Goal: Information Seeking & Learning: Check status

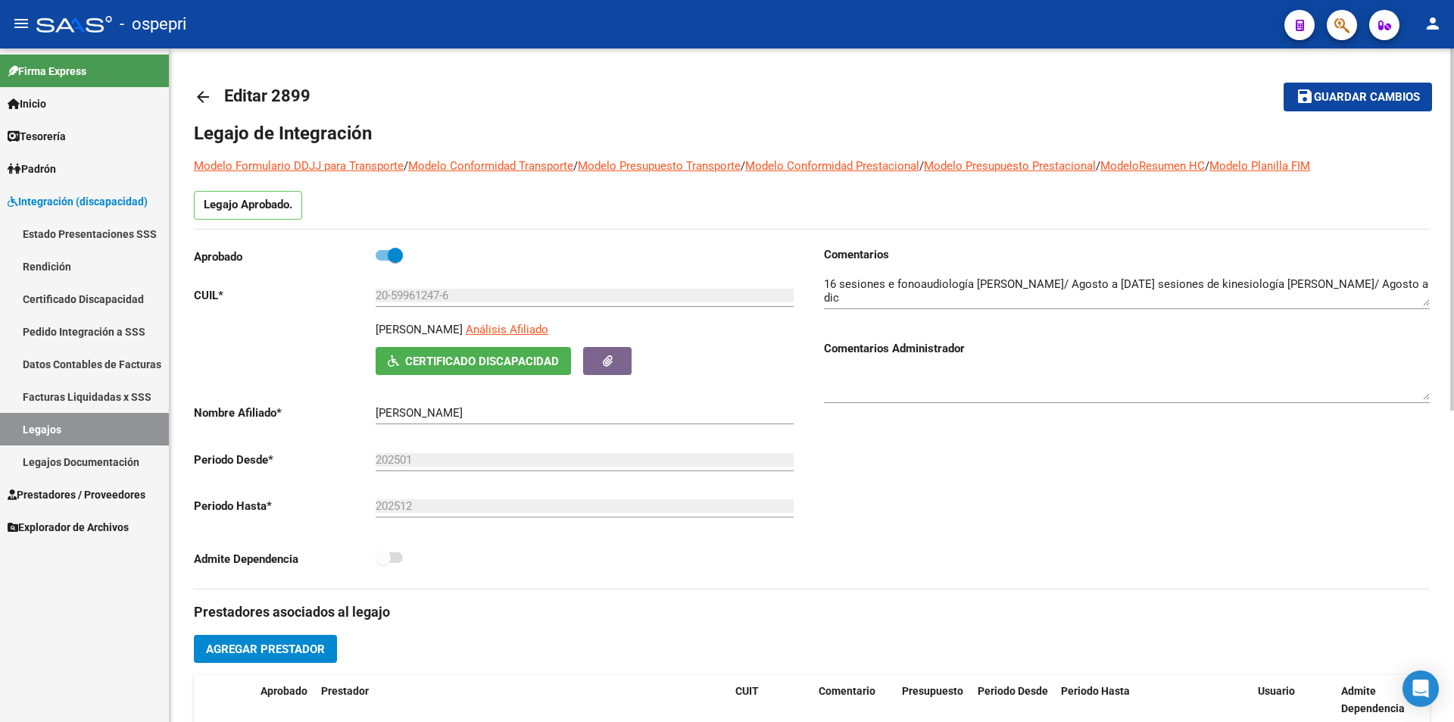
scroll to position [267, 0]
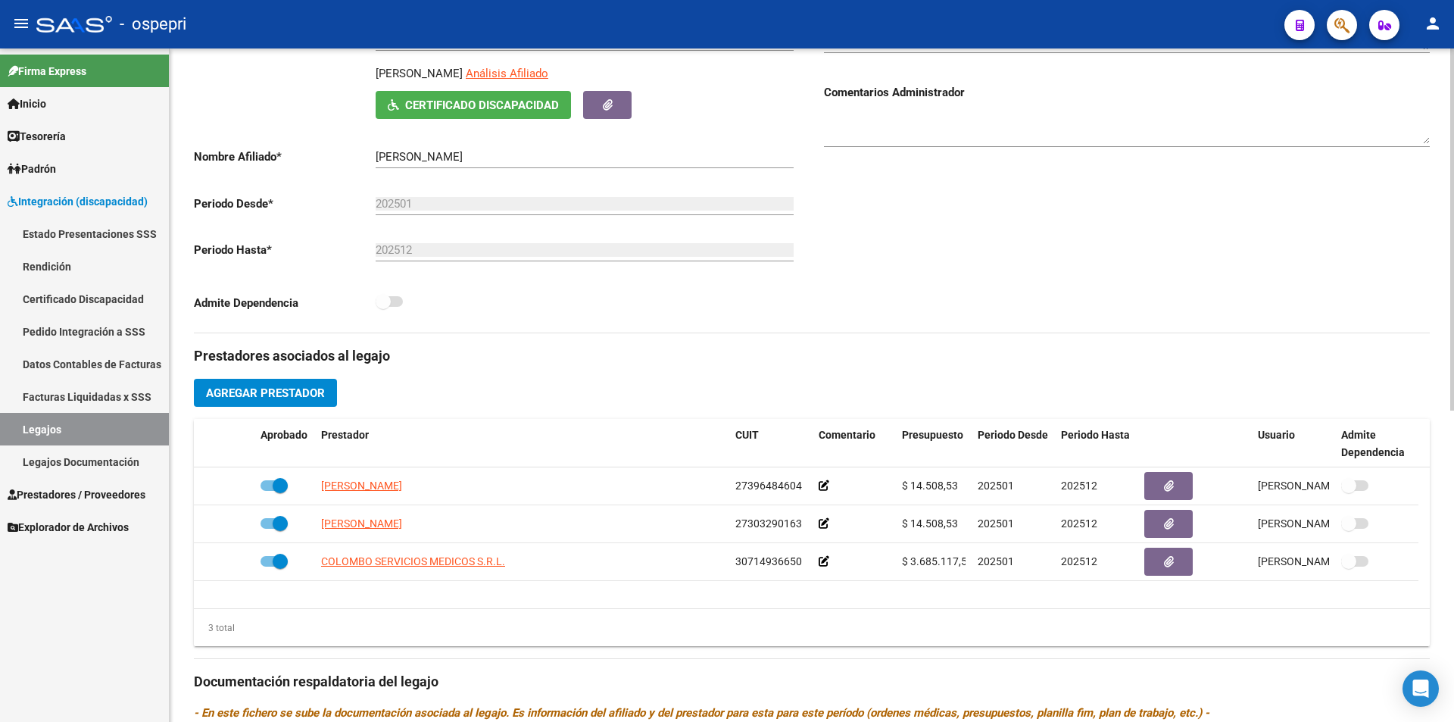
click at [1453, 328] on div at bounding box center [1452, 367] width 4 height 362
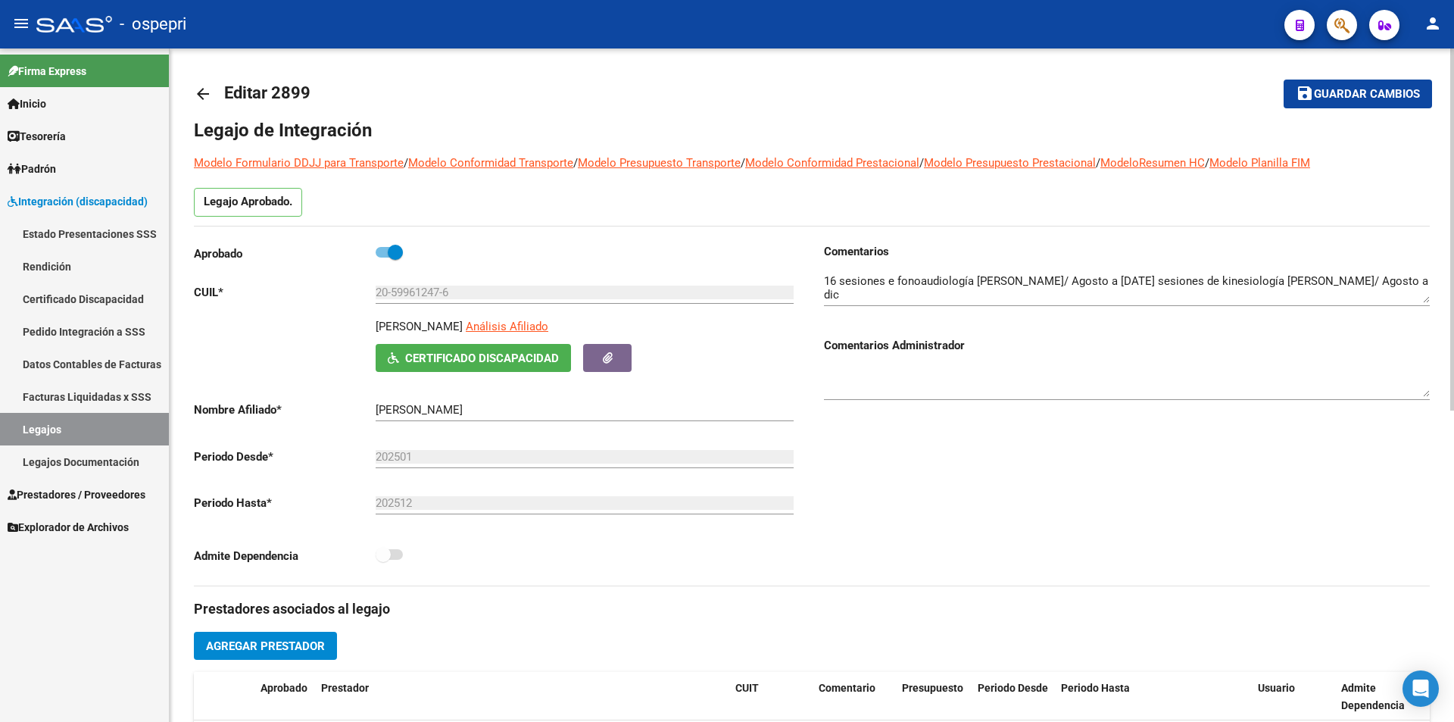
scroll to position [0, 0]
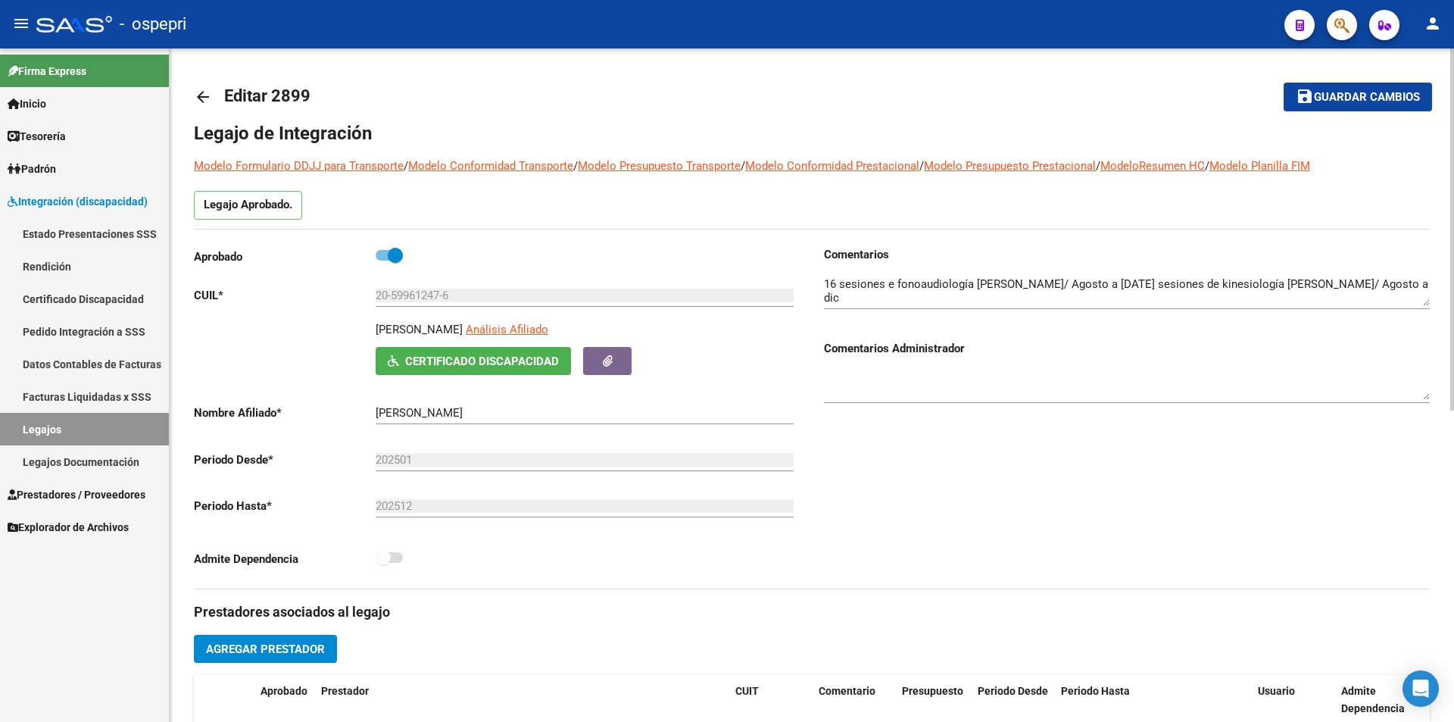
click at [1433, 170] on div "arrow_back Editar 2899 save Guardar cambios Legajo de Integración Modelo Formul…" at bounding box center [814, 674] width 1288 height 1253
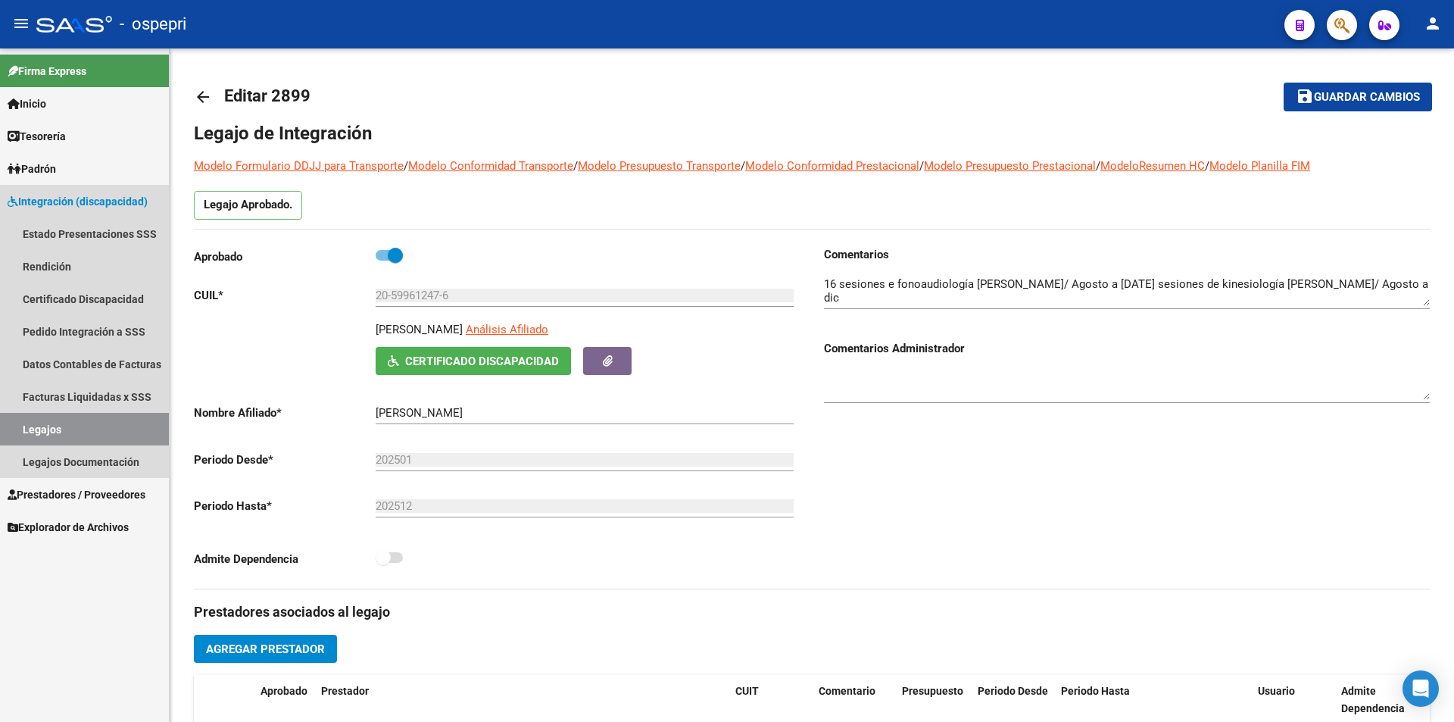
click at [102, 427] on link "Legajos" at bounding box center [84, 429] width 169 height 33
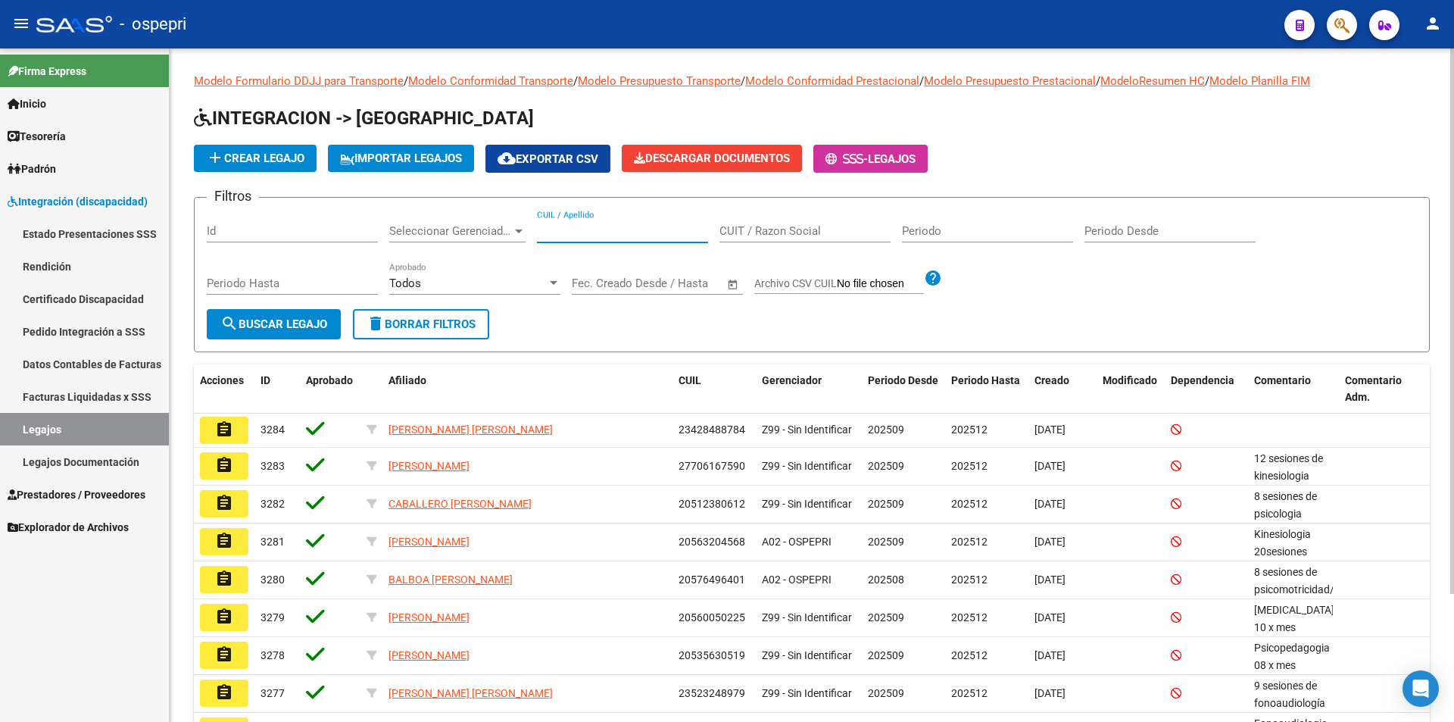
paste input "54319771"
type input "54319771"
click at [308, 323] on span "search Buscar Legajo" at bounding box center [273, 324] width 107 height 14
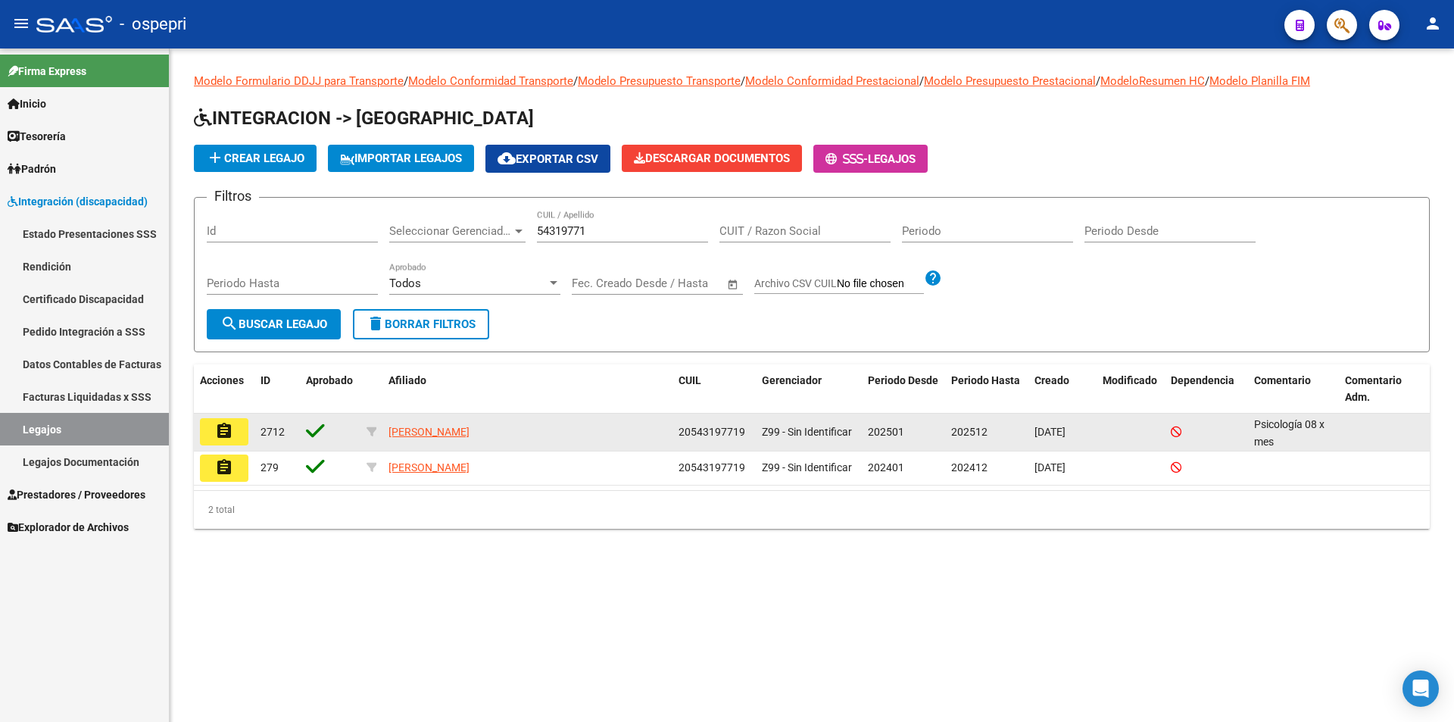
click at [229, 437] on mat-icon "assignment" at bounding box center [224, 431] width 18 height 18
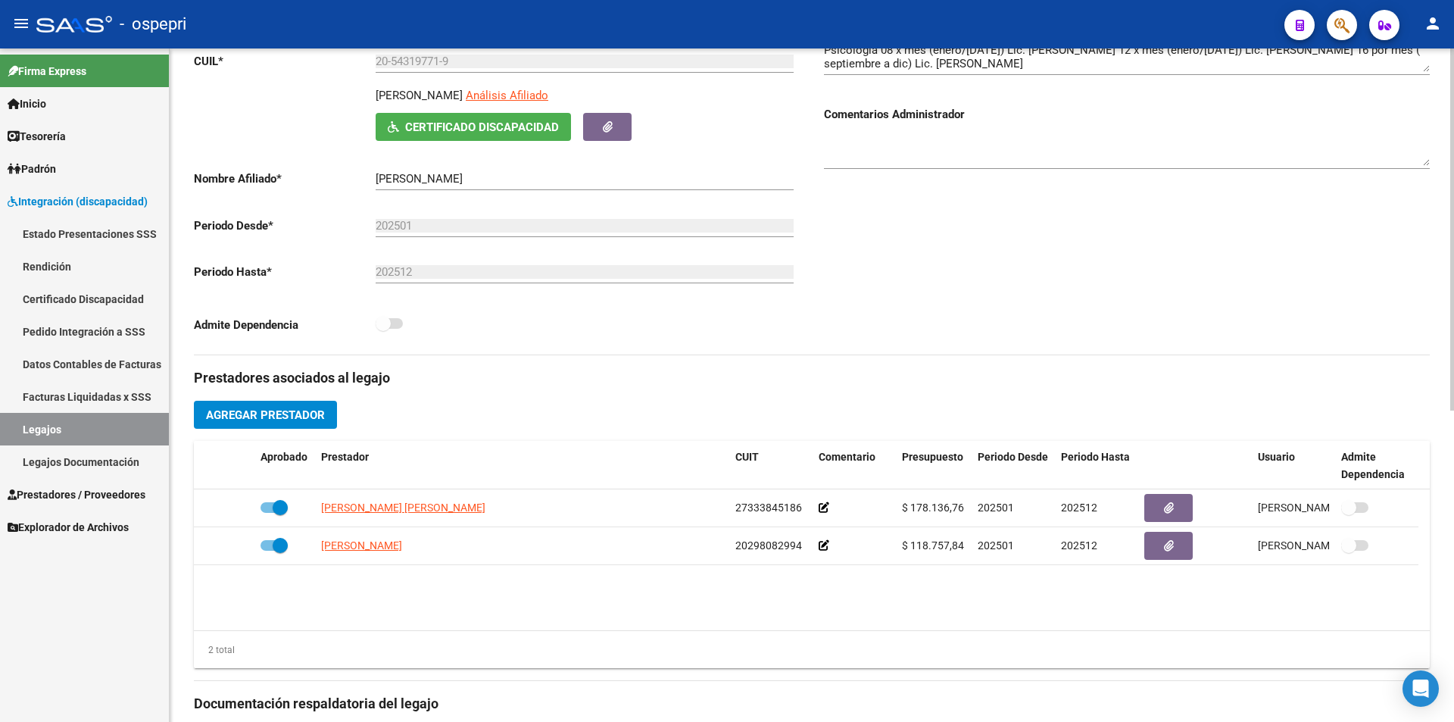
scroll to position [239, 0]
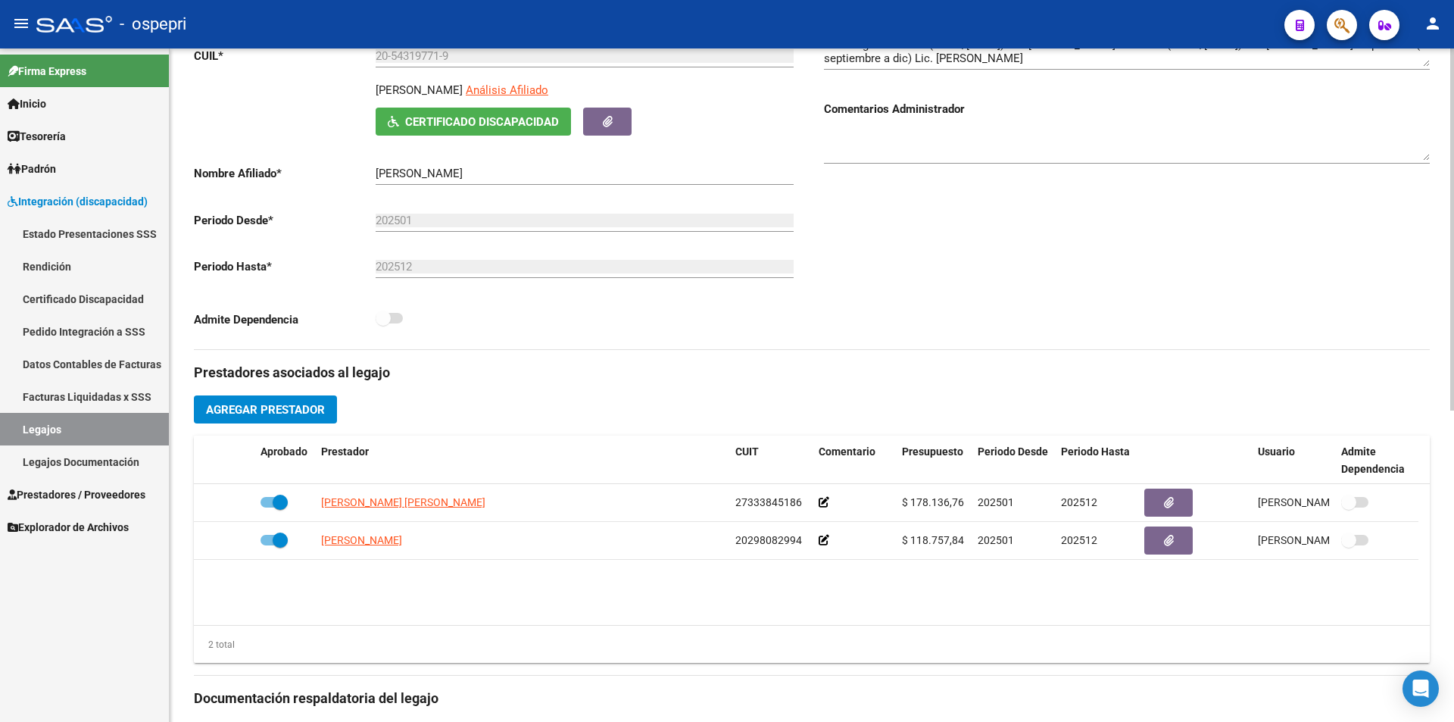
click at [1453, 288] on div at bounding box center [1452, 358] width 4 height 362
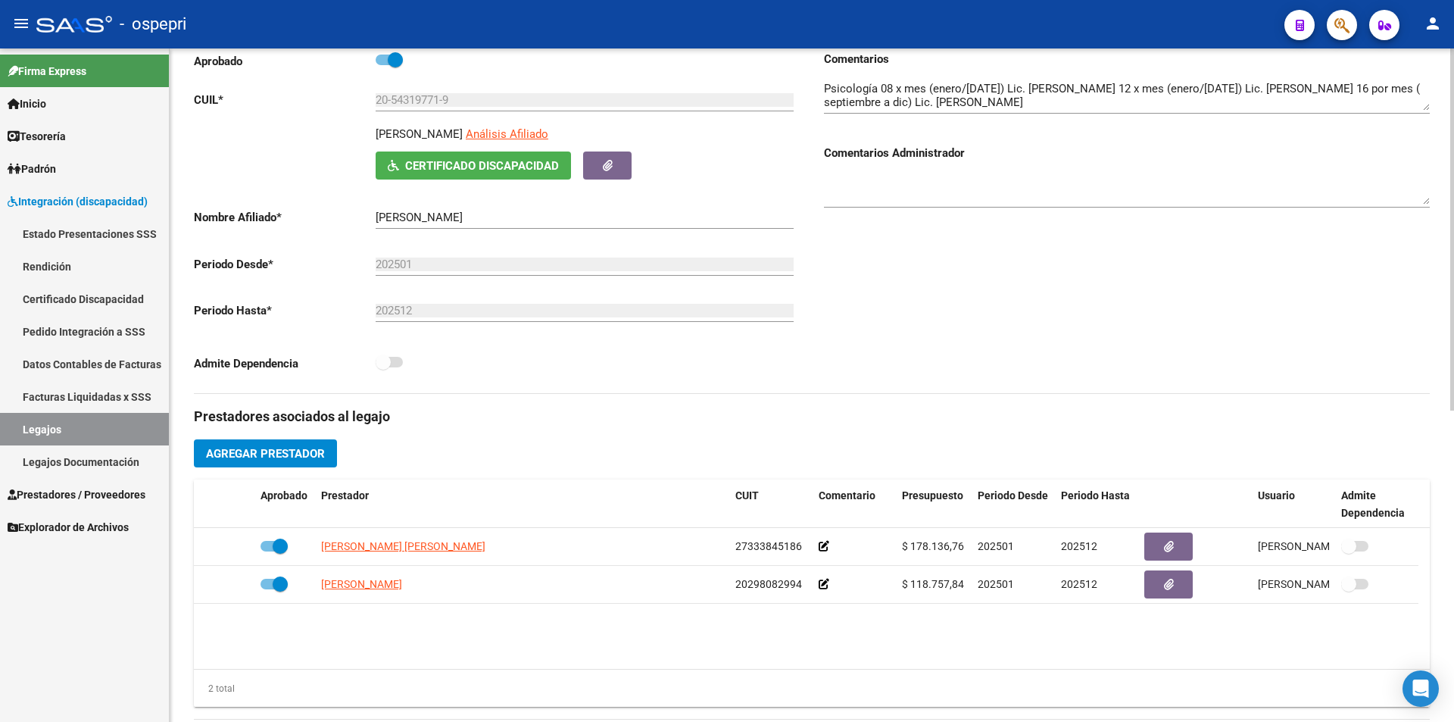
scroll to position [205, 0]
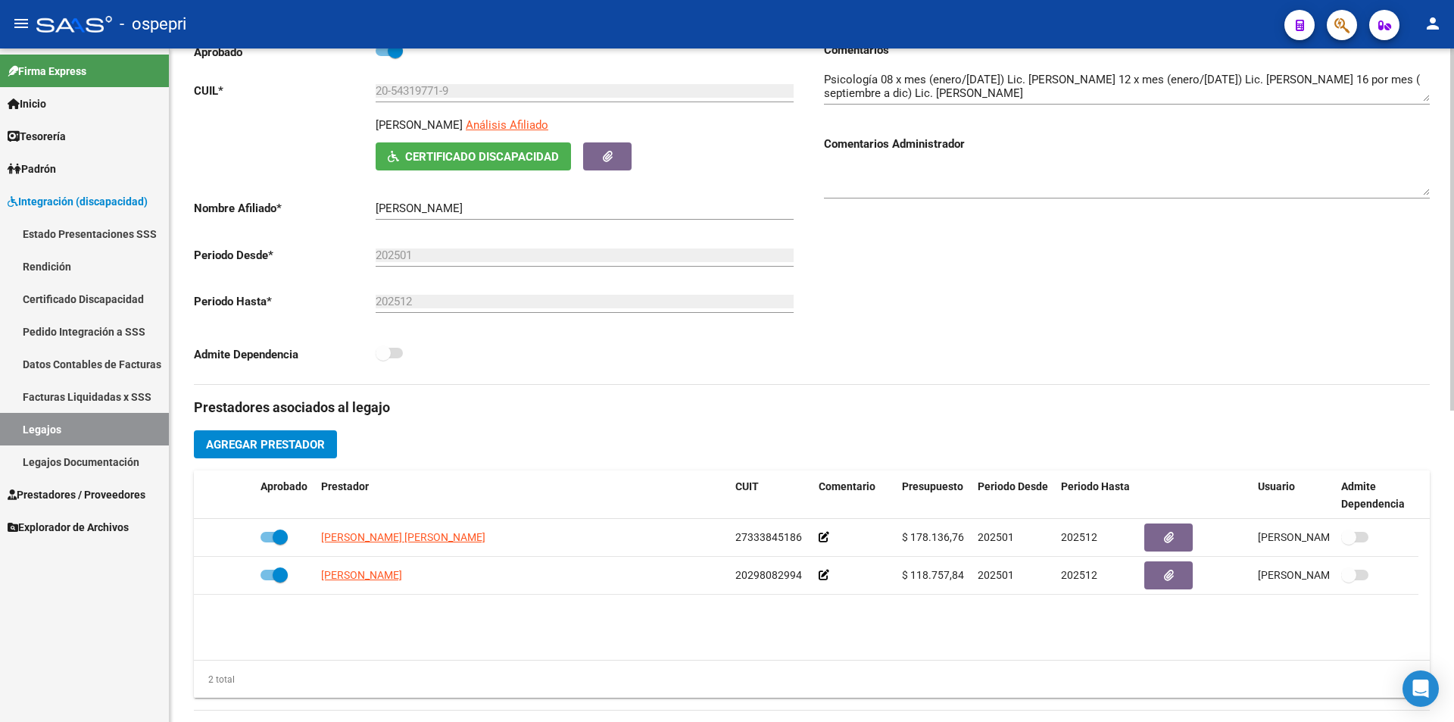
click at [1453, 407] on div at bounding box center [1452, 339] width 4 height 362
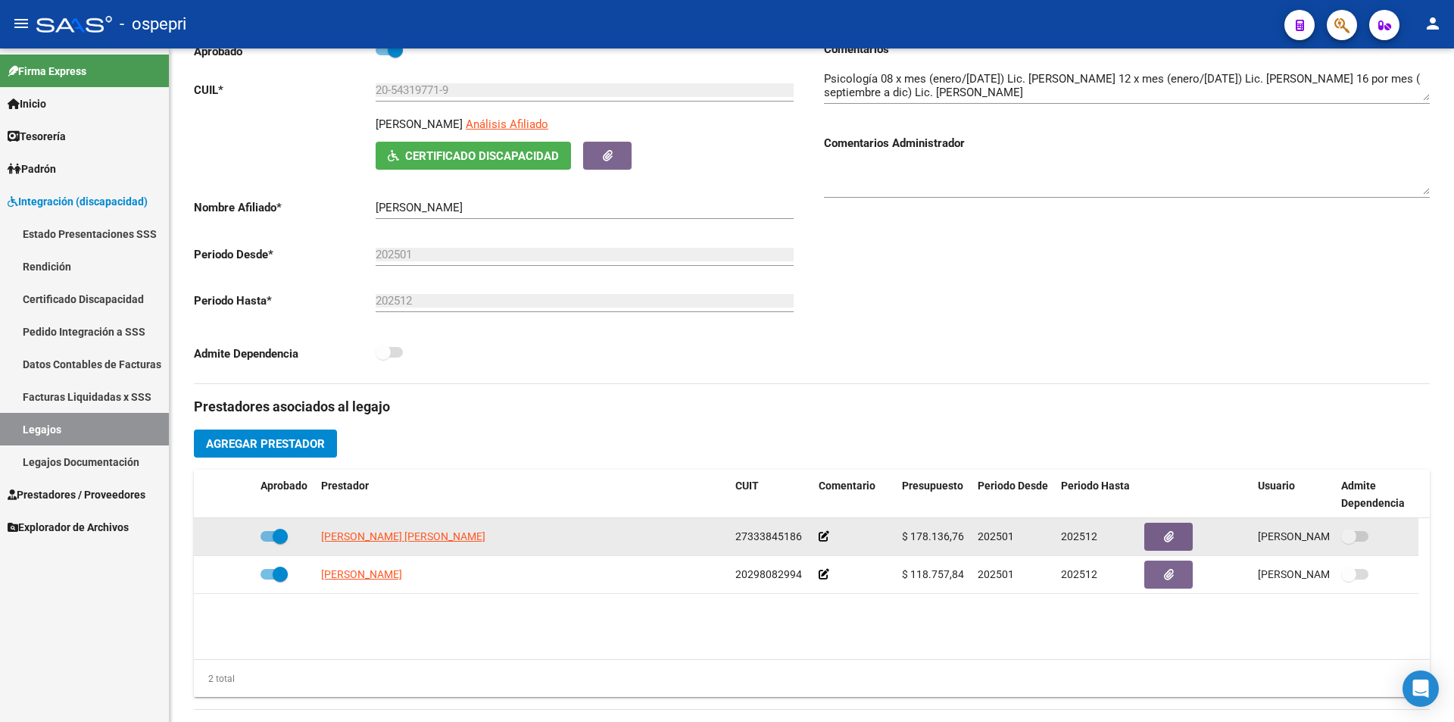
drag, startPoint x: 962, startPoint y: 534, endPoint x: 903, endPoint y: 538, distance: 59.9
click at [903, 538] on span "$ 178.136,76" at bounding box center [933, 536] width 62 height 12
copy span "$ 178.136,76"
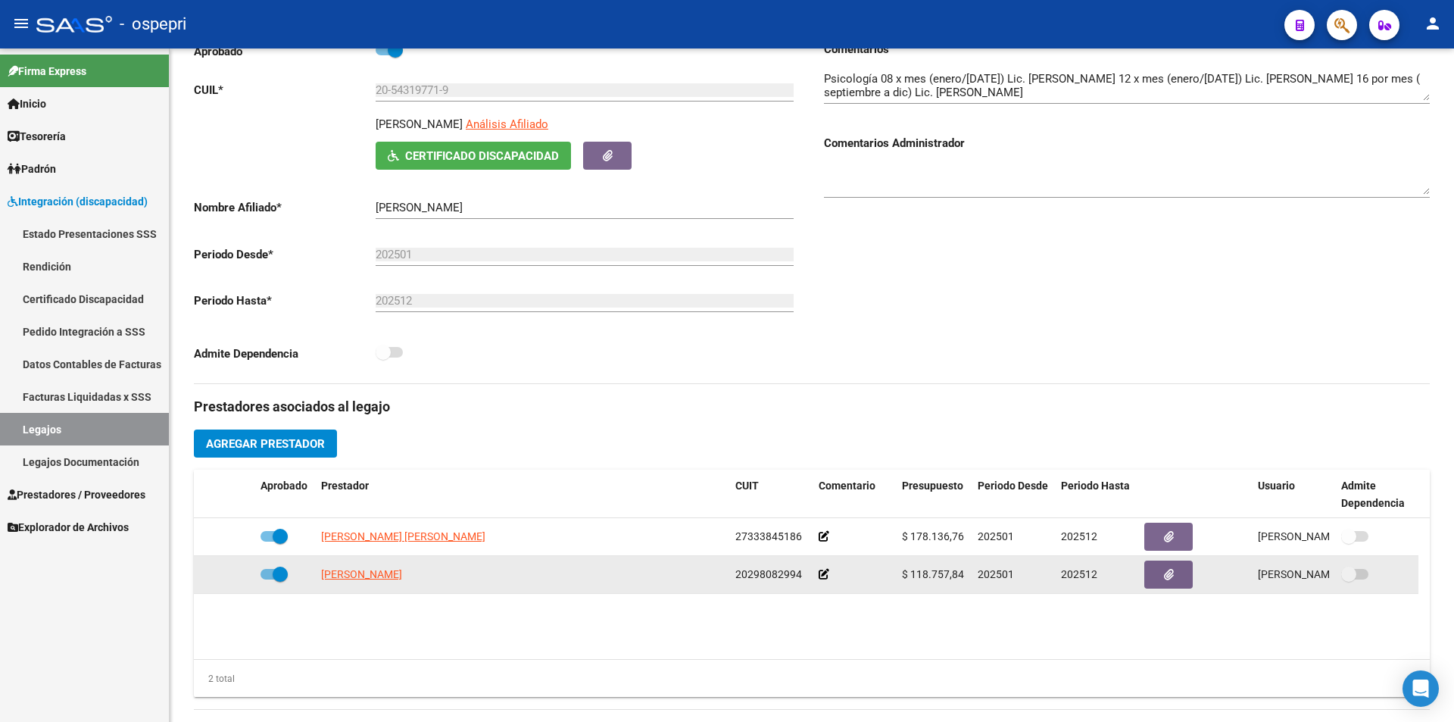
drag, startPoint x: 970, startPoint y: 572, endPoint x: 896, endPoint y: 572, distance: 74.2
click at [896, 572] on datatable-body-cell "$ 118.757,84" at bounding box center [934, 574] width 76 height 37
copy span "$ 118.757,84"
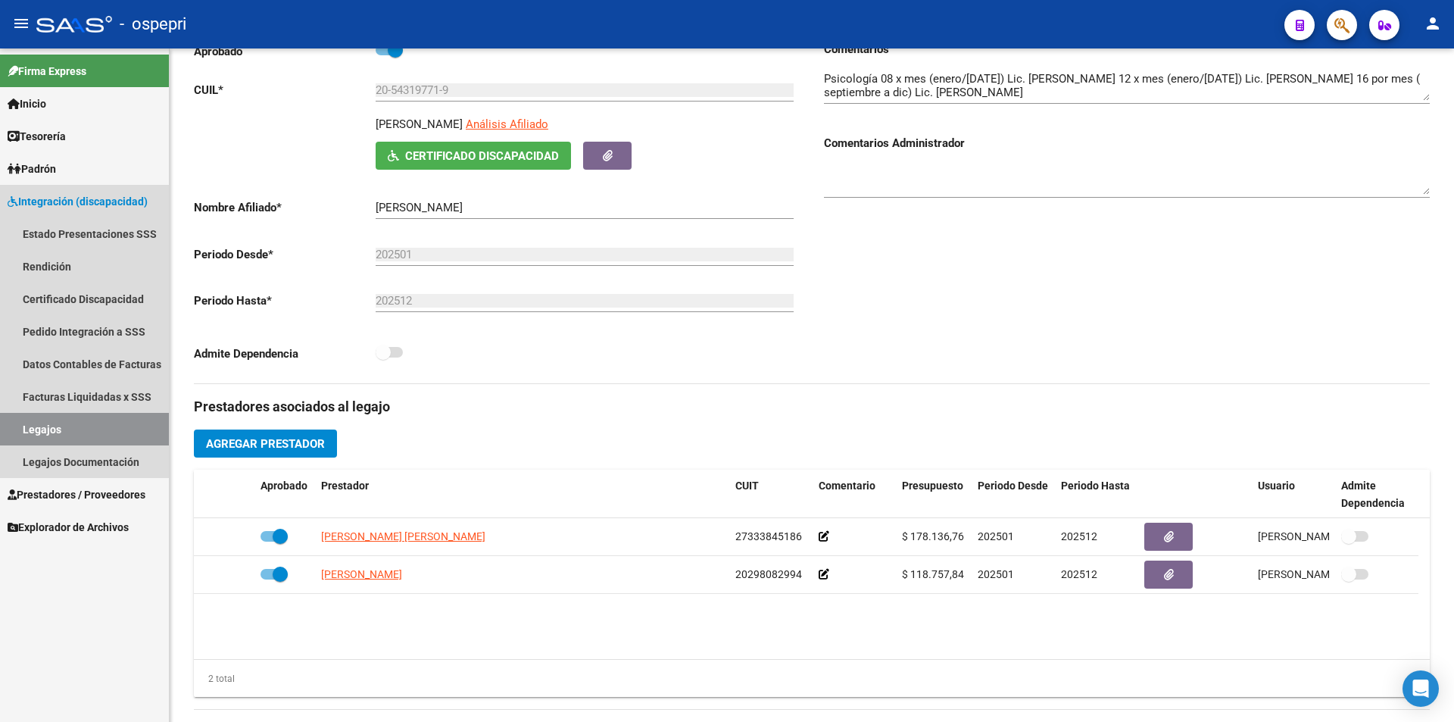
click at [84, 431] on link "Legajos" at bounding box center [84, 429] width 169 height 33
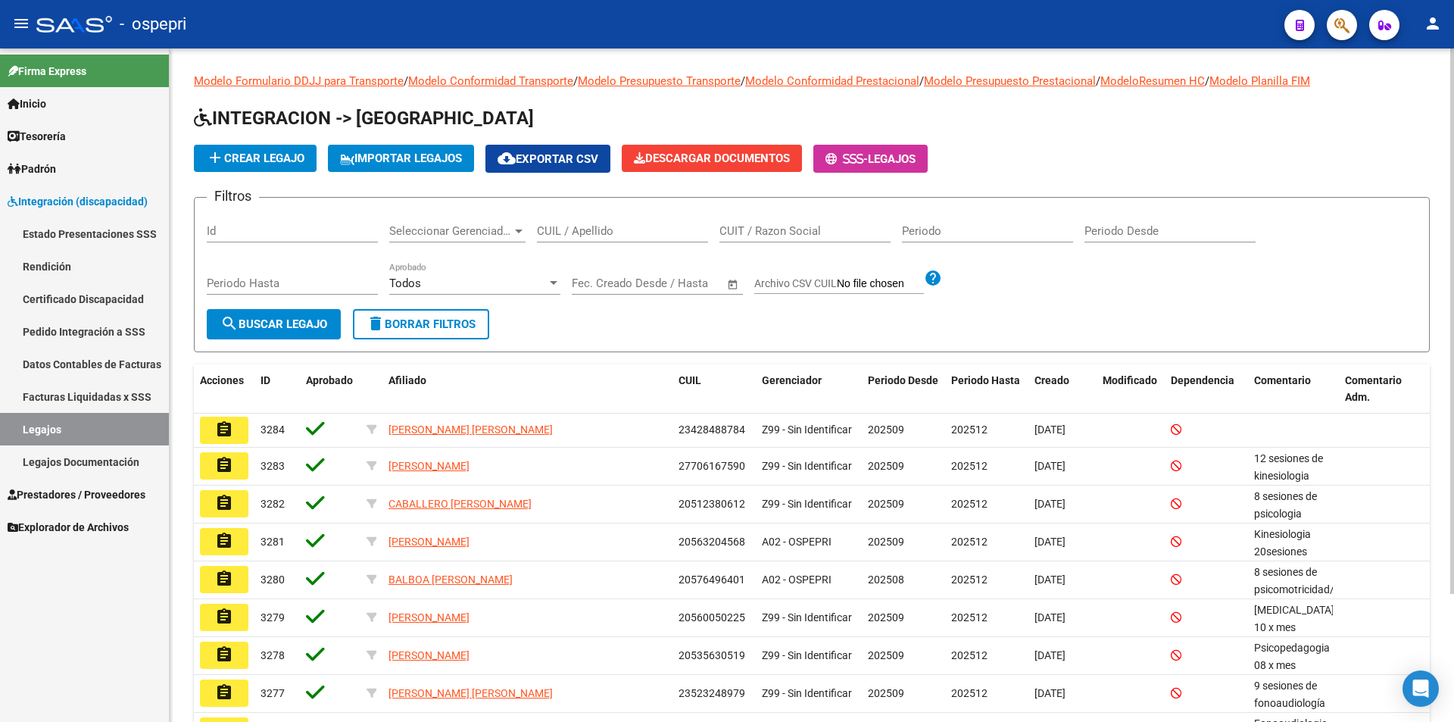
click at [630, 224] on input "CUIL / Apellido" at bounding box center [622, 231] width 171 height 14
paste input "56846417"
type input "56846417"
click at [278, 334] on button "search Buscar Legajo" at bounding box center [274, 324] width 134 height 30
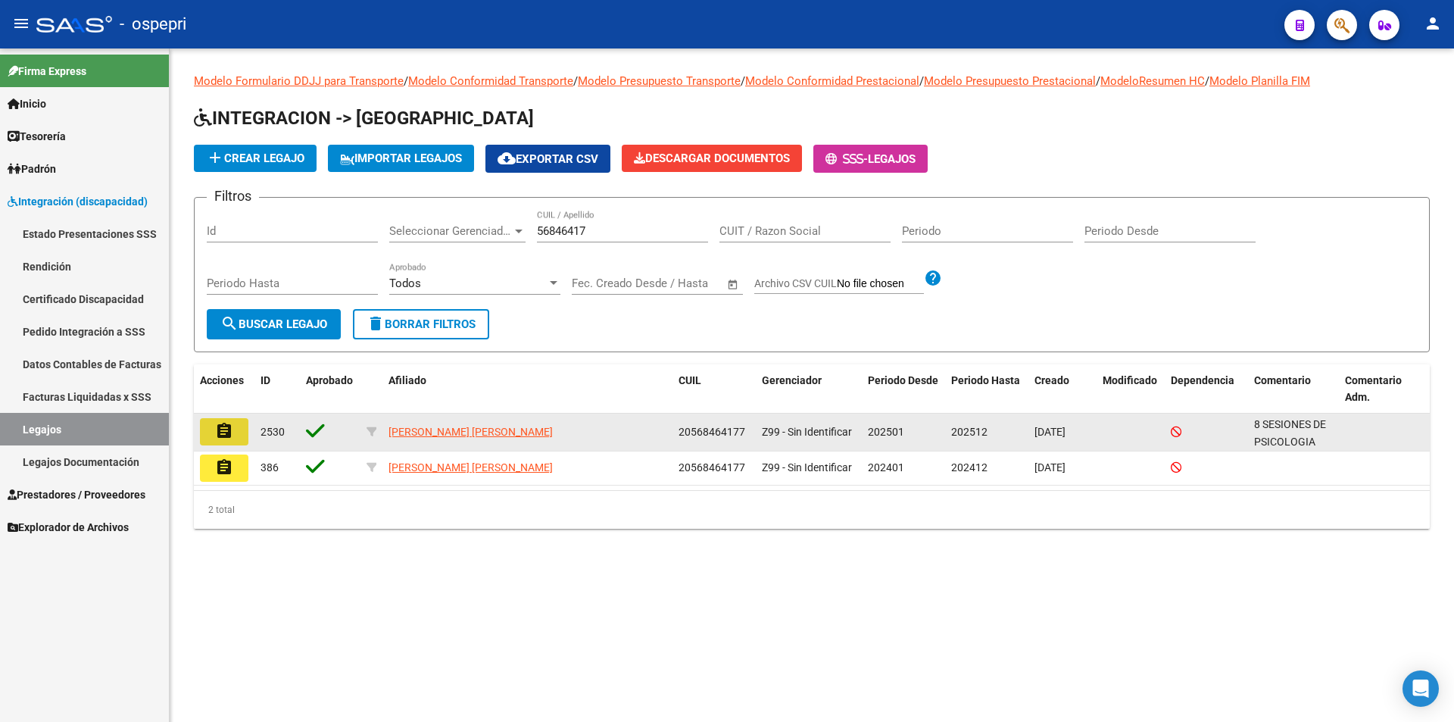
click at [224, 428] on mat-icon "assignment" at bounding box center [224, 431] width 18 height 18
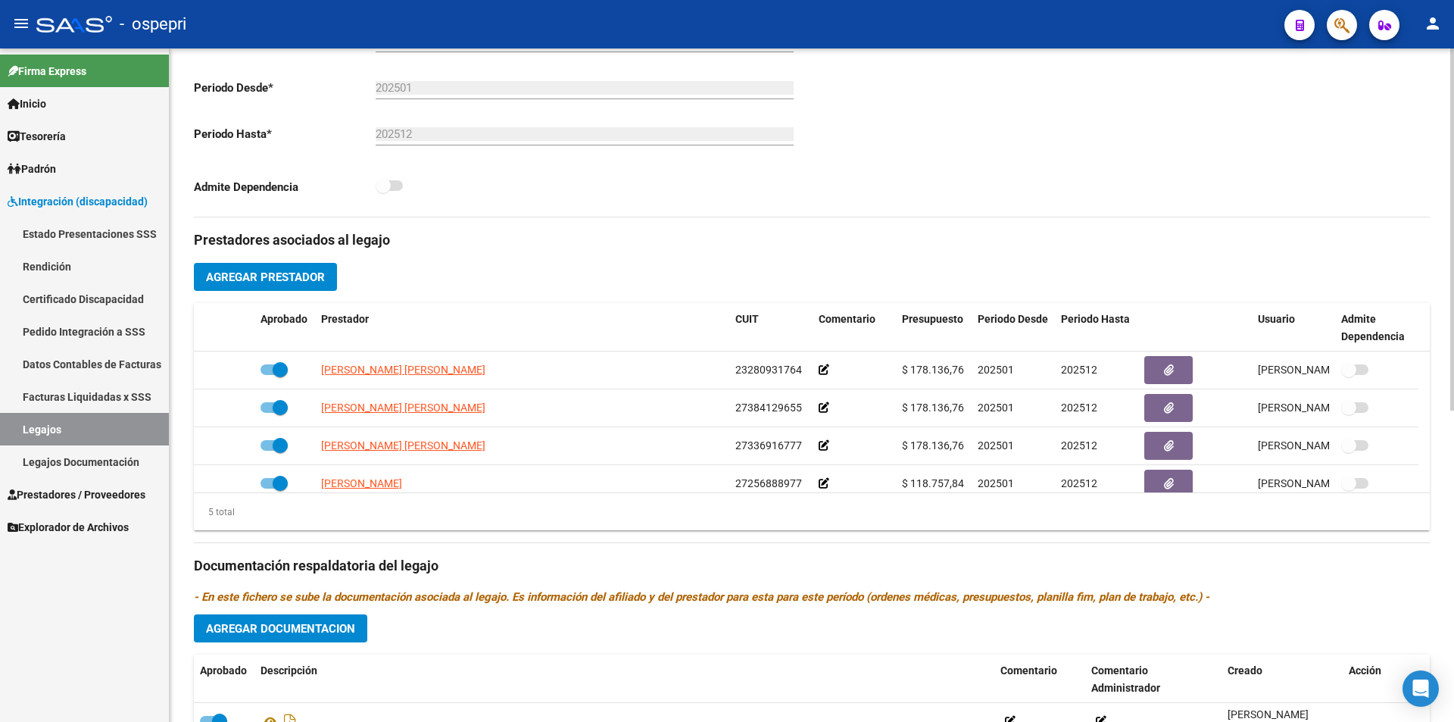
scroll to position [376, 0]
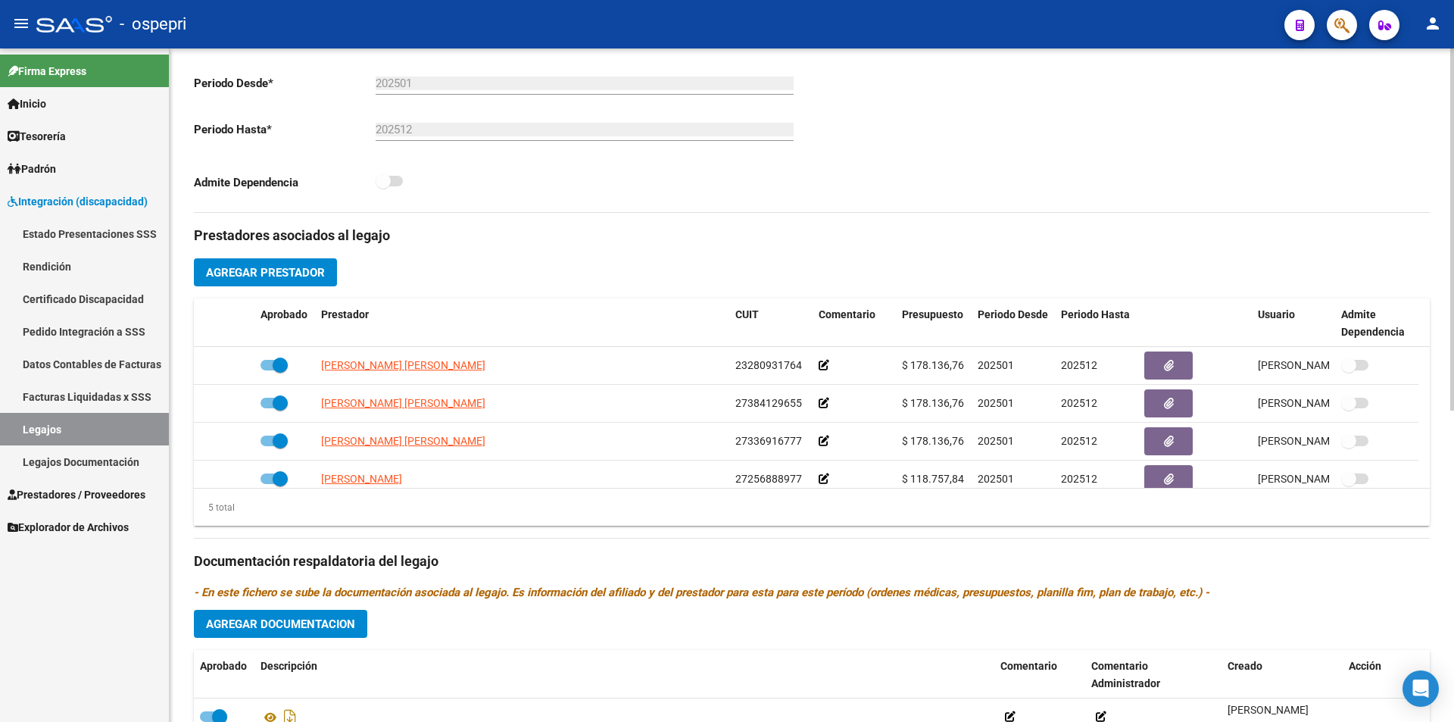
click at [1453, 445] on div at bounding box center [1452, 432] width 4 height 362
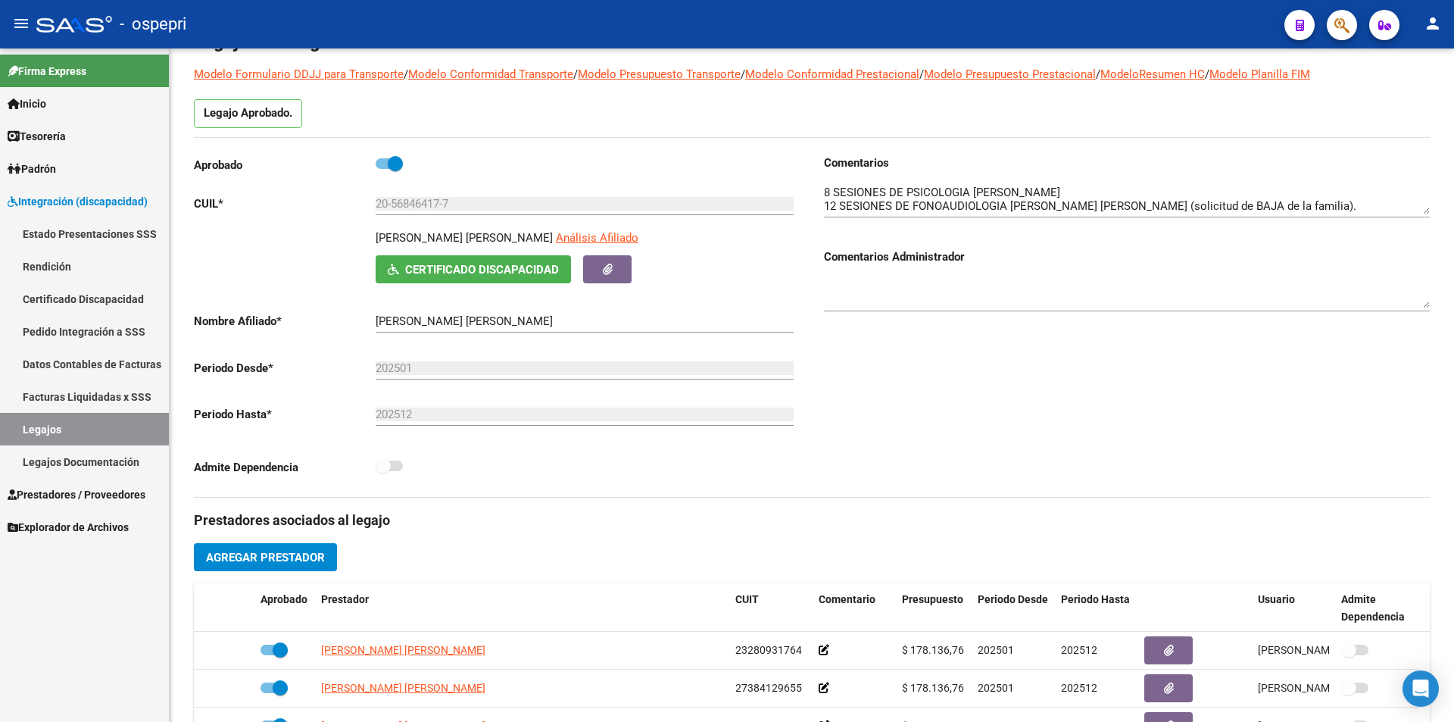
scroll to position [90, 0]
click at [1436, 184] on div "arrow_back Editar 2530 save Guardar cambios Legajo de Integración Modelo Formul…" at bounding box center [814, 584] width 1288 height 1253
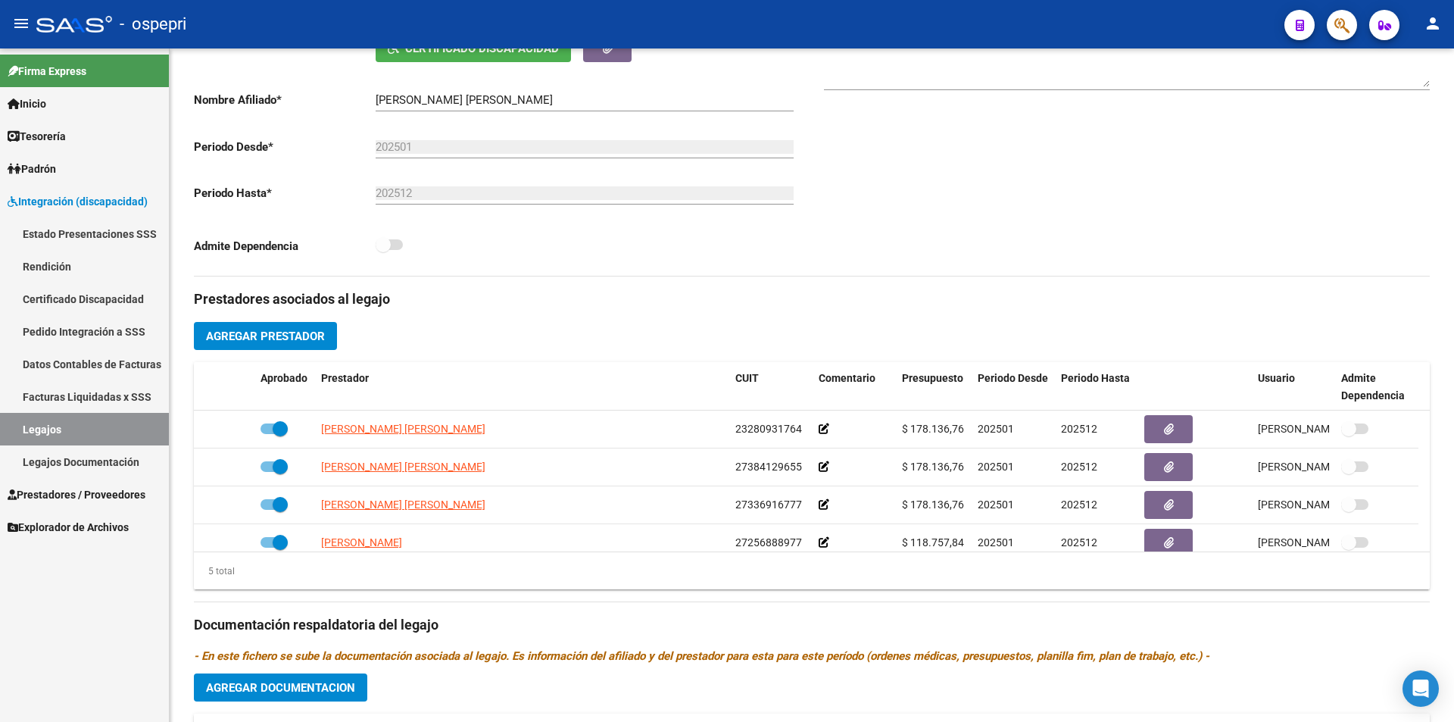
click at [1453, 378] on div at bounding box center [1452, 398] width 4 height 362
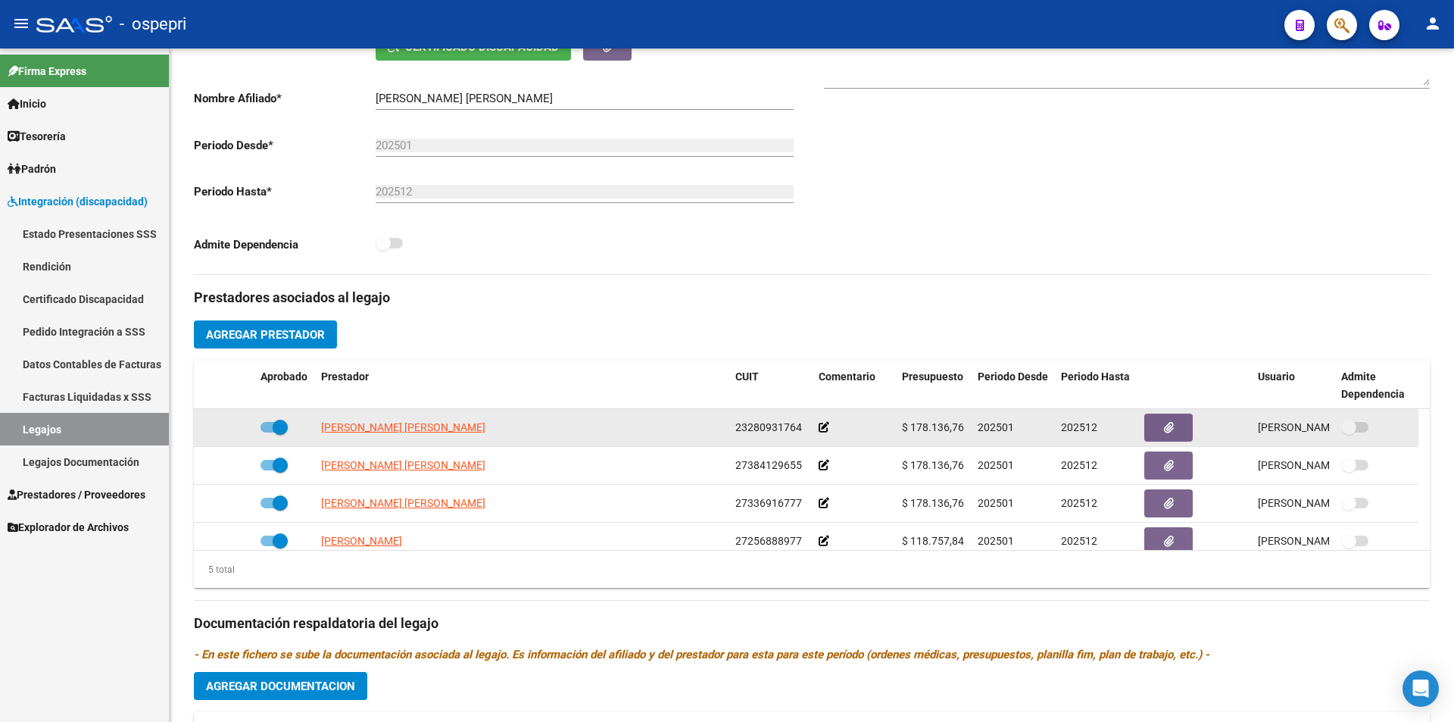
drag, startPoint x: 962, startPoint y: 425, endPoint x: 903, endPoint y: 429, distance: 58.4
click at [903, 429] on span "$ 178.136,76" at bounding box center [933, 427] width 62 height 12
copy span "$ 178.136,76"
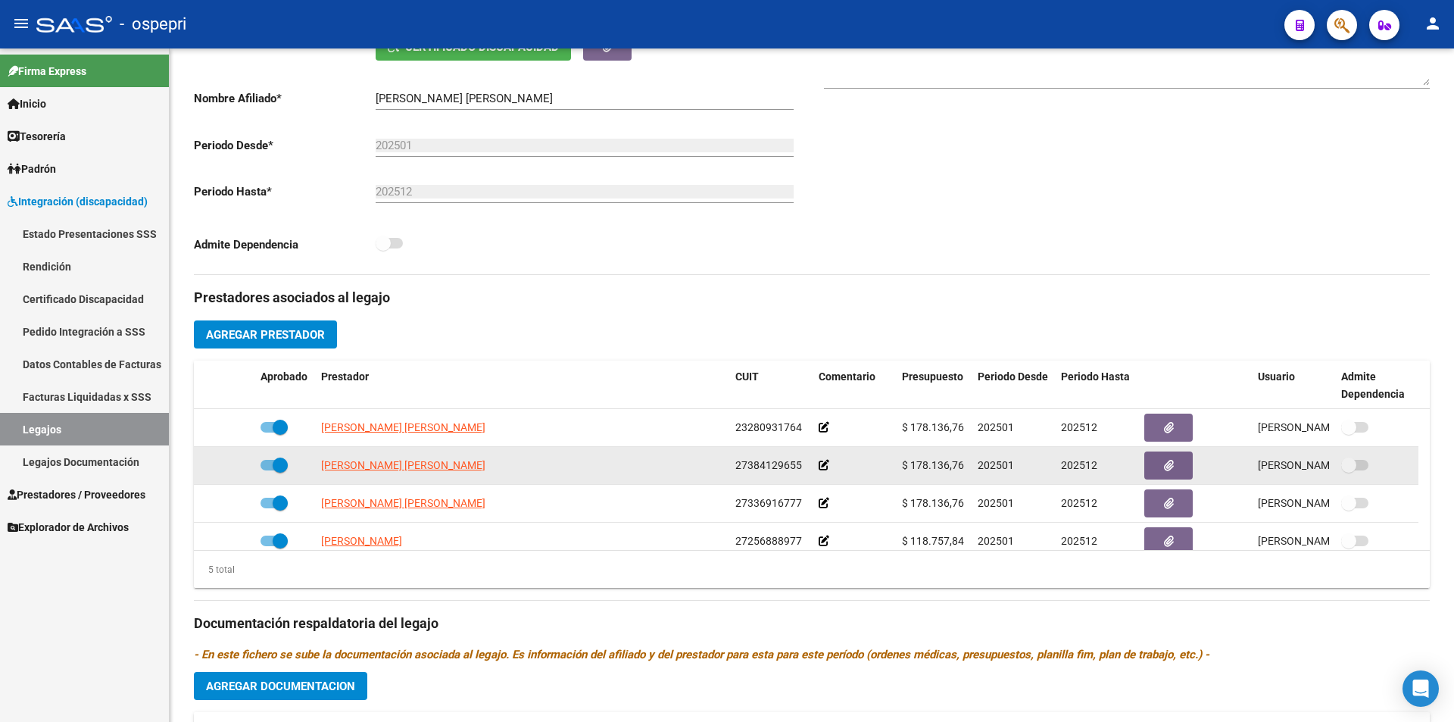
drag, startPoint x: 962, startPoint y: 463, endPoint x: 904, endPoint y: 469, distance: 58.6
click at [904, 469] on span "$ 178.136,76" at bounding box center [933, 465] width 62 height 12
copy span "$ 178.136,76"
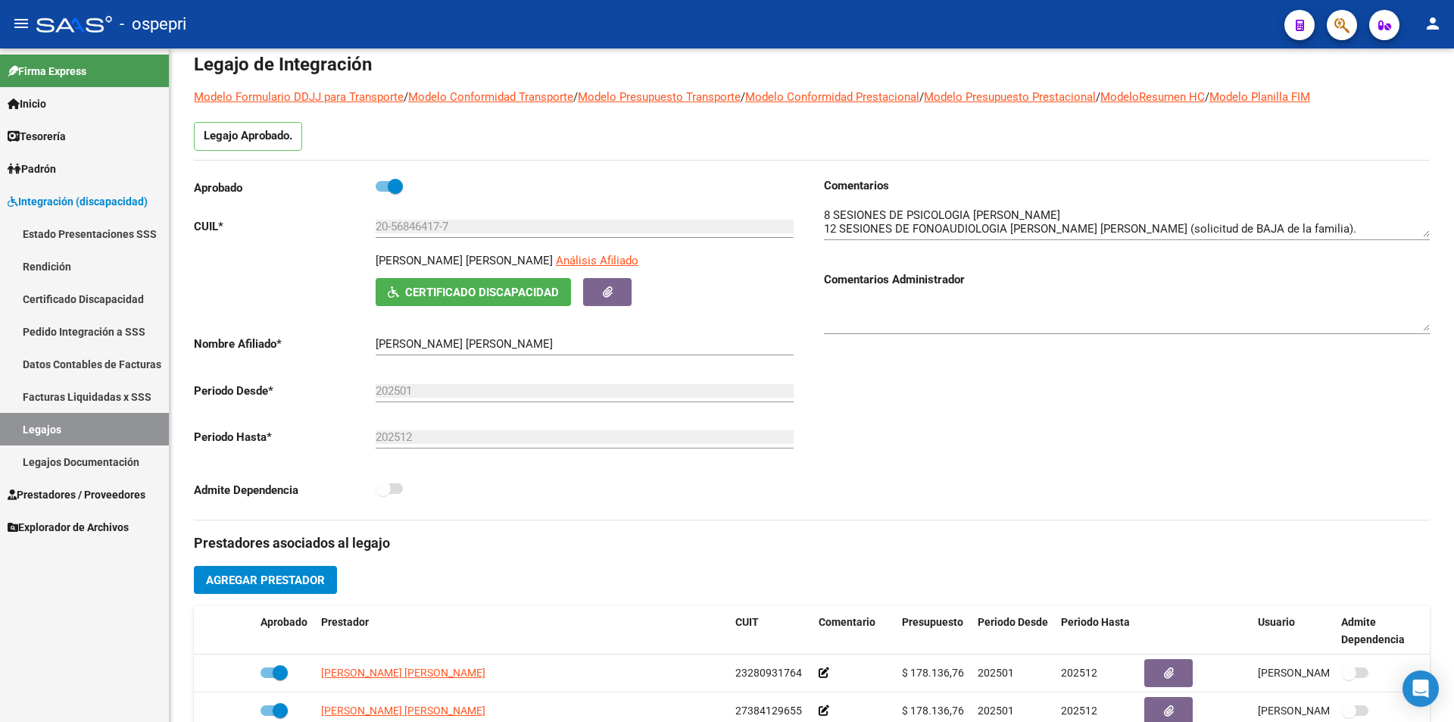
scroll to position [66, 0]
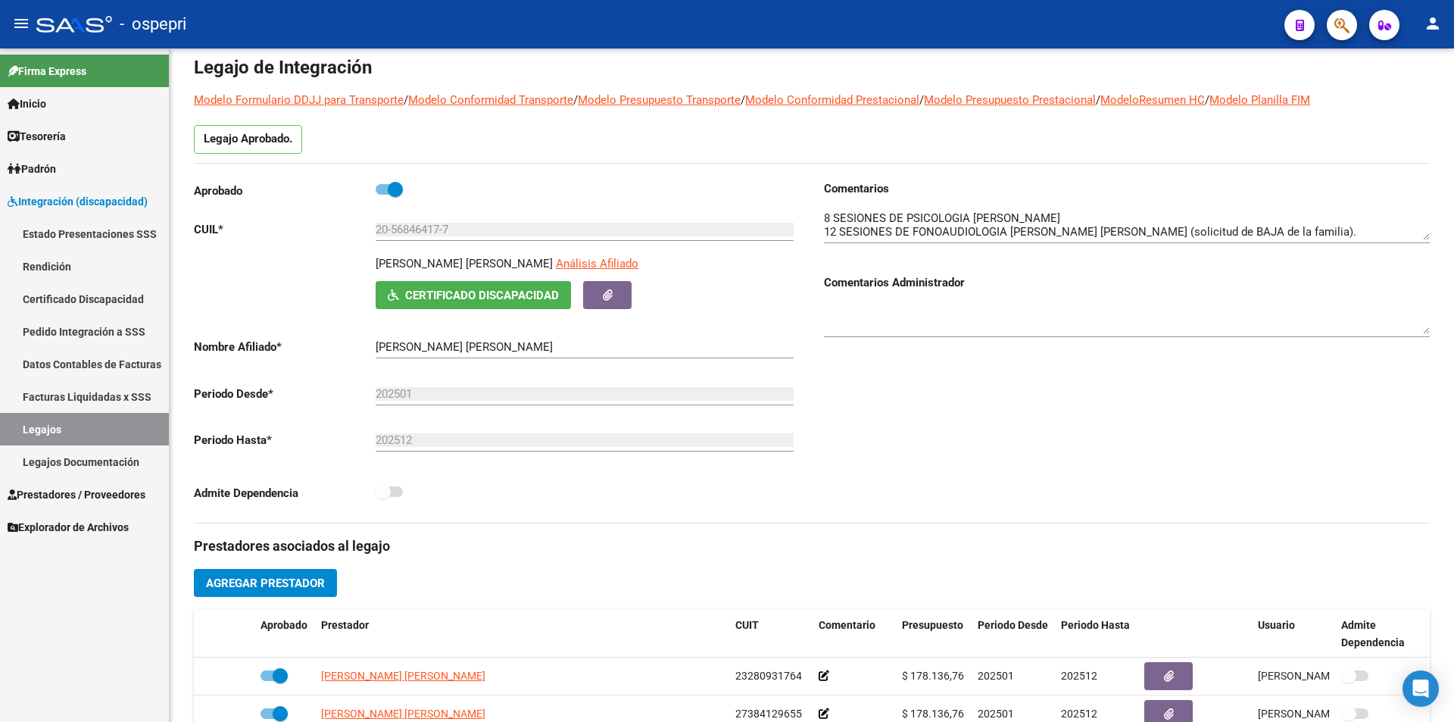
click at [1453, 233] on div at bounding box center [1452, 265] width 4 height 362
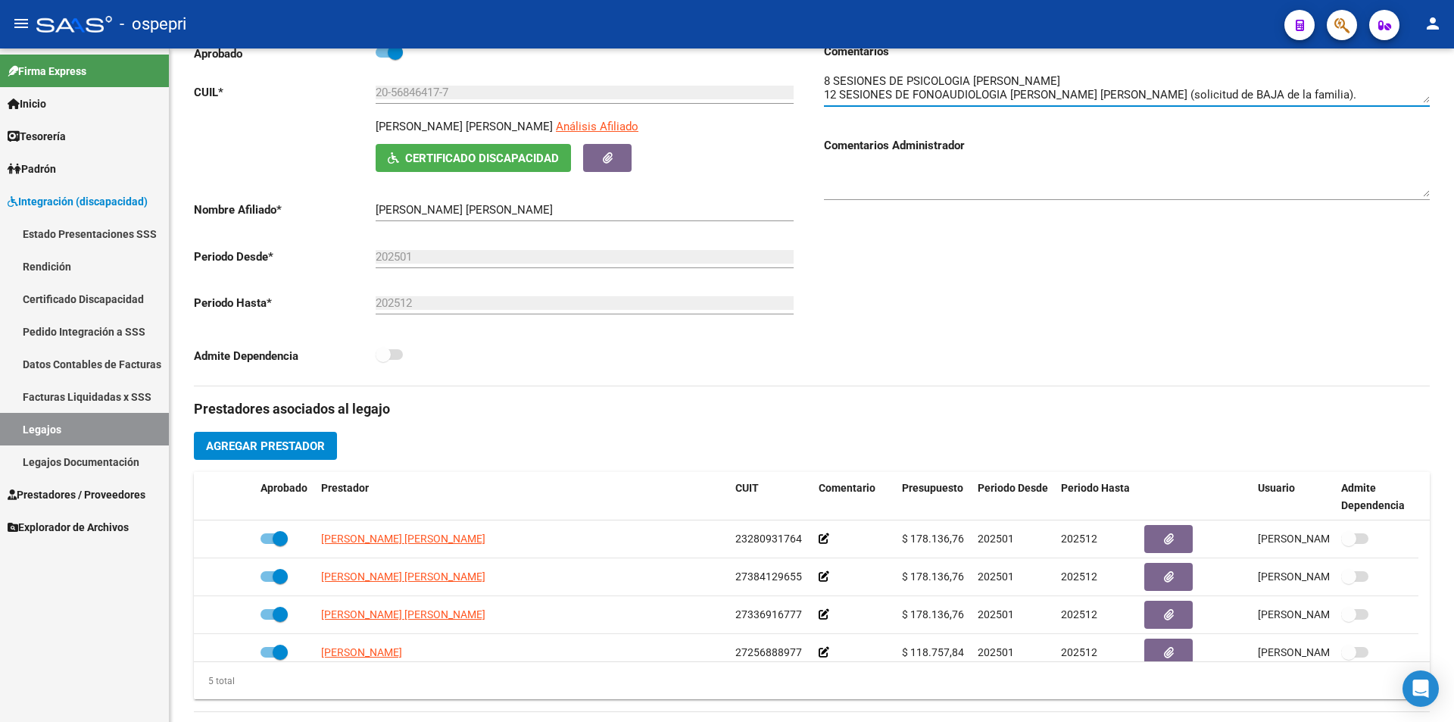
scroll to position [201, 0]
click at [1452, 301] on div at bounding box center [1452, 338] width 4 height 362
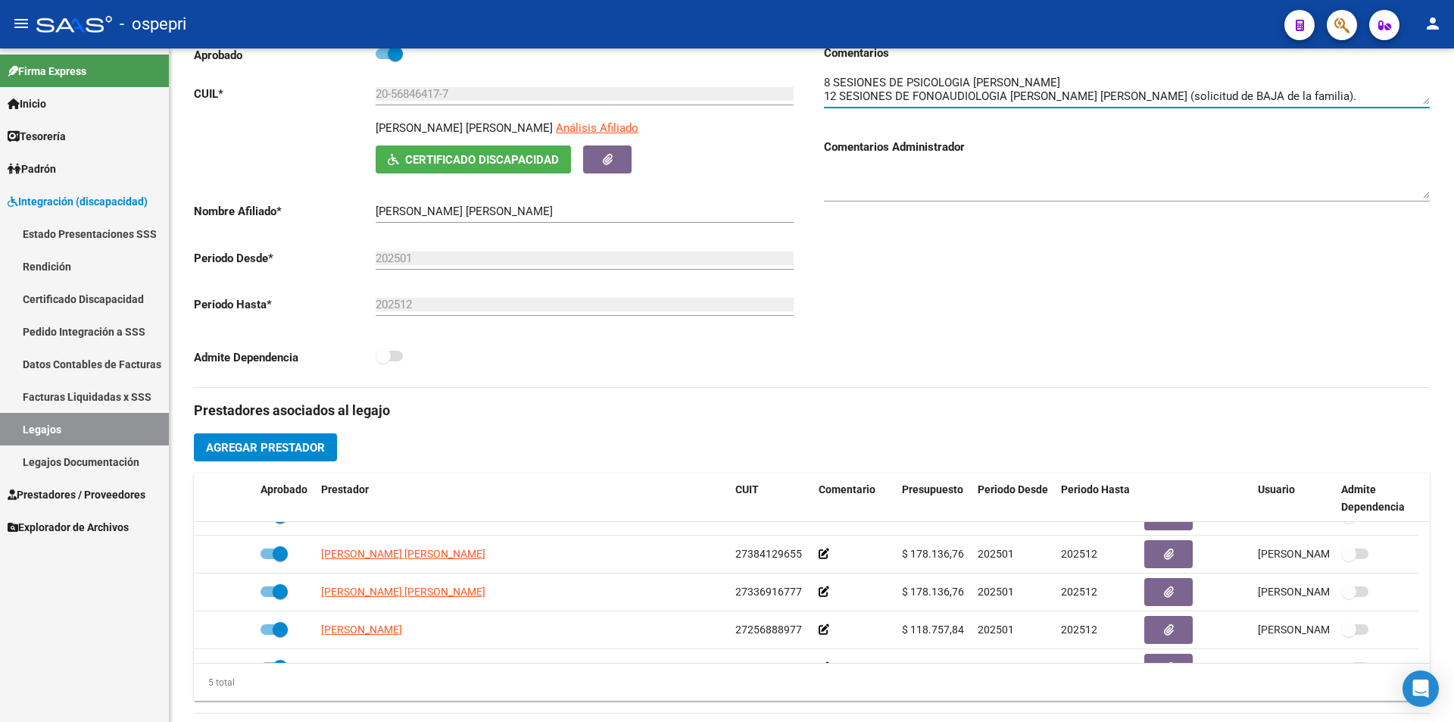
scroll to position [53, 0]
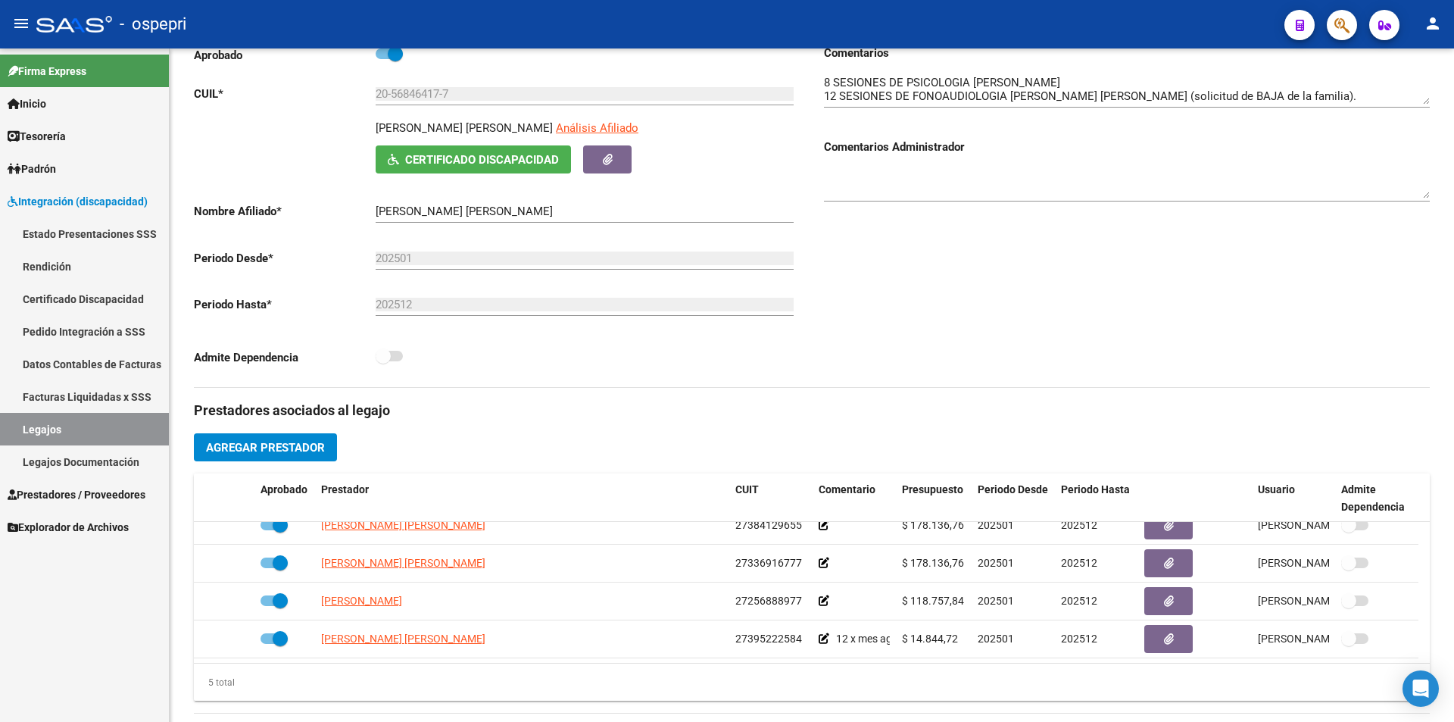
click at [1416, 369] on div "Comentarios Comentarios Administrador" at bounding box center [1121, 216] width 618 height 342
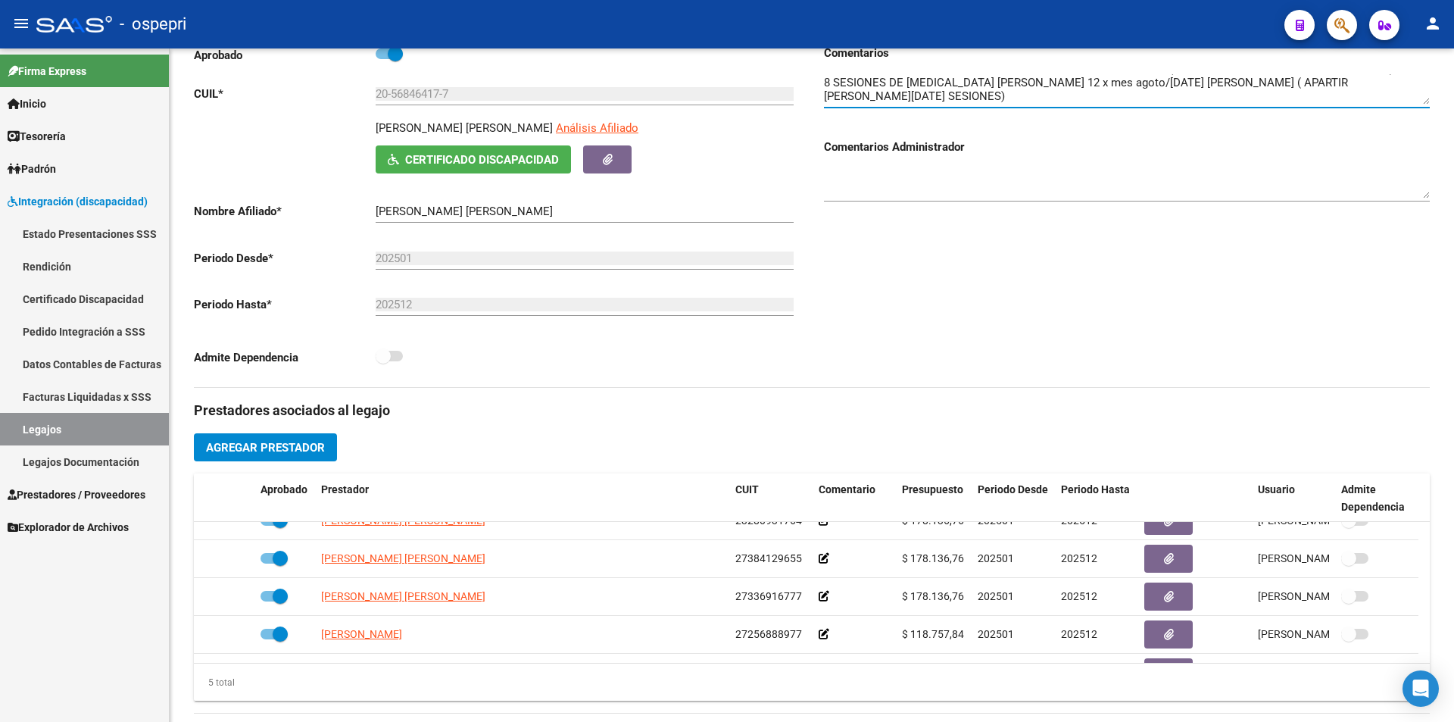
scroll to position [20, 0]
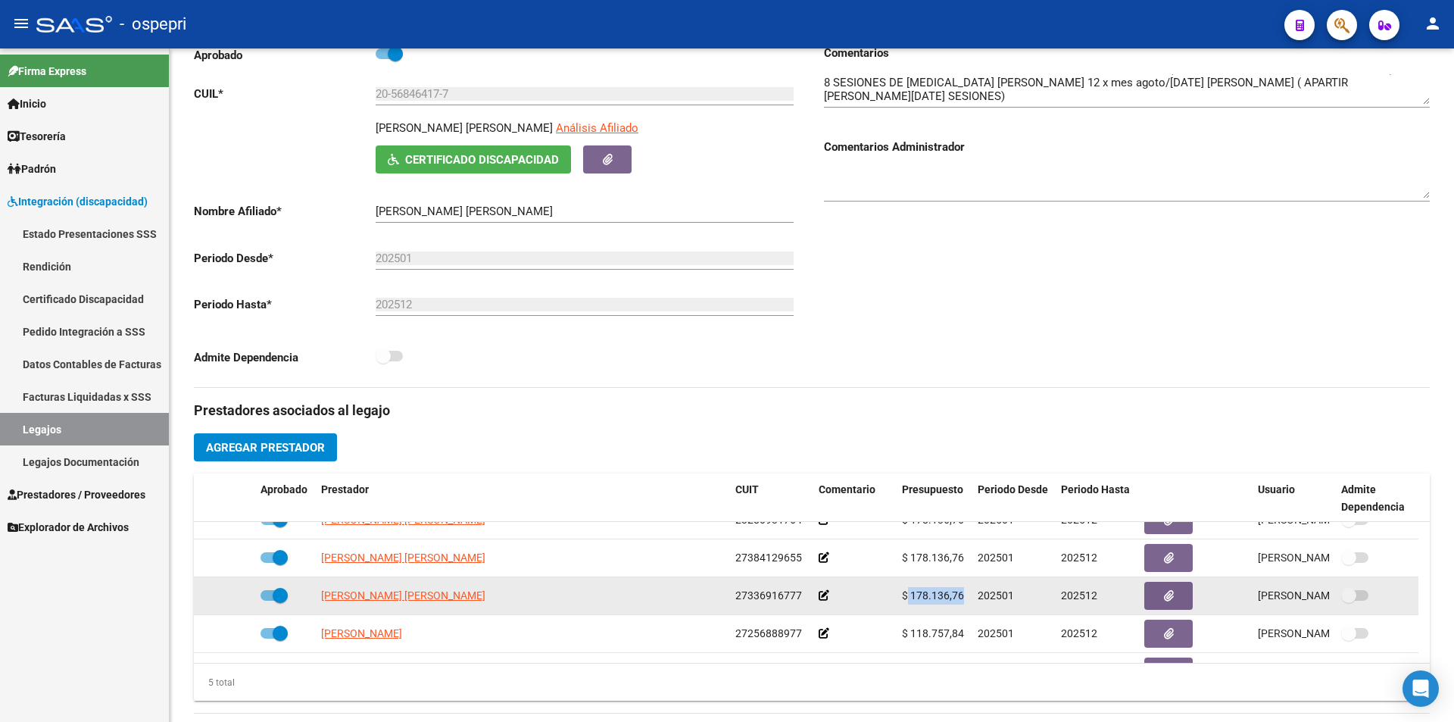
drag, startPoint x: 972, startPoint y: 596, endPoint x: 899, endPoint y: 596, distance: 73.5
click at [899, 596] on div "[PERSON_NAME] [PERSON_NAME] 27336916777 $ 178.136,76 202501 202512 [PERSON_NAME…" at bounding box center [806, 596] width 1224 height 38
copy span "$ 178.136,76"
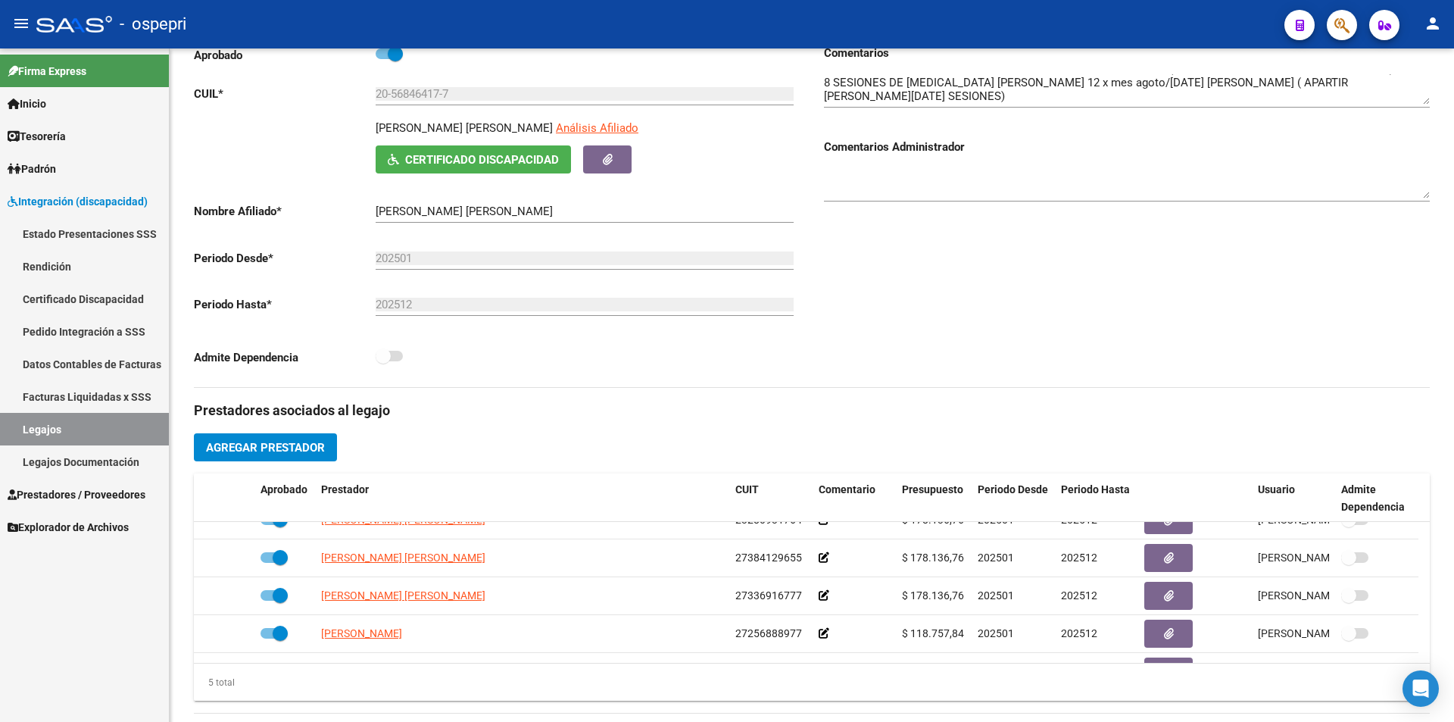
click at [827, 379] on div "Comentarios Comentarios Administrador" at bounding box center [1121, 216] width 618 height 342
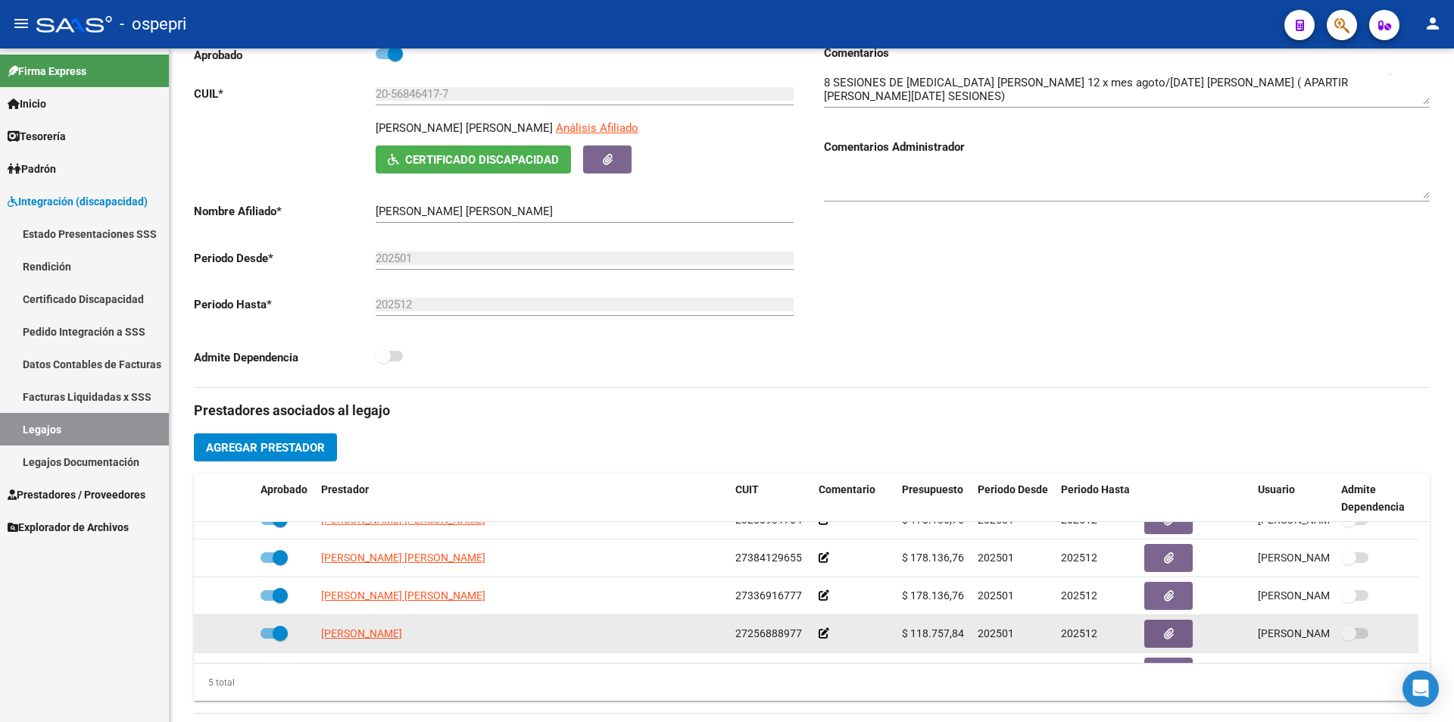
drag, startPoint x: 969, startPoint y: 634, endPoint x: 901, endPoint y: 637, distance: 68.2
click at [901, 637] on datatable-body-cell "$ 118.757,84" at bounding box center [934, 633] width 76 height 37
copy span "$ 118.757,84"
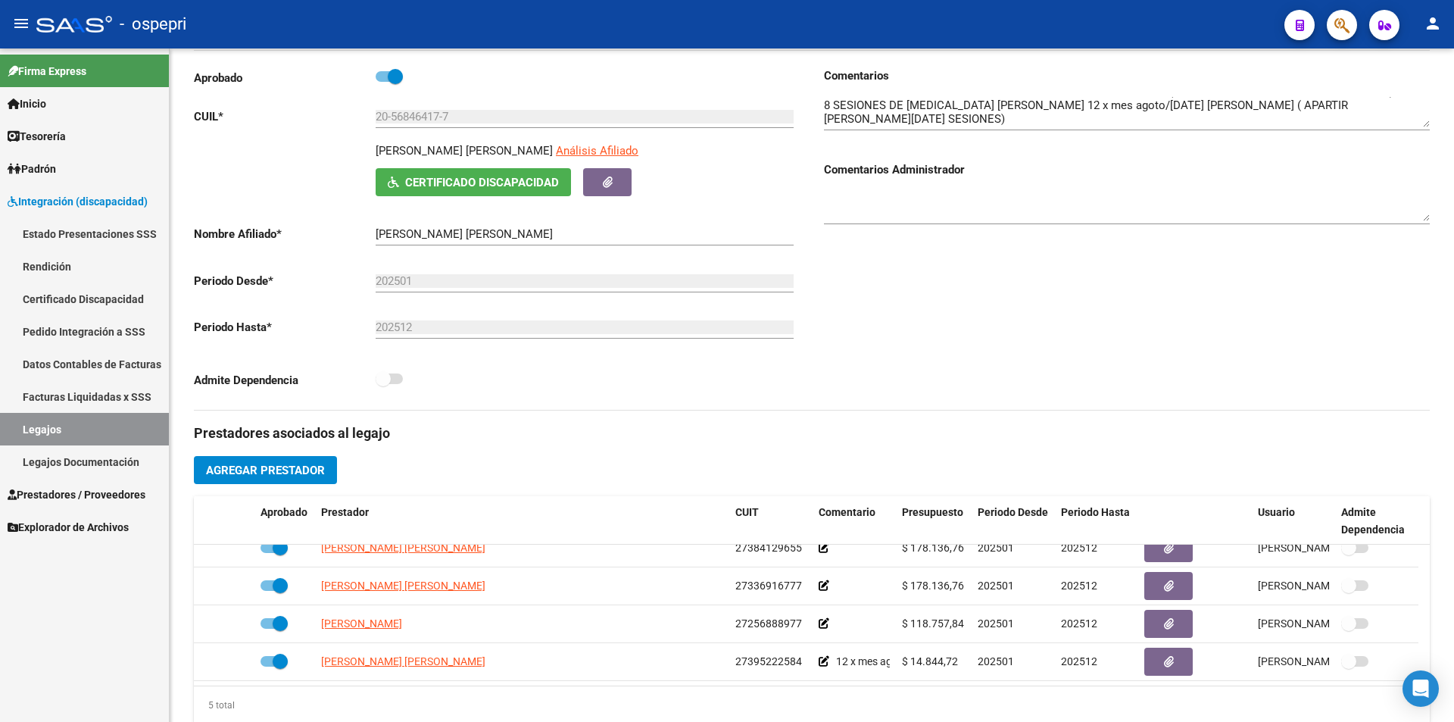
scroll to position [98, 0]
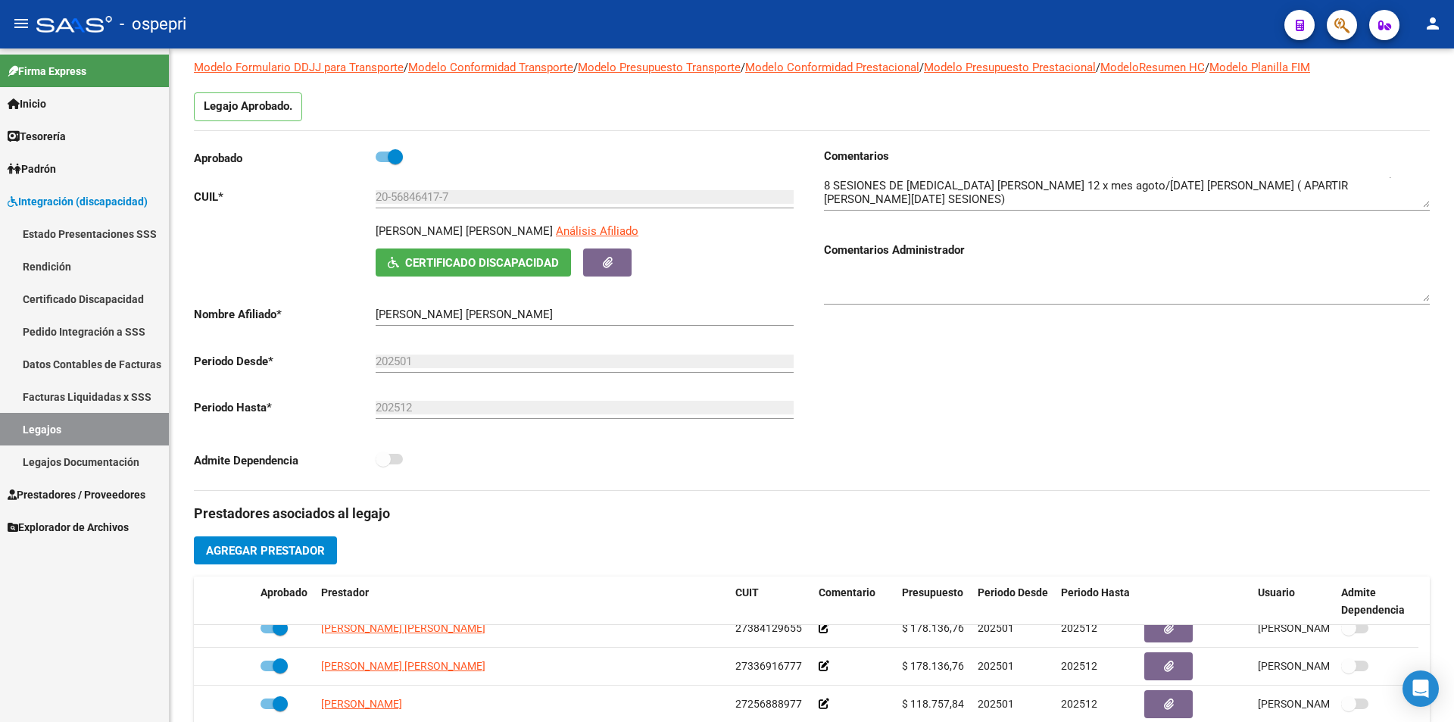
click at [1449, 423] on div "arrow_back Editar 2530 save Guardar cambios Legajo de Integración Modelo Formul…" at bounding box center [814, 576] width 1288 height 1253
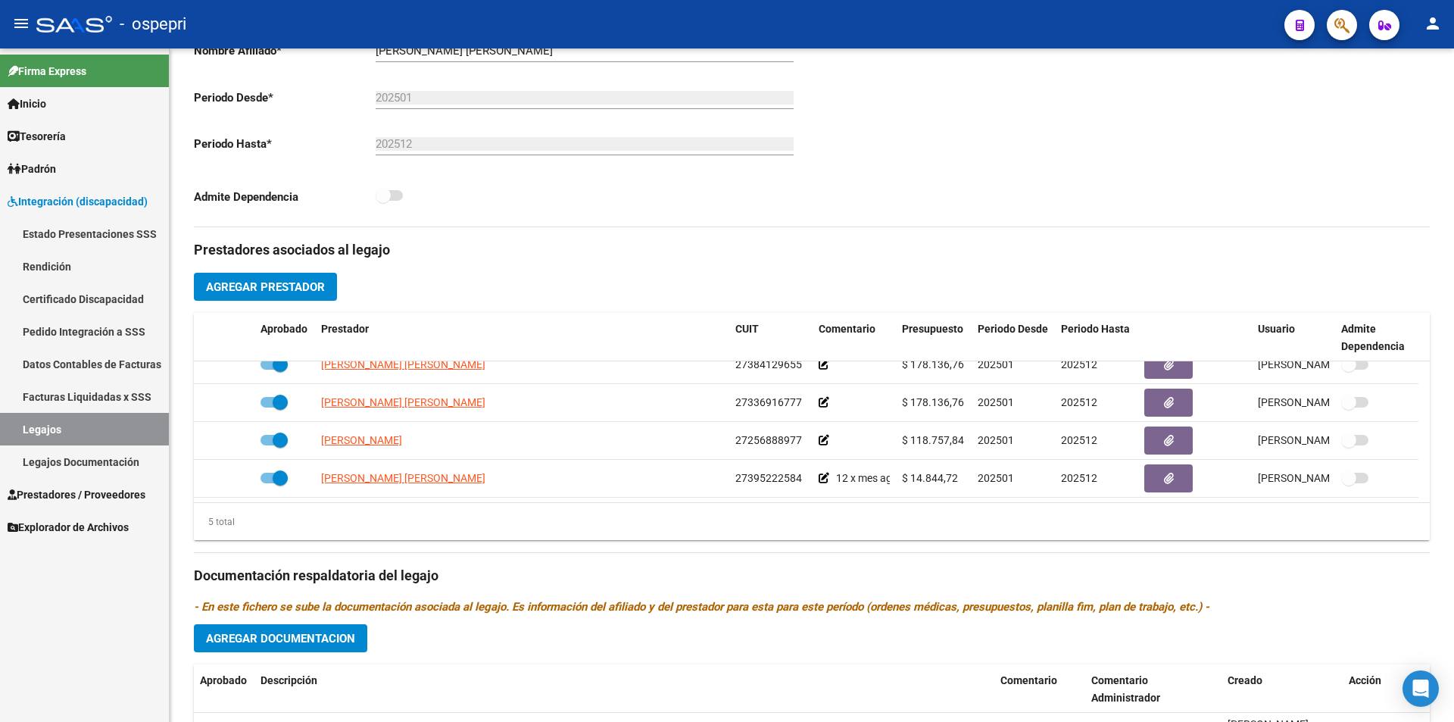
scroll to position [431, 0]
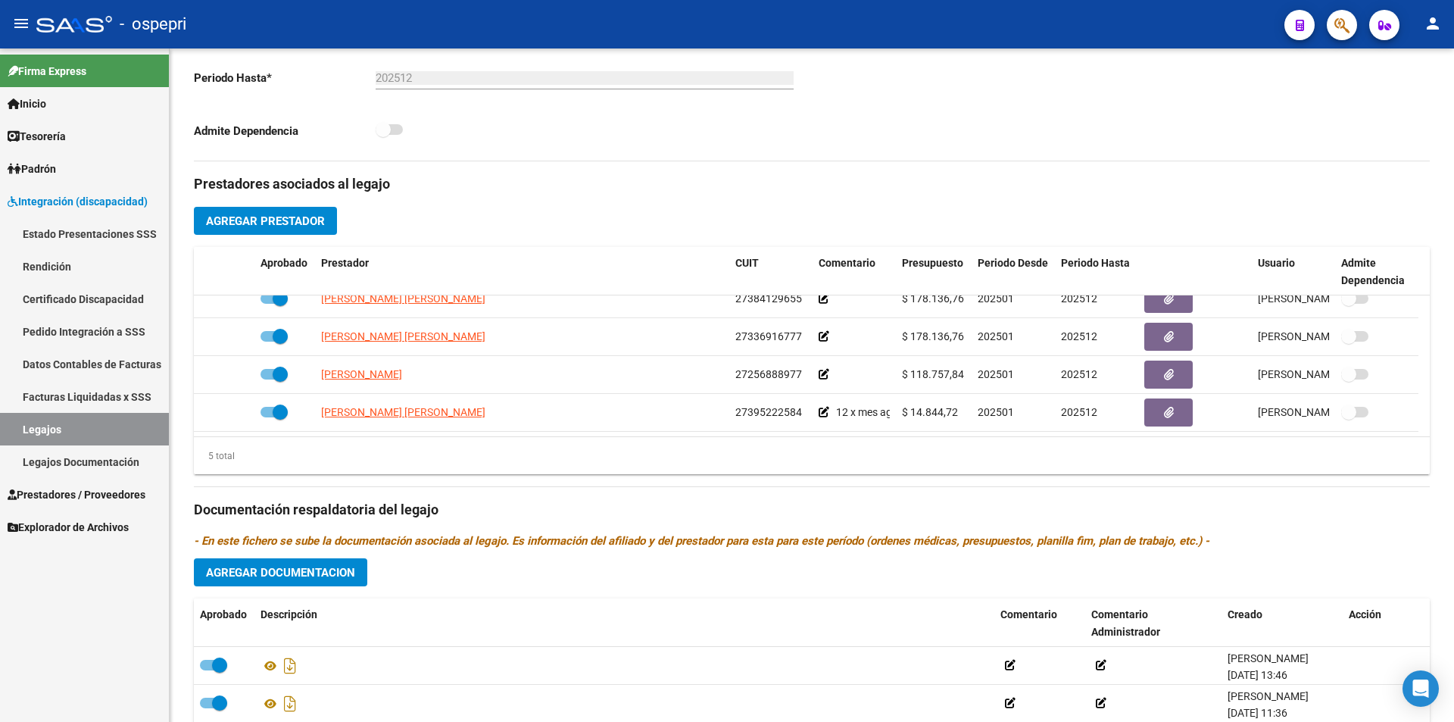
click at [1445, 508] on div "arrow_back Editar 2530 save Guardar cambios Legajo de Integración Modelo Formul…" at bounding box center [814, 247] width 1288 height 1253
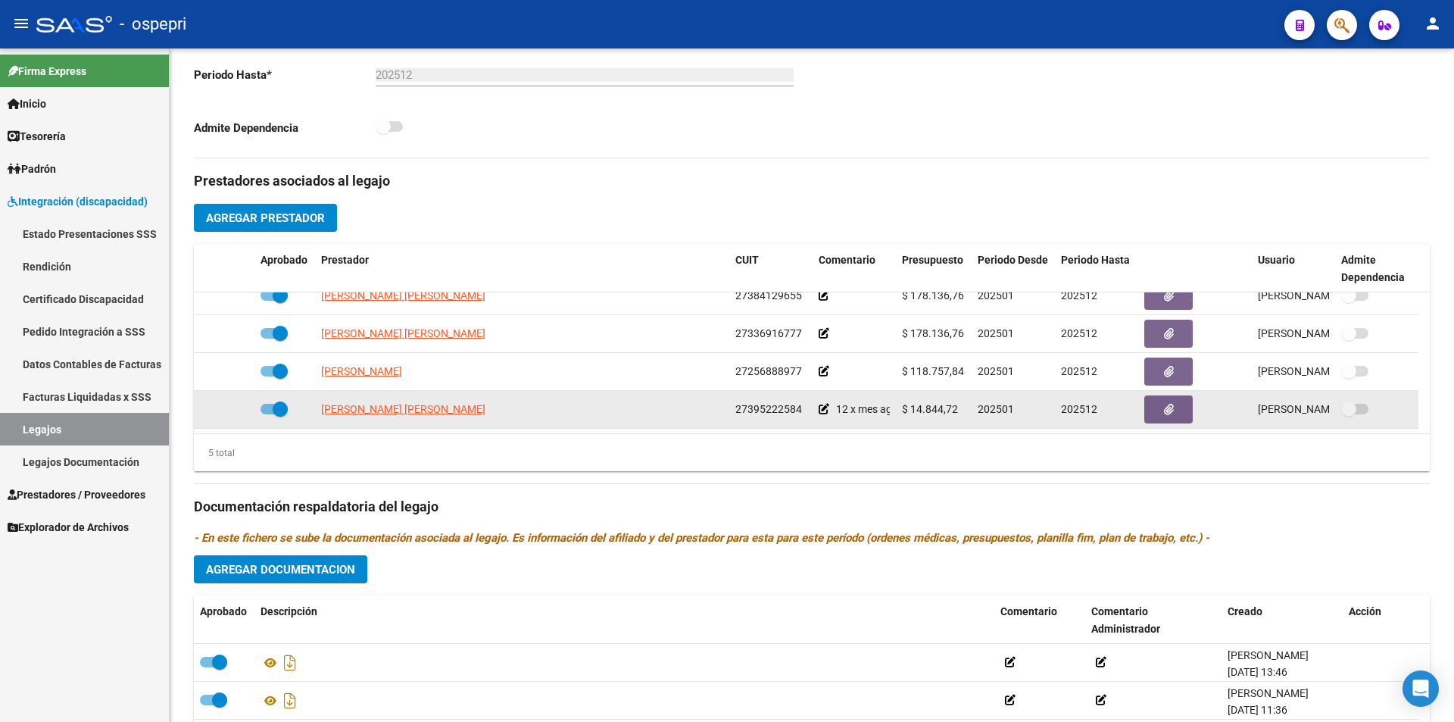
drag, startPoint x: 956, startPoint y: 408, endPoint x: 903, endPoint y: 410, distance: 52.3
click at [903, 410] on span "$ 14.844,72" at bounding box center [930, 409] width 56 height 12
copy span "$ 14.844,72"
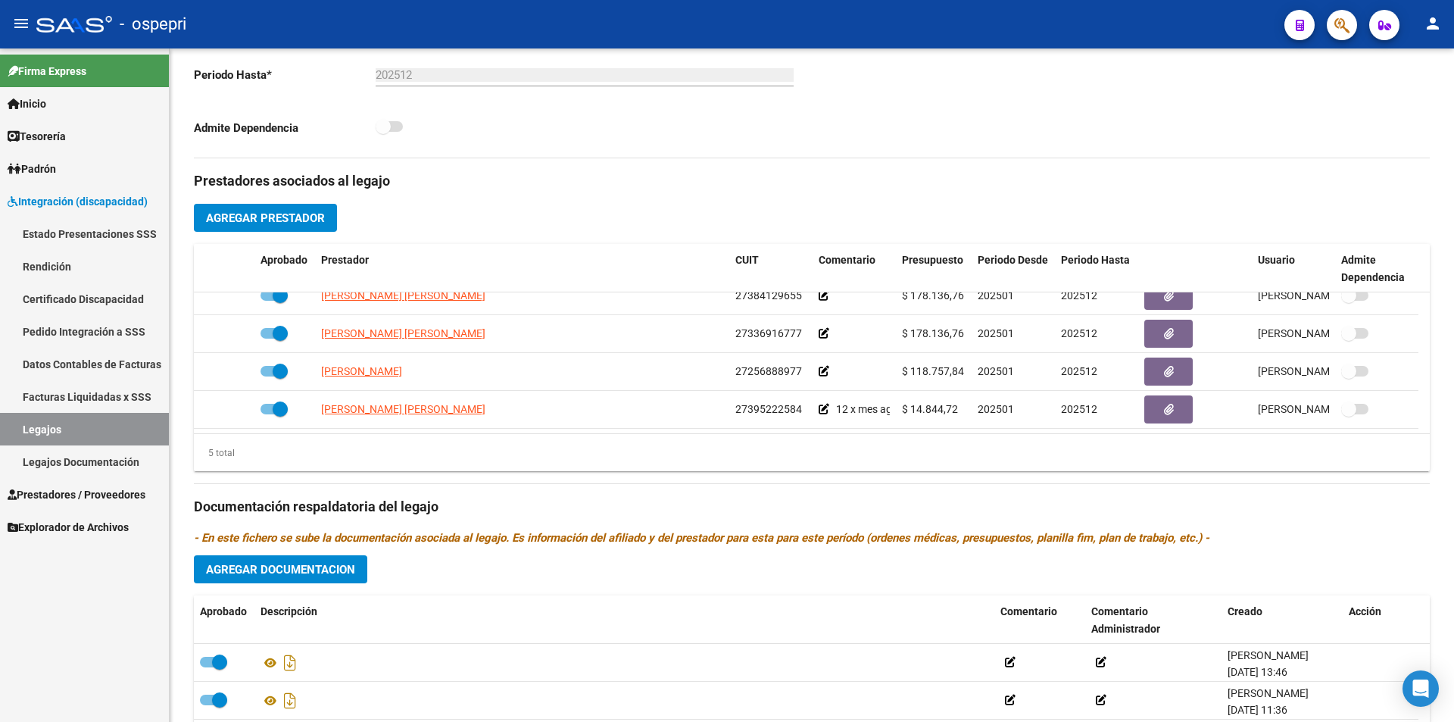
click at [1377, 171] on h3 "Prestadores asociados al legajo" at bounding box center [812, 180] width 1236 height 21
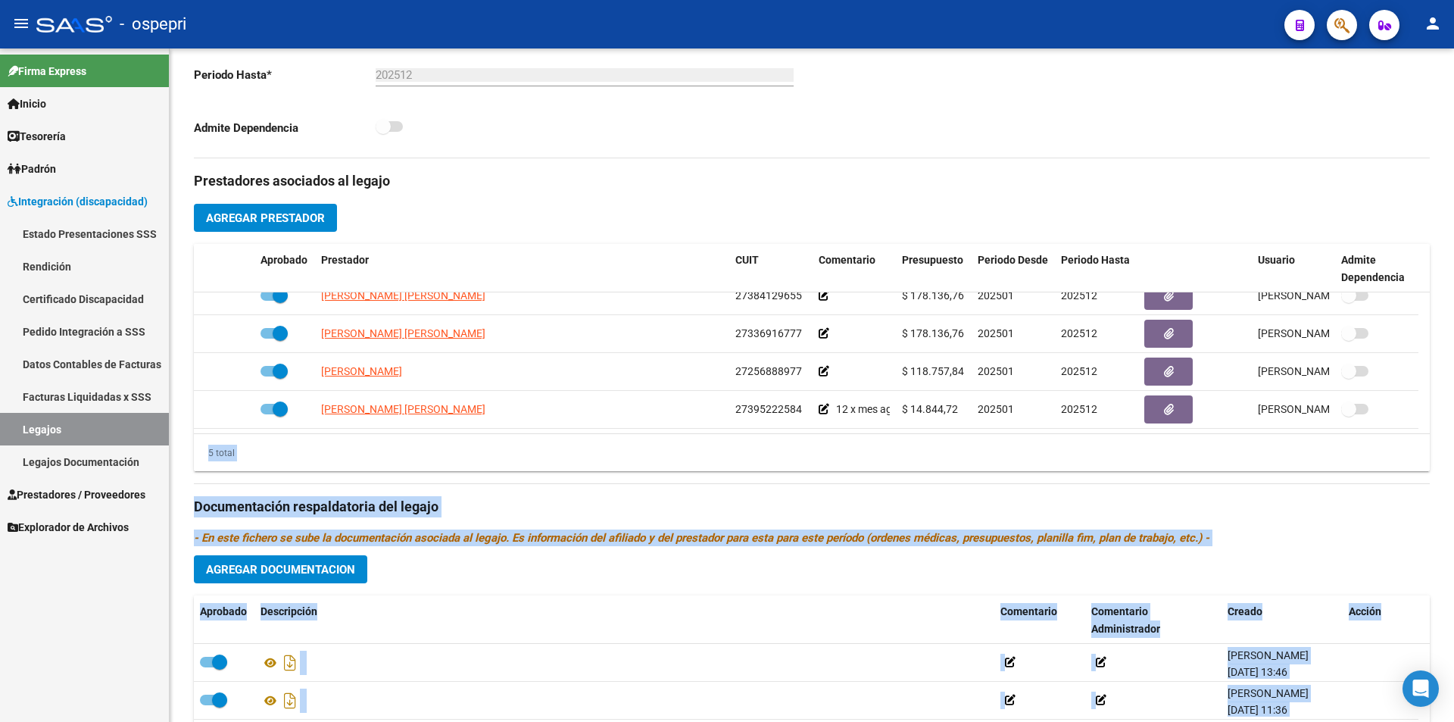
drag, startPoint x: 1449, startPoint y: 317, endPoint x: 1453, endPoint y: 227, distance: 90.2
click at [1453, 227] on div "arrow_back Editar 2530 save Guardar cambios Legajo de Integración Modelo Formul…" at bounding box center [814, 244] width 1288 height 1253
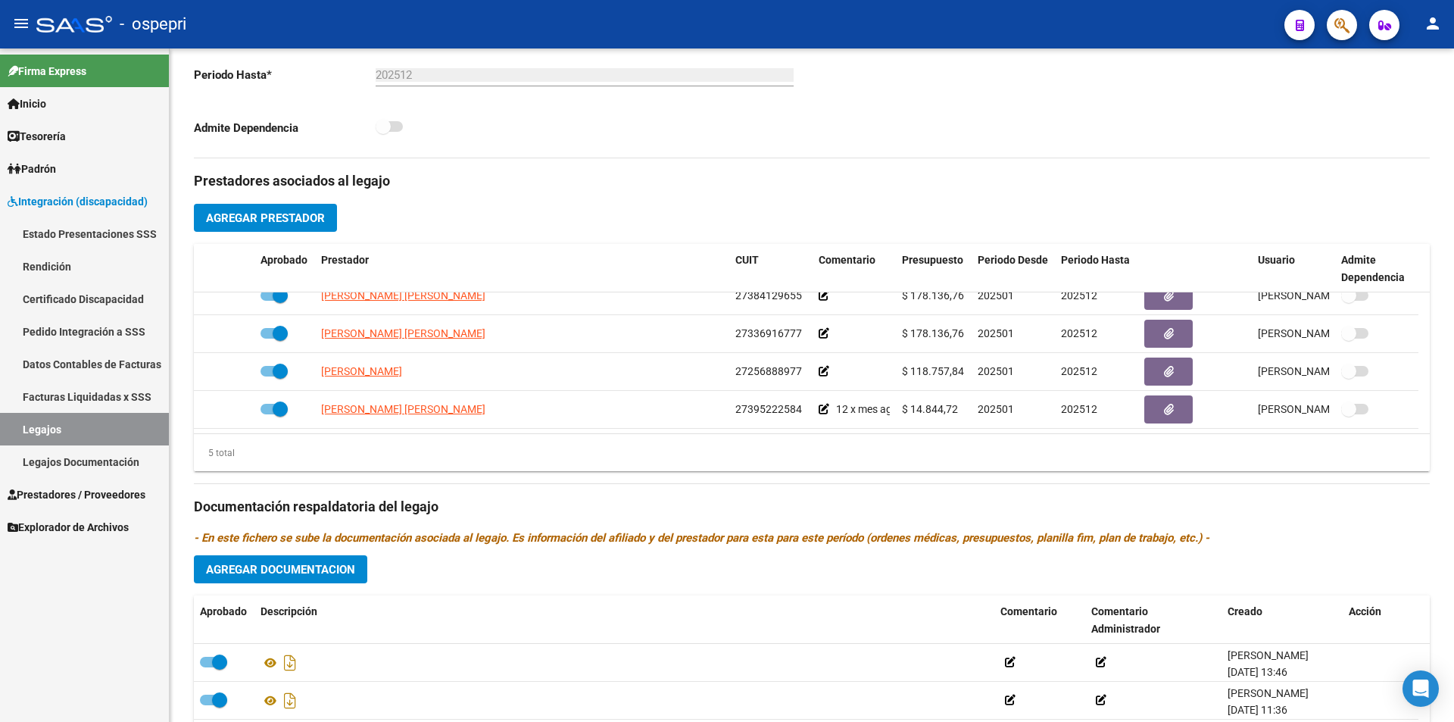
click at [1449, 200] on div "arrow_back Editar 2530 save Guardar cambios Legajo de Integración Modelo Formul…" at bounding box center [812, 244] width 1284 height 1253
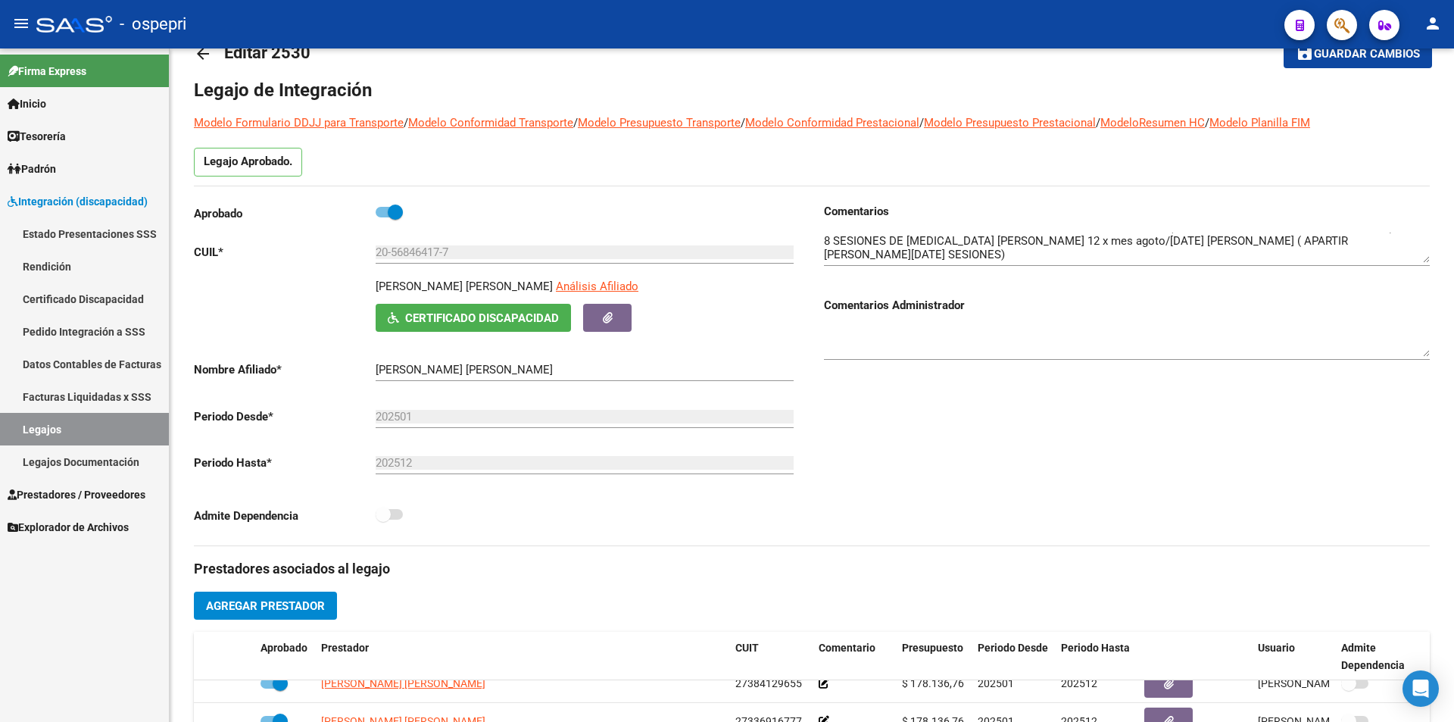
scroll to position [23, 0]
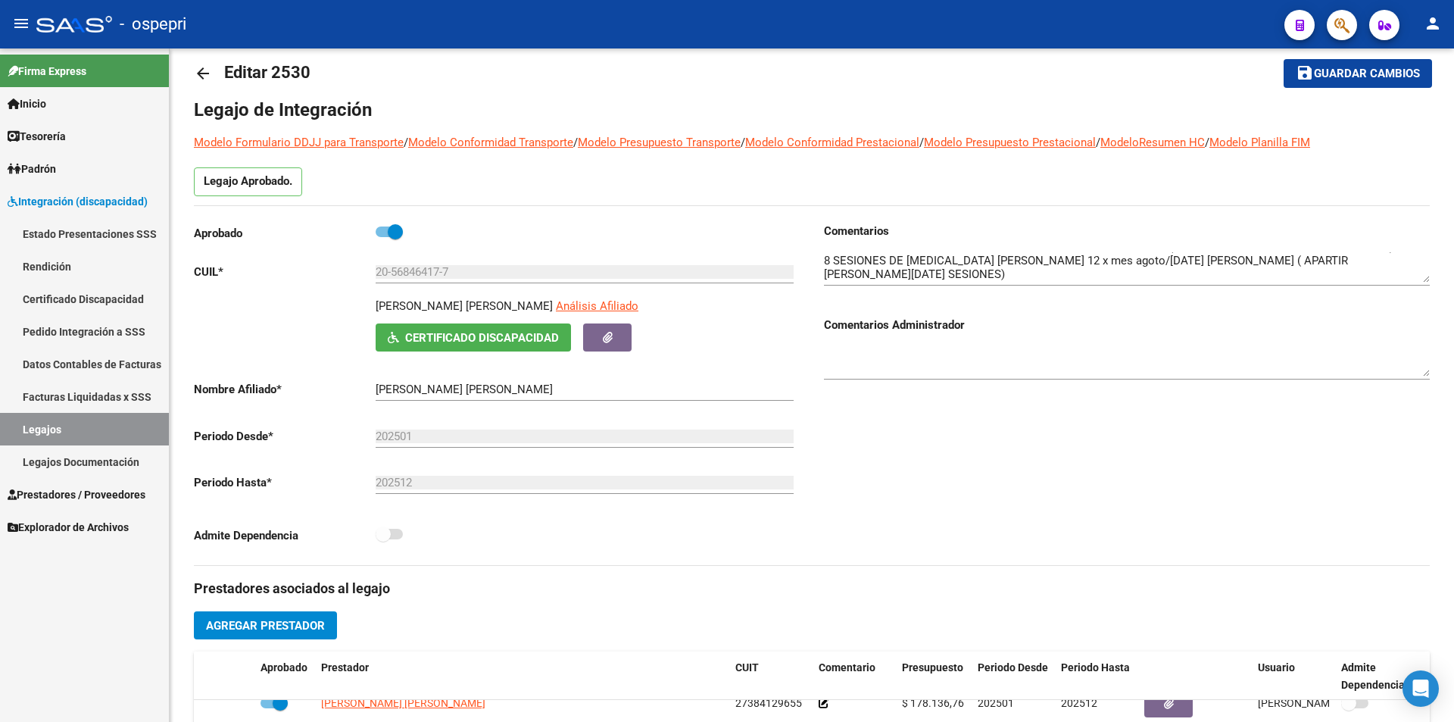
click at [1436, 87] on div "arrow_back Editar 2530 save Guardar cambios Legajo de Integración Modelo Formul…" at bounding box center [814, 651] width 1288 height 1253
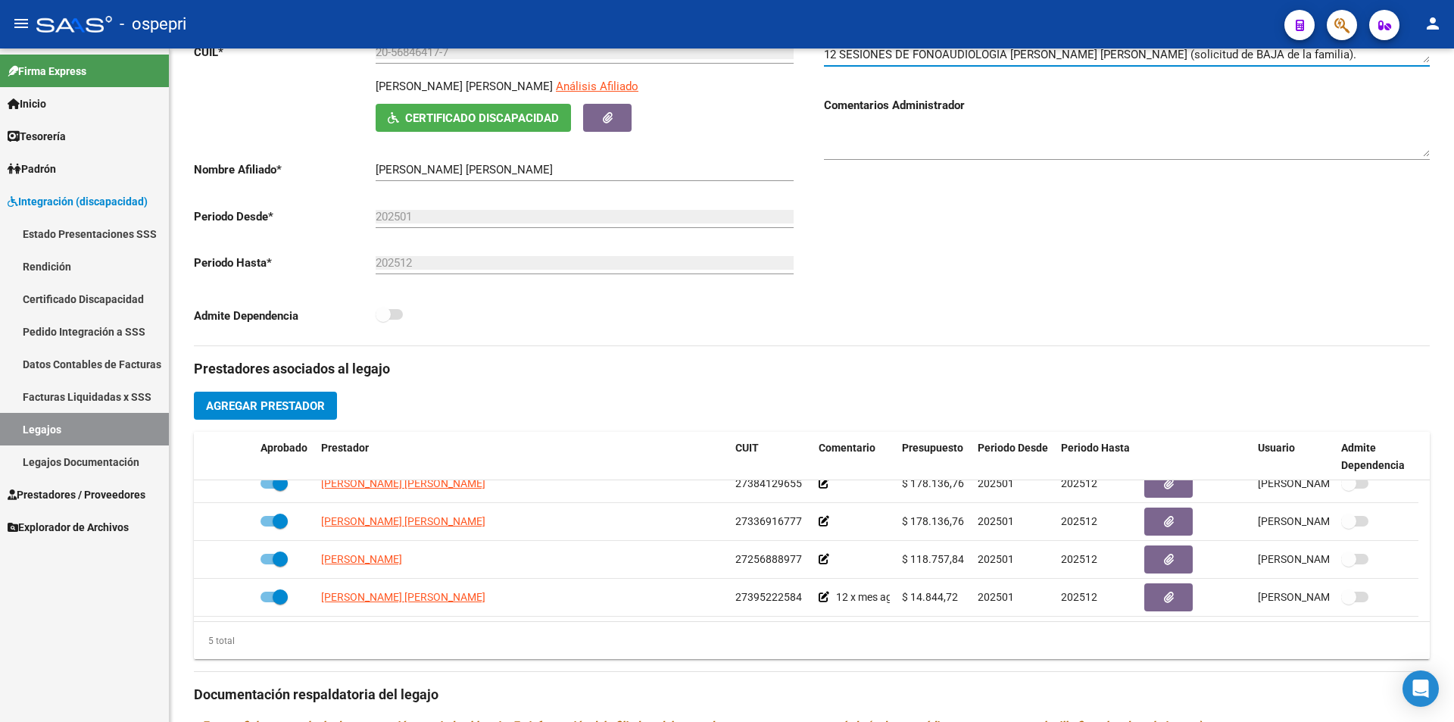
scroll to position [245, 0]
click at [1453, 366] on div at bounding box center [1452, 361] width 4 height 362
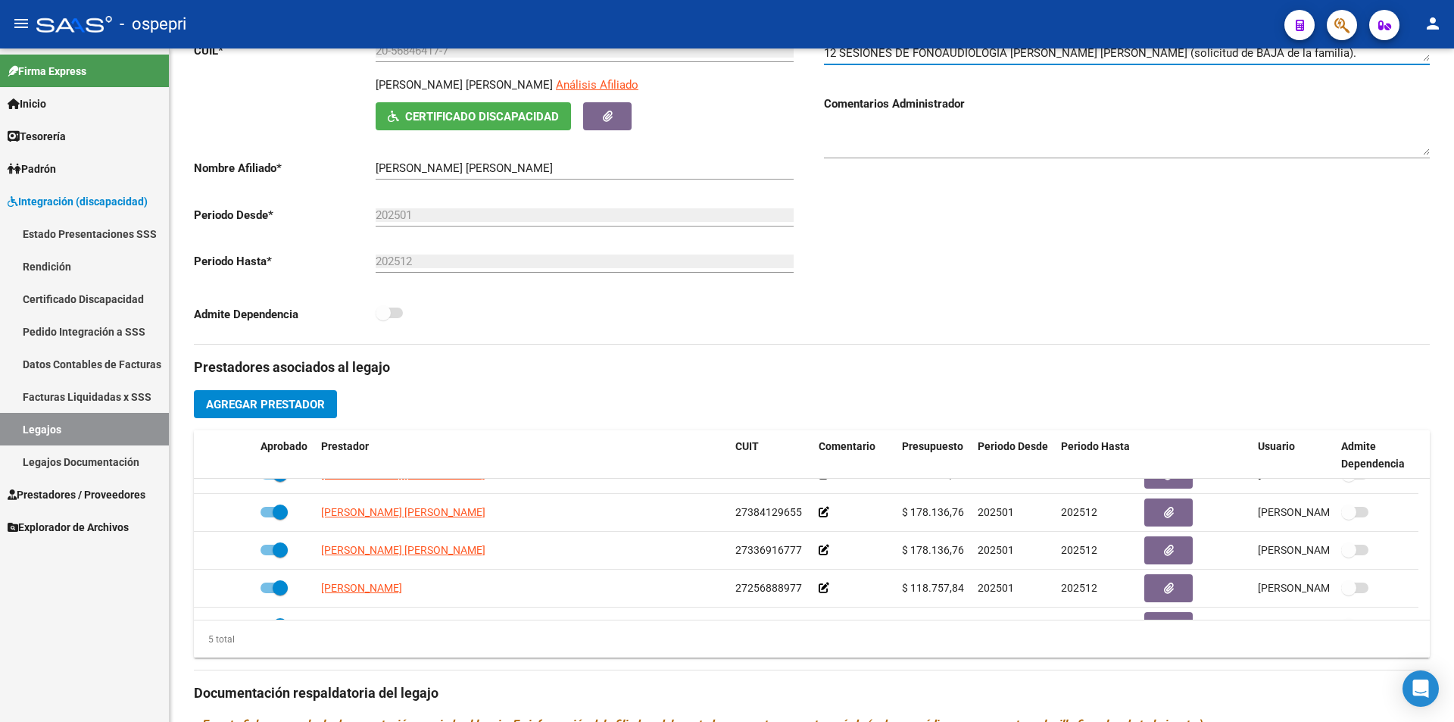
scroll to position [0, 0]
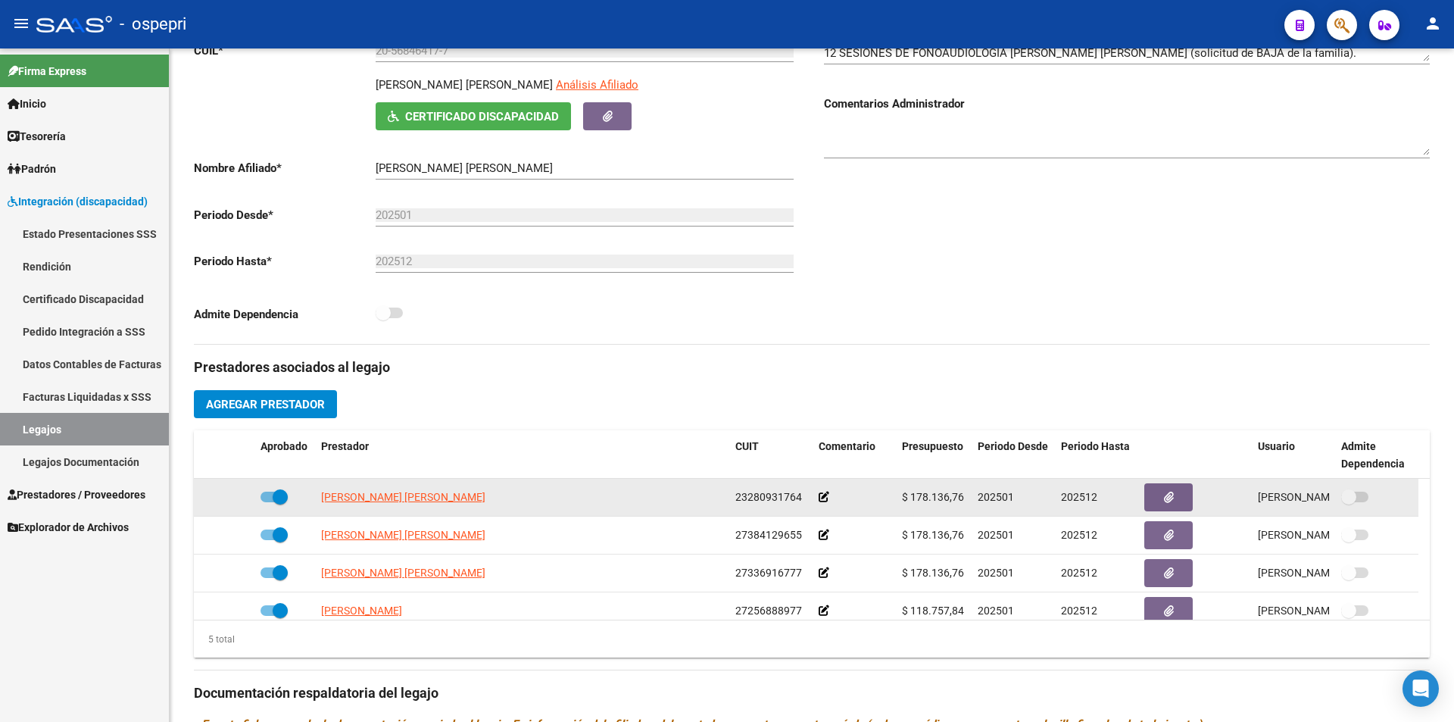
drag, startPoint x: 966, startPoint y: 493, endPoint x: 903, endPoint y: 496, distance: 63.7
click at [903, 496] on datatable-body-cell "$ 178.136,76" at bounding box center [934, 497] width 76 height 37
copy span "$ 178.136,76"
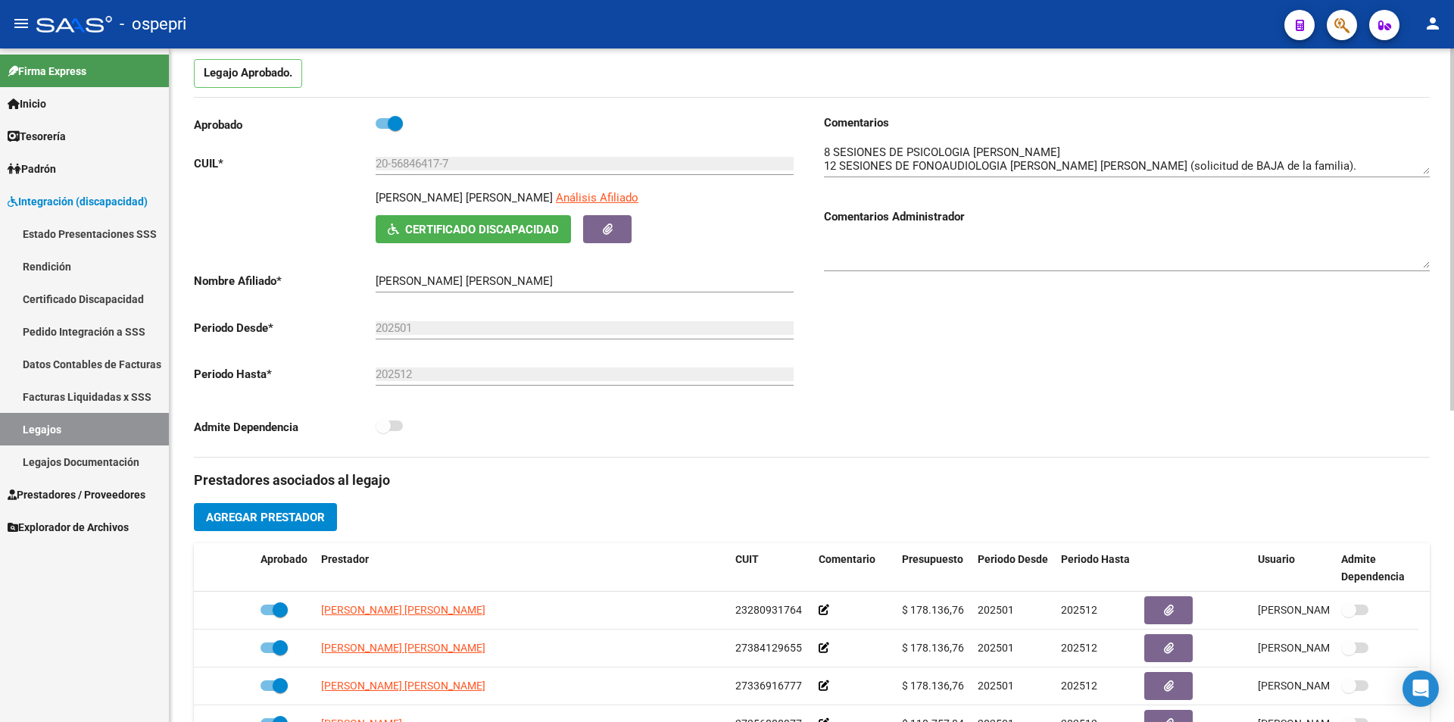
scroll to position [105, 0]
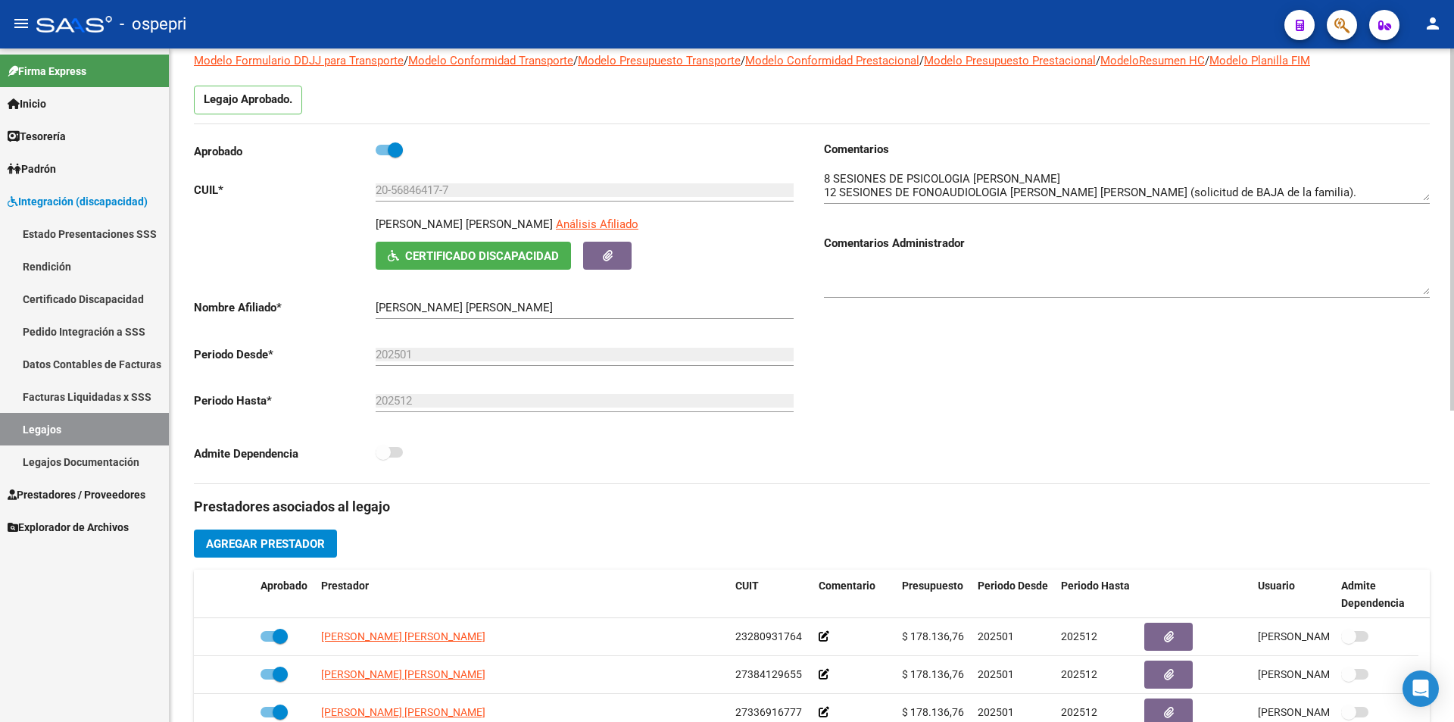
click at [1448, 189] on div "arrow_back Editar 2530 save Guardar cambios Legajo de Integración Modelo Formul…" at bounding box center [814, 569] width 1288 height 1253
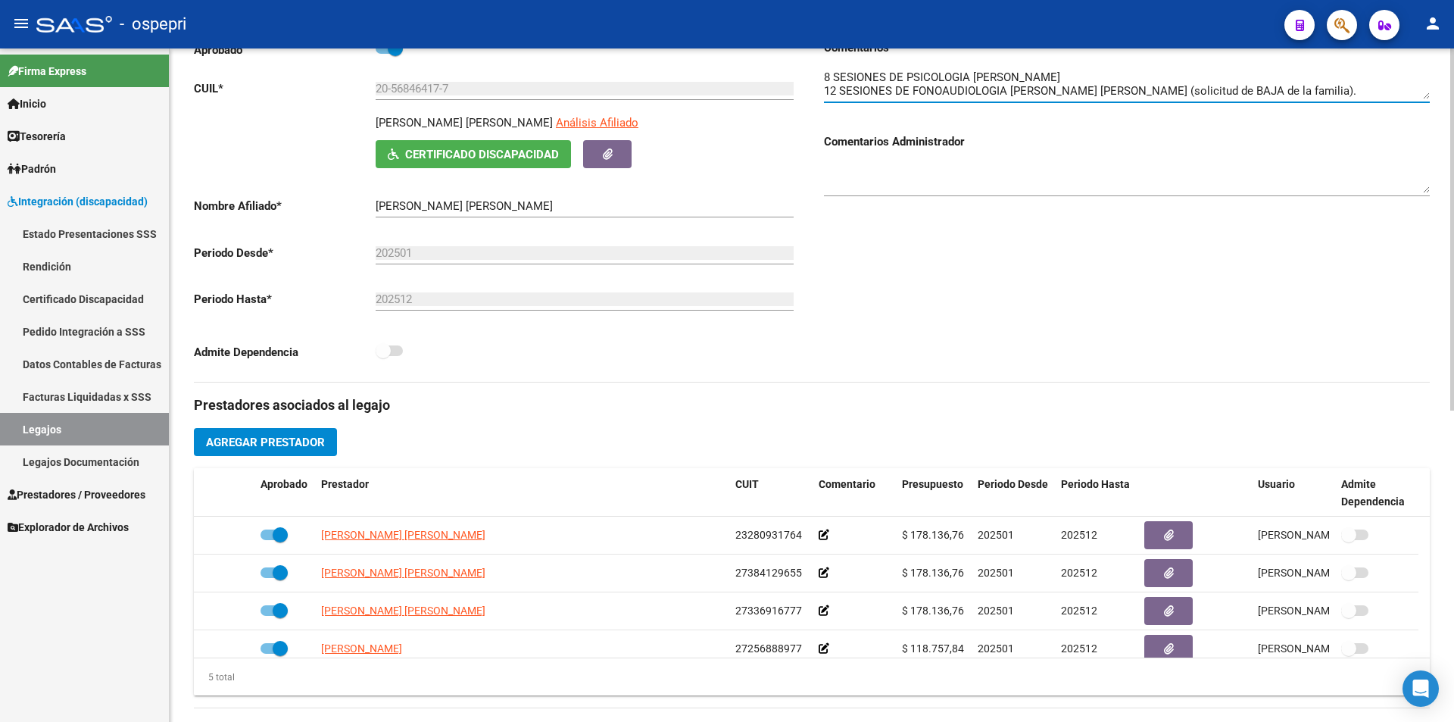
scroll to position [221, 0]
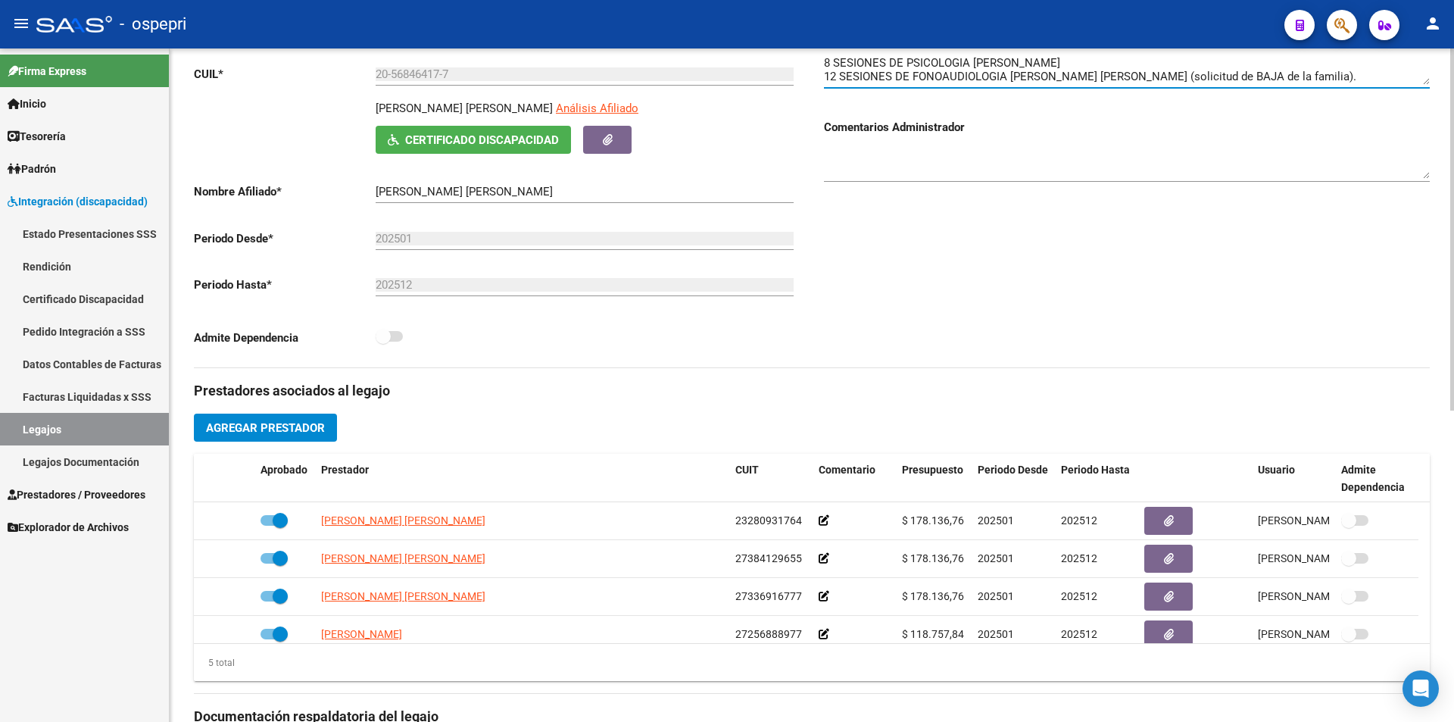
click at [1453, 351] on div at bounding box center [1452, 348] width 4 height 362
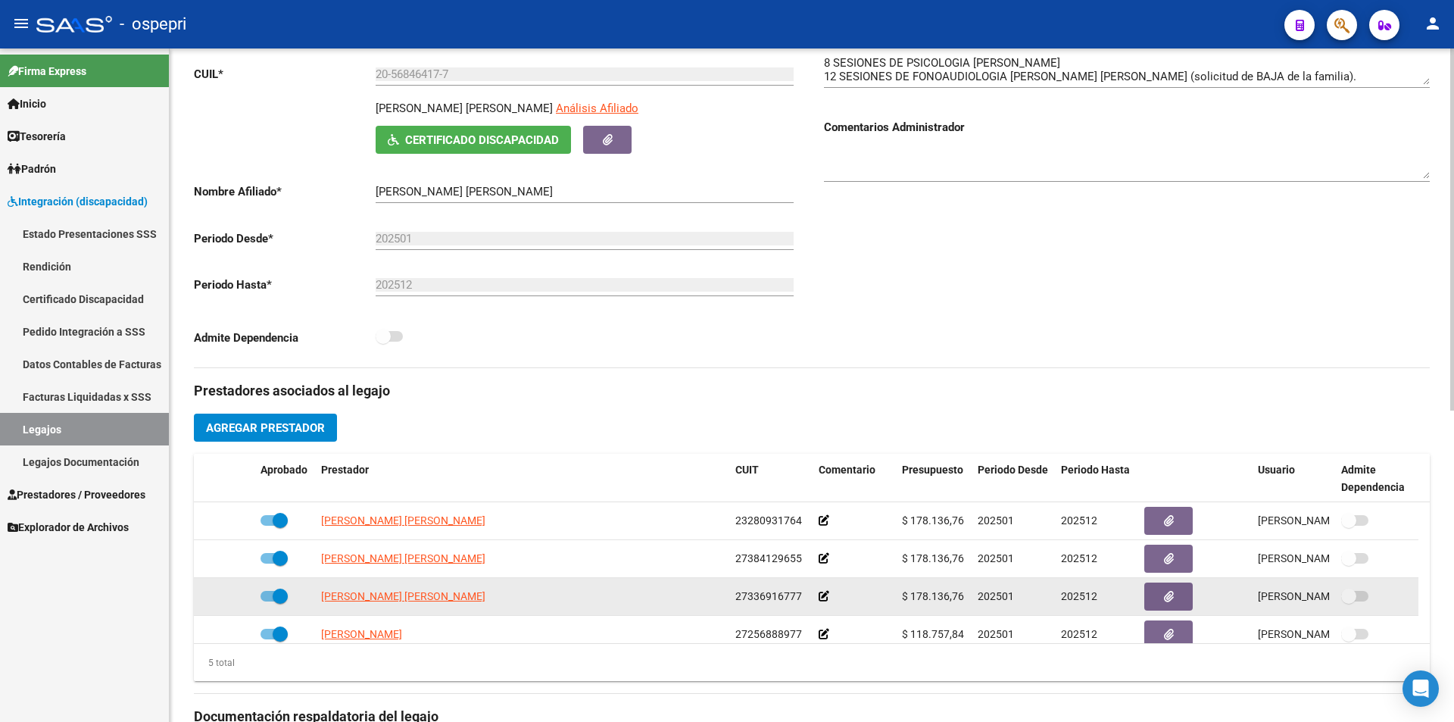
drag, startPoint x: 965, startPoint y: 596, endPoint x: 903, endPoint y: 600, distance: 63.0
click at [903, 600] on datatable-body-cell "$ 178.136,76" at bounding box center [934, 596] width 76 height 37
copy span "$ 178.136,76"
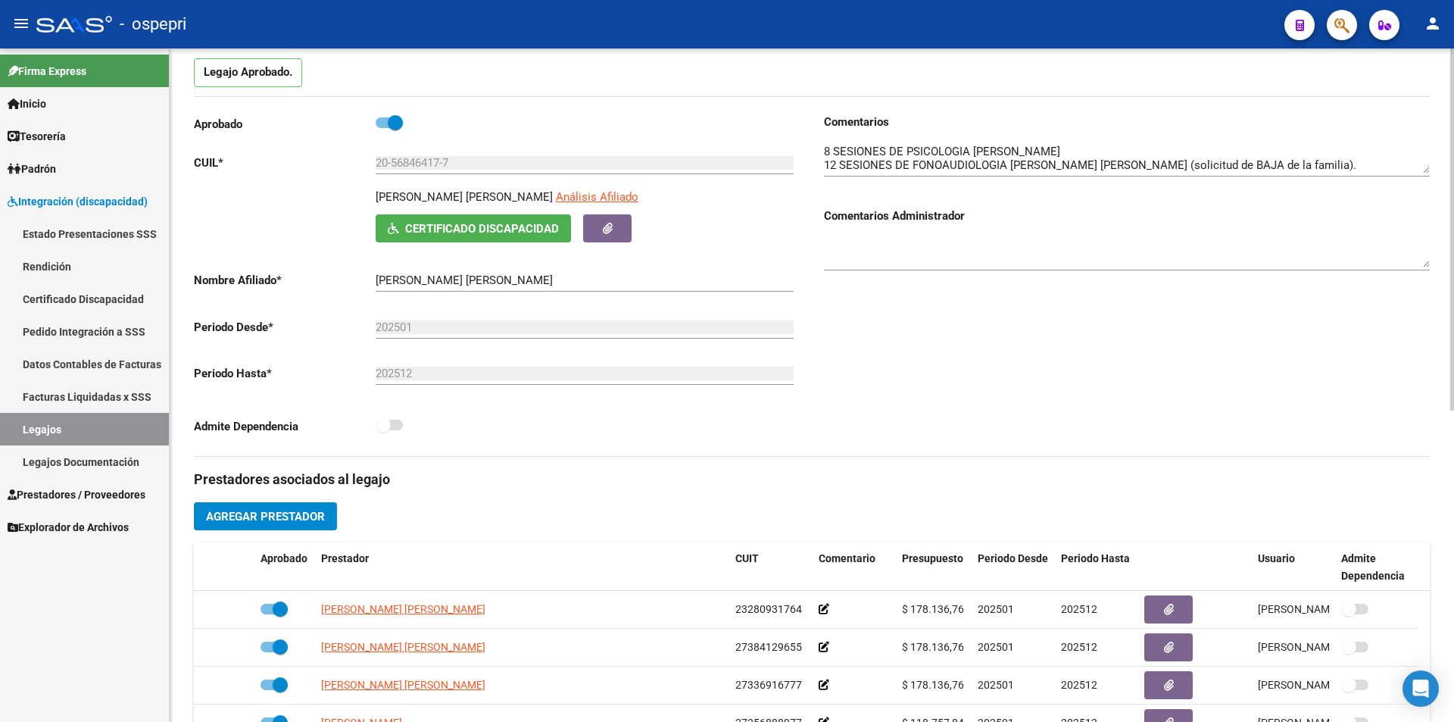
scroll to position [129, 0]
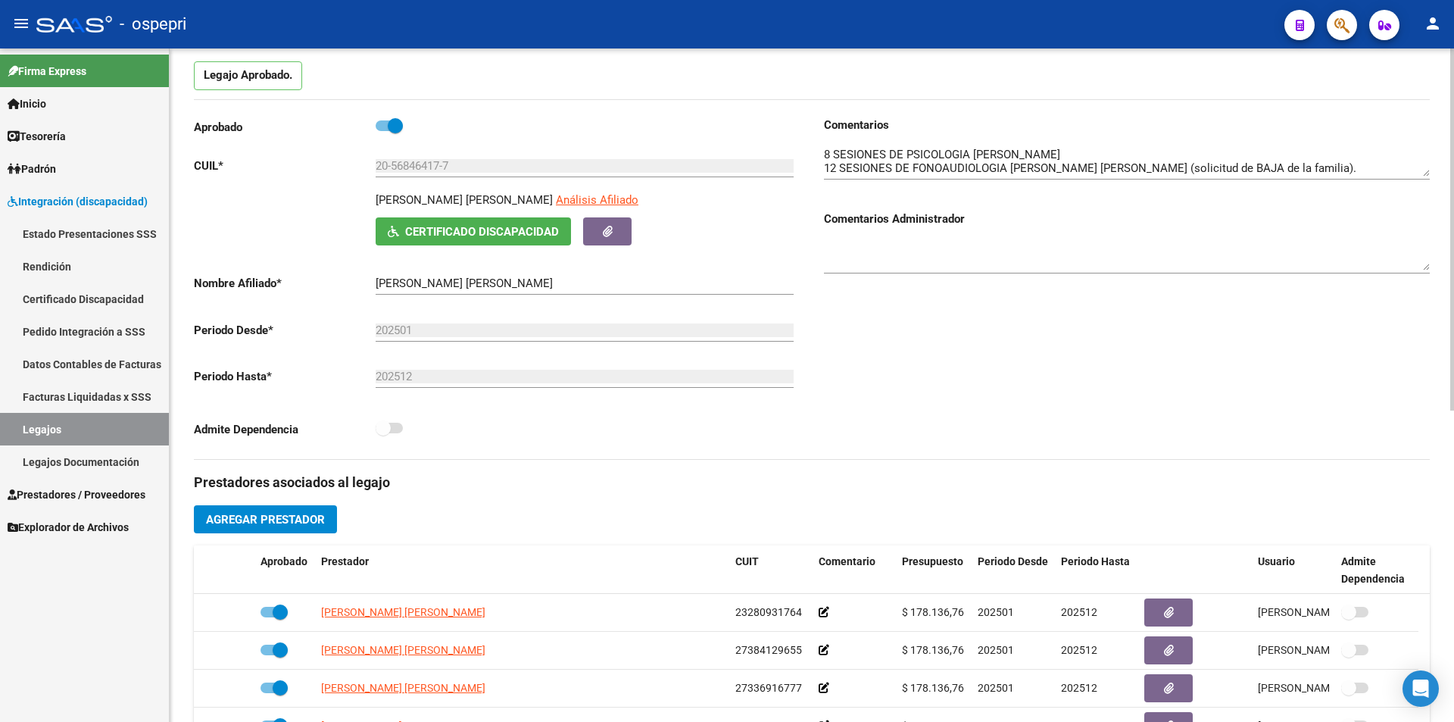
click at [1453, 387] on div at bounding box center [1452, 299] width 4 height 362
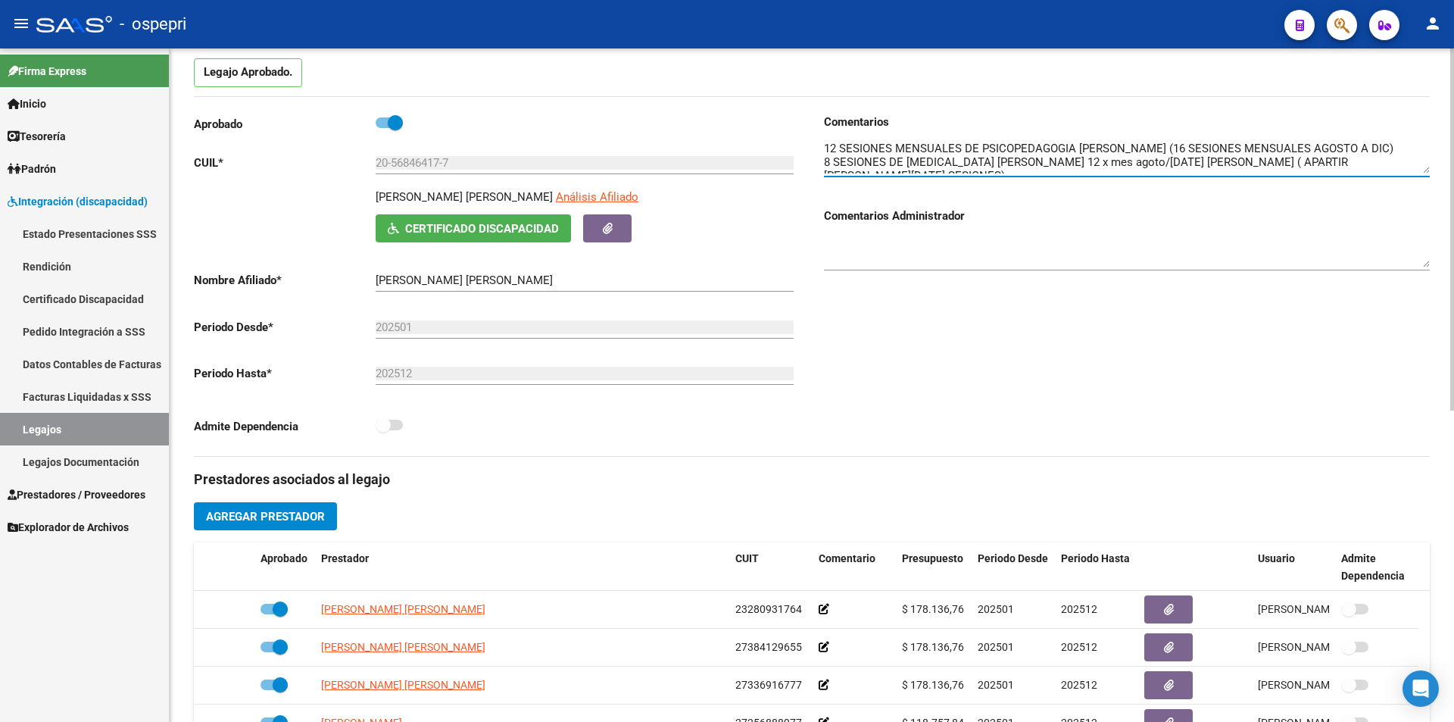
scroll to position [103, 0]
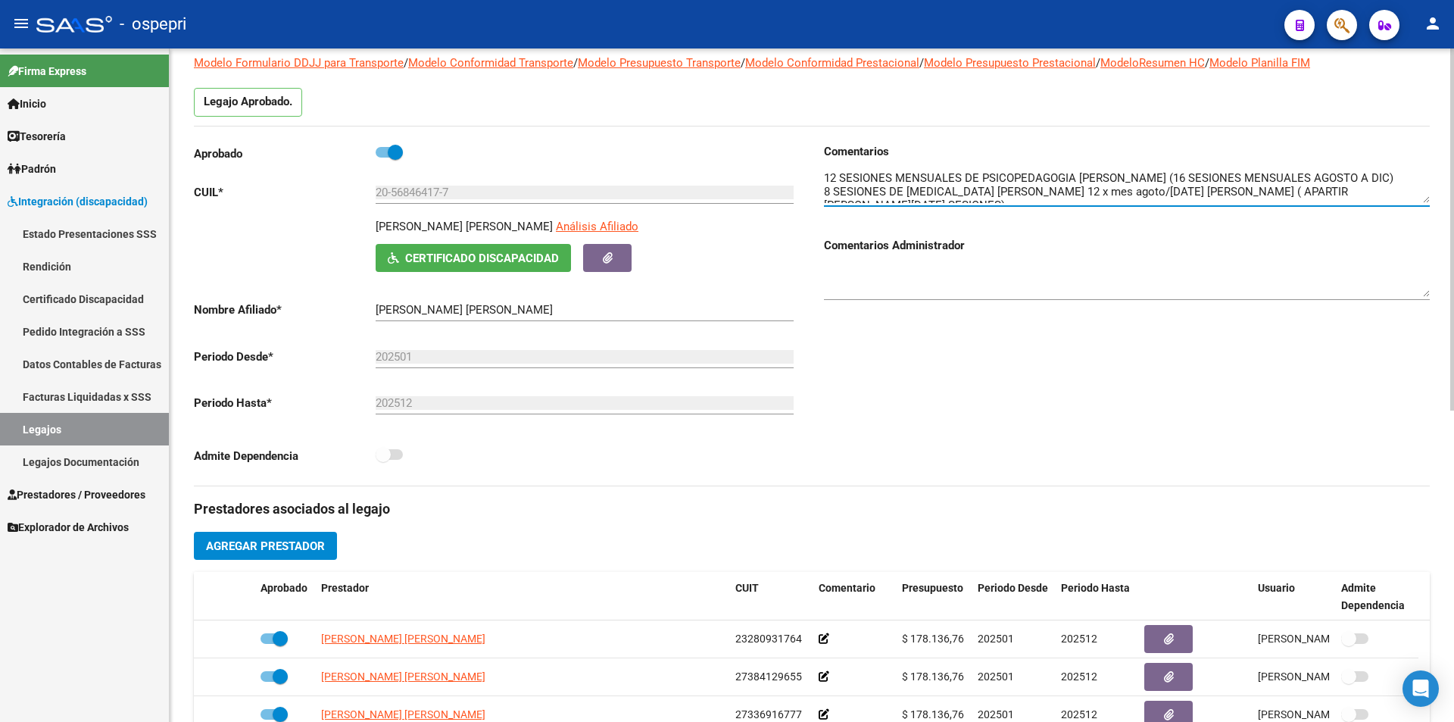
click at [1443, 345] on div "arrow_back Editar 2530 save Guardar cambios Legajo de Integración Modelo Formul…" at bounding box center [814, 571] width 1288 height 1253
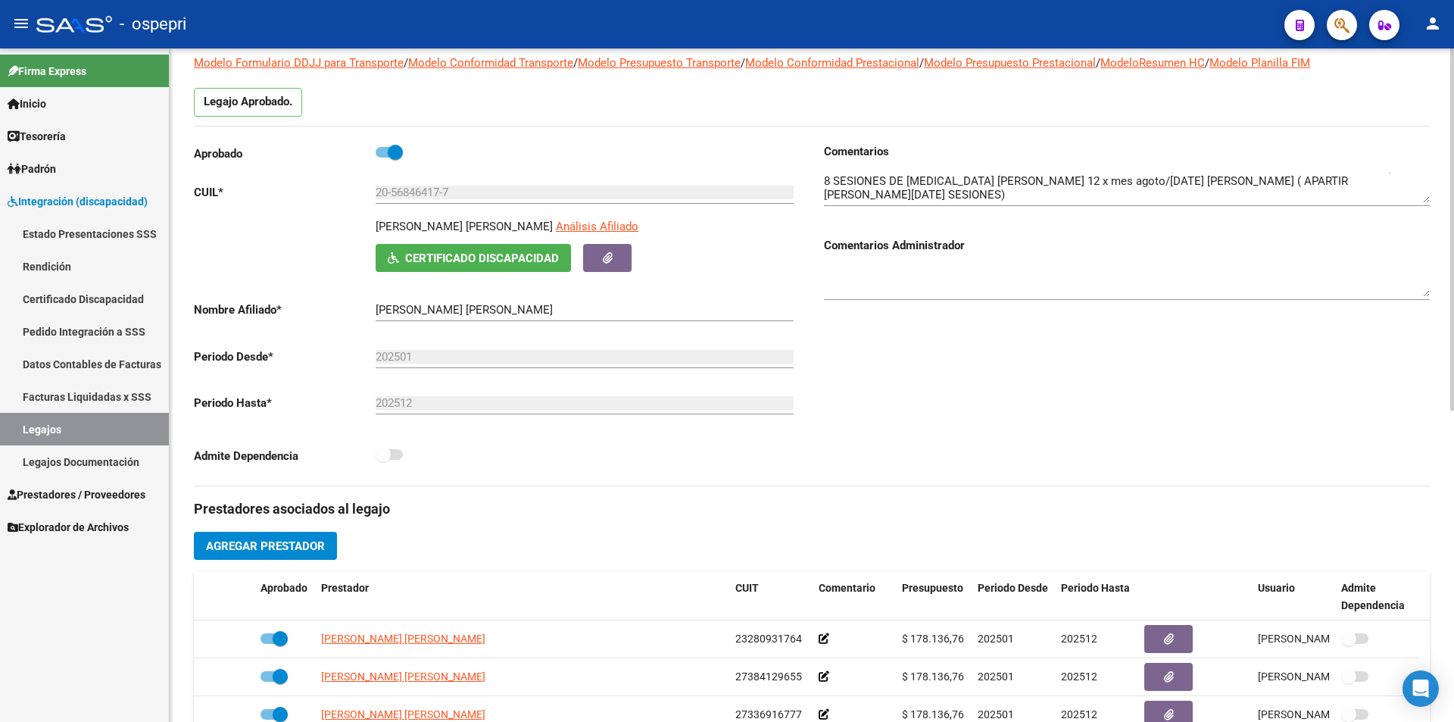
click at [1424, 172] on div at bounding box center [1127, 183] width 606 height 46
click at [1433, 369] on div "arrow_back Editar 2530 save Guardar cambios Legajo de Integración Modelo Formul…" at bounding box center [812, 571] width 1284 height 1253
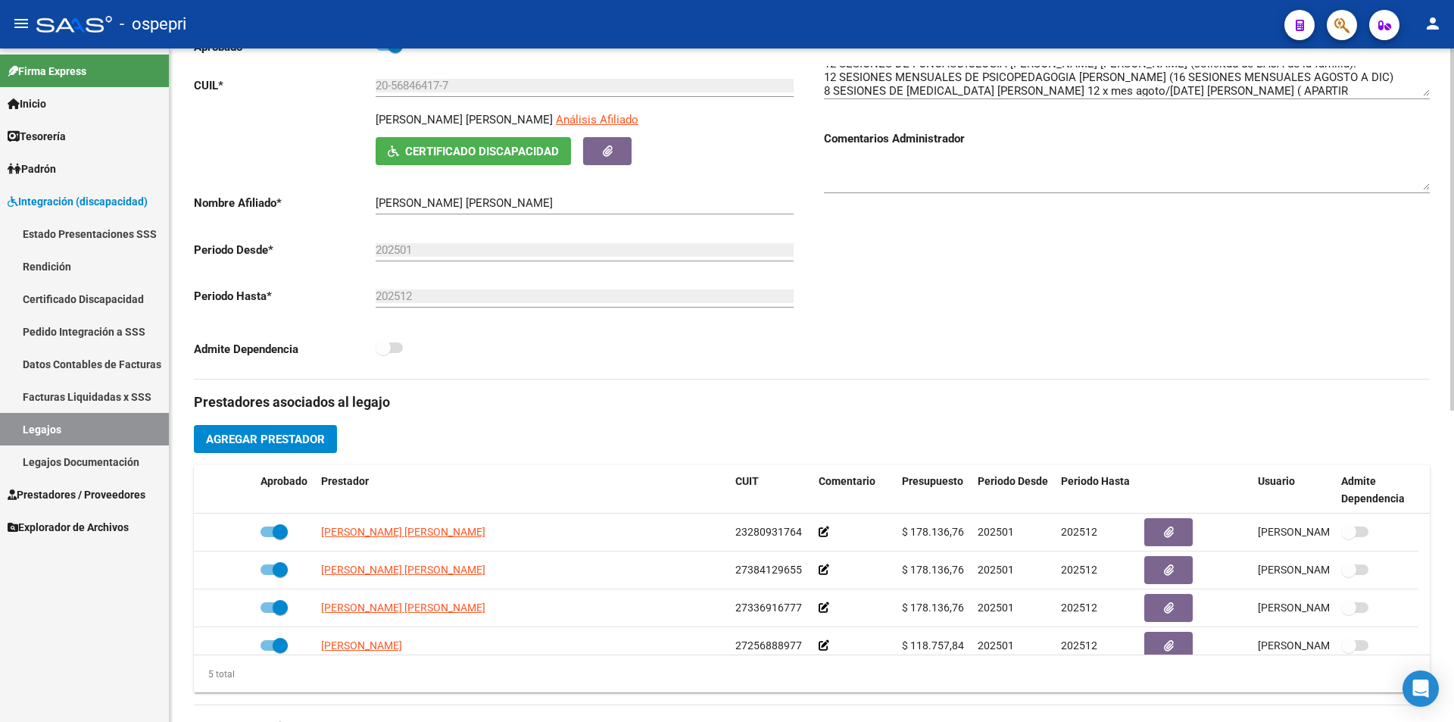
scroll to position [220, 0]
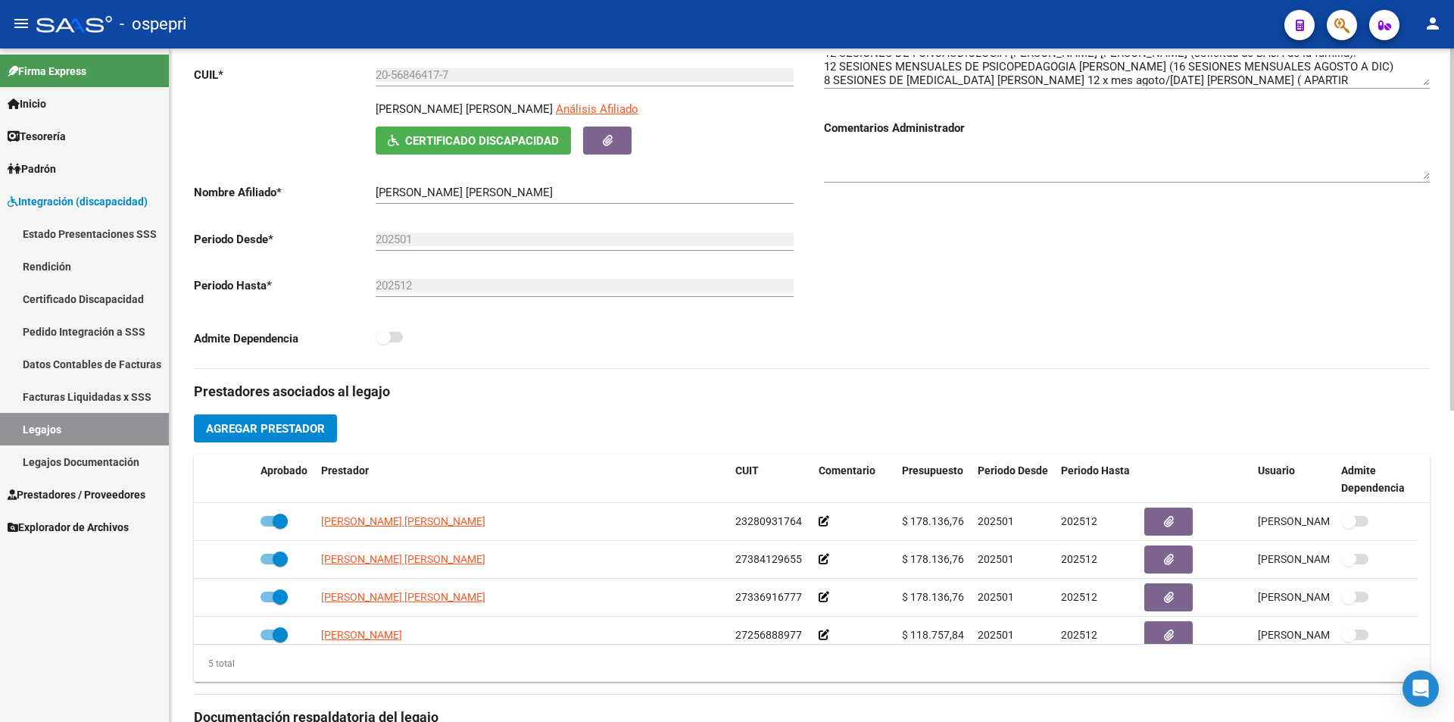
click at [1453, 404] on div at bounding box center [1452, 348] width 4 height 362
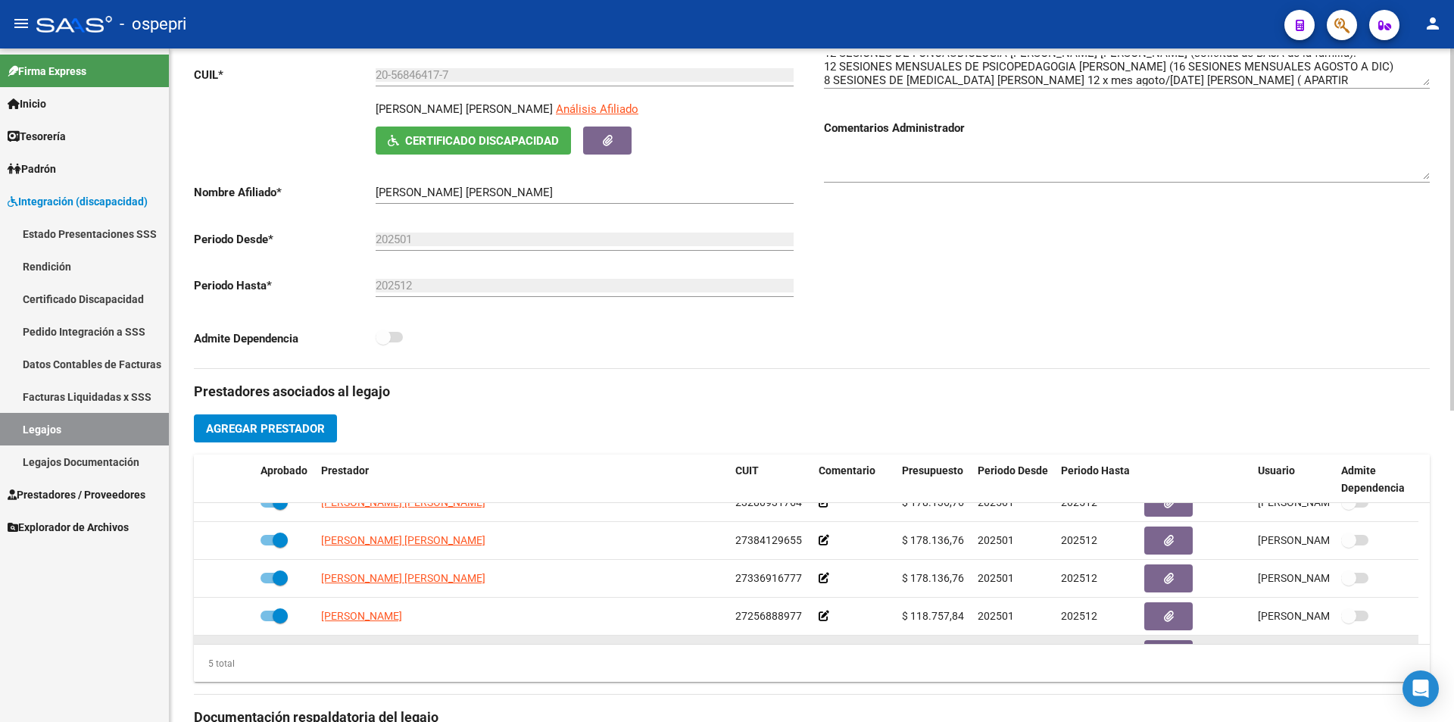
scroll to position [53, 0]
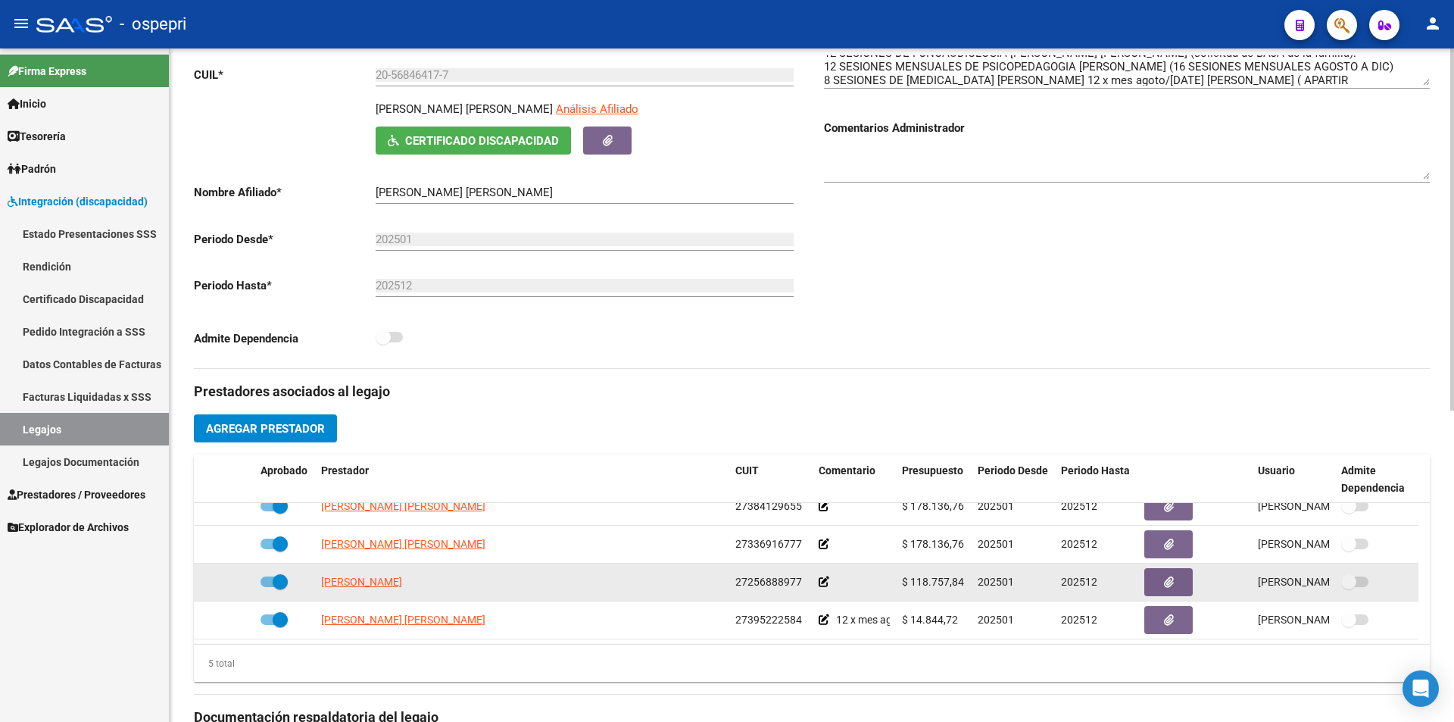
drag, startPoint x: 963, startPoint y: 632, endPoint x: 897, endPoint y: 579, distance: 84.7
click at [897, 579] on datatable-body-cell "$ 118.757,84" at bounding box center [934, 581] width 76 height 37
copy span "$ 118.757,84"
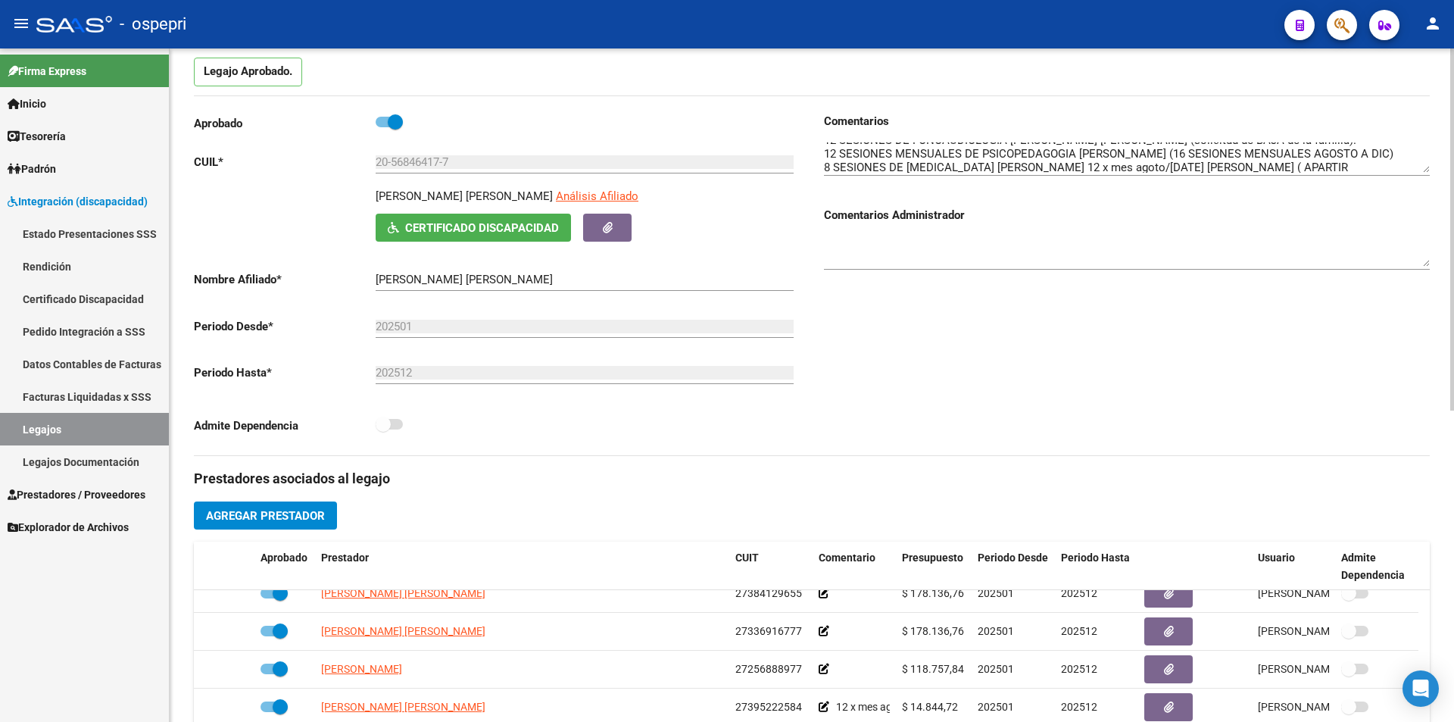
scroll to position [134, 0]
click at [1453, 469] on div at bounding box center [1452, 301] width 4 height 362
click at [108, 438] on link "Legajos" at bounding box center [84, 429] width 169 height 33
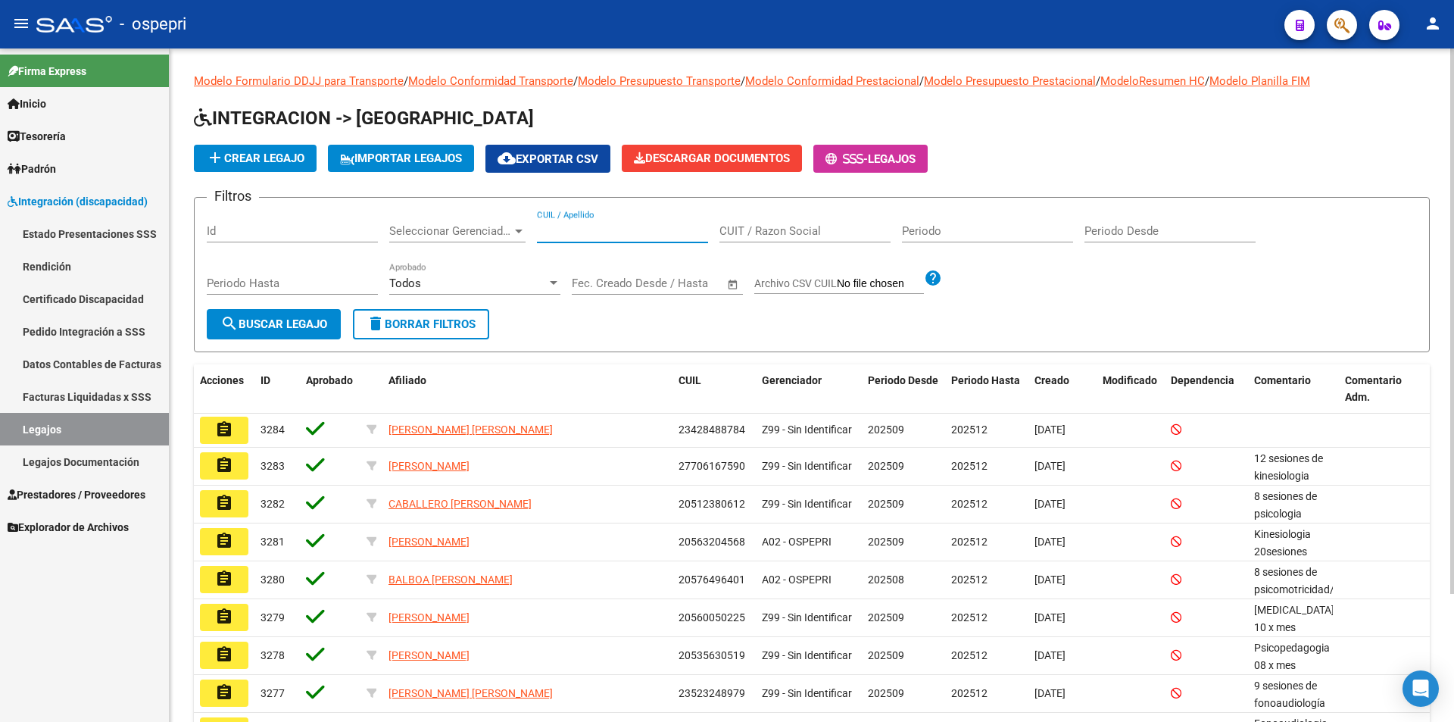
click at [594, 232] on input "CUIL / Apellido" at bounding box center [622, 231] width 171 height 14
paste input "54319771"
type input "54319771"
click at [251, 339] on form "Filtros Id Seleccionar Gerenciador Seleccionar Gerenciador 54319771 CUIL / Apel…" at bounding box center [812, 274] width 1236 height 155
click at [252, 331] on button "search Buscar Legajo" at bounding box center [274, 324] width 134 height 30
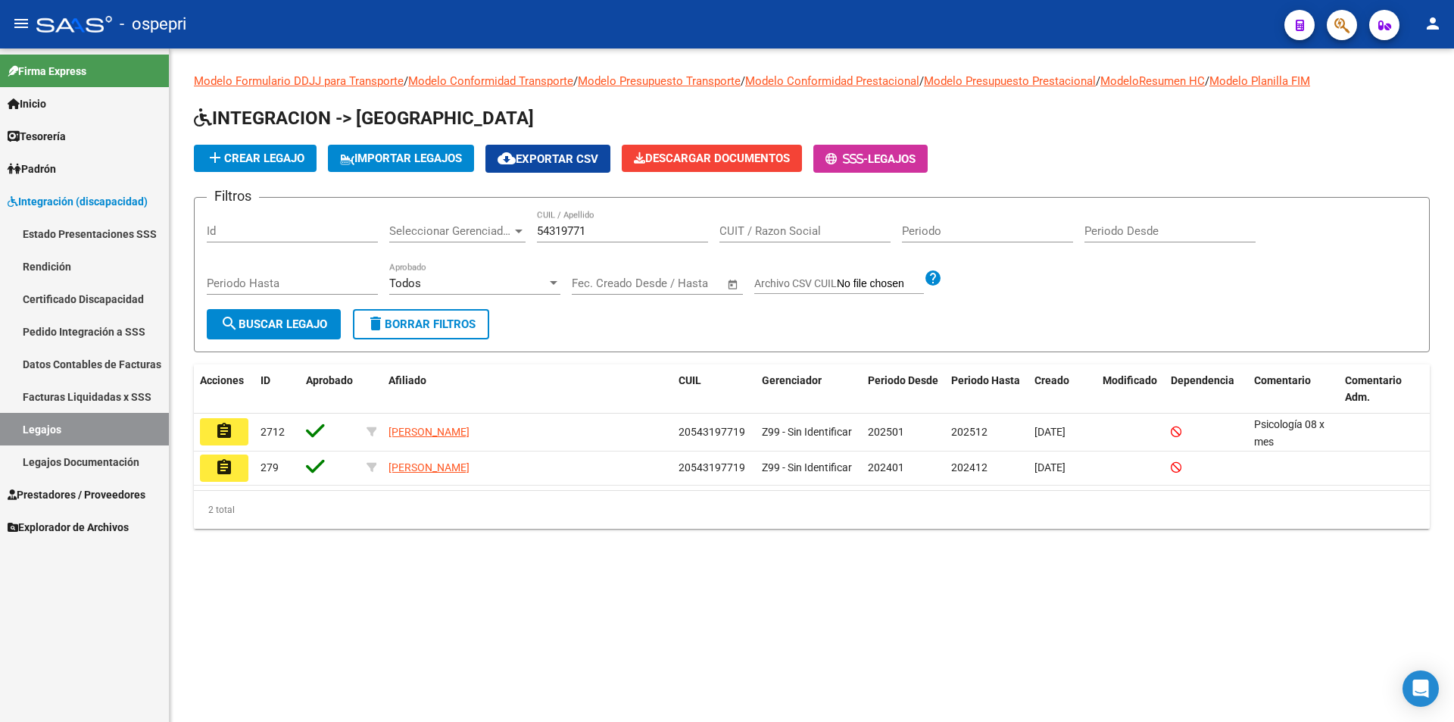
click at [299, 325] on span "search Buscar Legajo" at bounding box center [273, 324] width 107 height 14
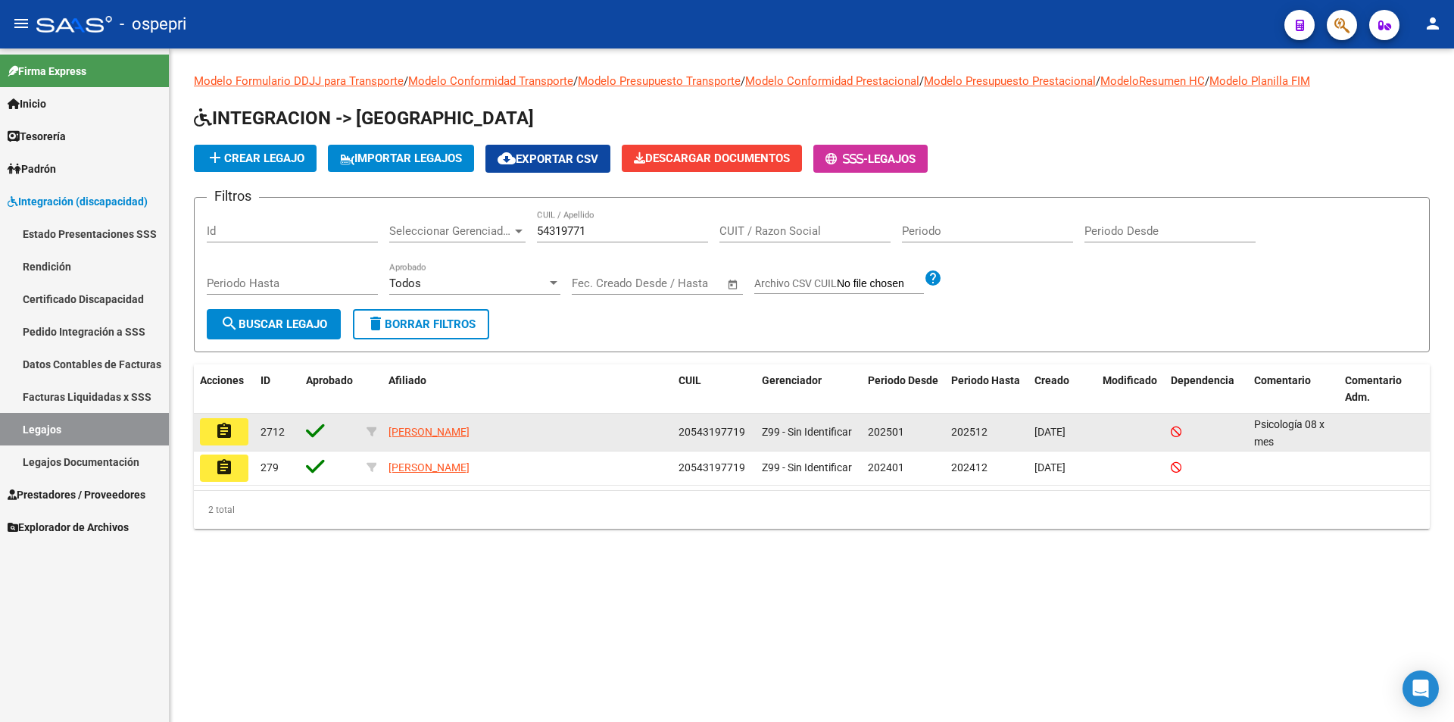
click at [216, 439] on mat-icon "assignment" at bounding box center [224, 431] width 18 height 18
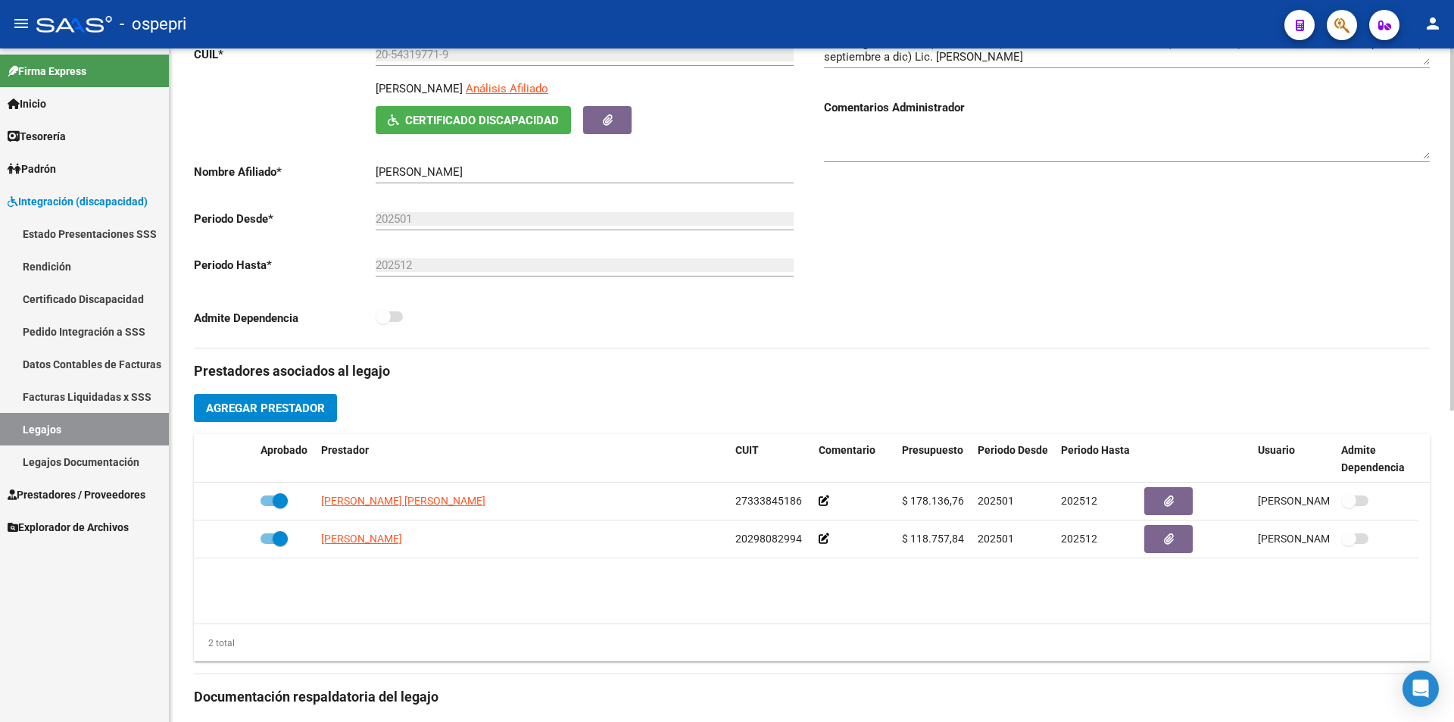
scroll to position [242, 0]
click at [1453, 372] on div at bounding box center [1452, 360] width 4 height 362
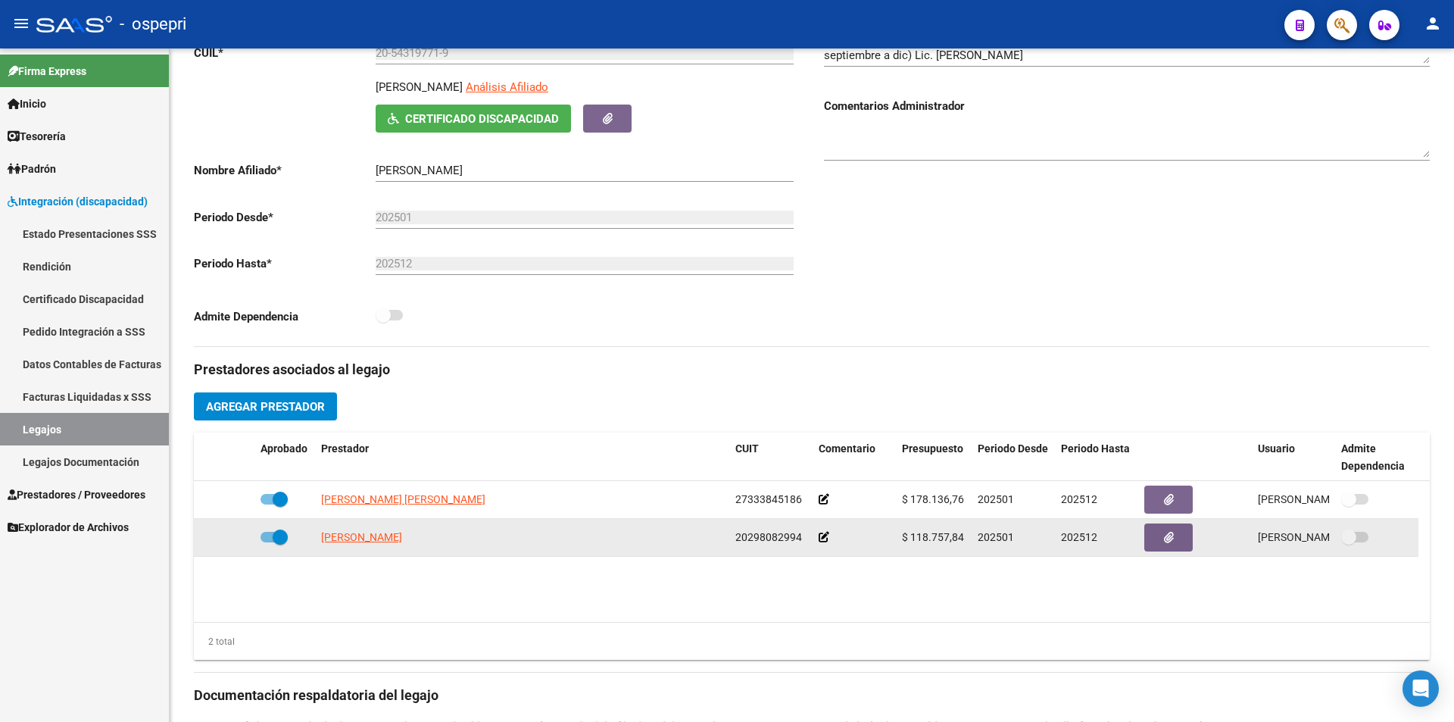
drag, startPoint x: 963, startPoint y: 536, endPoint x: 903, endPoint y: 540, distance: 60.7
click at [903, 540] on div "$ 118.757,84" at bounding box center [934, 537] width 64 height 17
click at [931, 540] on span "$ 118.757,84" at bounding box center [933, 537] width 62 height 12
drag, startPoint x: 967, startPoint y: 538, endPoint x: 903, endPoint y: 541, distance: 63.7
click at [903, 541] on datatable-body-cell "$ 118.757,84" at bounding box center [934, 537] width 76 height 37
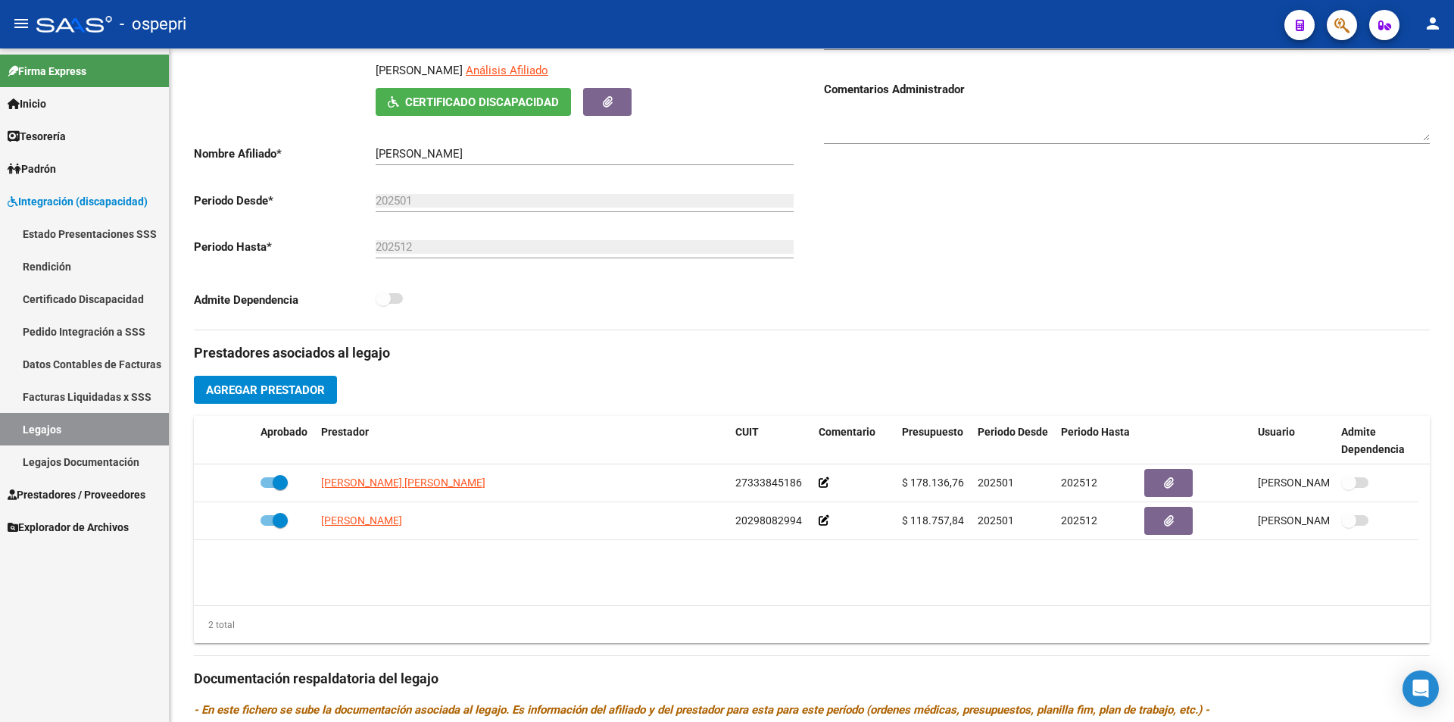
scroll to position [262, 0]
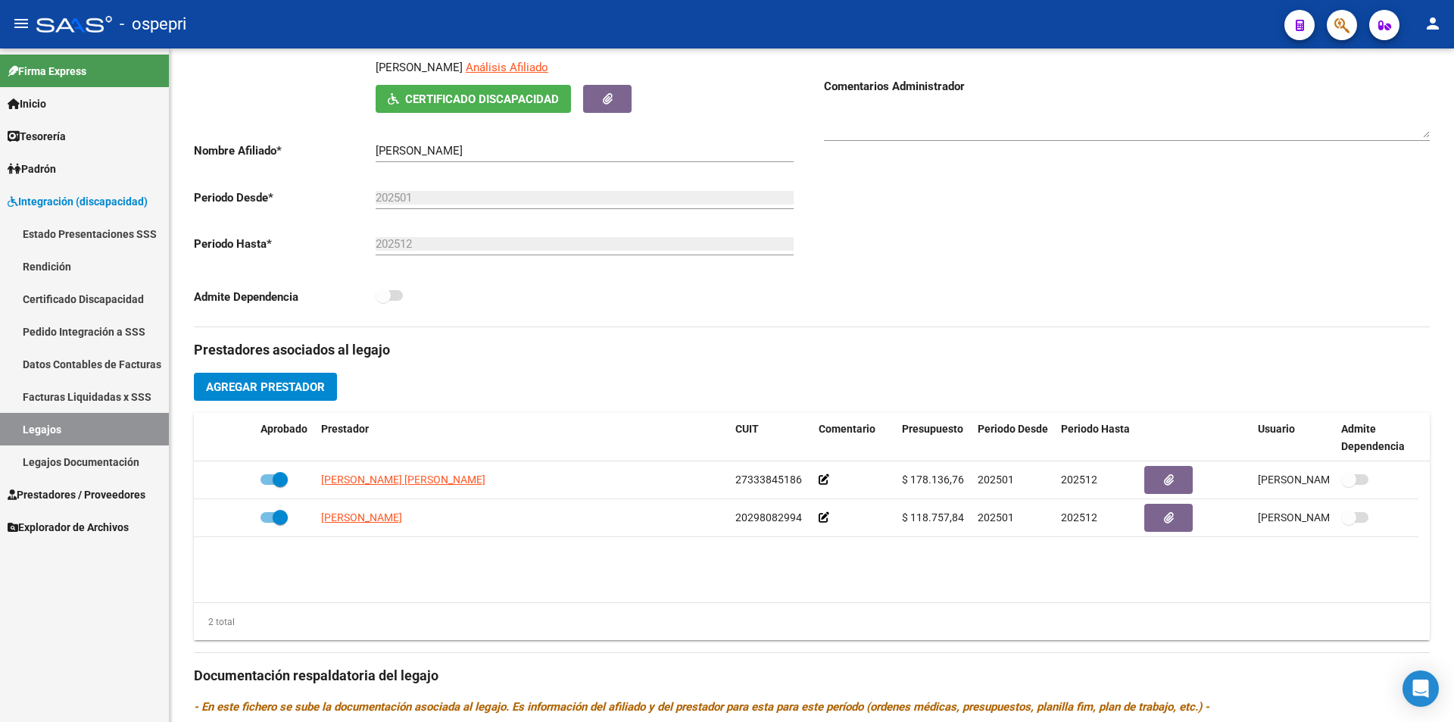
click at [1453, 326] on div at bounding box center [1452, 370] width 4 height 362
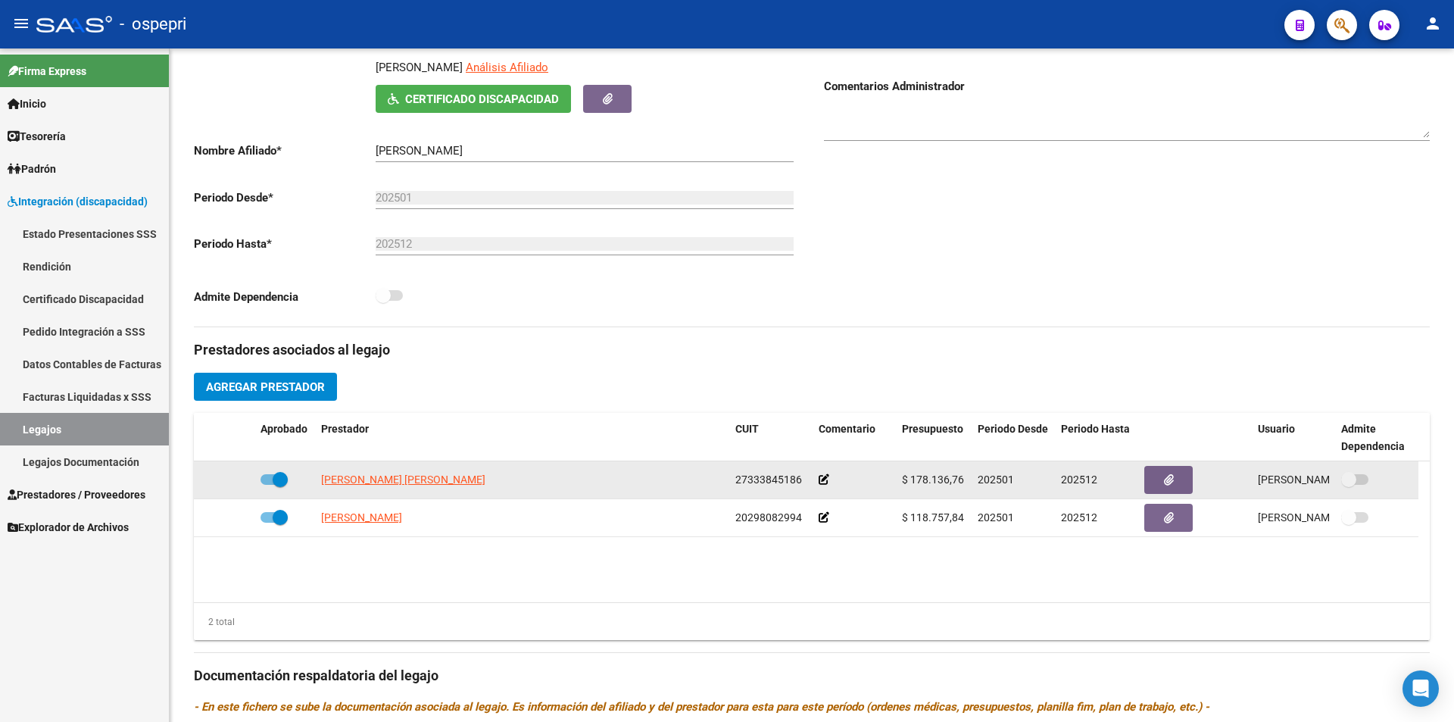
drag, startPoint x: 964, startPoint y: 479, endPoint x: 900, endPoint y: 484, distance: 63.8
click at [900, 484] on datatable-body-cell "$ 178.136,76" at bounding box center [934, 479] width 76 height 37
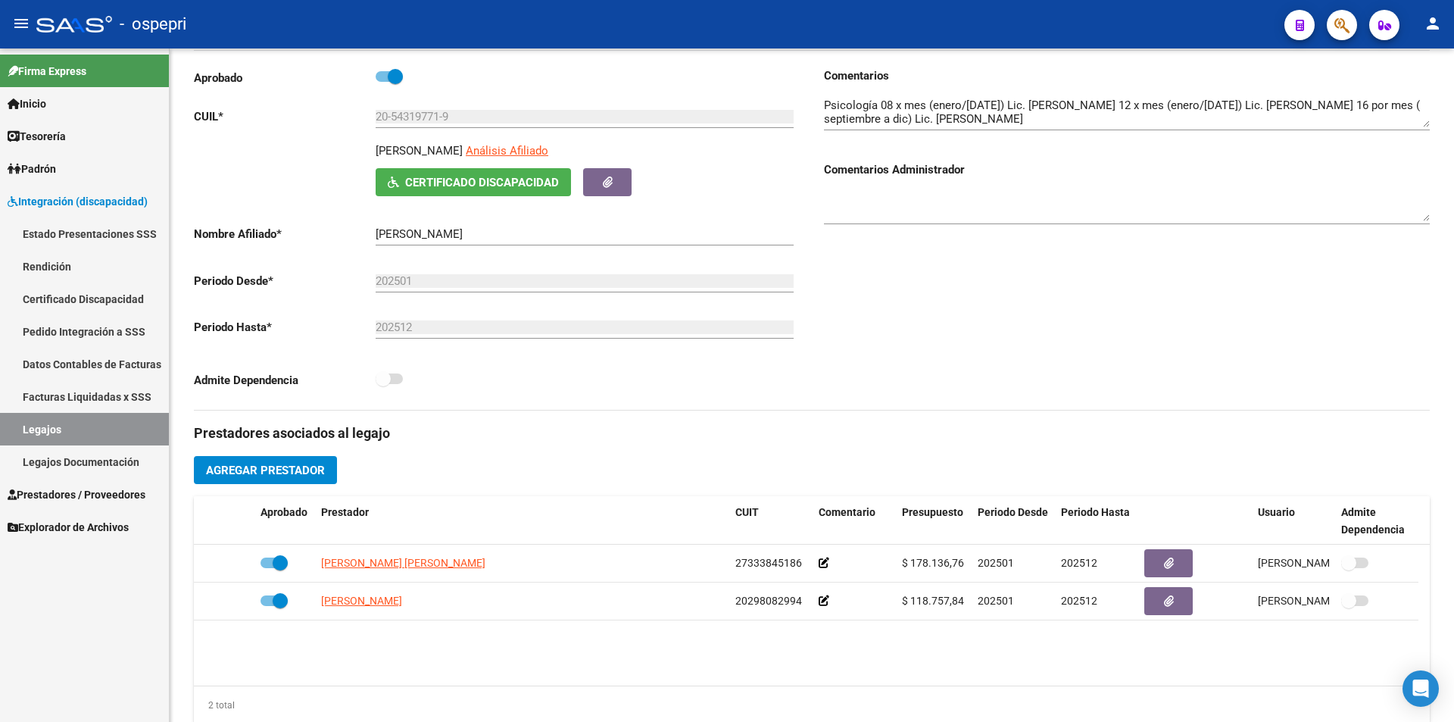
scroll to position [183, 0]
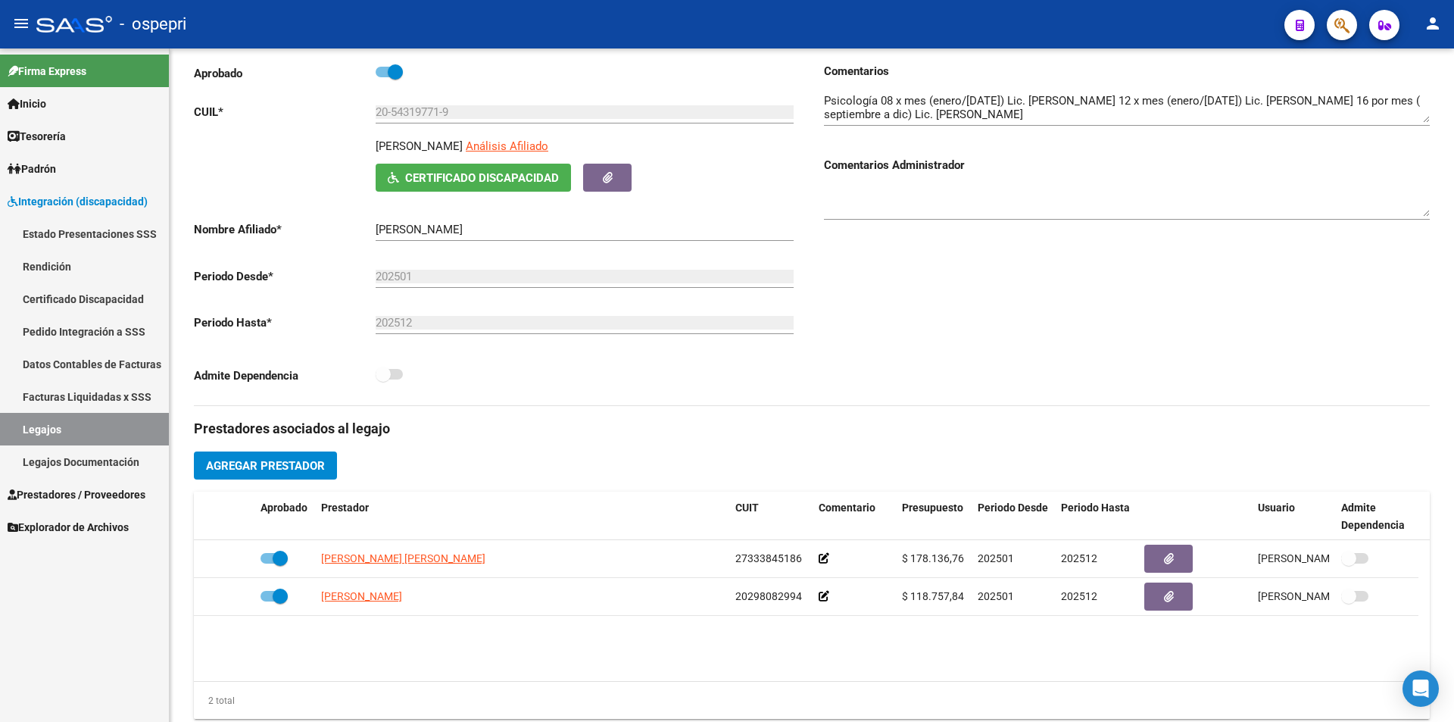
click at [1452, 396] on div at bounding box center [1452, 328] width 4 height 362
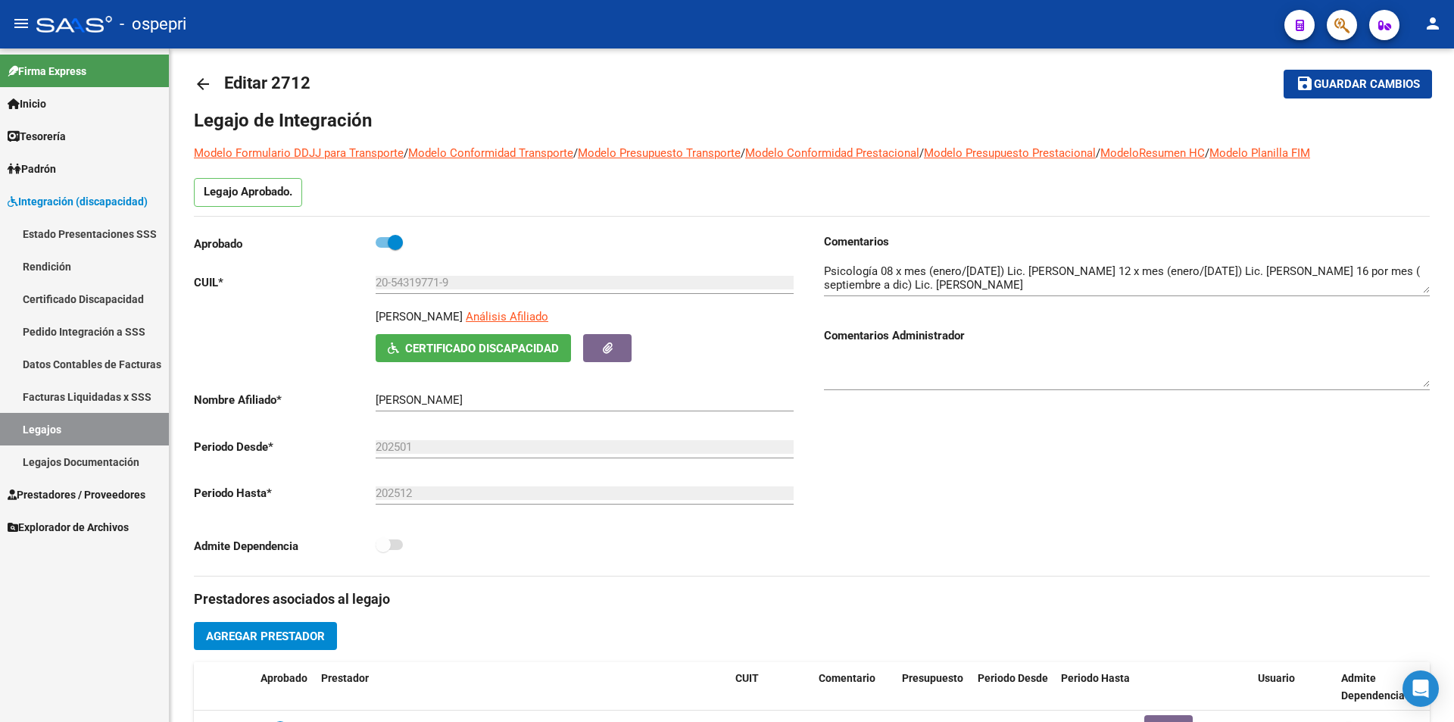
scroll to position [34, 0]
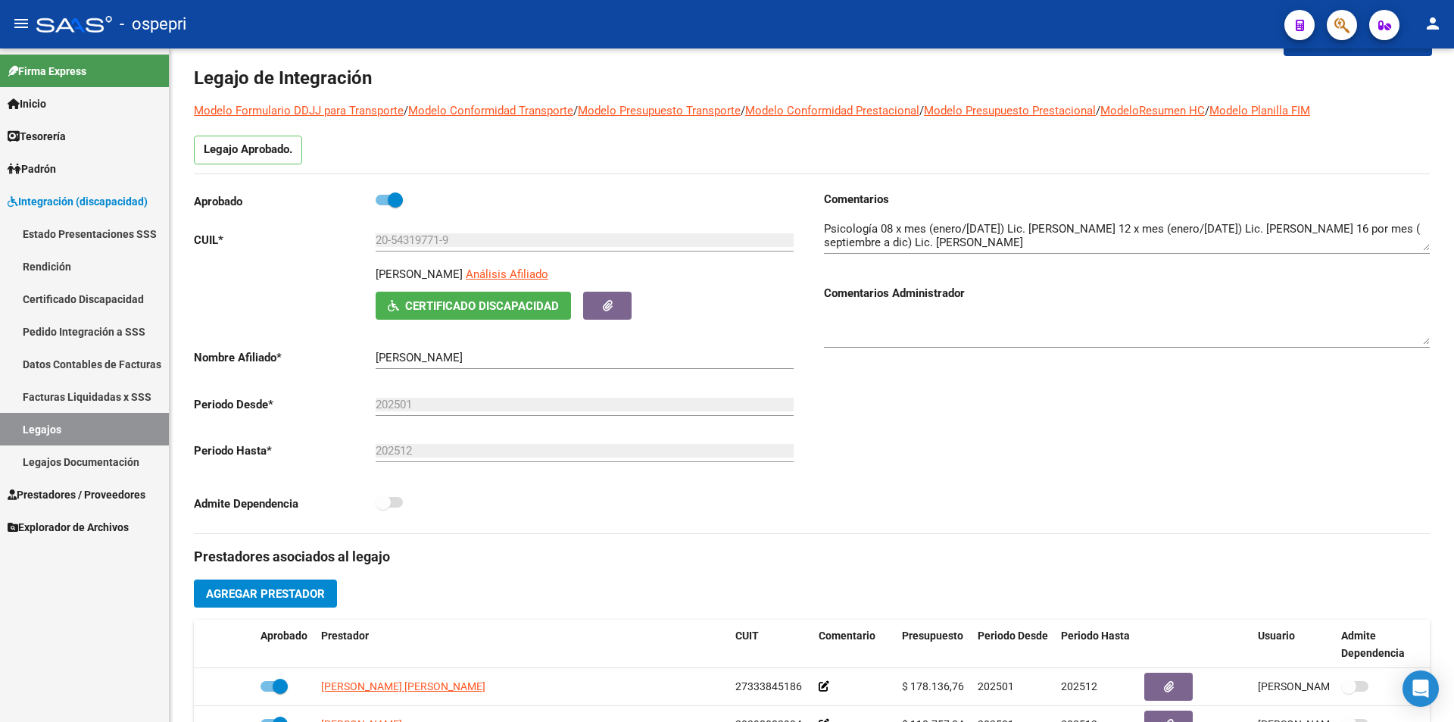
click at [1446, 373] on div "arrow_back Editar 2712 save Guardar cambios Legajo de Integración Modelo Formul…" at bounding box center [814, 619] width 1288 height 1253
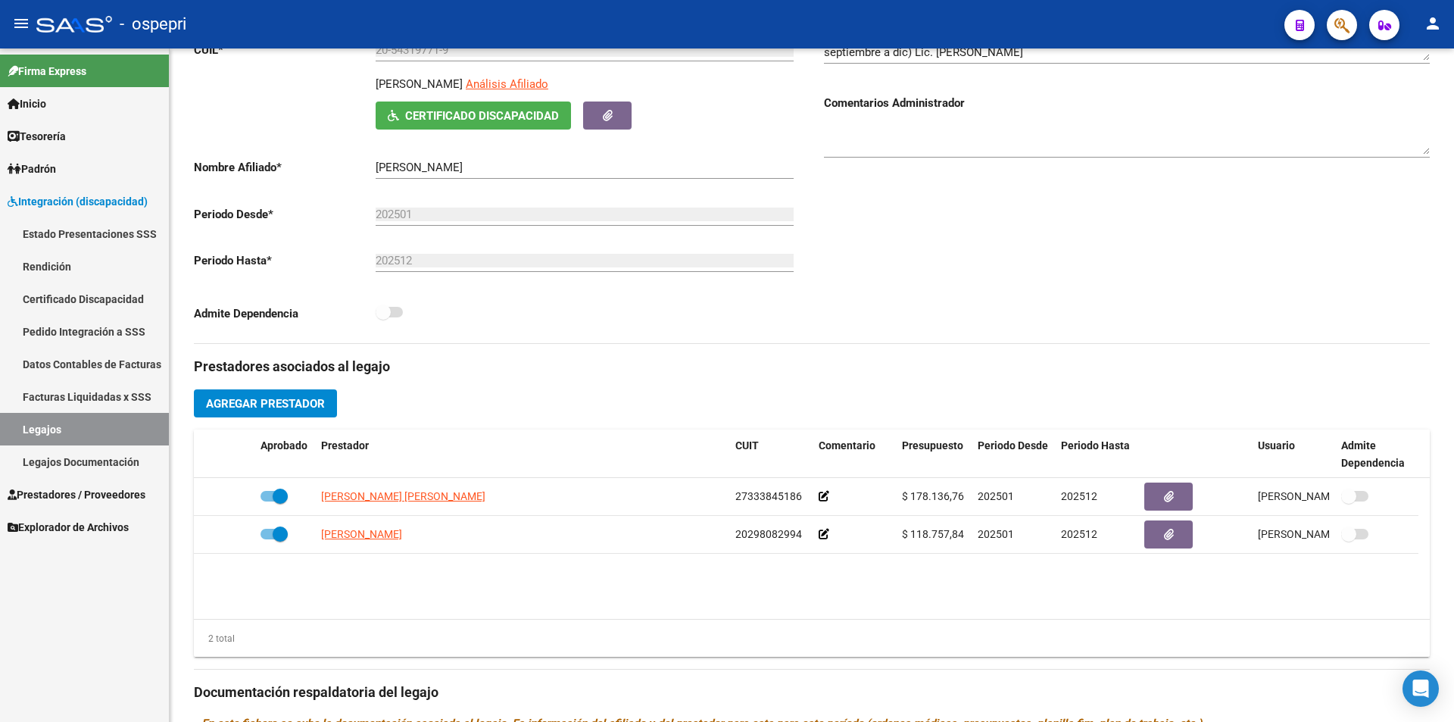
scroll to position [251, 0]
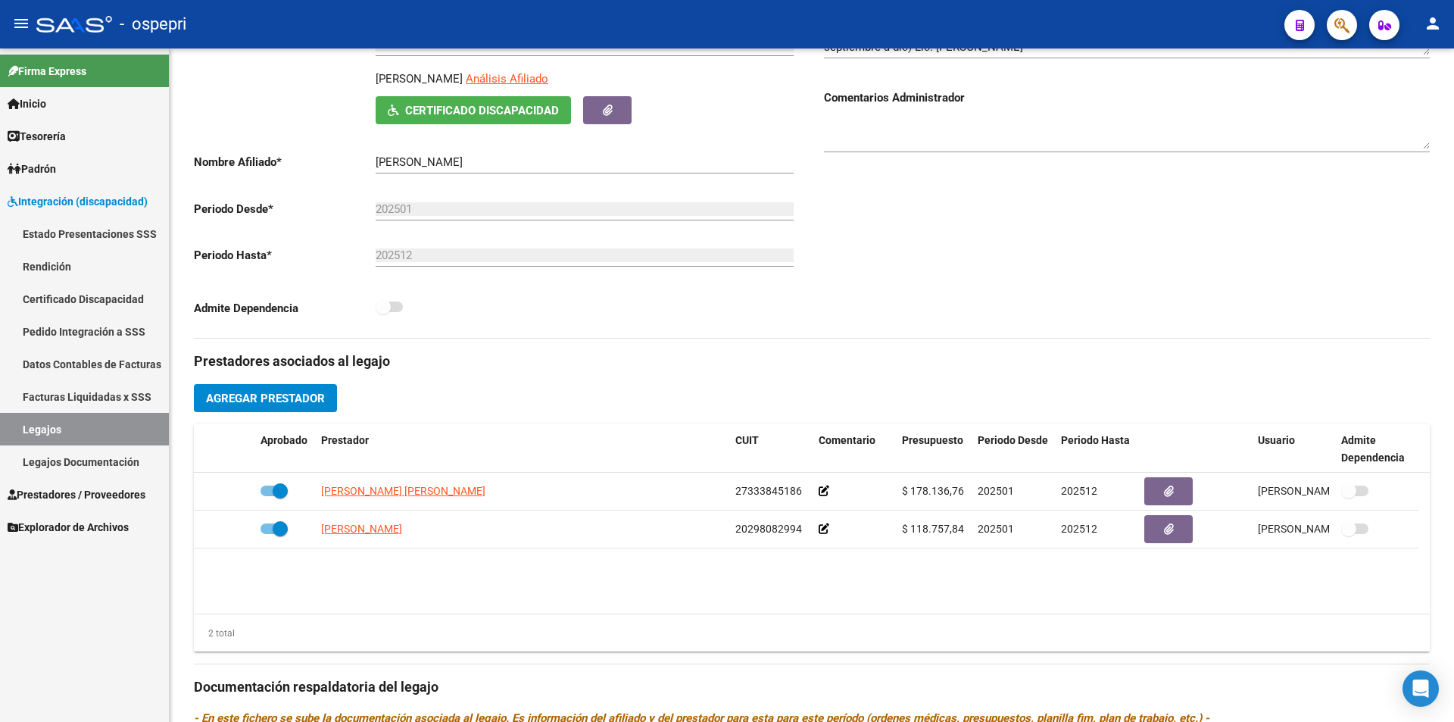
click at [1453, 425] on div at bounding box center [1452, 364] width 4 height 362
click at [493, 99] on button "Certificado Discapacidad" at bounding box center [473, 110] width 195 height 28
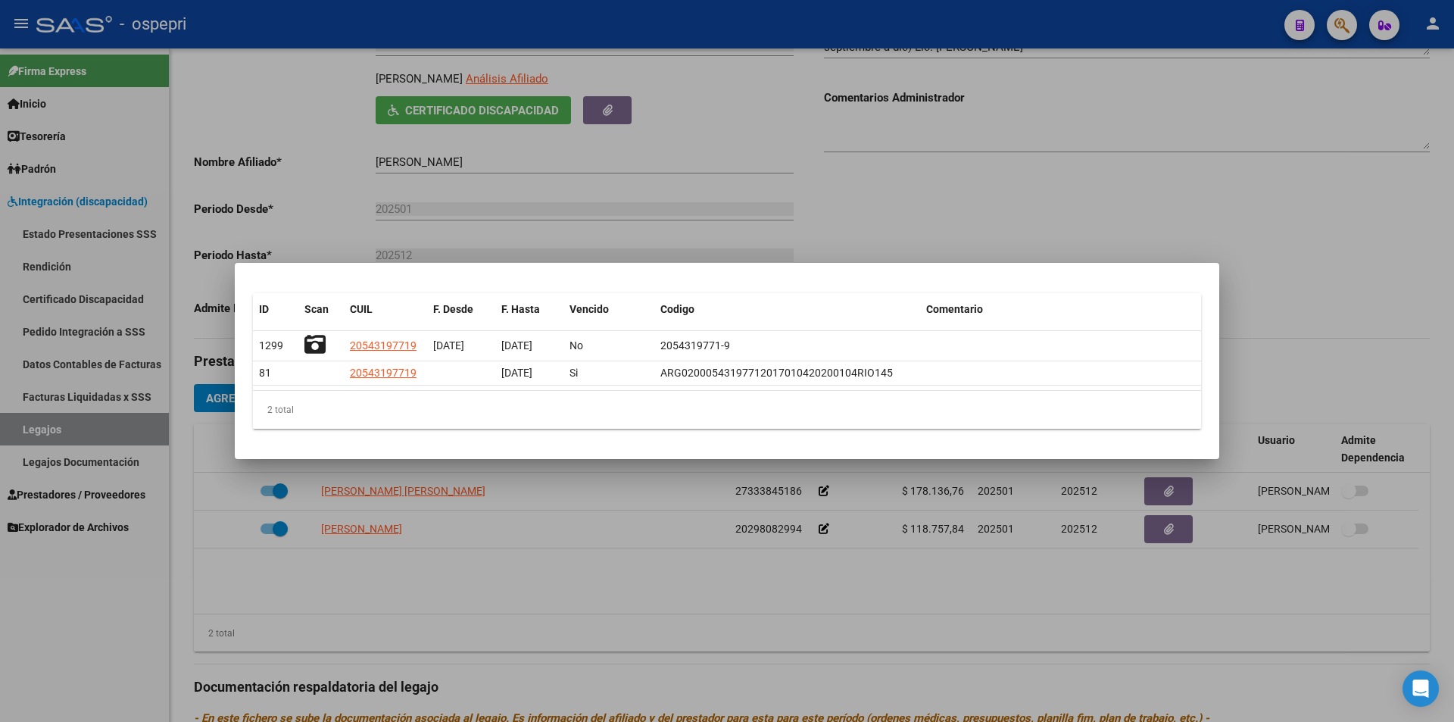
click at [941, 205] on div at bounding box center [727, 361] width 1454 height 722
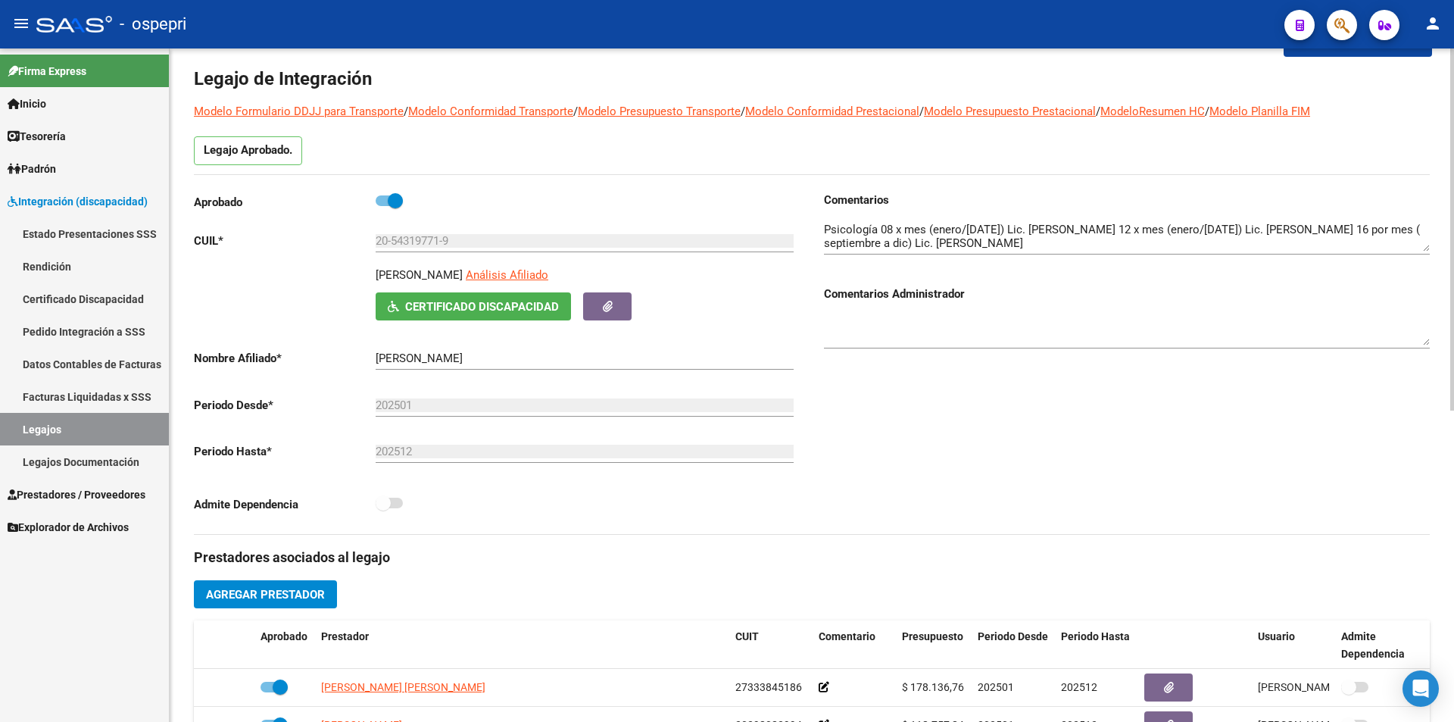
click at [1452, 127] on div at bounding box center [1452, 259] width 4 height 362
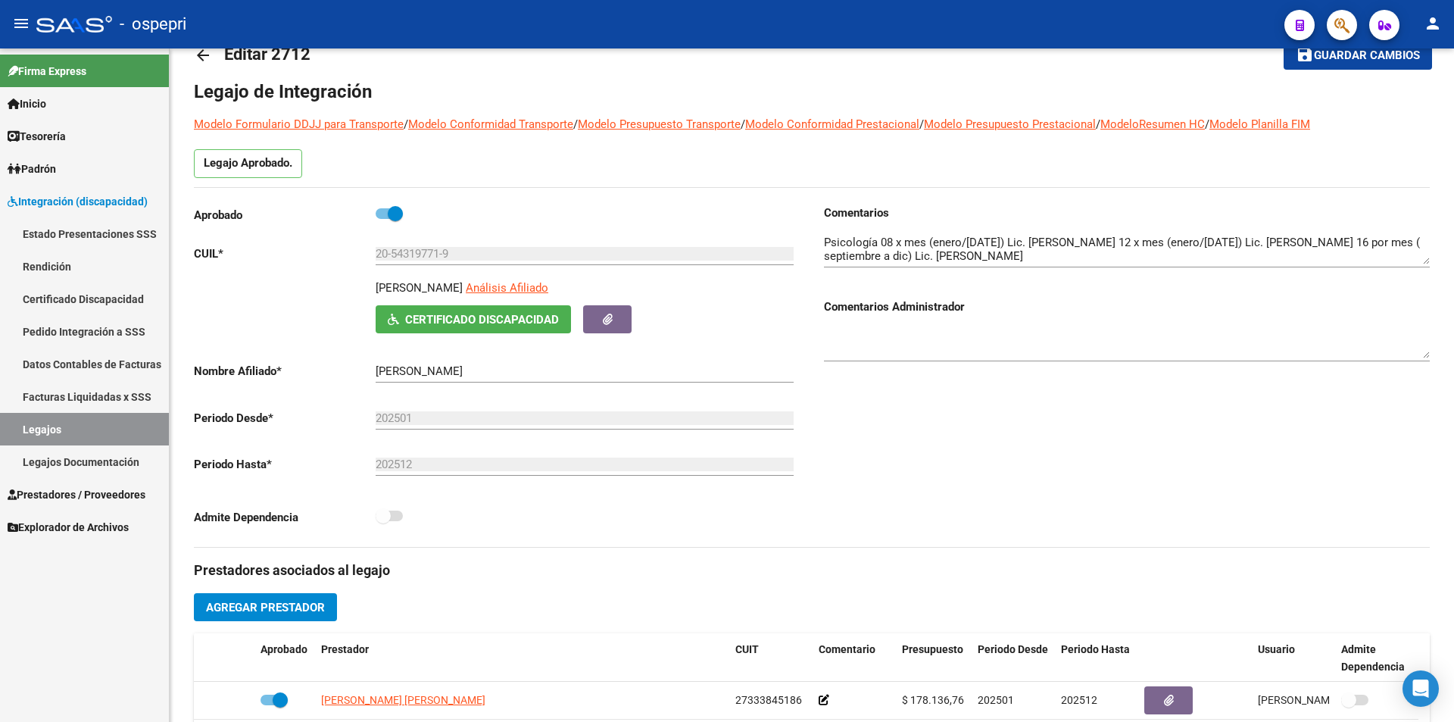
click at [122, 426] on link "Legajos" at bounding box center [84, 429] width 169 height 33
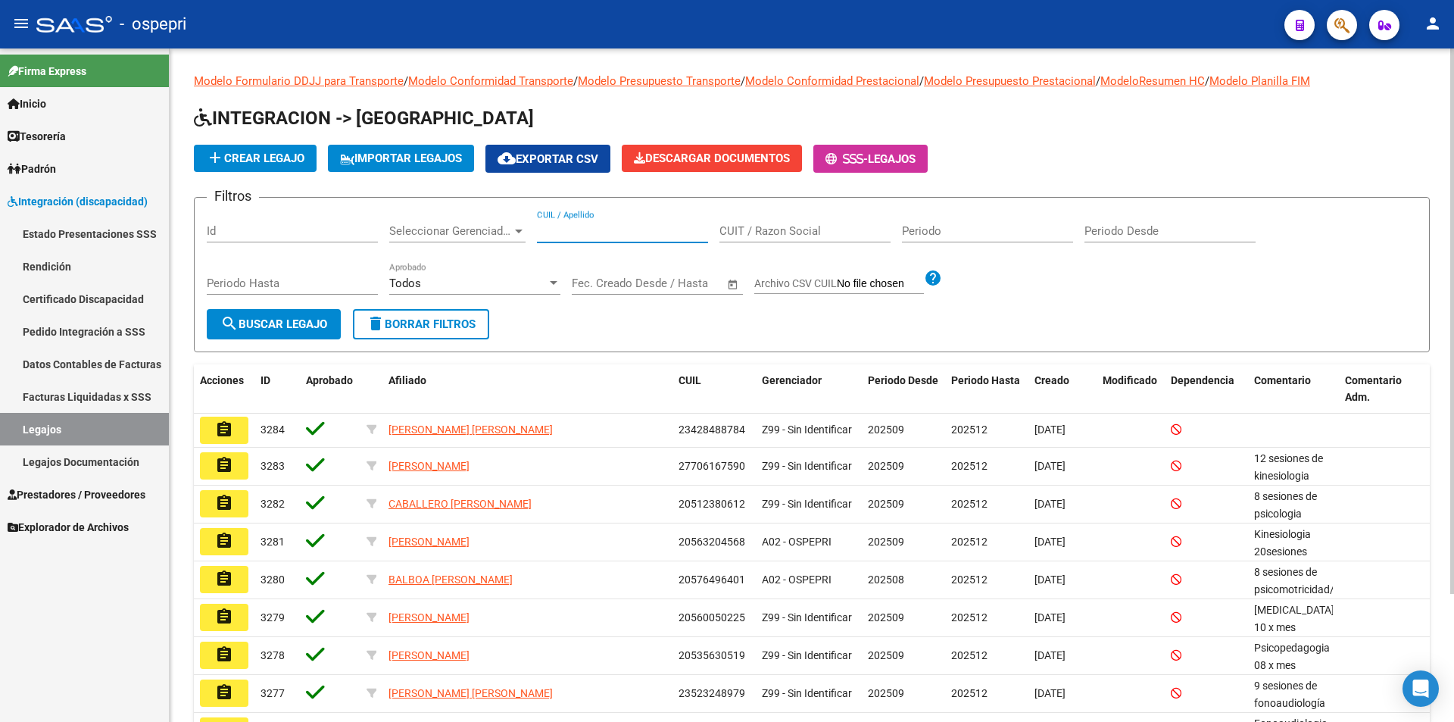
paste input "56846417"
type input "56846417"
click at [289, 322] on span "search Buscar Legajo" at bounding box center [273, 324] width 107 height 14
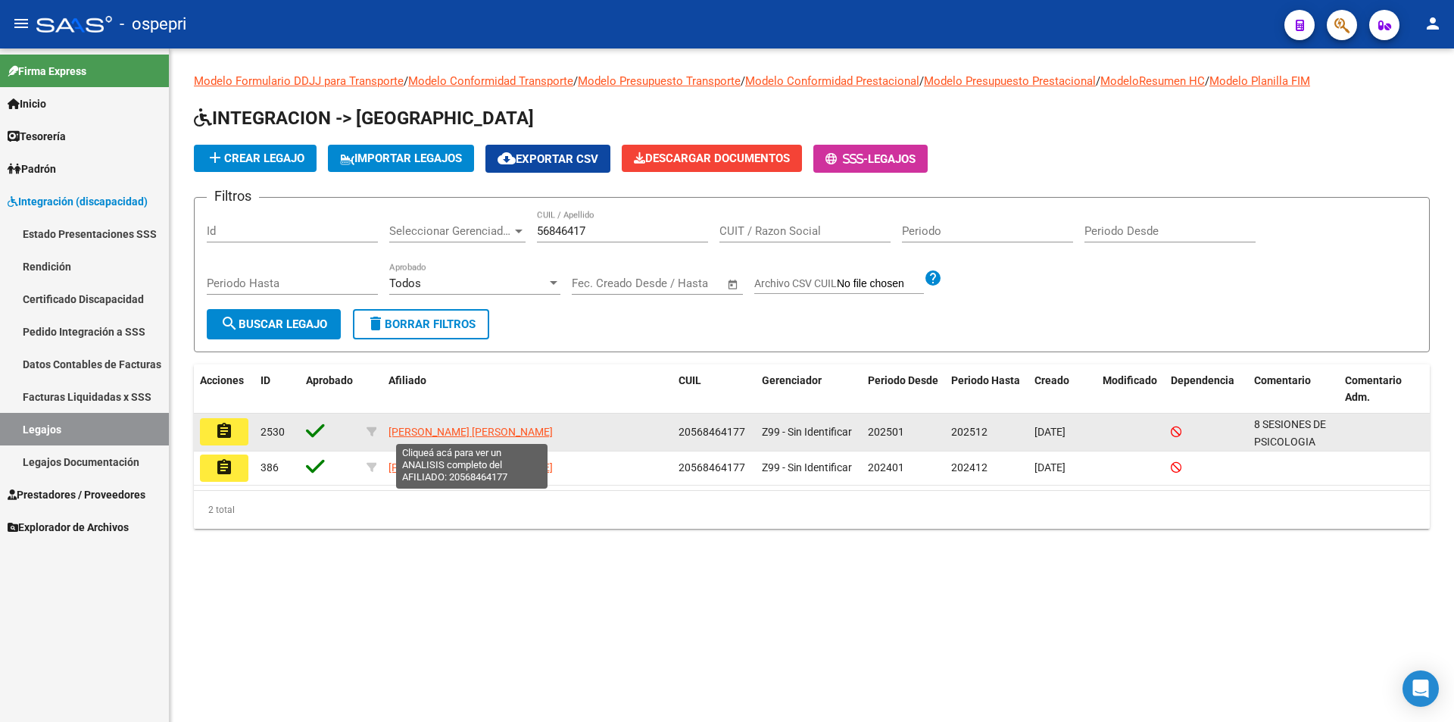
click at [477, 433] on span "[PERSON_NAME] [PERSON_NAME]" at bounding box center [470, 432] width 164 height 12
type textarea "20568464177"
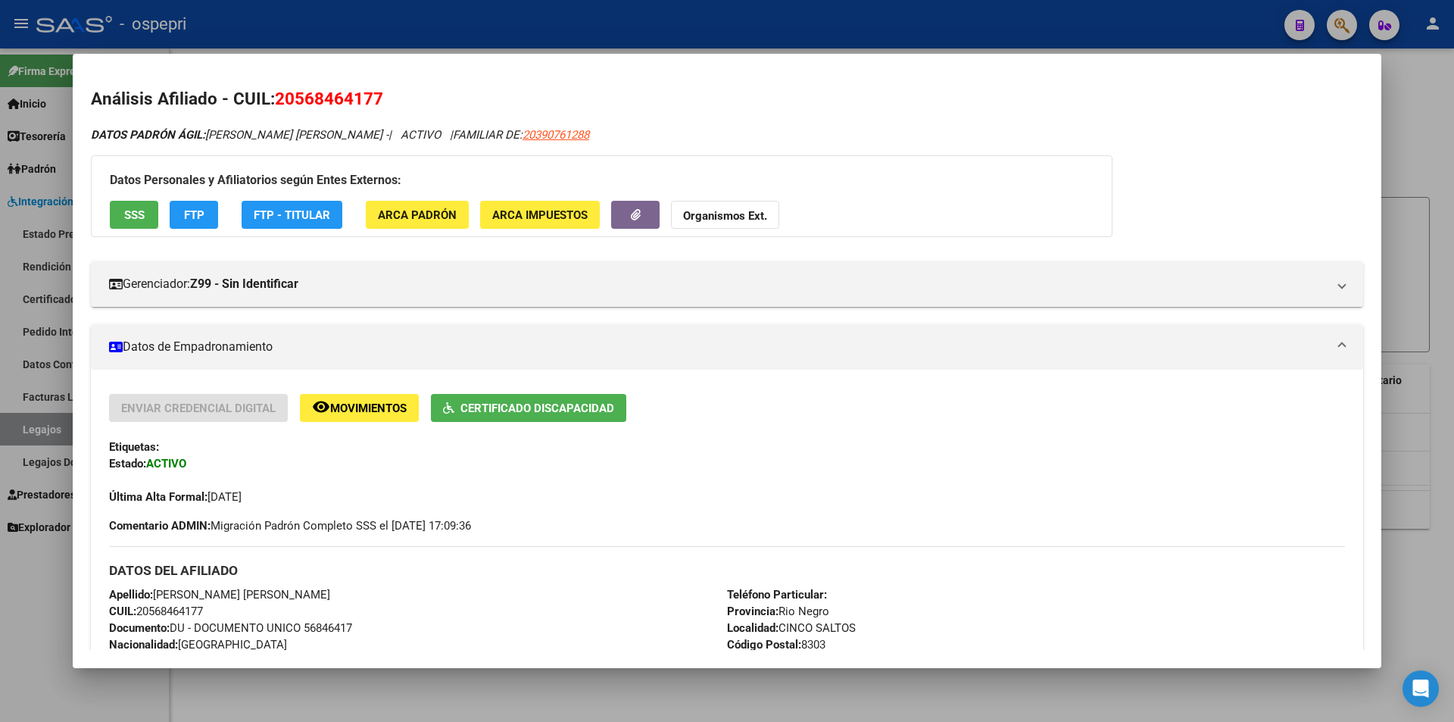
click at [1413, 88] on div at bounding box center [727, 361] width 1454 height 722
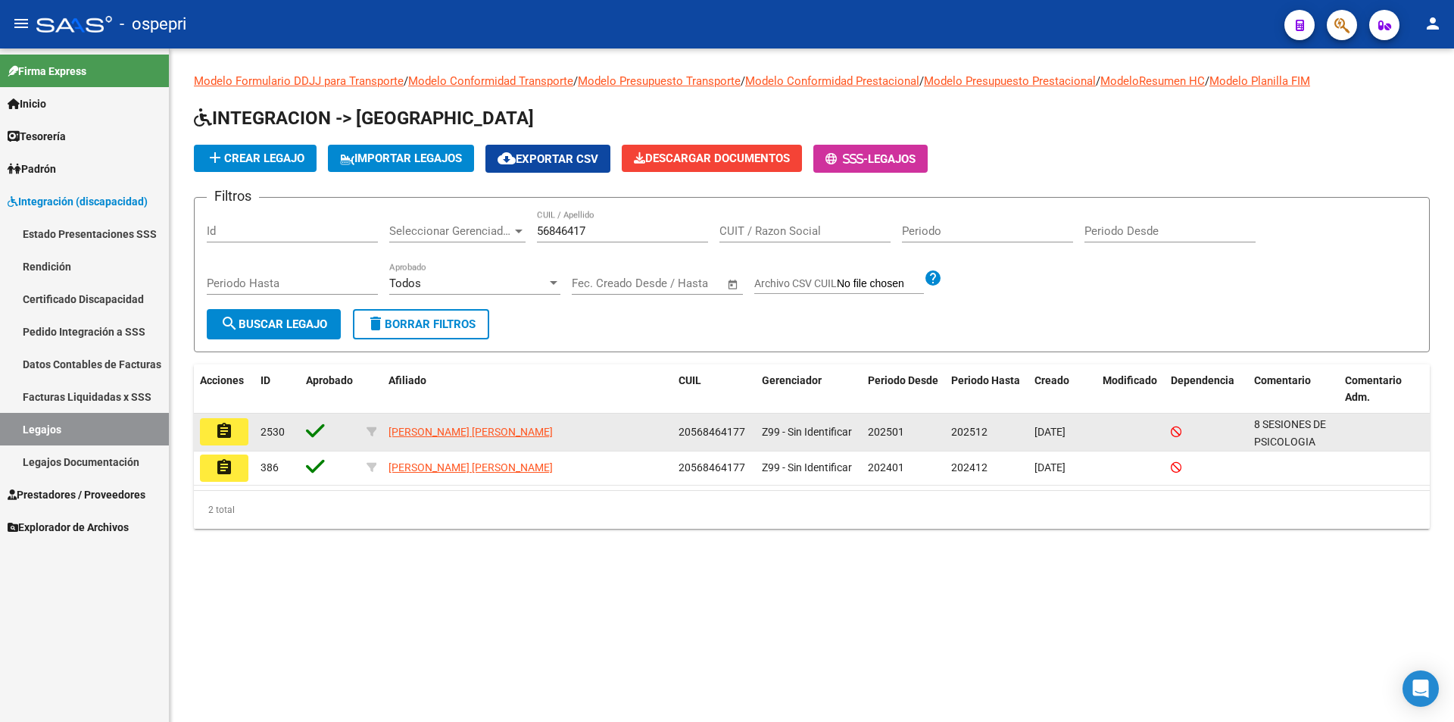
click at [219, 433] on mat-icon "assignment" at bounding box center [224, 431] width 18 height 18
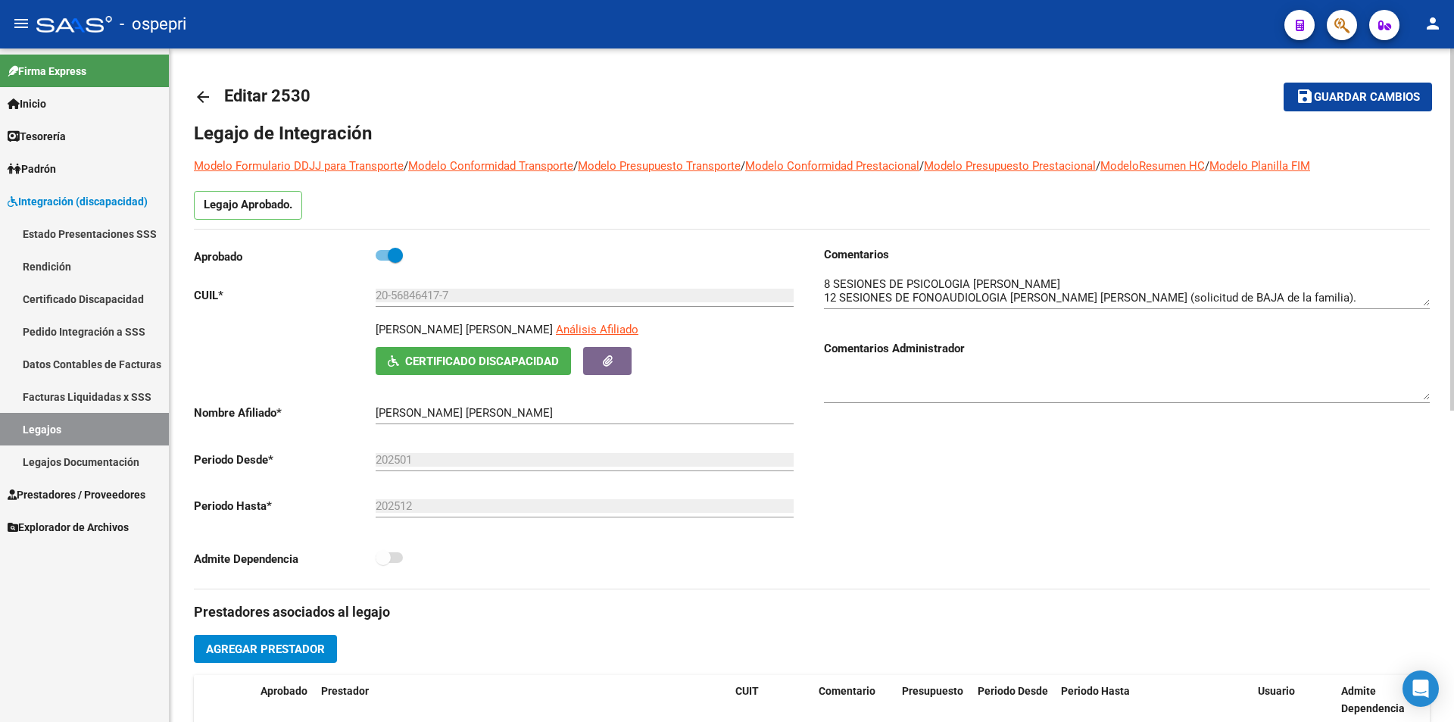
click at [503, 360] on span "Certificado Discapacidad" at bounding box center [482, 361] width 154 height 14
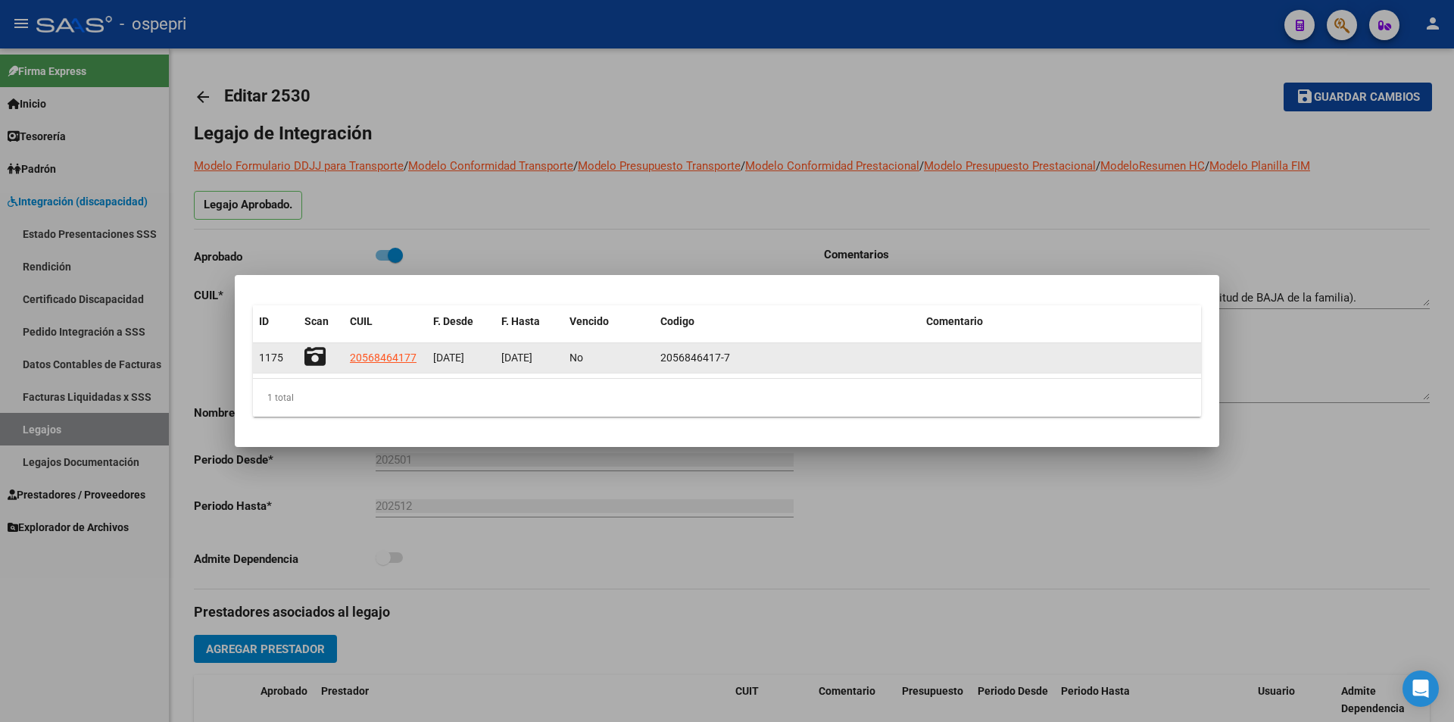
click at [317, 354] on icon at bounding box center [314, 356] width 21 height 21
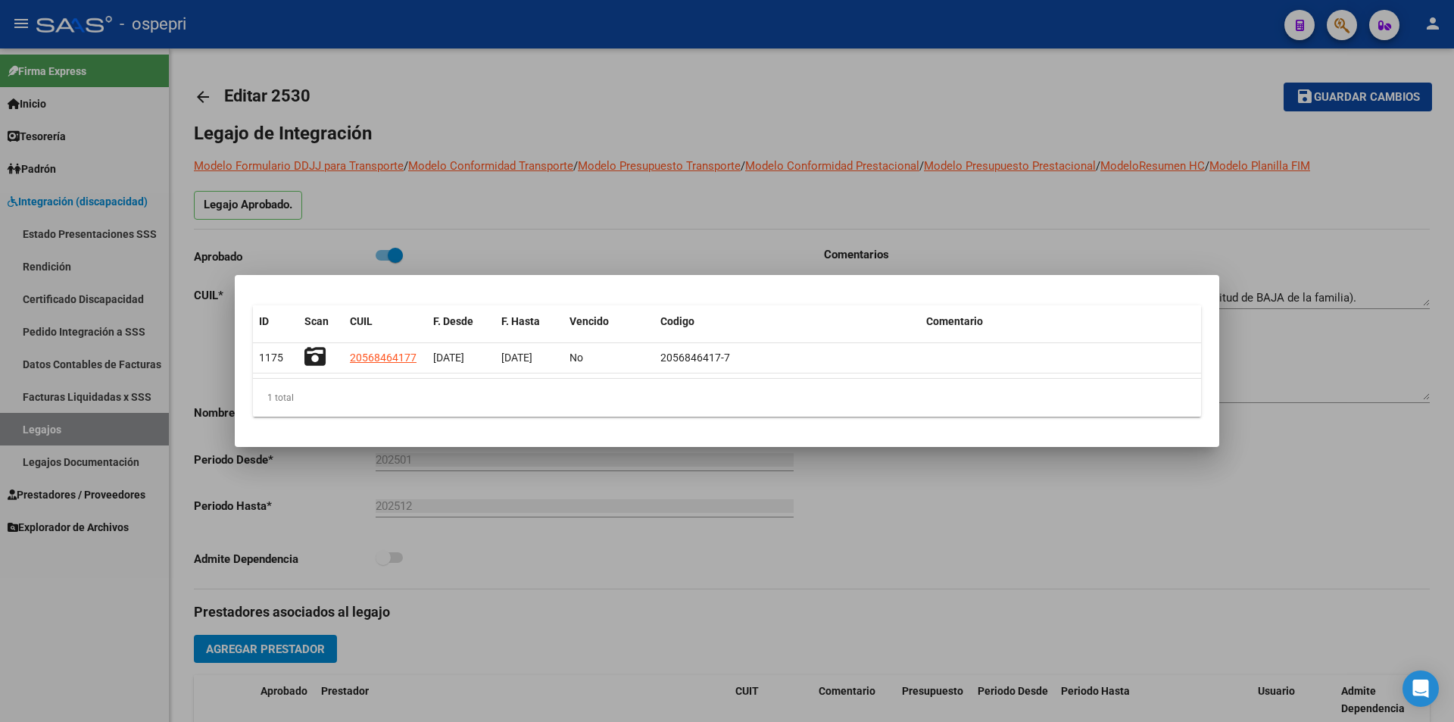
click at [981, 552] on div at bounding box center [727, 361] width 1454 height 722
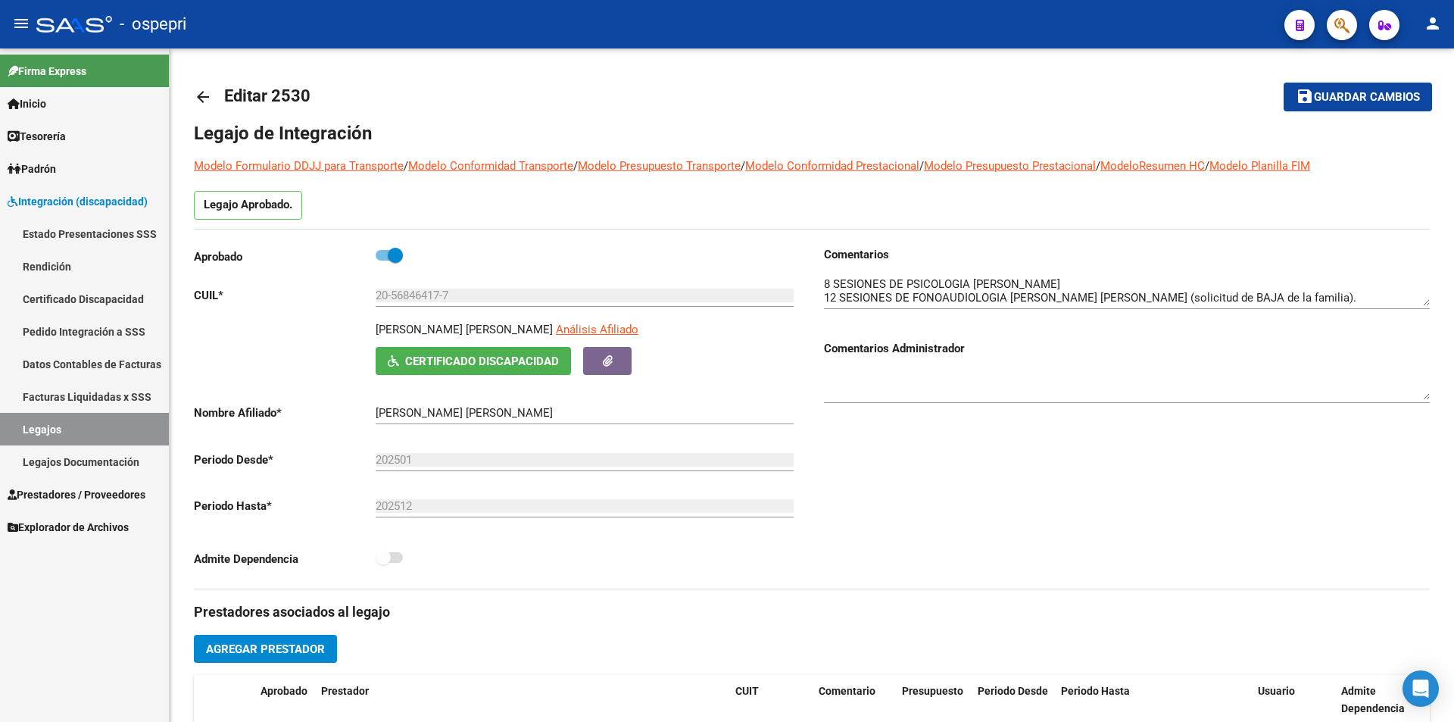
click at [86, 432] on link "Legajos" at bounding box center [84, 429] width 169 height 33
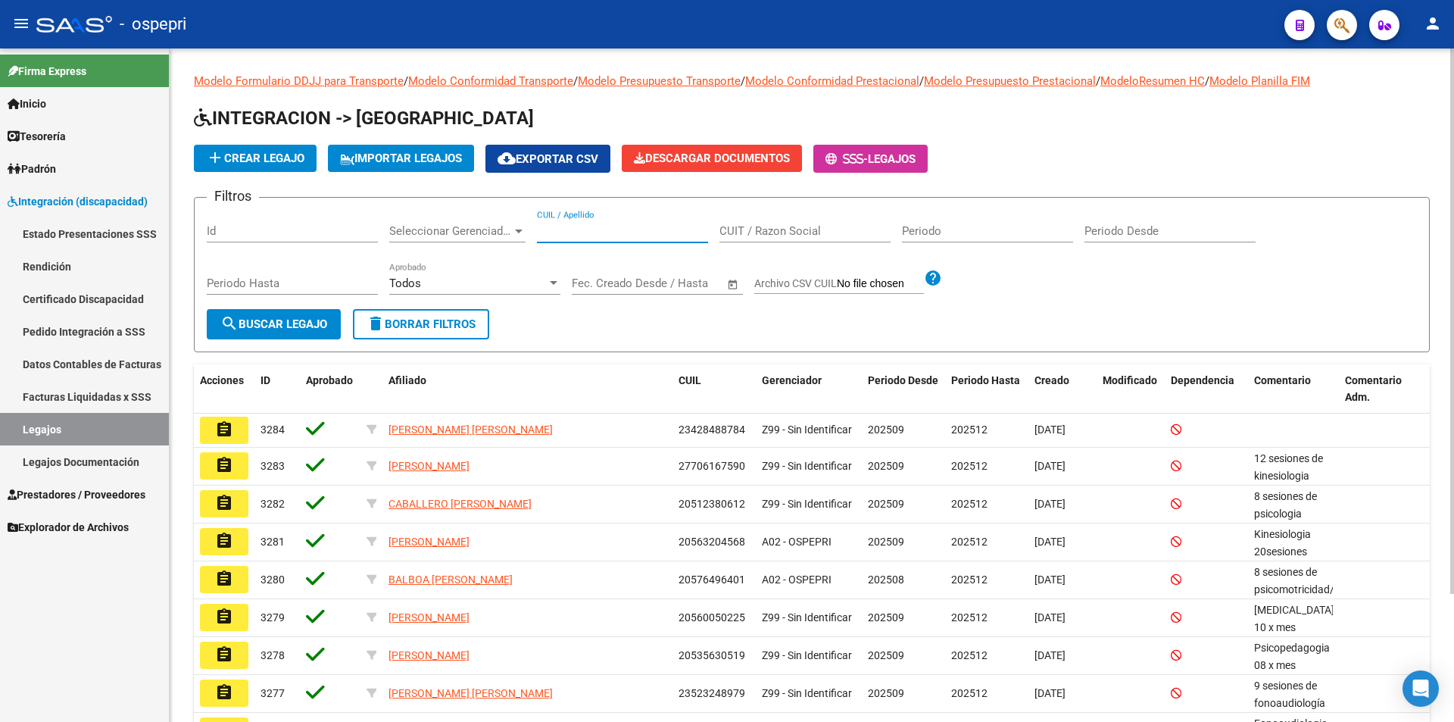
paste input "59332928"
type input "59332928"
click at [280, 331] on button "search Buscar Legajo" at bounding box center [274, 324] width 134 height 30
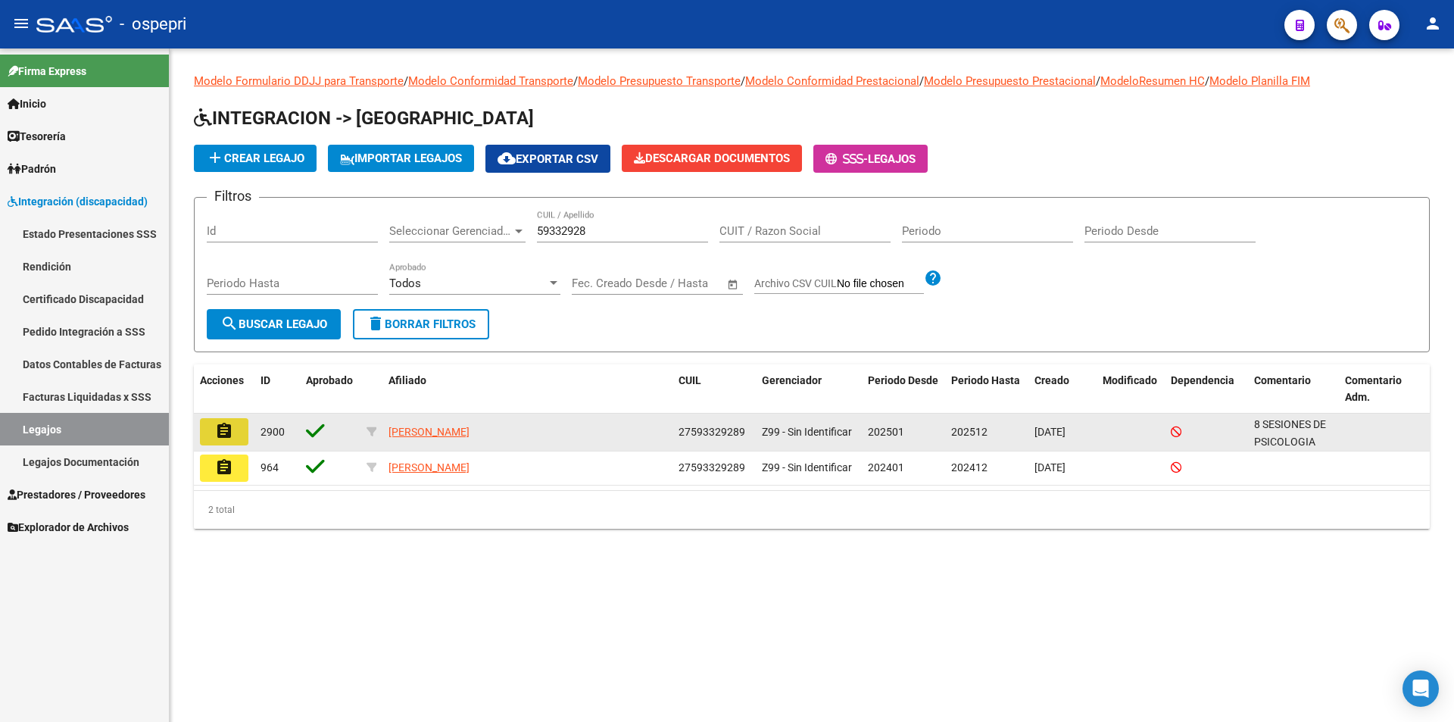
click at [211, 427] on button "assignment" at bounding box center [224, 431] width 48 height 27
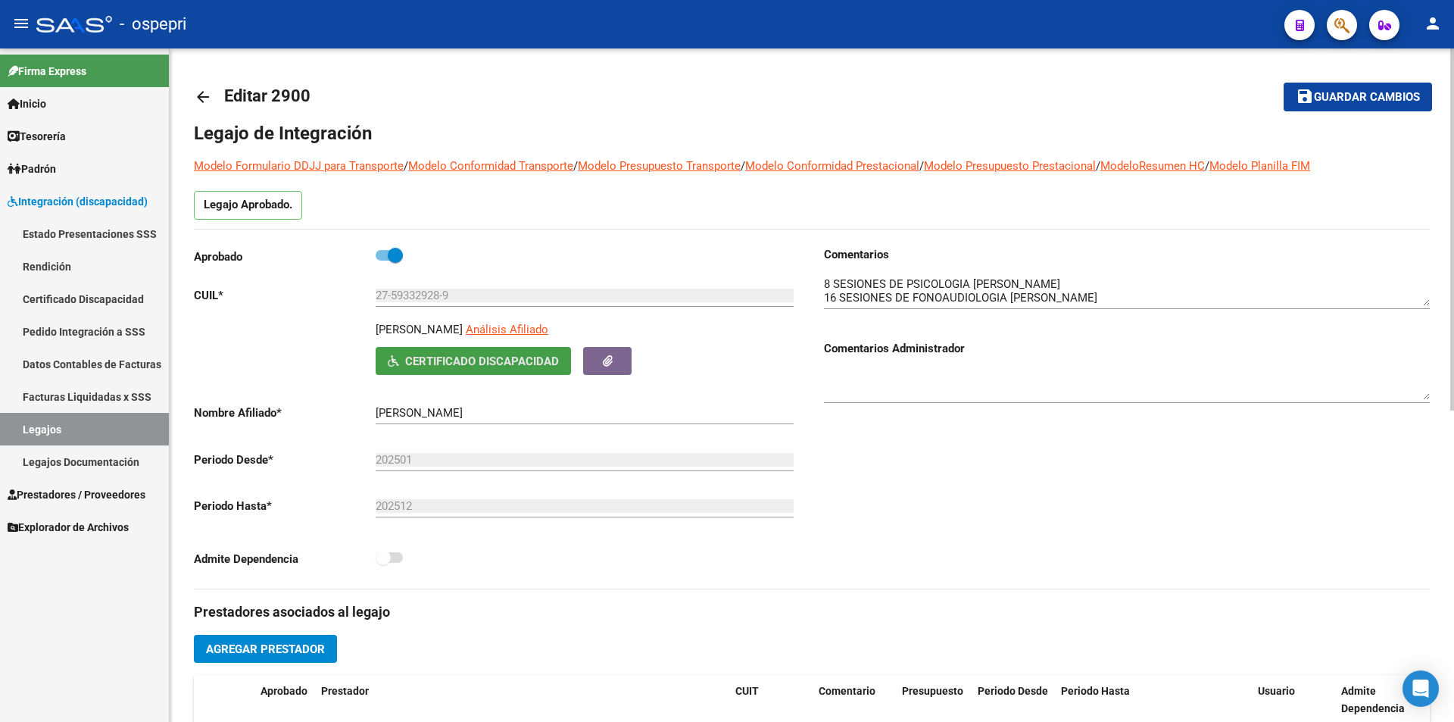
click at [401, 366] on span "Certificado Discapacidad" at bounding box center [473, 361] width 171 height 14
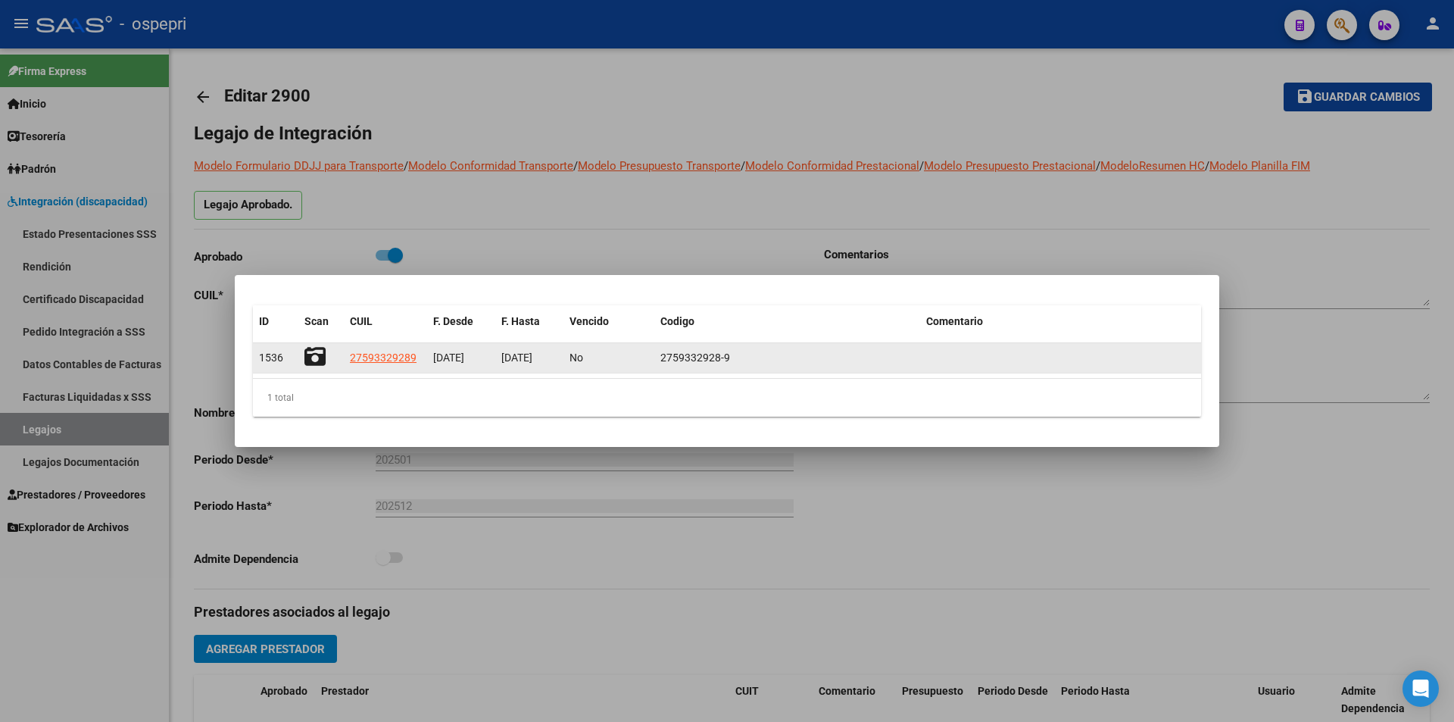
click at [308, 354] on icon at bounding box center [314, 356] width 21 height 21
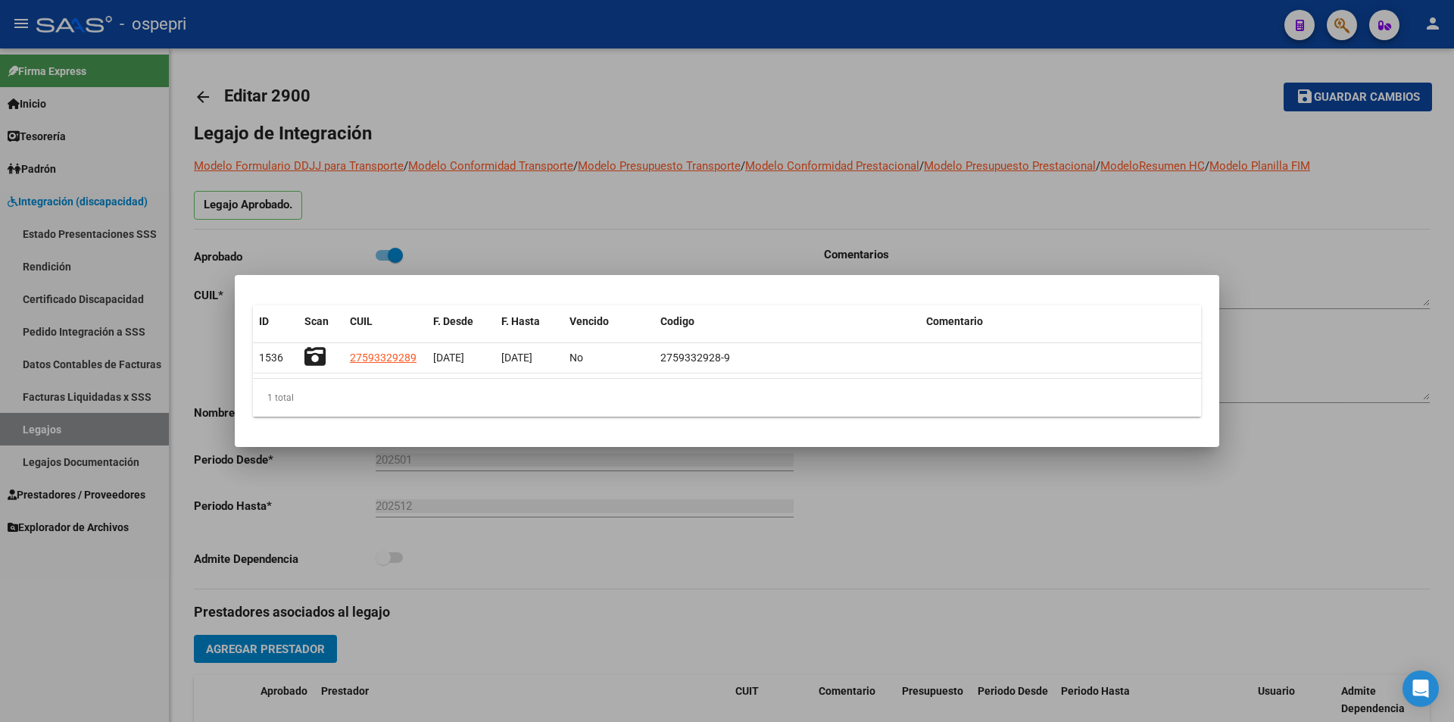
click at [1249, 470] on div at bounding box center [727, 361] width 1454 height 722
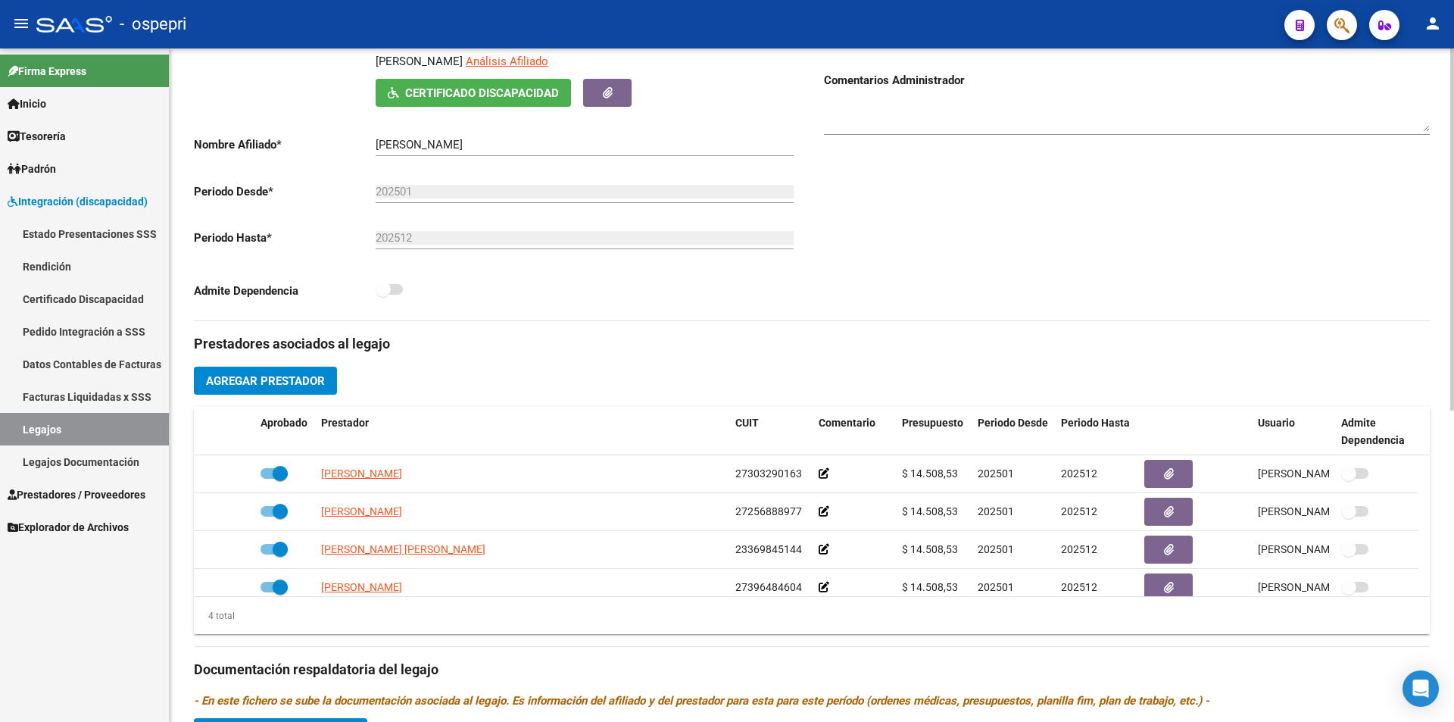
scroll to position [288, 0]
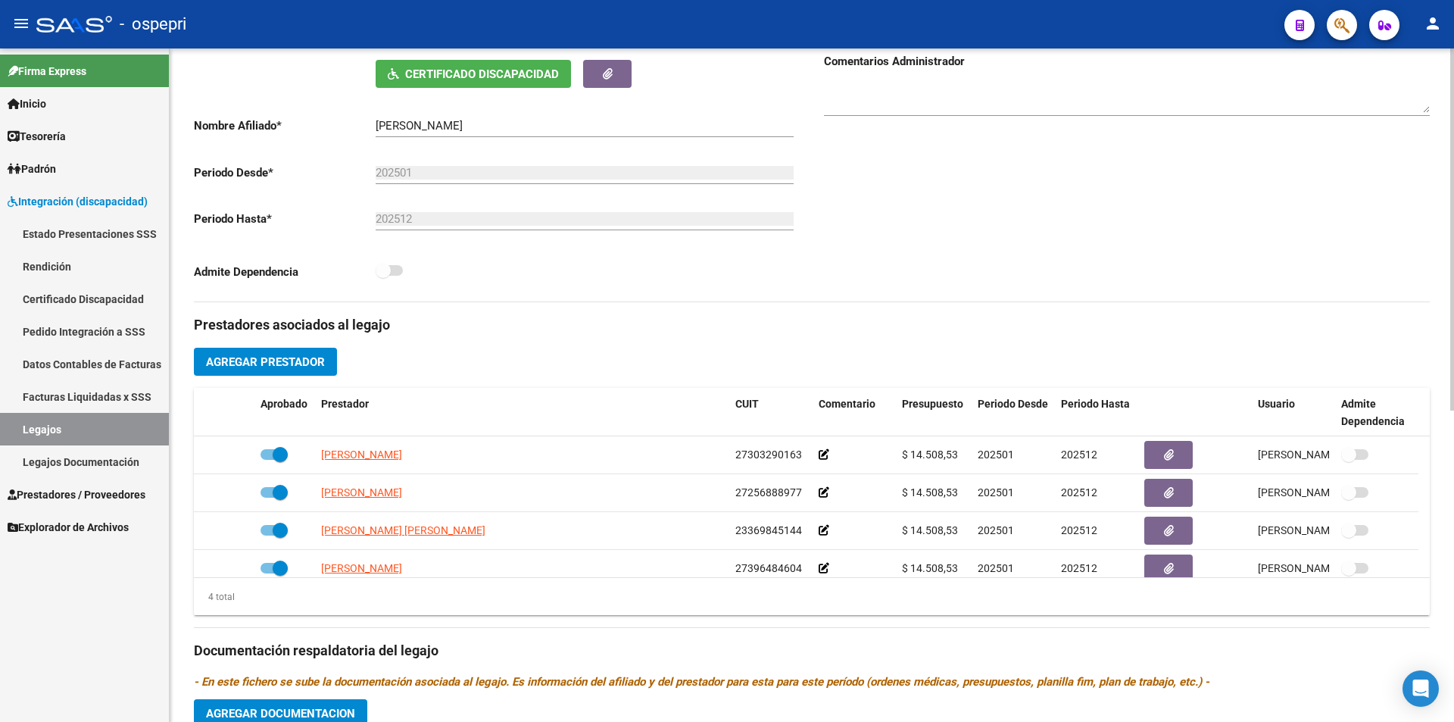
click at [1448, 419] on div "arrow_back Editar 2900 save Guardar cambios Legajo de Integración Modelo Formul…" at bounding box center [814, 387] width 1288 height 1253
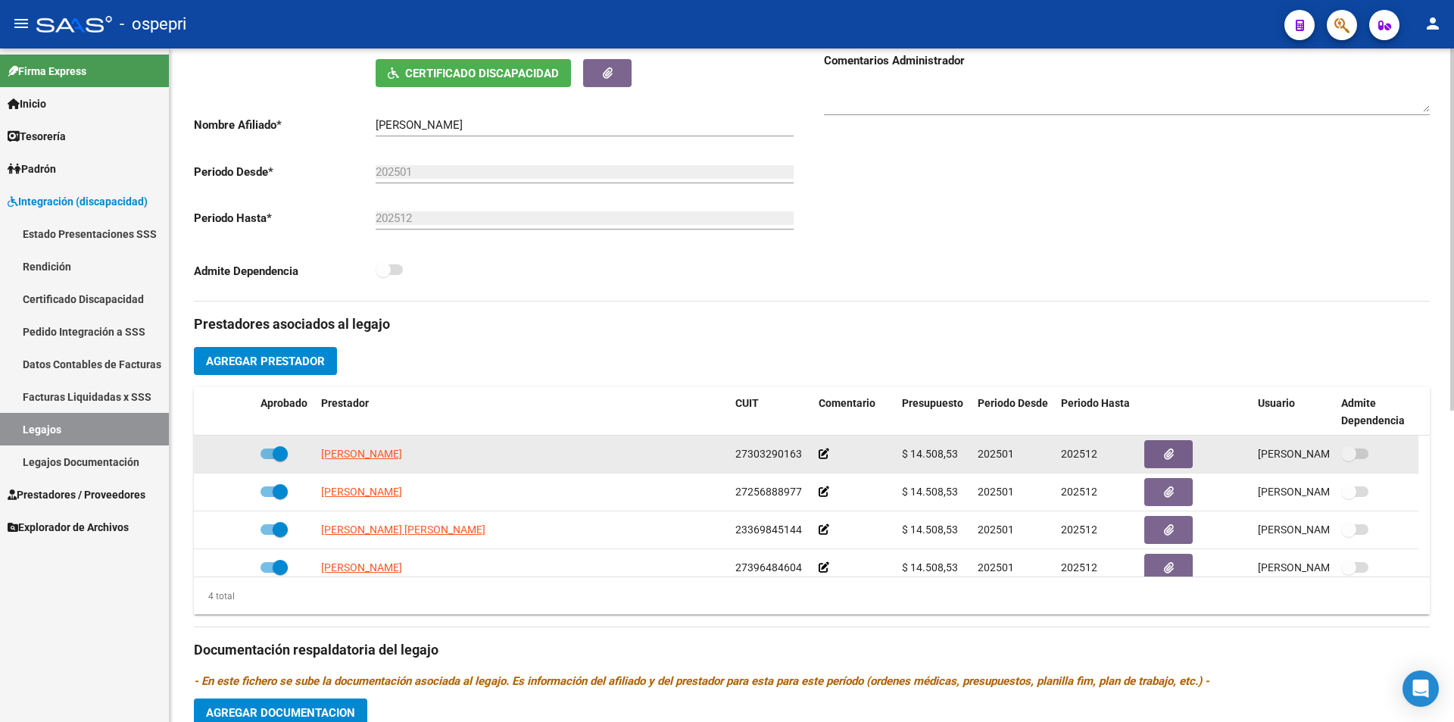
drag, startPoint x: 964, startPoint y: 456, endPoint x: 900, endPoint y: 454, distance: 63.6
click at [900, 454] on datatable-body-cell "$ 14.508,53" at bounding box center [934, 453] width 76 height 37
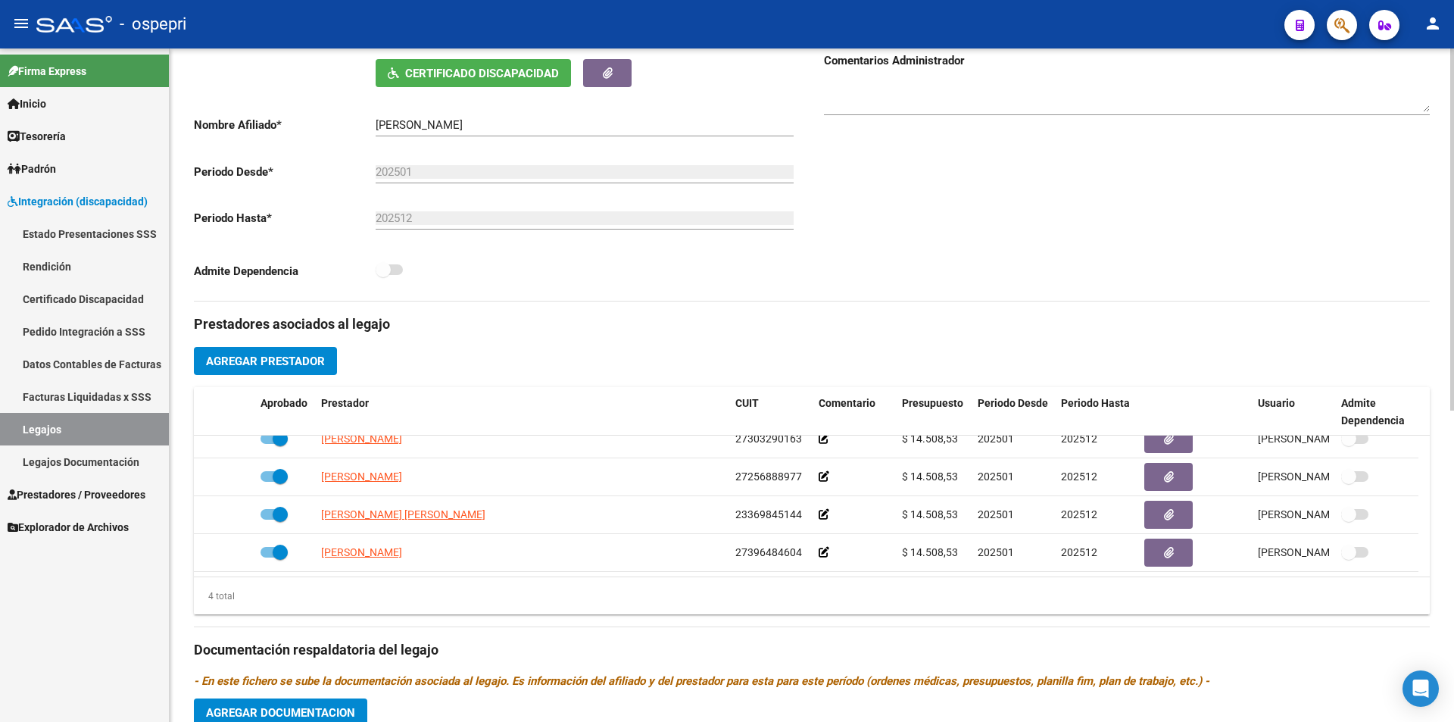
scroll to position [0, 0]
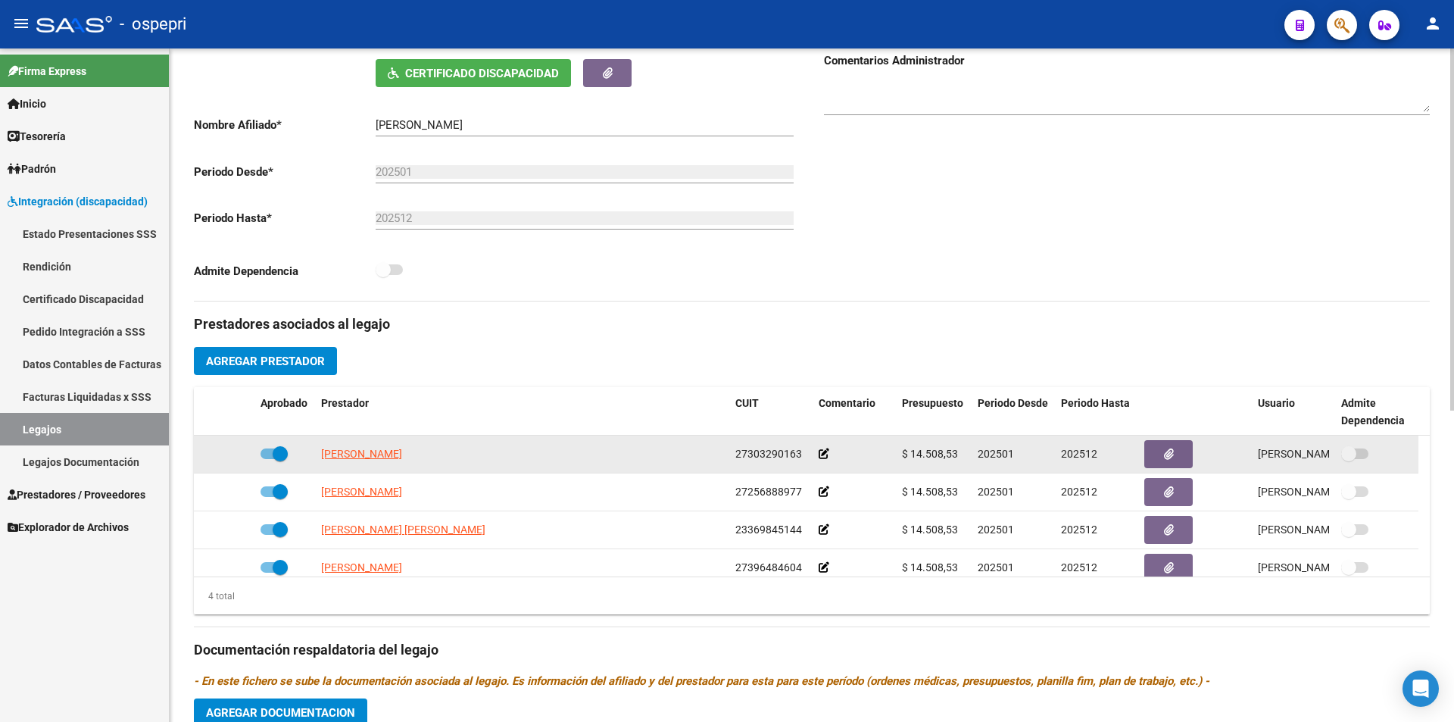
click at [916, 445] on div "$ 14.508,53" at bounding box center [934, 453] width 64 height 17
drag, startPoint x: 955, startPoint y: 452, endPoint x: 912, endPoint y: 458, distance: 42.8
click at [912, 458] on span "$ 14.508,53" at bounding box center [930, 454] width 56 height 12
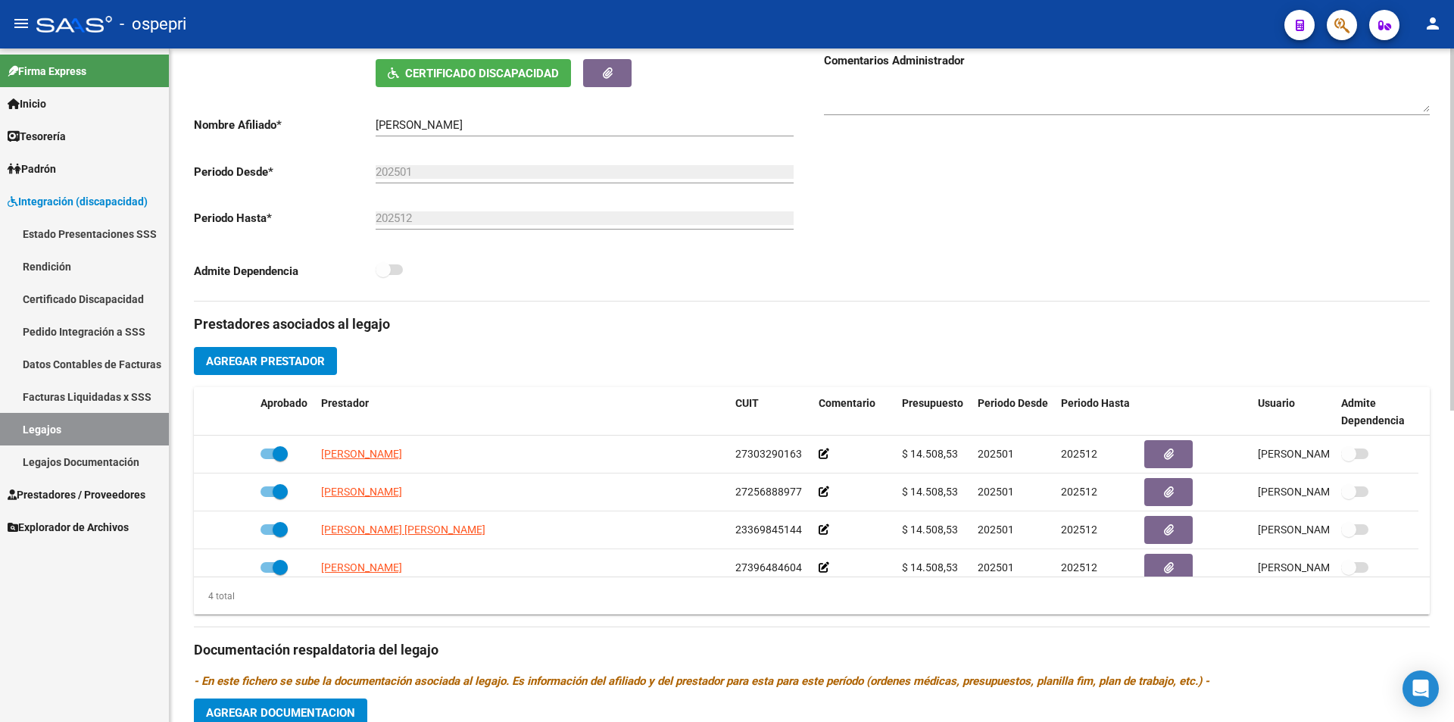
scroll to position [15, 0]
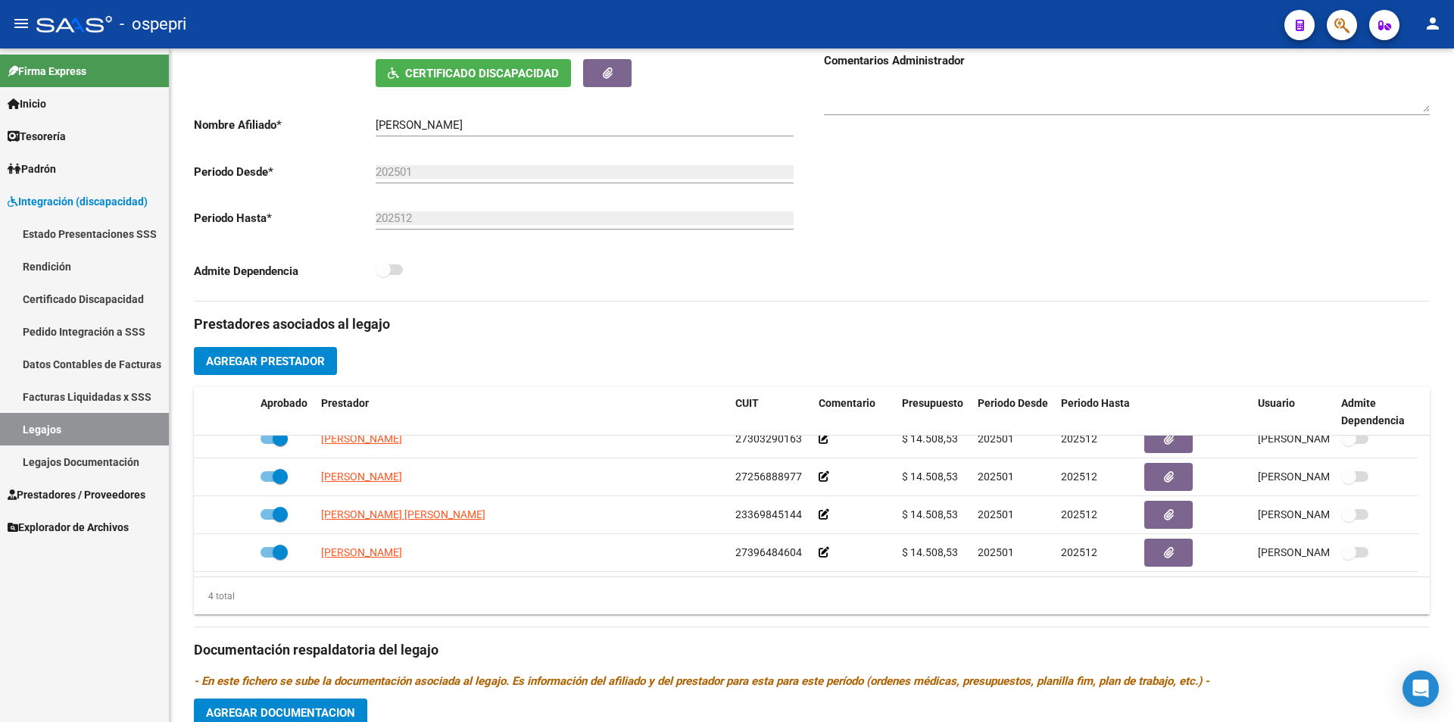
click at [114, 429] on link "Legajos" at bounding box center [84, 429] width 169 height 33
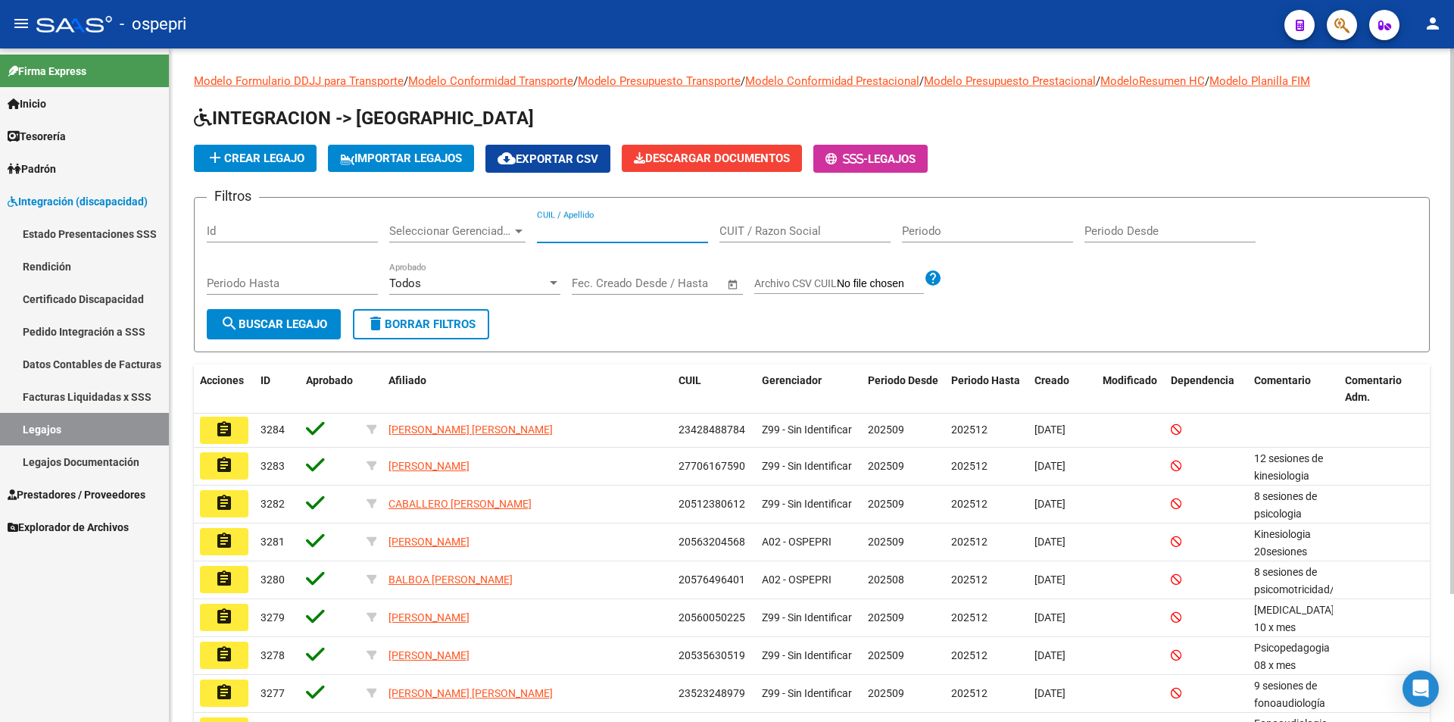
paste input "42654177"
type input "42654177"
click at [292, 320] on span "search Buscar Legajo" at bounding box center [273, 324] width 107 height 14
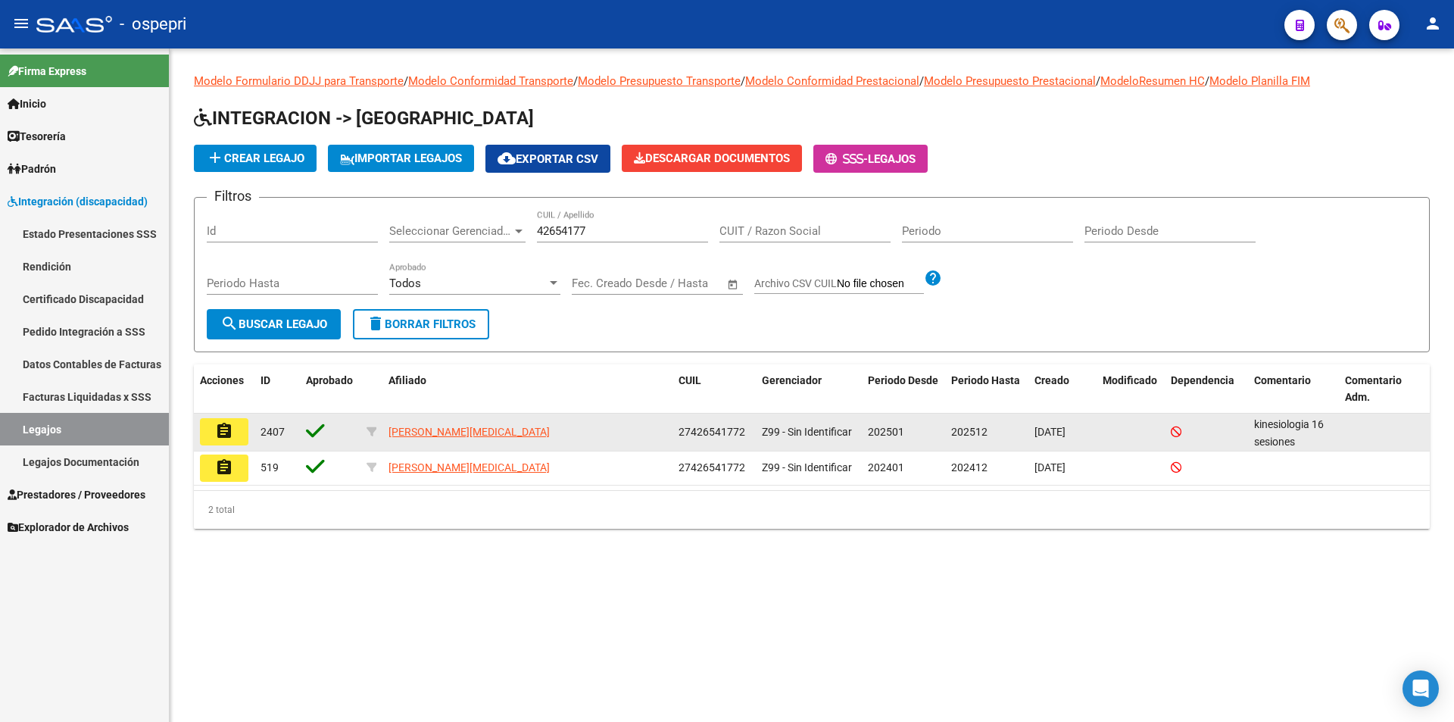
click at [312, 426] on icon at bounding box center [315, 430] width 19 height 21
click at [212, 428] on button "assignment" at bounding box center [224, 431] width 48 height 27
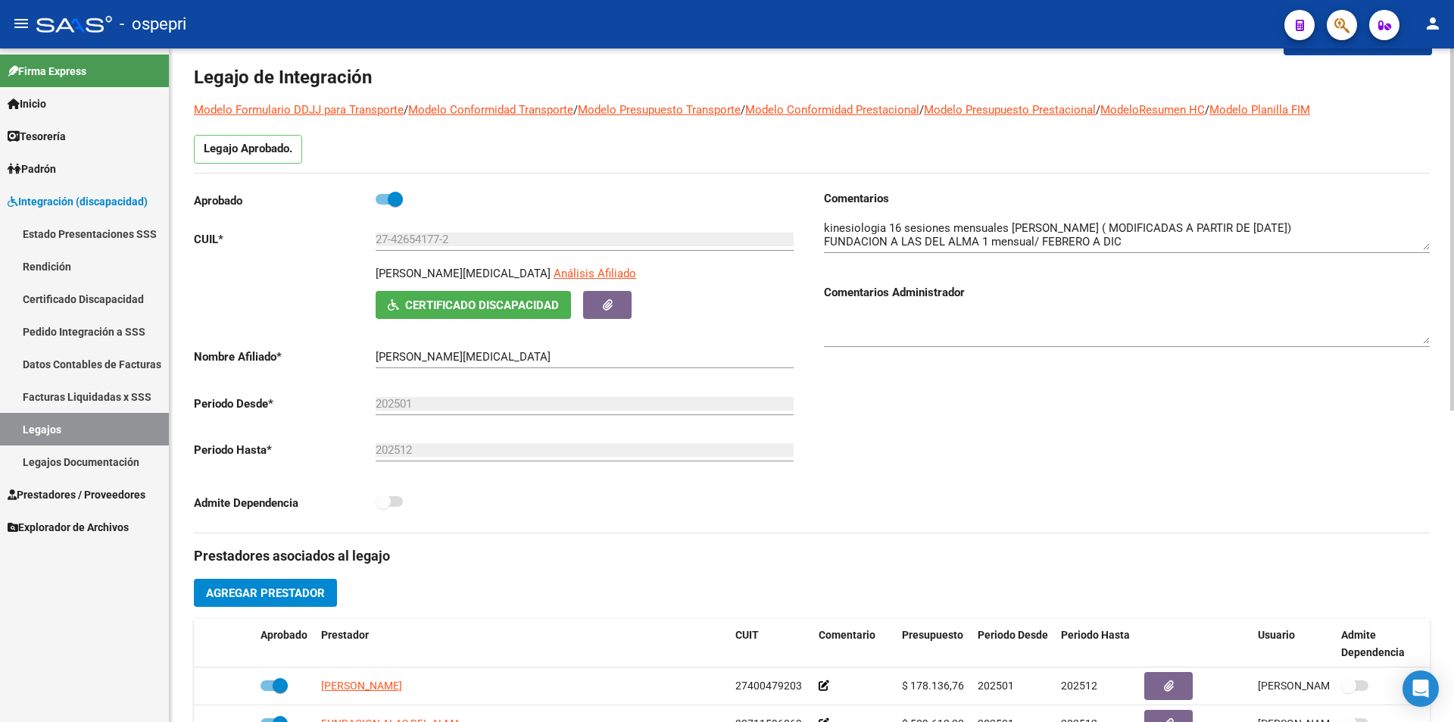
scroll to position [62, 0]
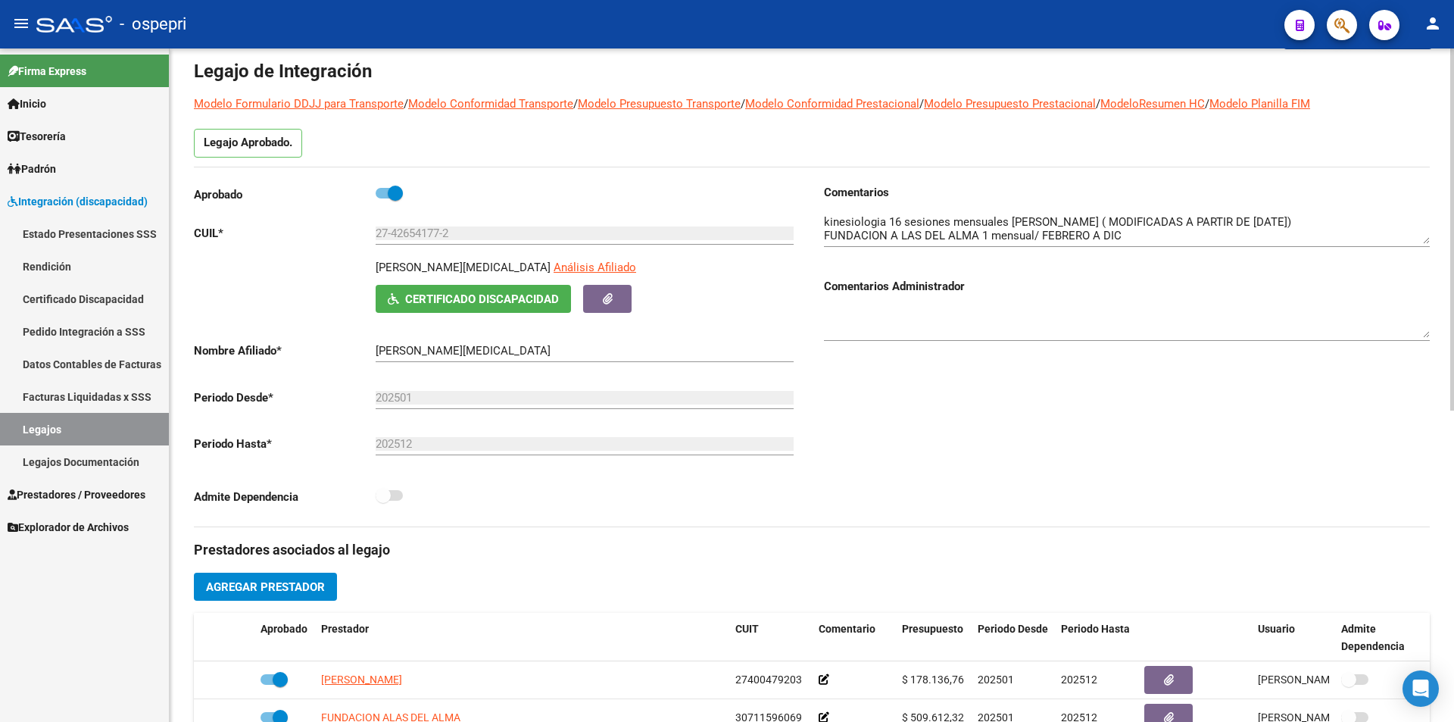
click at [1453, 242] on div at bounding box center [1452, 263] width 4 height 362
click at [477, 301] on span "Certificado Discapacidad" at bounding box center [482, 299] width 154 height 14
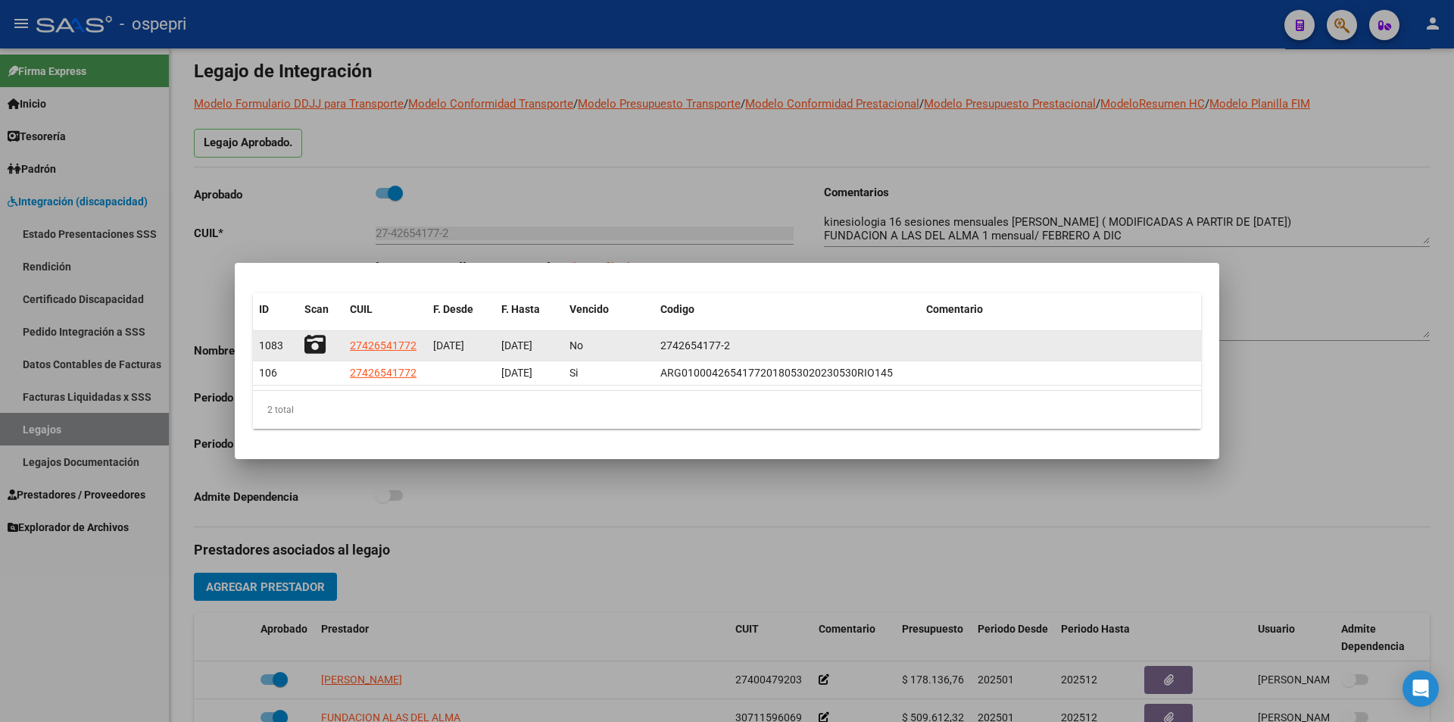
click at [320, 342] on icon at bounding box center [314, 344] width 21 height 21
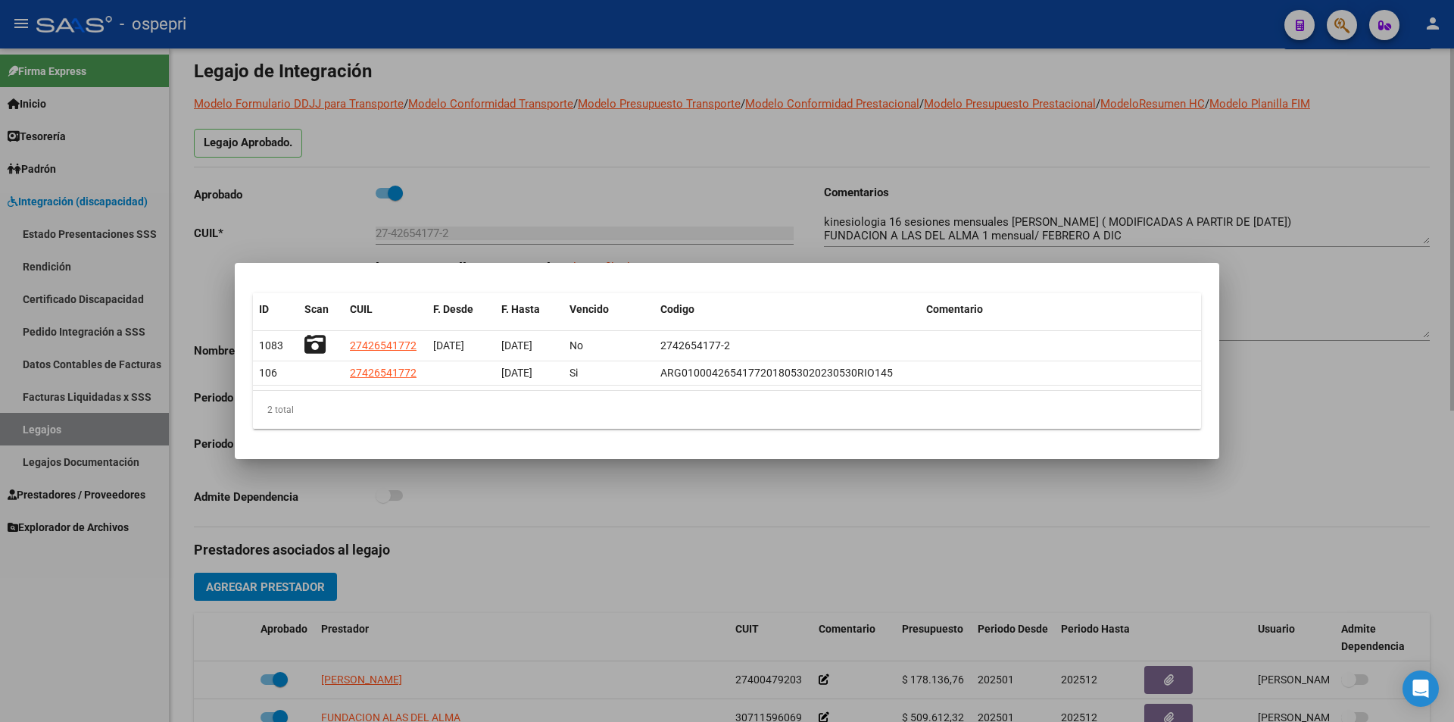
click at [1365, 520] on div at bounding box center [727, 361] width 1454 height 722
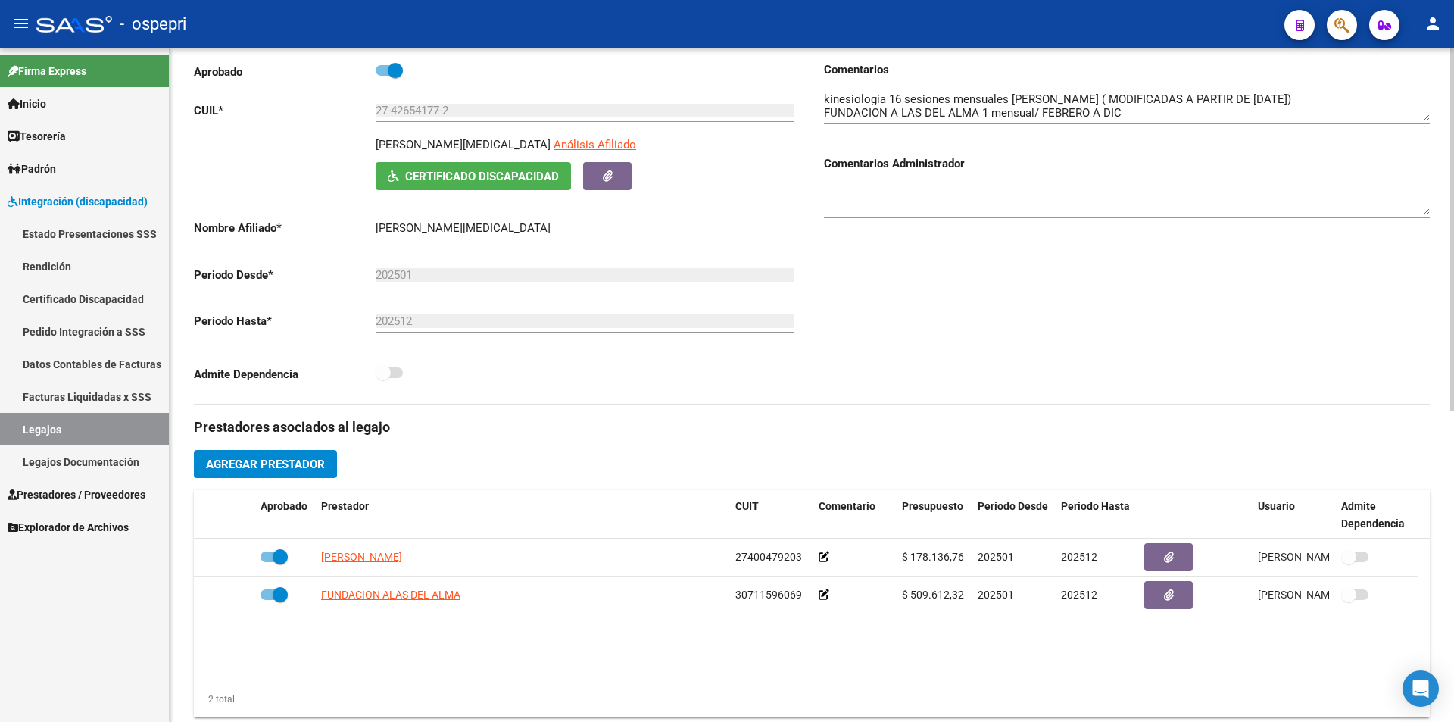
scroll to position [189, 0]
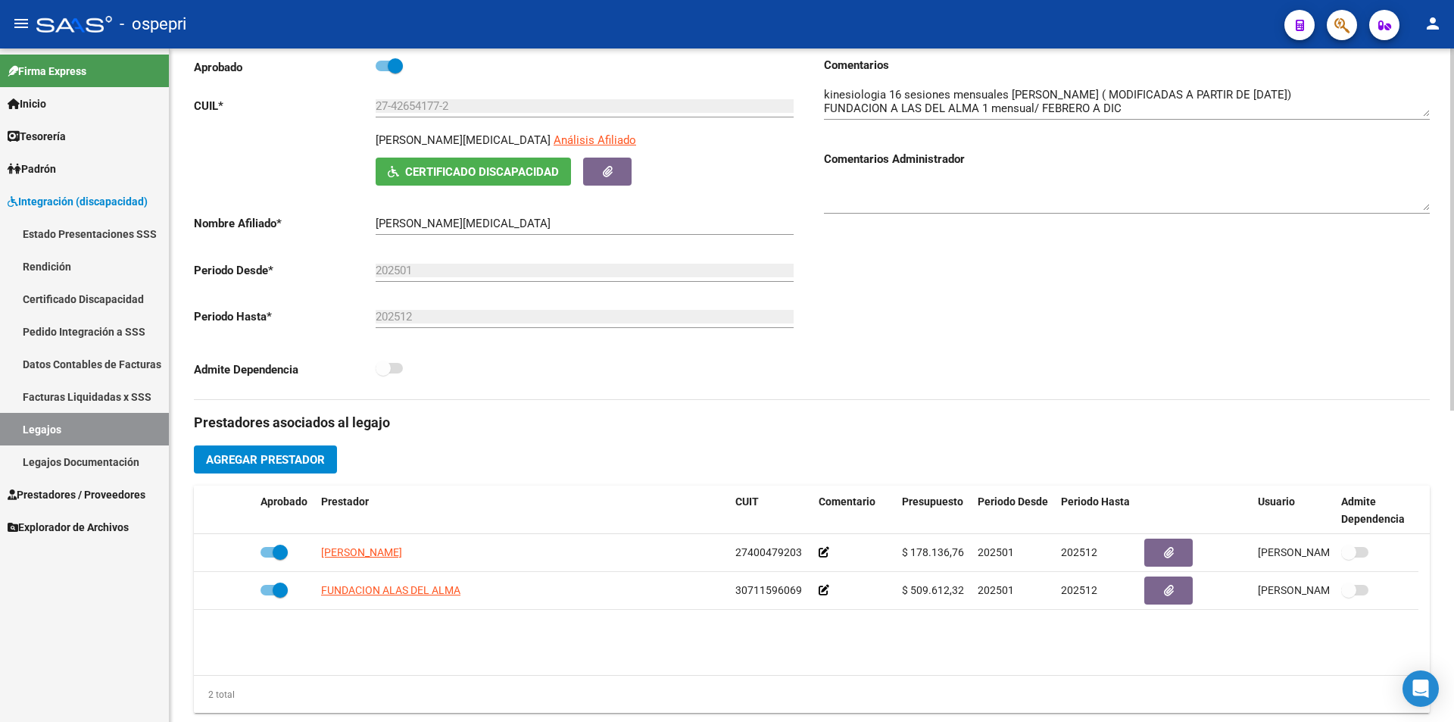
click at [1439, 409] on div "arrow_back Editar 2407 save Guardar cambios Legajo de Integración Modelo Formul…" at bounding box center [814, 485] width 1288 height 1253
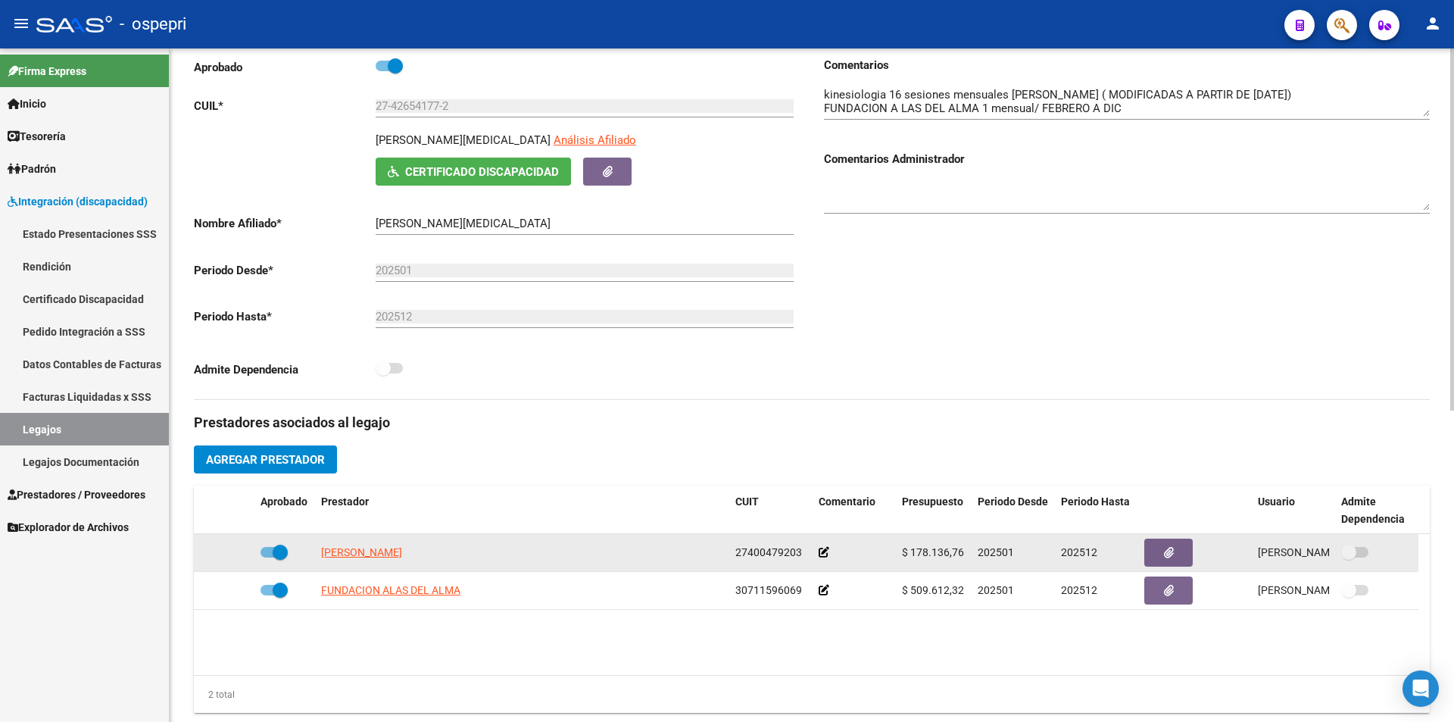
drag, startPoint x: 964, startPoint y: 549, endPoint x: 904, endPoint y: 557, distance: 60.3
click at [904, 557] on div "$ 178.136,76" at bounding box center [934, 552] width 64 height 17
click at [947, 549] on span "$ 178.136,76" at bounding box center [933, 552] width 62 height 12
drag, startPoint x: 962, startPoint y: 551, endPoint x: 912, endPoint y: 556, distance: 51.0
click at [912, 556] on span "$ 178.136,76" at bounding box center [933, 552] width 62 height 12
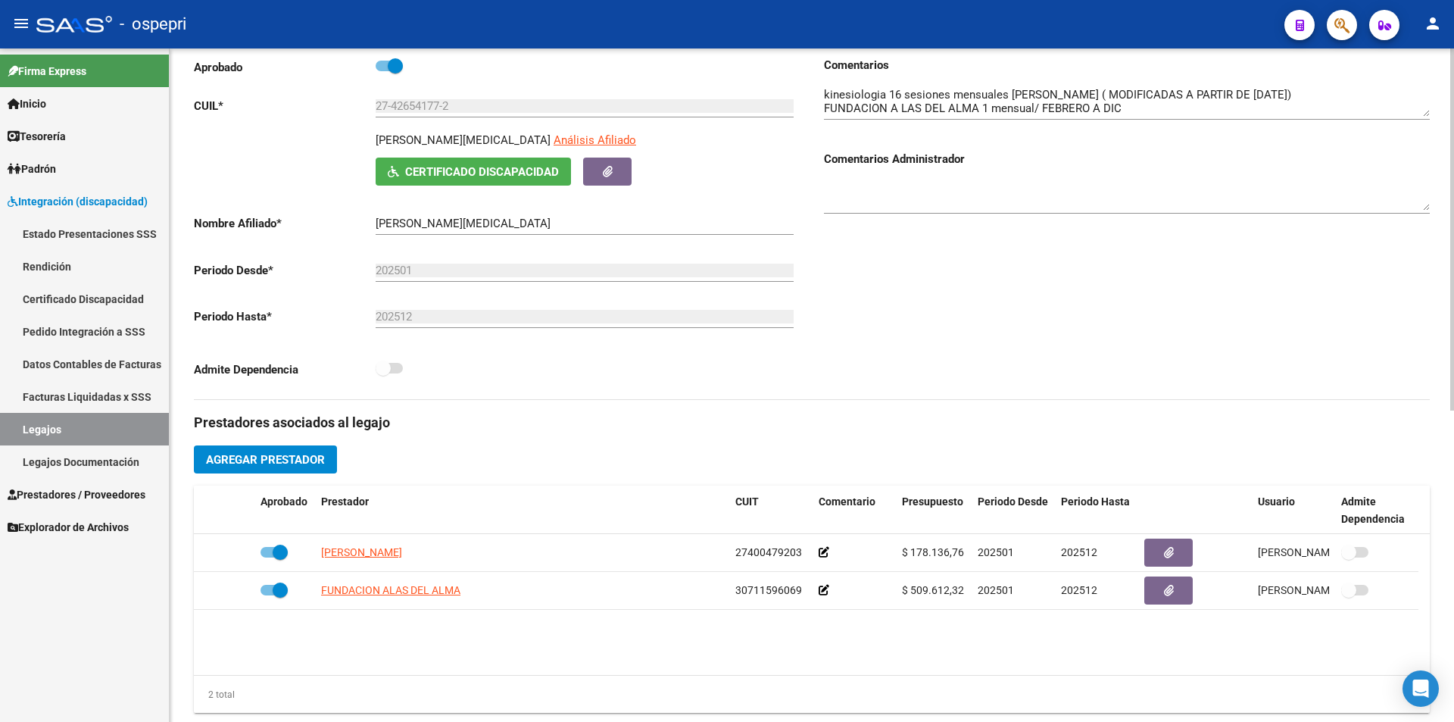
click at [1115, 297] on div "Comentarios Comentarios Administrador" at bounding box center [1121, 228] width 618 height 342
click at [48, 421] on link "Legajos" at bounding box center [84, 429] width 169 height 33
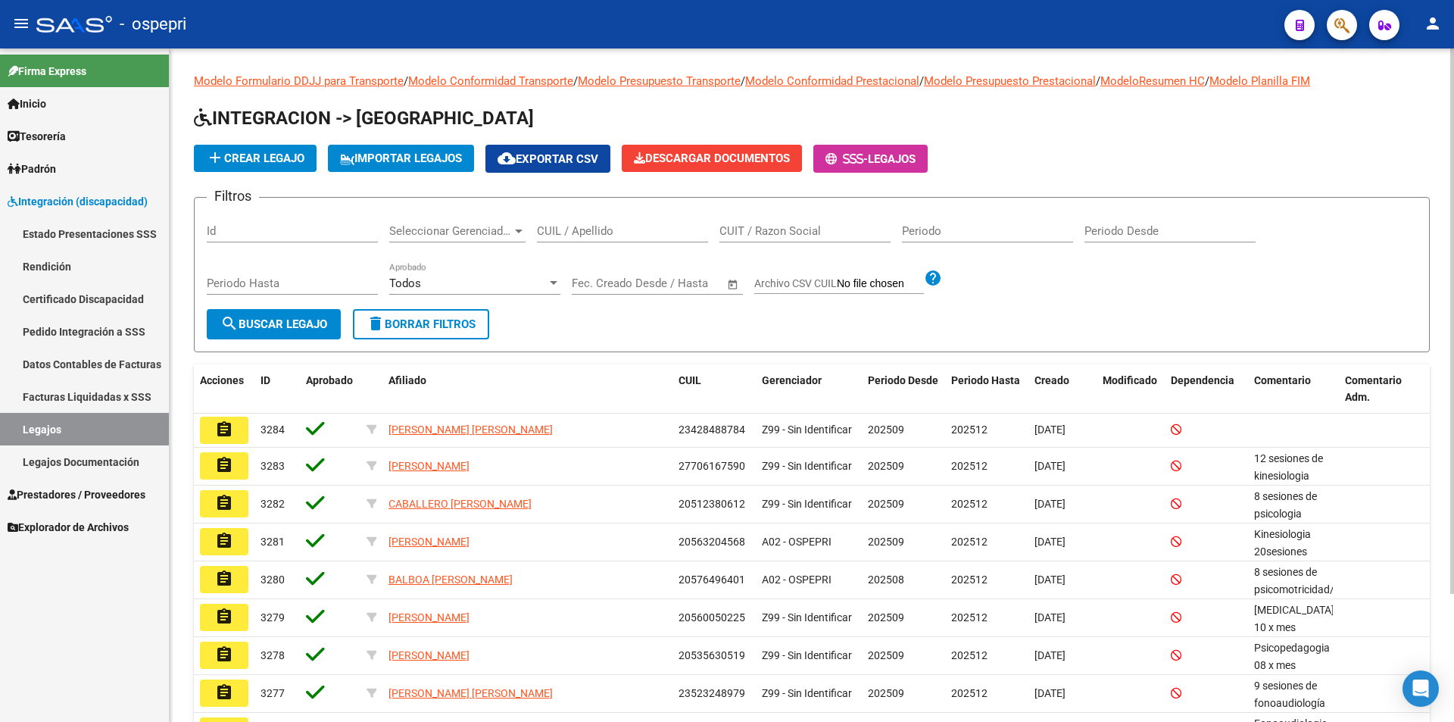
click at [620, 224] on input "CUIL / Apellido" at bounding box center [622, 231] width 171 height 14
paste input "59291239"
type input "59291239"
click at [312, 329] on span "search Buscar Legajo" at bounding box center [273, 324] width 107 height 14
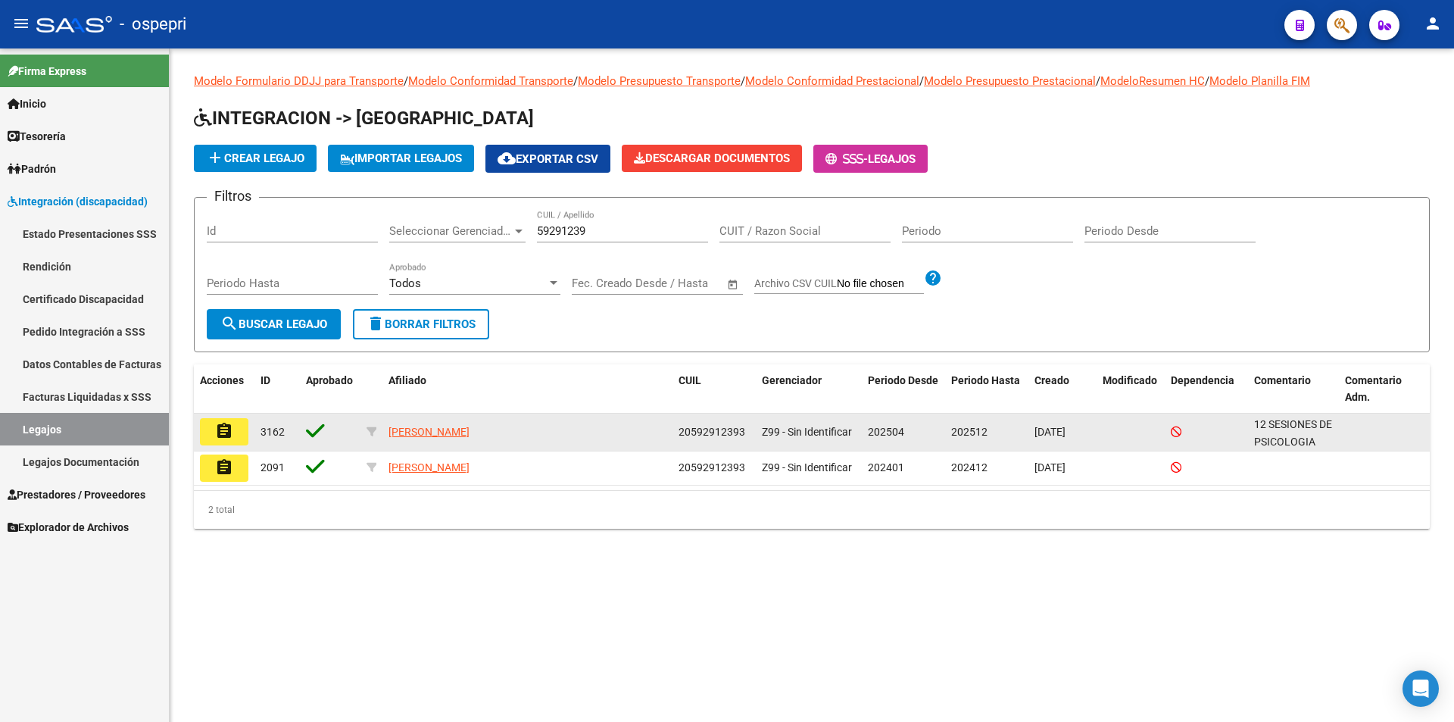
click at [229, 437] on mat-icon "assignment" at bounding box center [224, 431] width 18 height 18
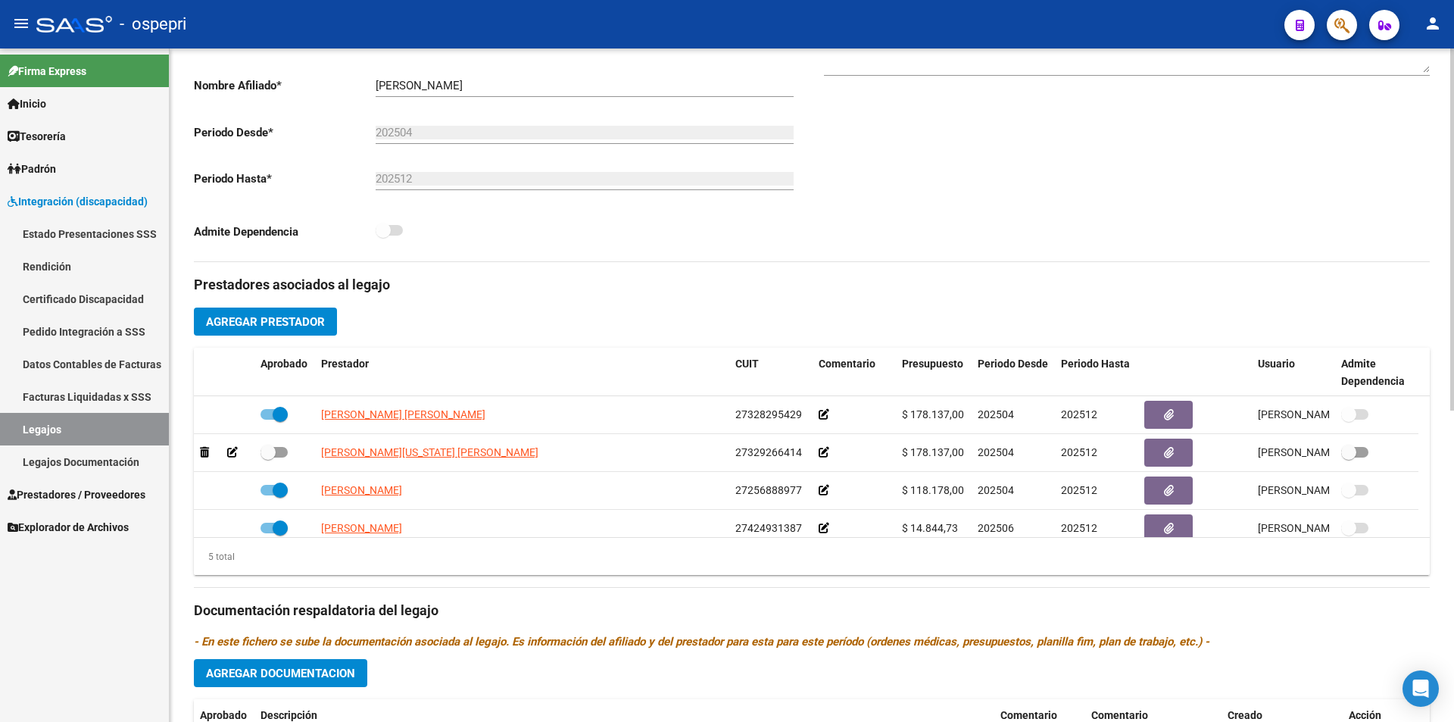
scroll to position [332, 0]
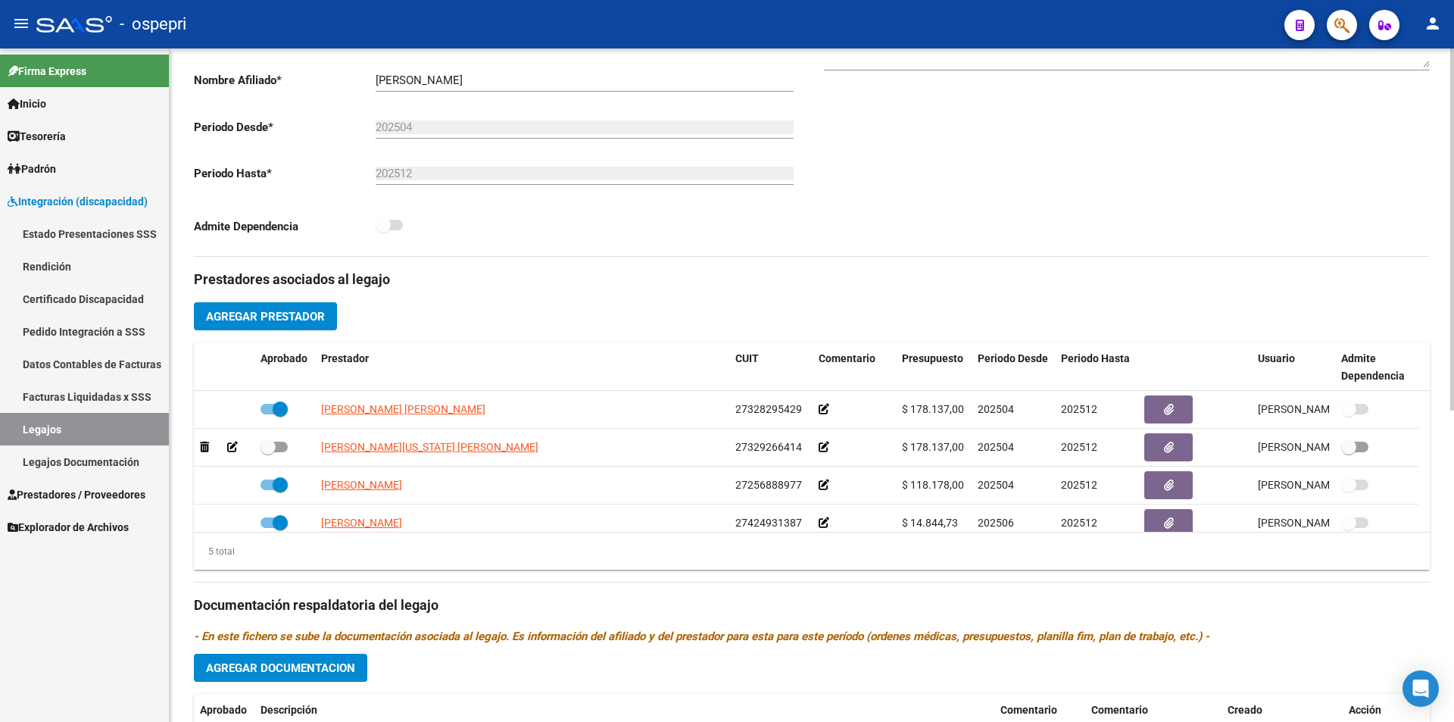
click at [1453, 491] on div at bounding box center [1452, 408] width 4 height 362
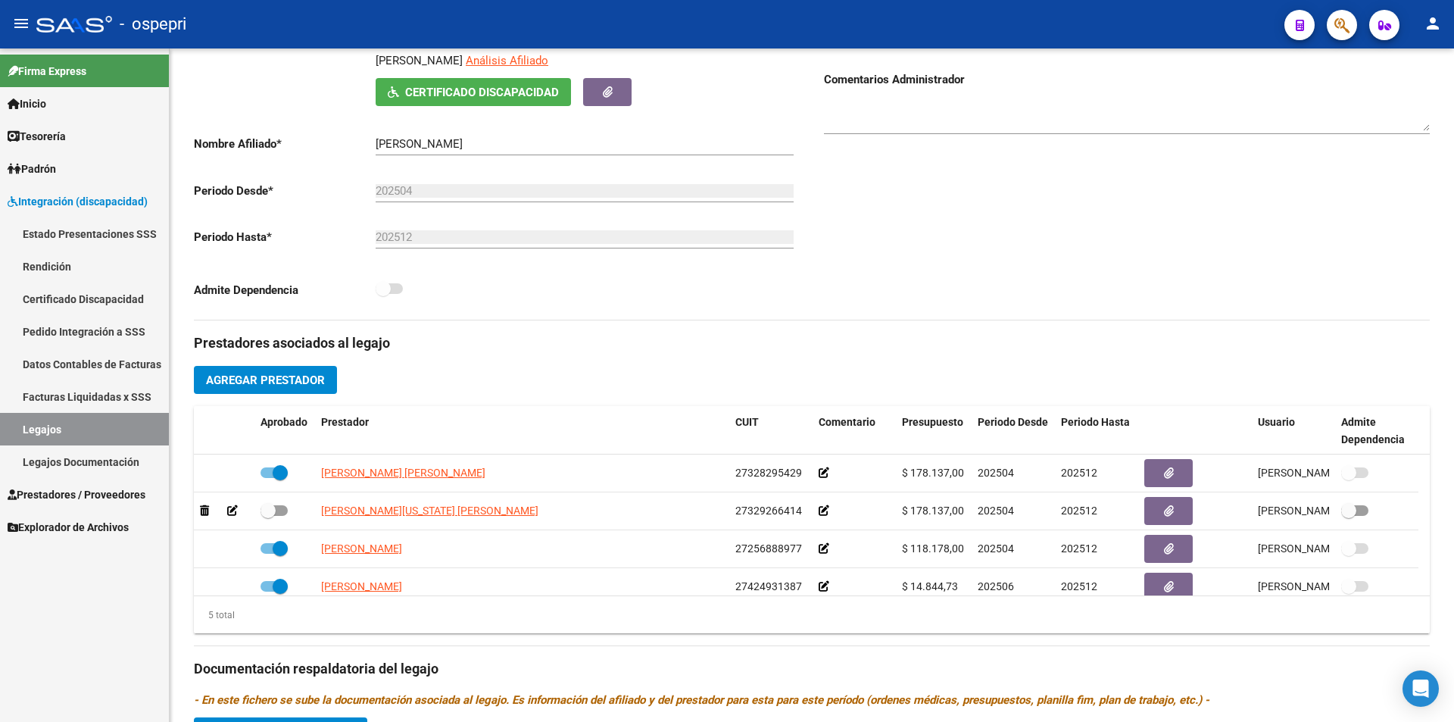
scroll to position [275, 0]
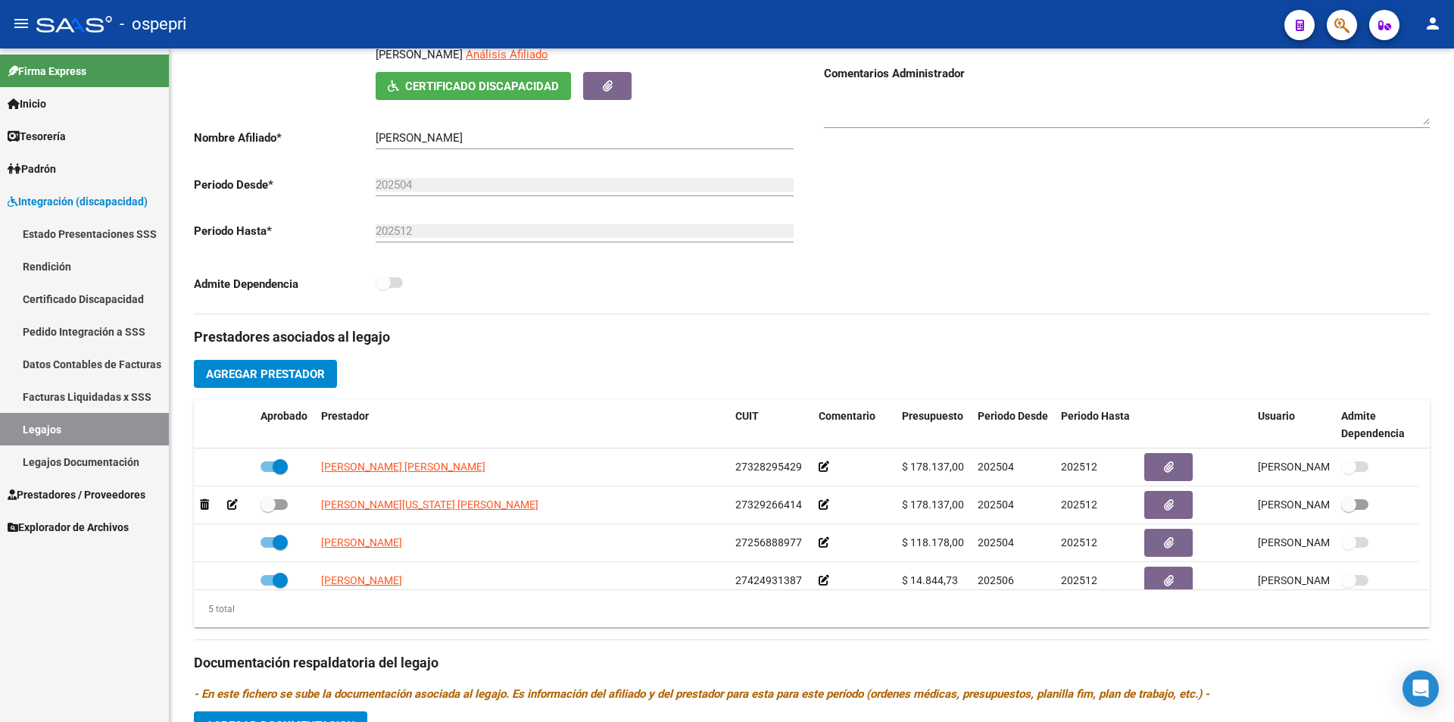
click at [1427, 325] on div "arrow_back Editar 3162 save Guardar cambios Legajo de Integración Modelo Formul…" at bounding box center [814, 400] width 1288 height 1253
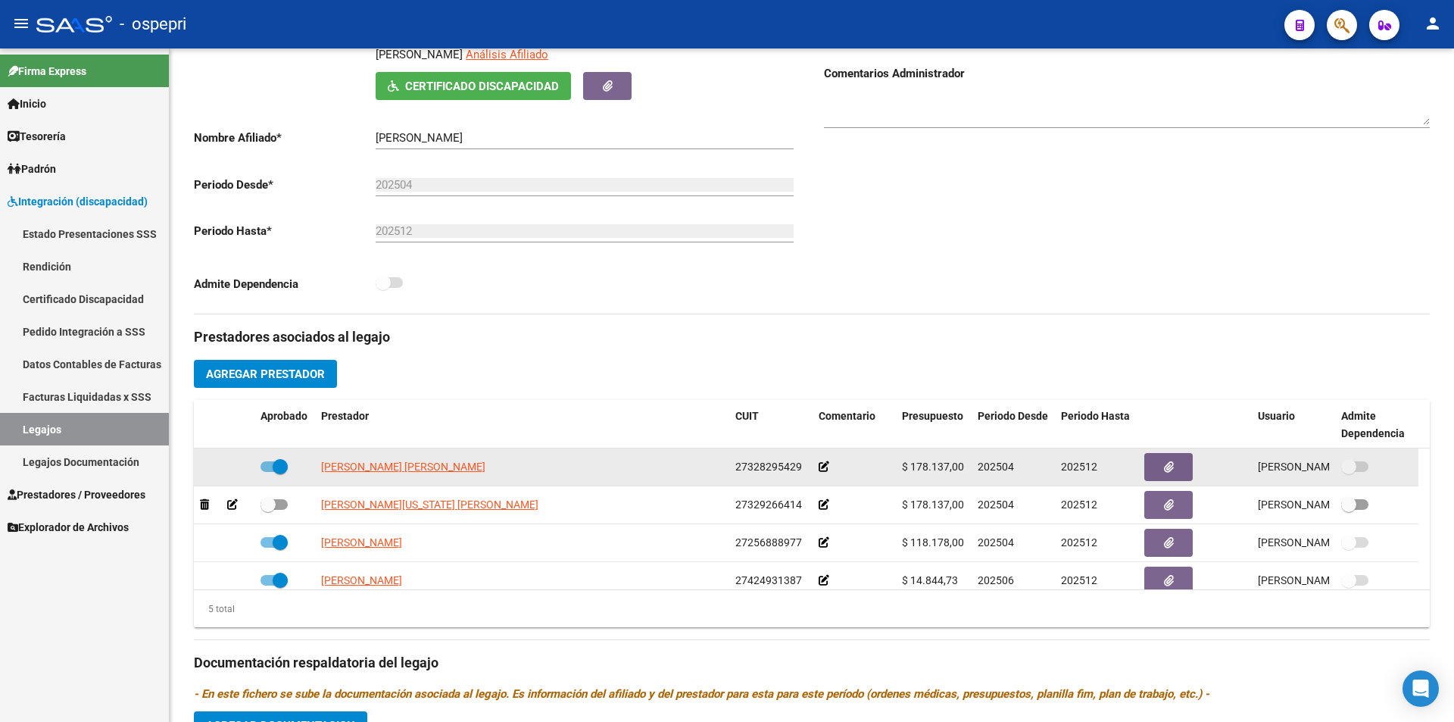
drag, startPoint x: 967, startPoint y: 465, endPoint x: 901, endPoint y: 467, distance: 65.9
click at [901, 467] on datatable-body-cell "$ 178.137,00" at bounding box center [934, 466] width 76 height 37
click at [918, 466] on span "$ 178.137,00" at bounding box center [933, 466] width 62 height 12
drag, startPoint x: 909, startPoint y: 465, endPoint x: 962, endPoint y: 465, distance: 53.0
click at [962, 465] on span "$ 178.137,00" at bounding box center [933, 466] width 62 height 12
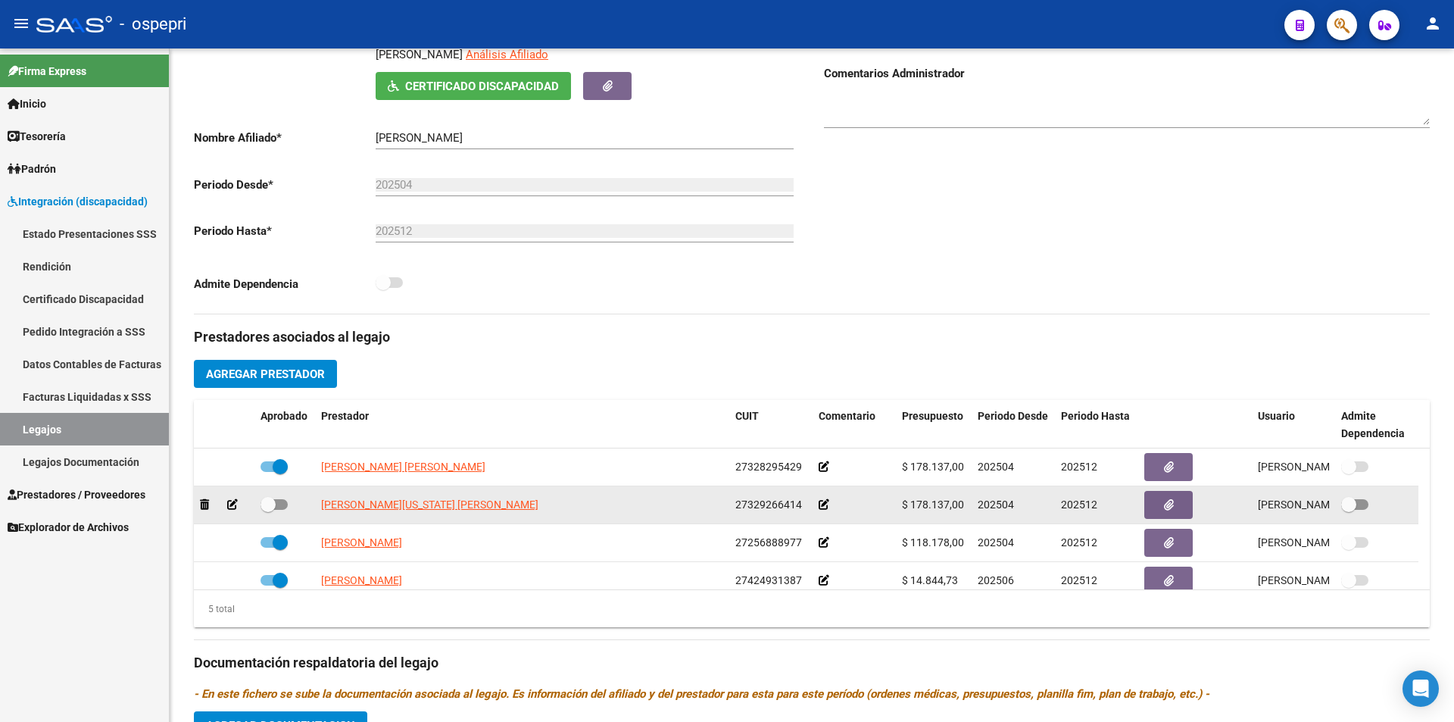
drag, startPoint x: 966, startPoint y: 507, endPoint x: 911, endPoint y: 506, distance: 55.3
click at [911, 506] on datatable-body-cell "$ 178.137,00" at bounding box center [934, 504] width 76 height 37
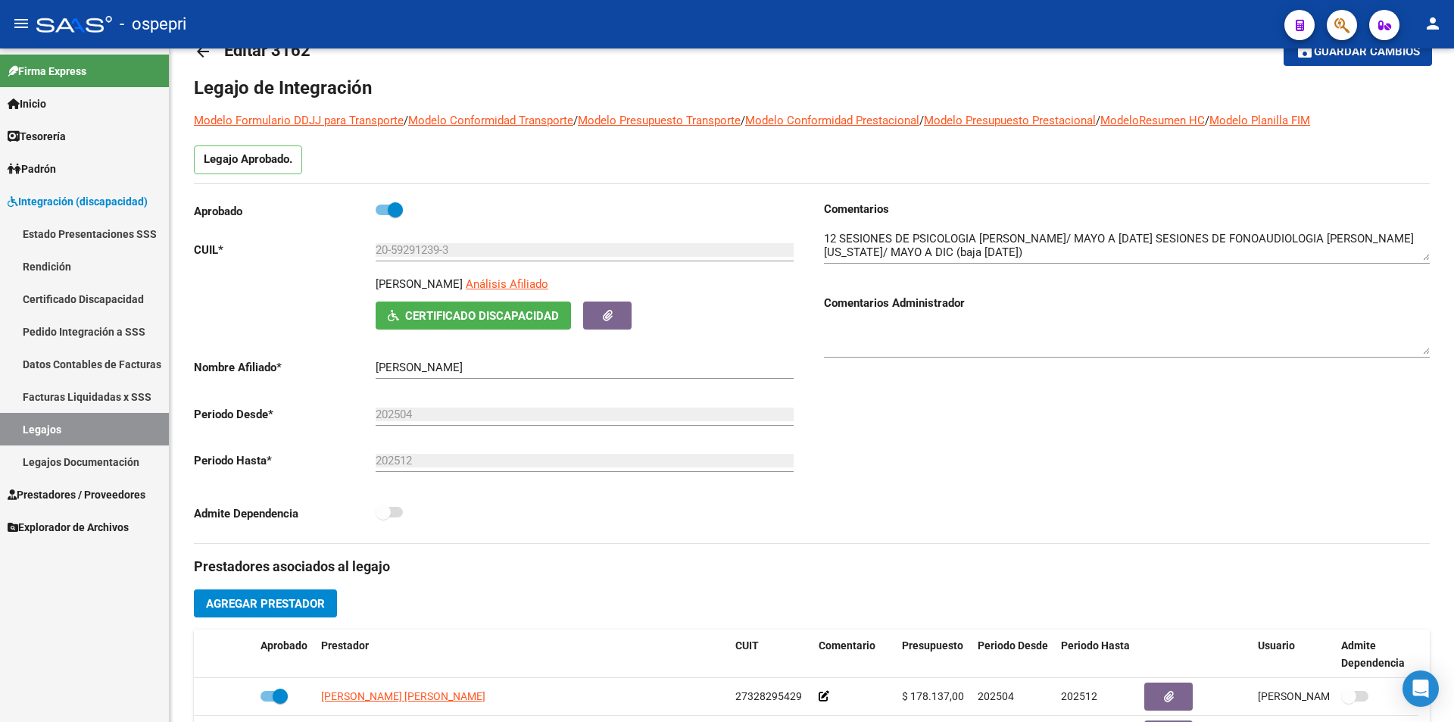
scroll to position [21, 0]
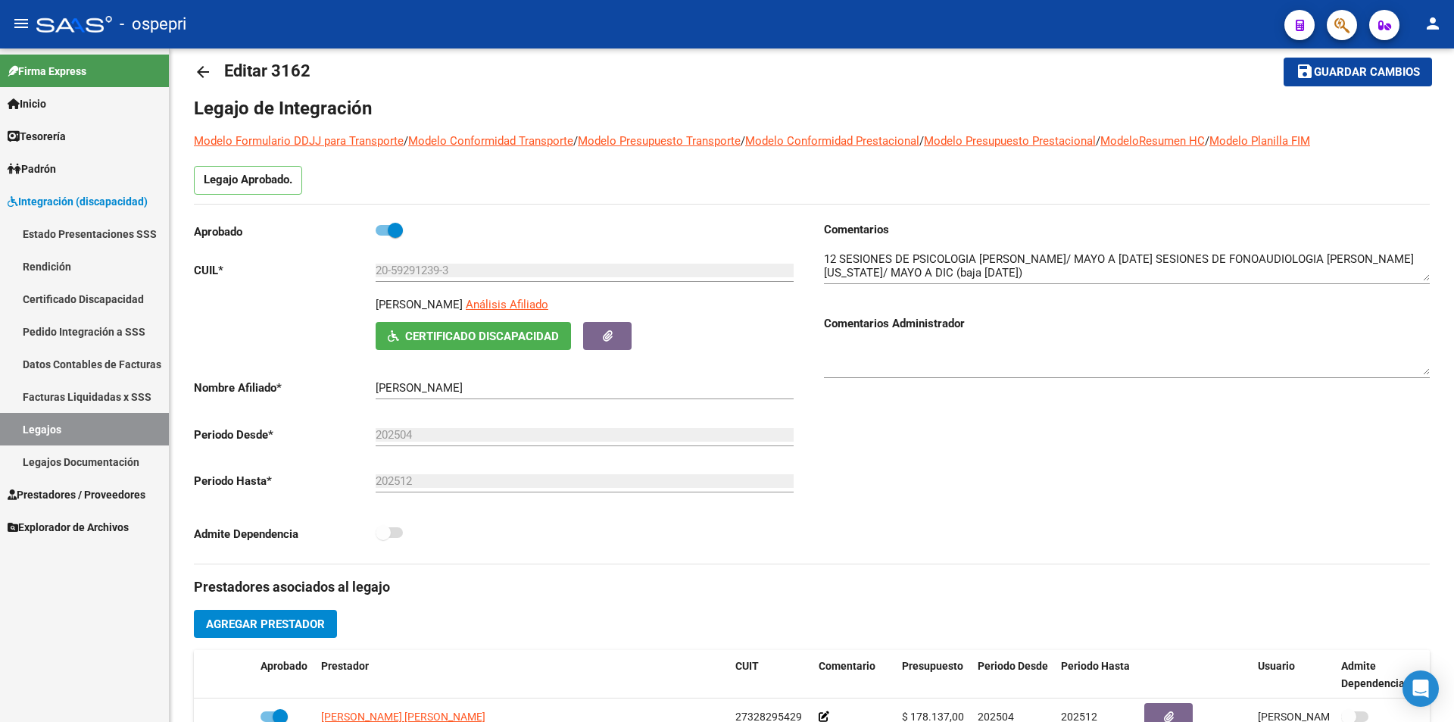
click at [1432, 295] on div "arrow_back Editar 3162 save Guardar cambios Legajo de Integración Modelo Formul…" at bounding box center [814, 649] width 1288 height 1253
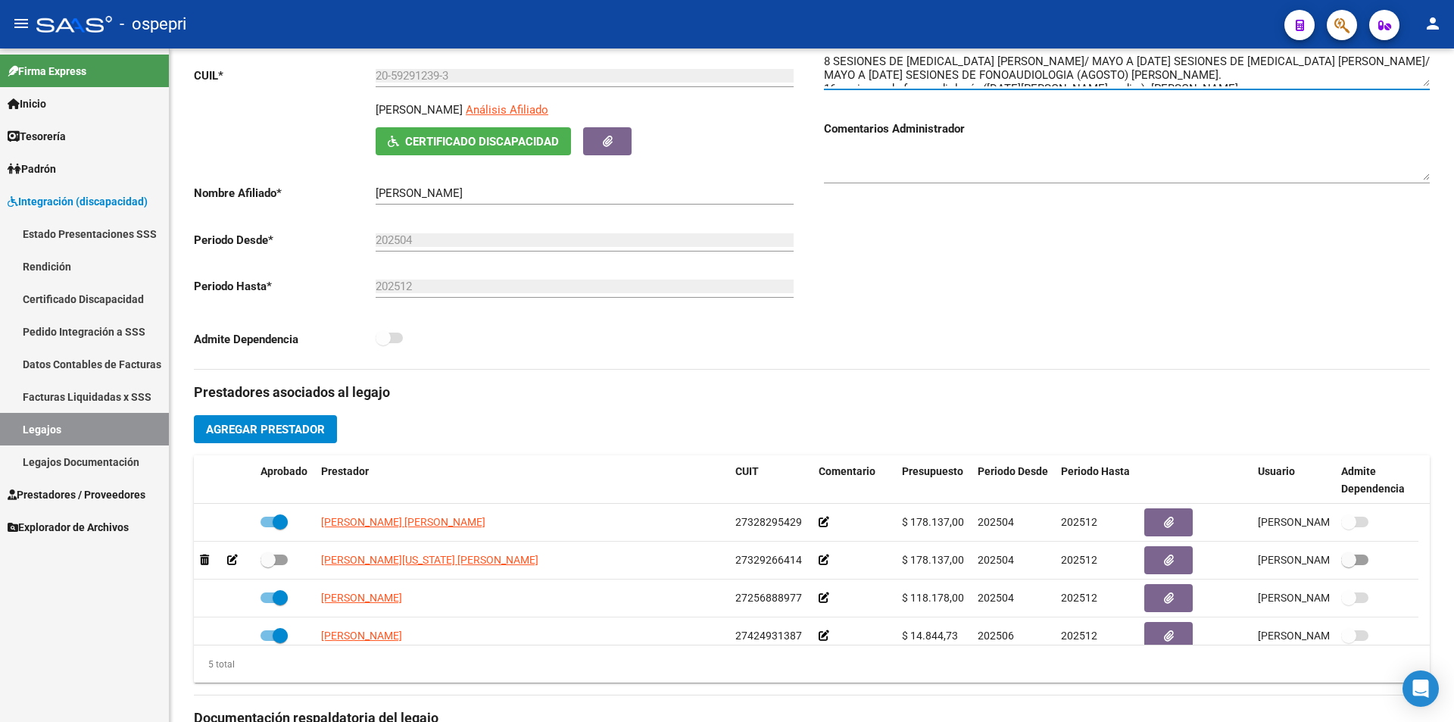
scroll to position [291, 0]
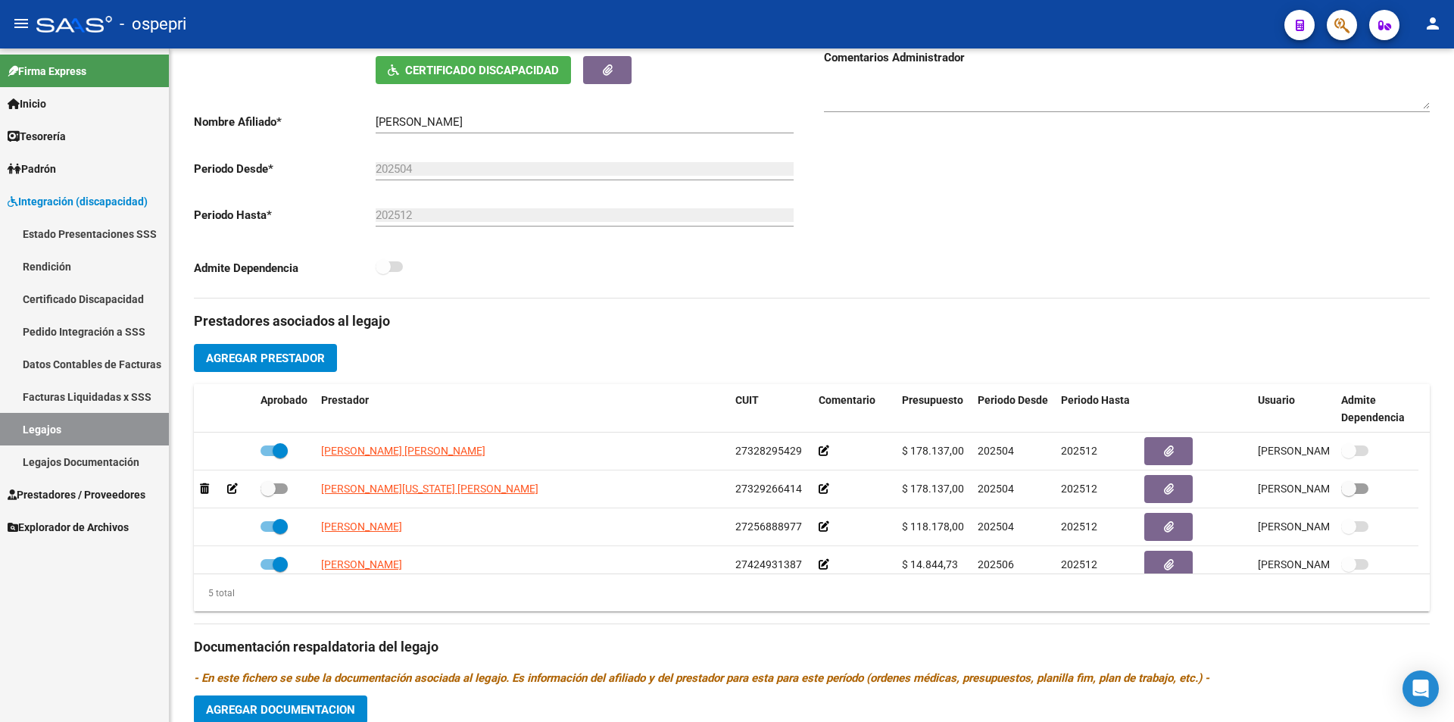
click at [1452, 411] on div at bounding box center [1452, 385] width 4 height 362
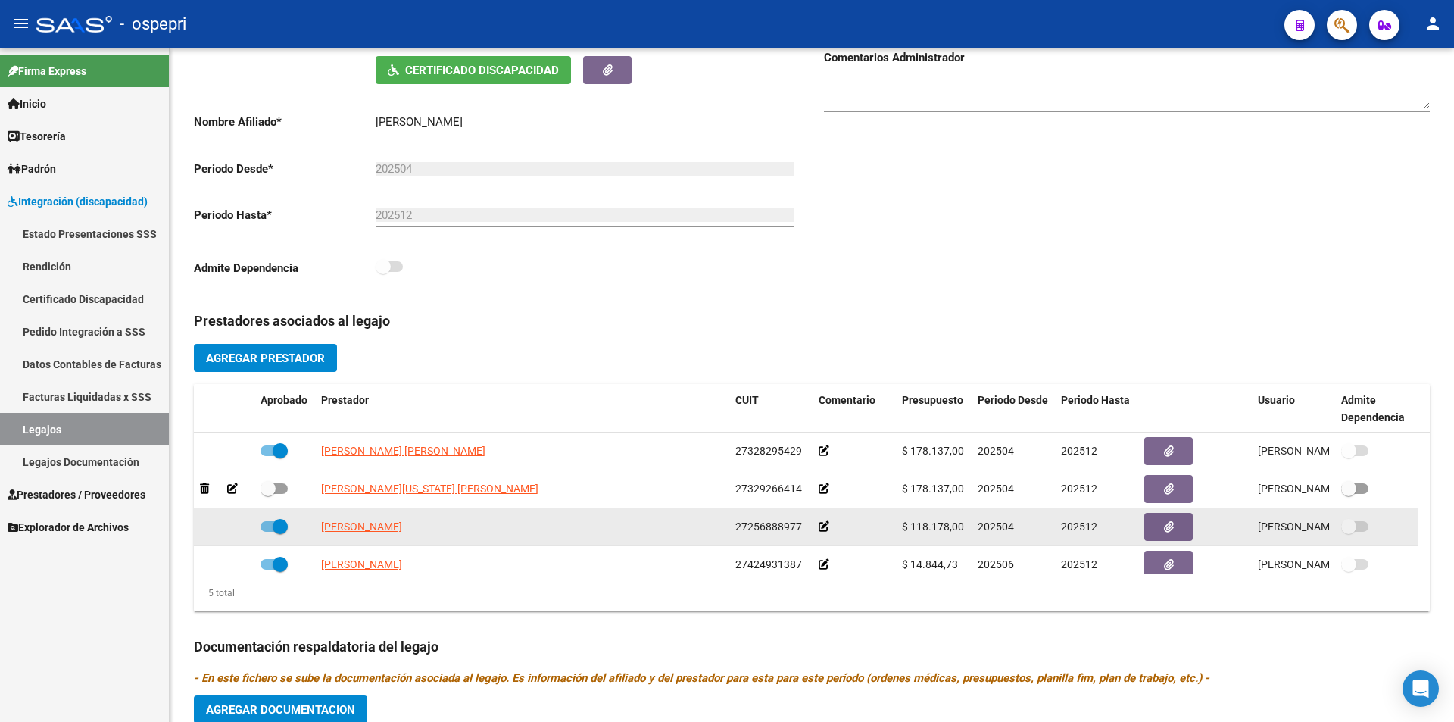
click at [972, 537] on datatable-body-cell "202504" at bounding box center [1013, 526] width 83 height 37
drag, startPoint x: 966, startPoint y: 525, endPoint x: 910, endPoint y: 526, distance: 56.0
click at [910, 526] on datatable-body-cell "$ 118.178,00" at bounding box center [934, 526] width 76 height 37
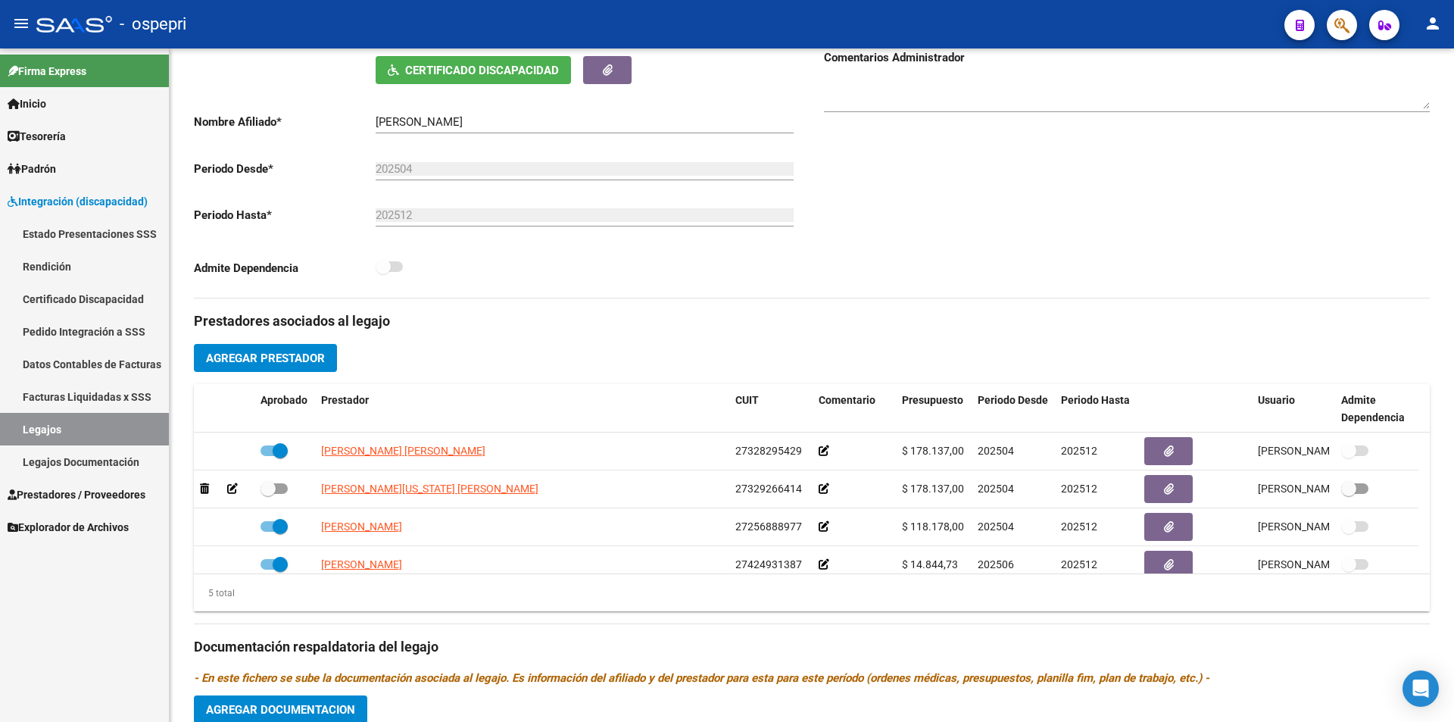
drag, startPoint x: 1418, startPoint y: 479, endPoint x: 1420, endPoint y: 501, distance: 22.1
click at [1420, 501] on datatable-body "[PERSON_NAME] [PERSON_NAME] 27328295429 $ 178.137,00 202504 202512 [PERSON_NAME…" at bounding box center [812, 502] width 1236 height 141
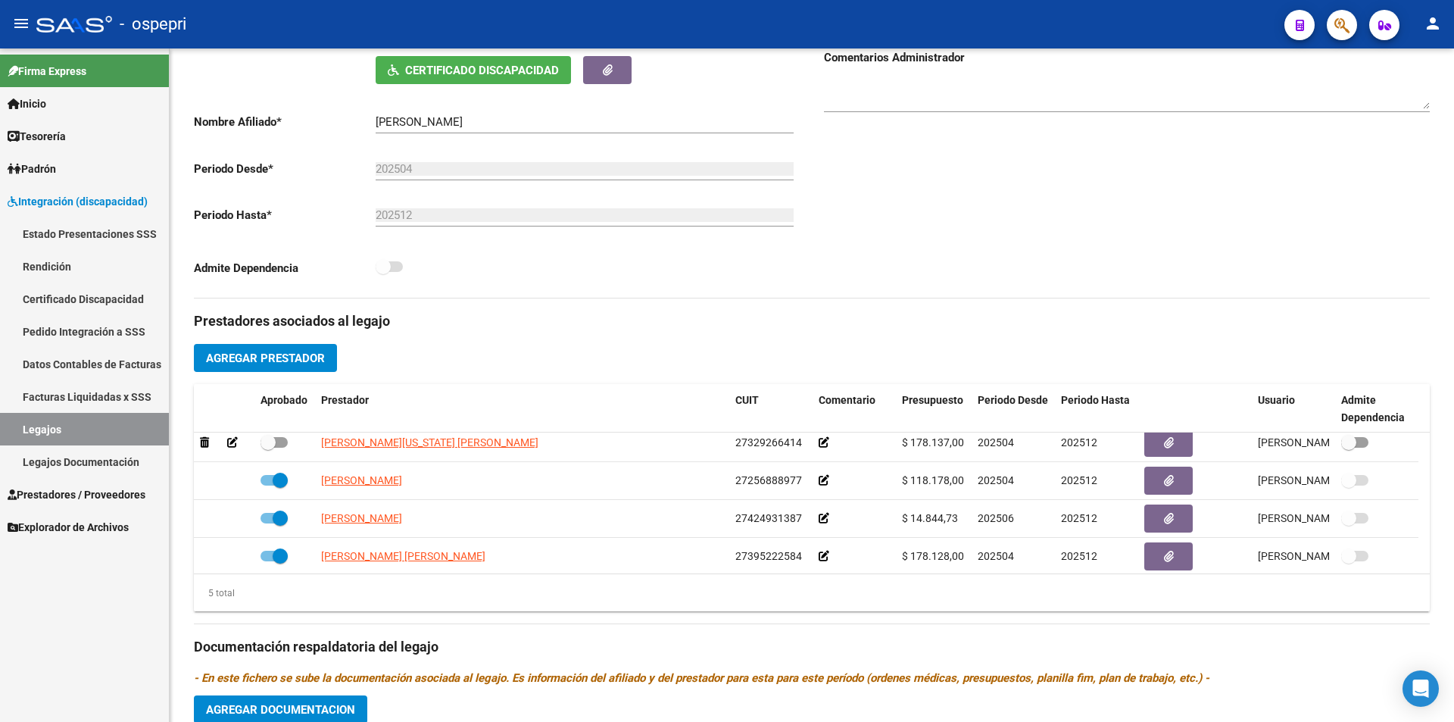
scroll to position [53, 0]
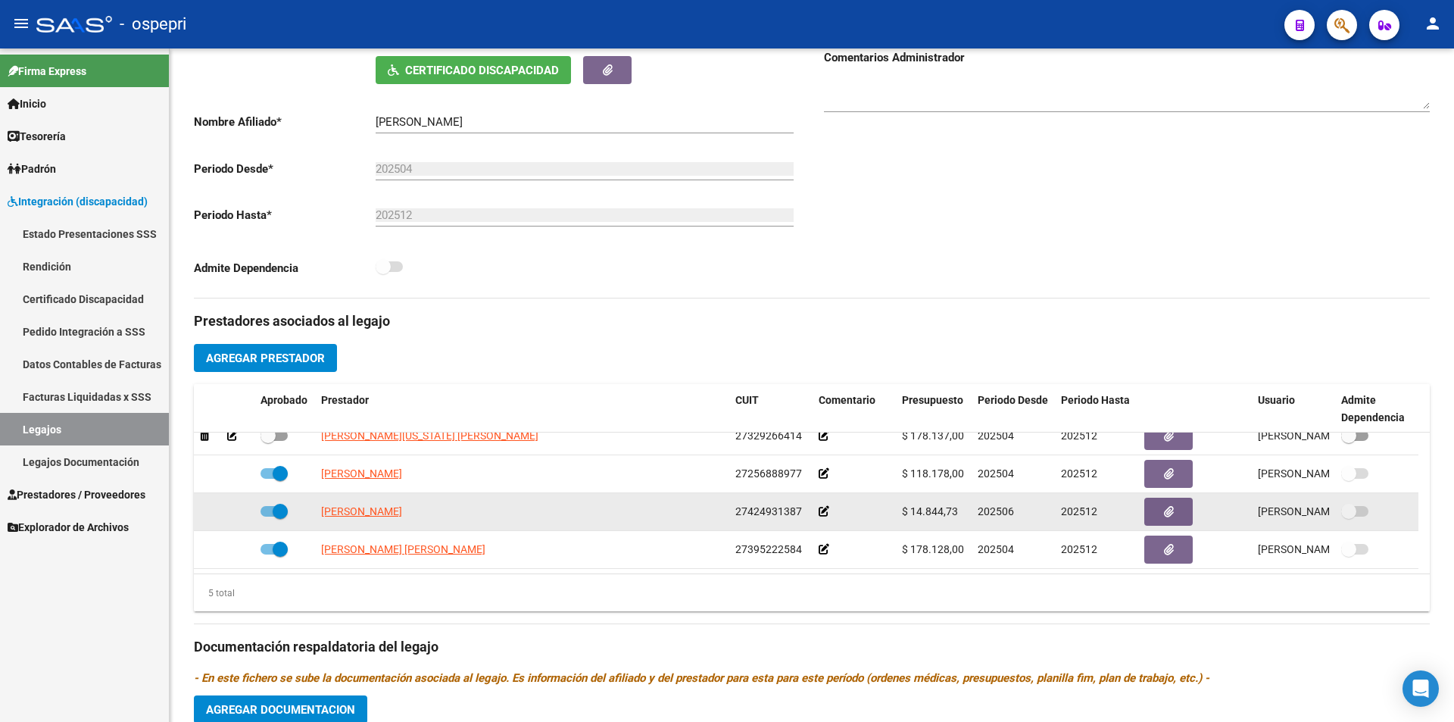
click at [960, 513] on div "$ 14.844,73" at bounding box center [934, 511] width 64 height 17
drag, startPoint x: 945, startPoint y: 516, endPoint x: 910, endPoint y: 520, distance: 35.0
click at [910, 520] on datatable-body-cell "$ 14.844,73" at bounding box center [934, 511] width 76 height 37
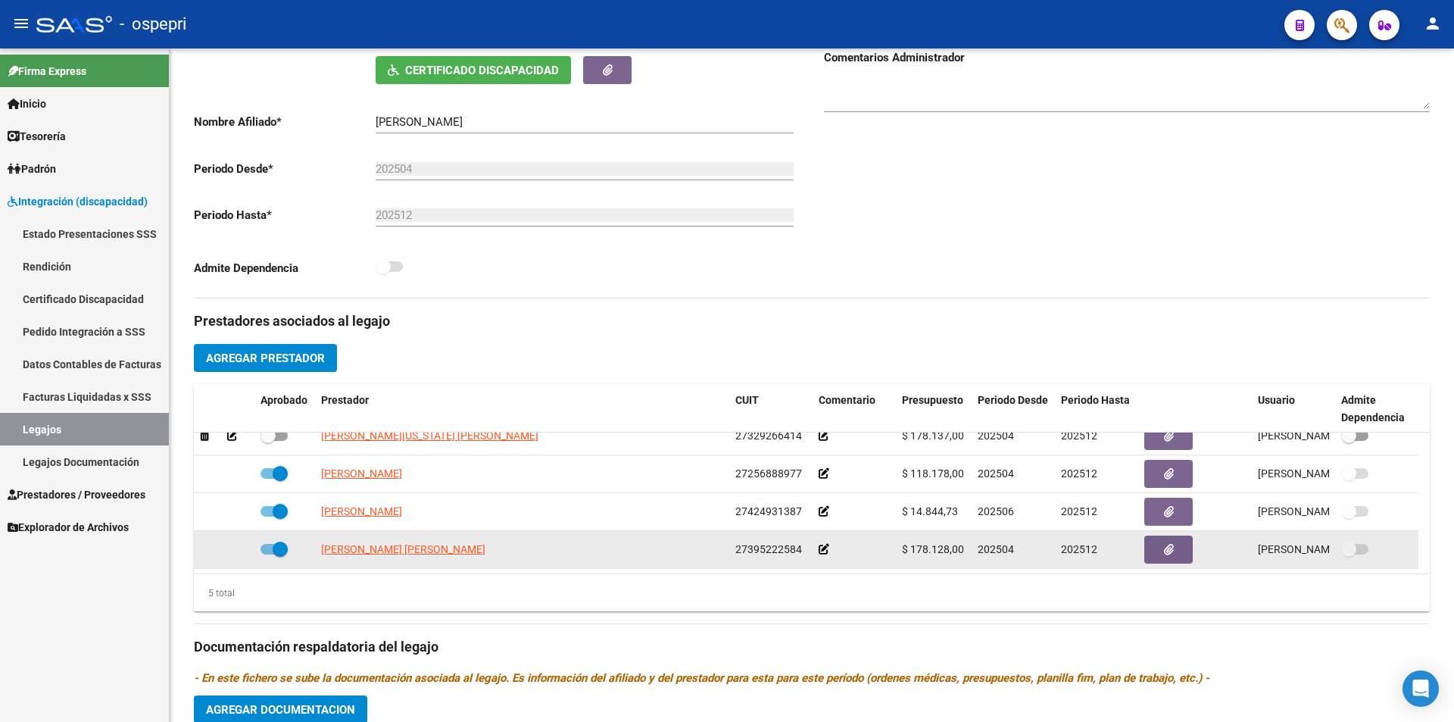
drag, startPoint x: 962, startPoint y: 548, endPoint x: 910, endPoint y: 554, distance: 52.6
click at [910, 554] on span "$ 178.128,00" at bounding box center [933, 549] width 62 height 12
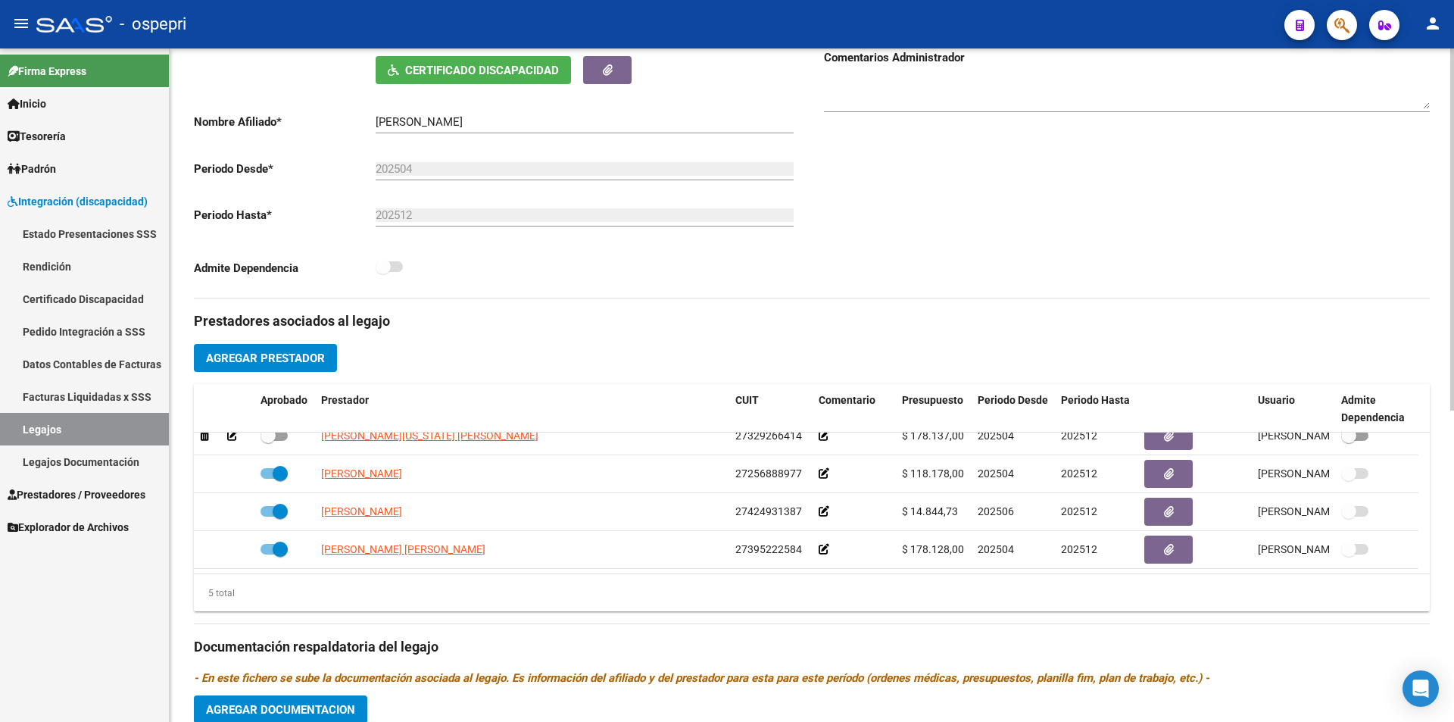
click at [927, 174] on div "Comentarios Comentarios Administrador" at bounding box center [1121, 126] width 618 height 342
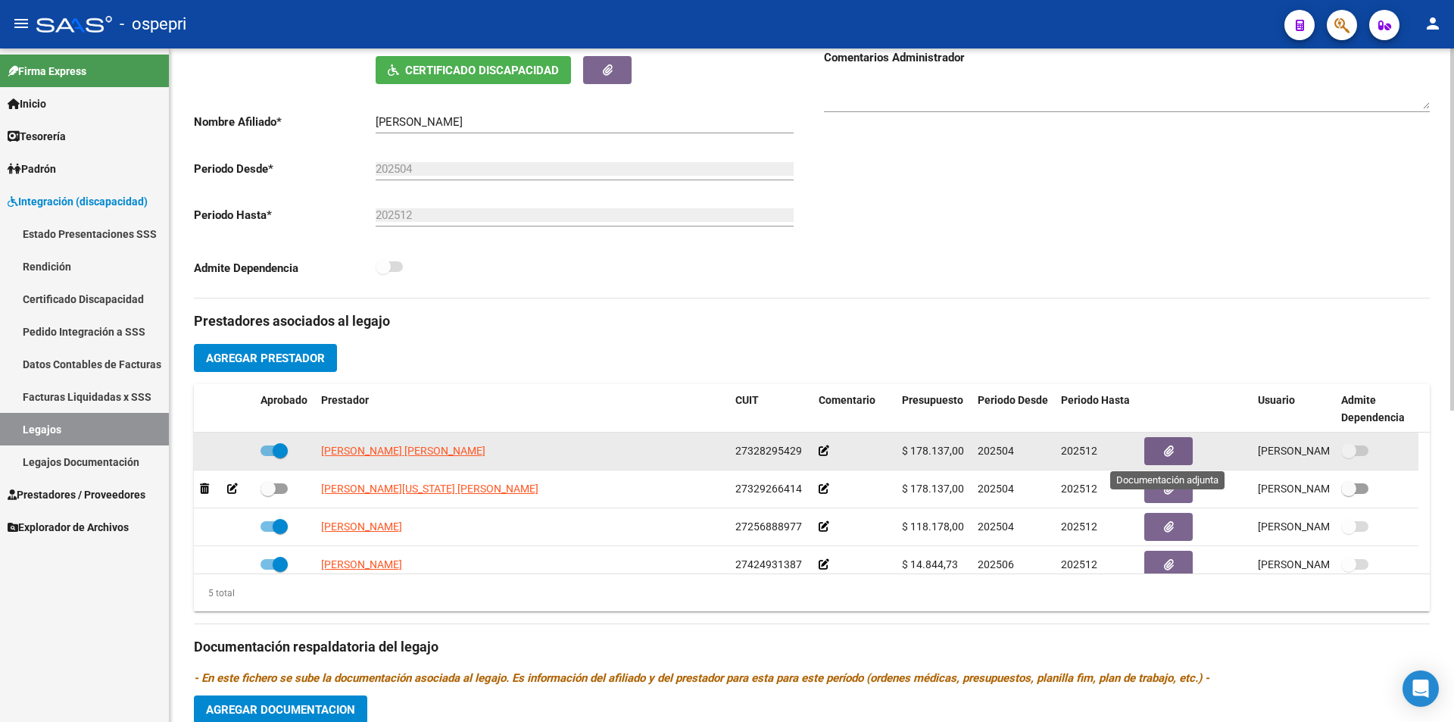
click at [1164, 441] on button "button" at bounding box center [1168, 451] width 48 height 28
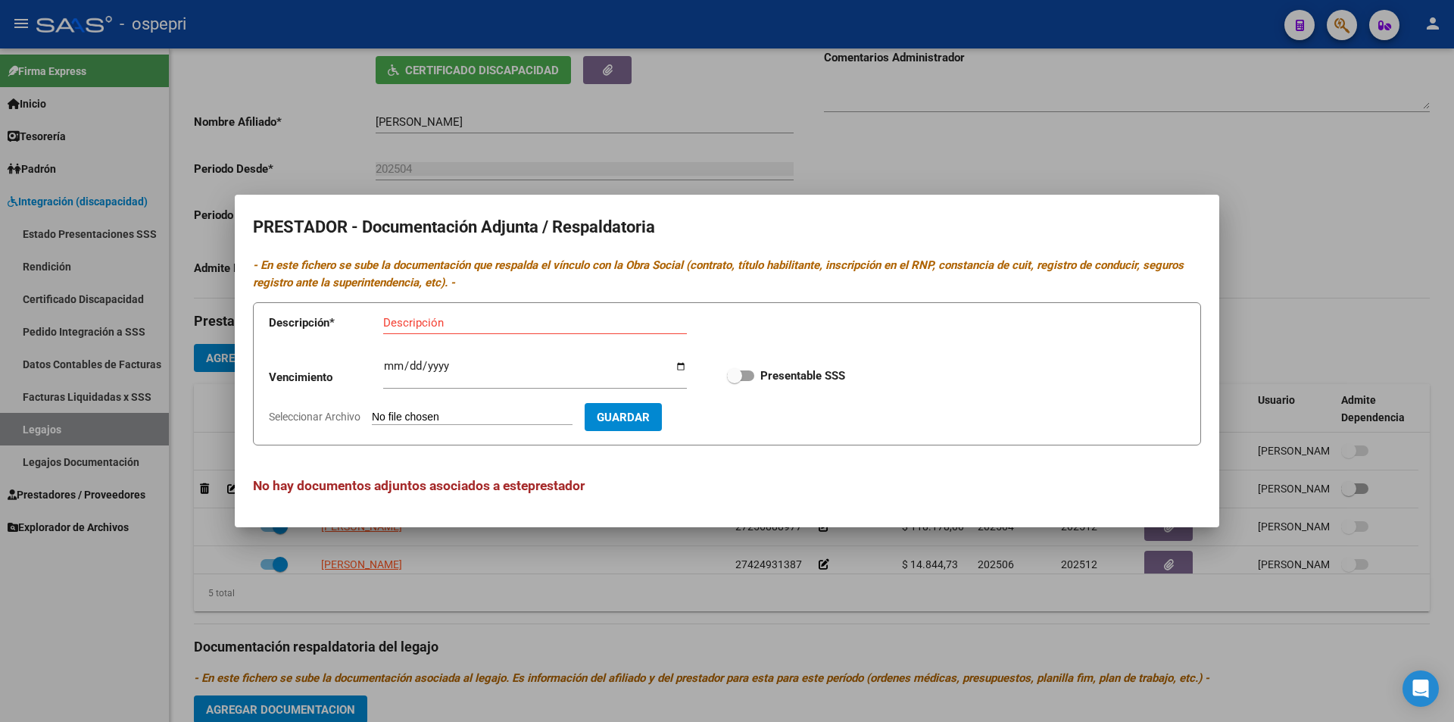
click at [1266, 248] on div at bounding box center [727, 361] width 1454 height 722
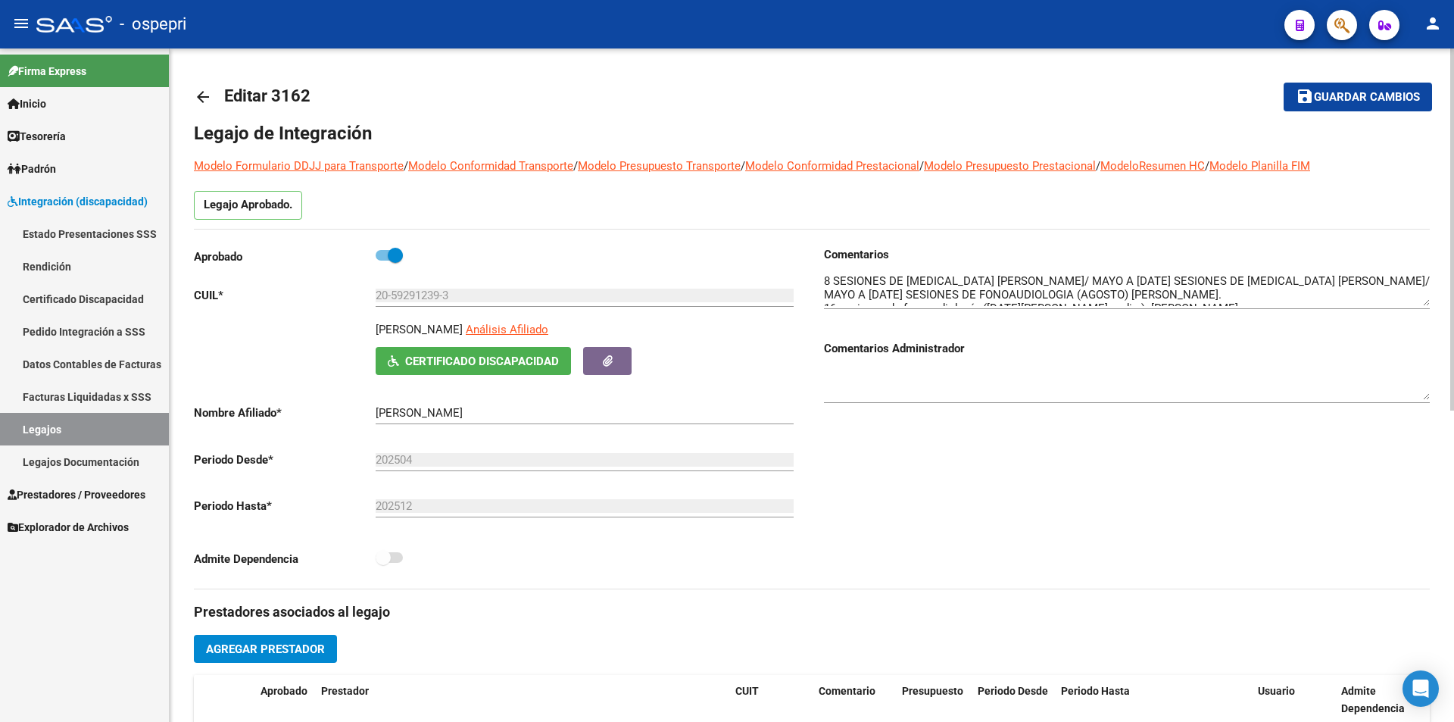
click at [1384, 182] on div "arrow_back Editar 3162 save Guardar cambios Legajo de Integración Modelo Formul…" at bounding box center [814, 674] width 1288 height 1253
click at [44, 427] on link "Legajos" at bounding box center [84, 429] width 169 height 33
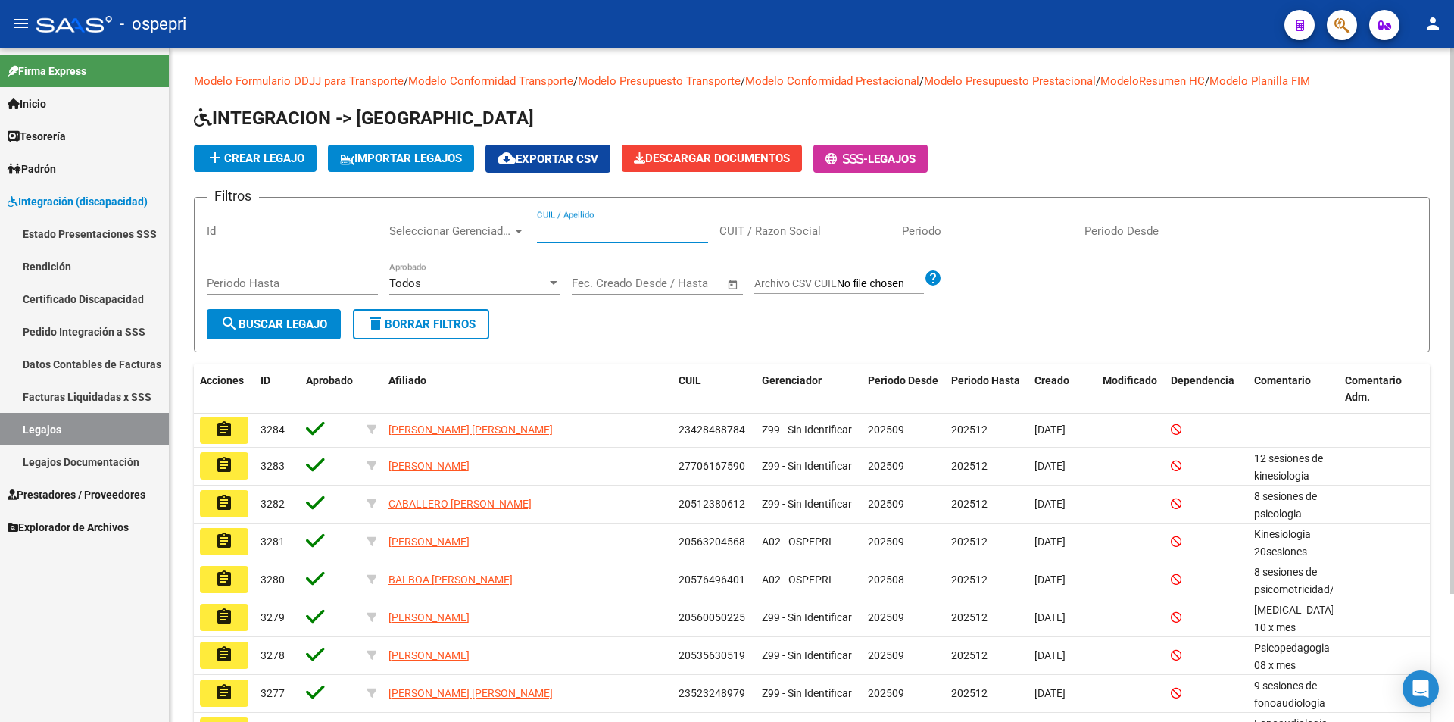
click at [575, 238] on input "CUIL / Apellido" at bounding box center [622, 231] width 171 height 14
paste input "57124037"
type input "57124037"
click at [281, 324] on span "search Buscar Legajo" at bounding box center [273, 324] width 107 height 14
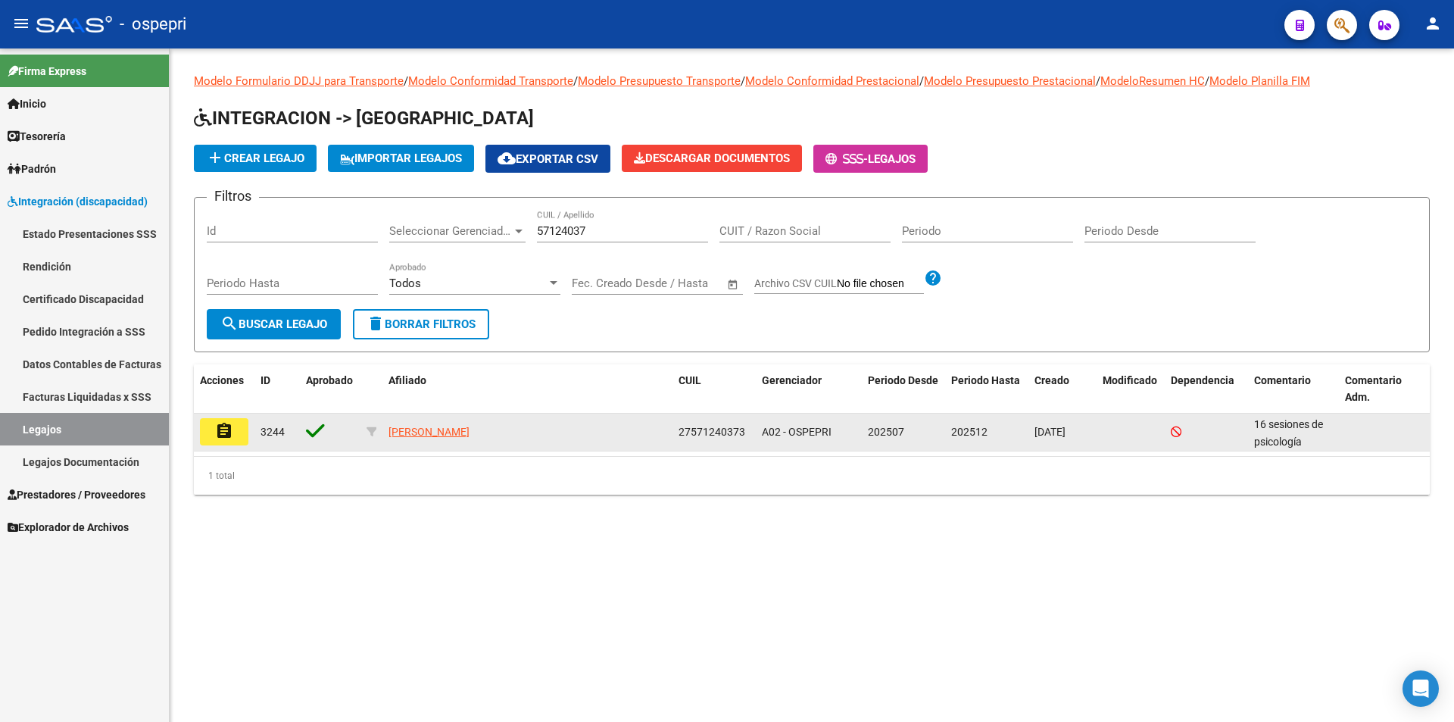
click at [223, 426] on mat-icon "assignment" at bounding box center [224, 431] width 18 height 18
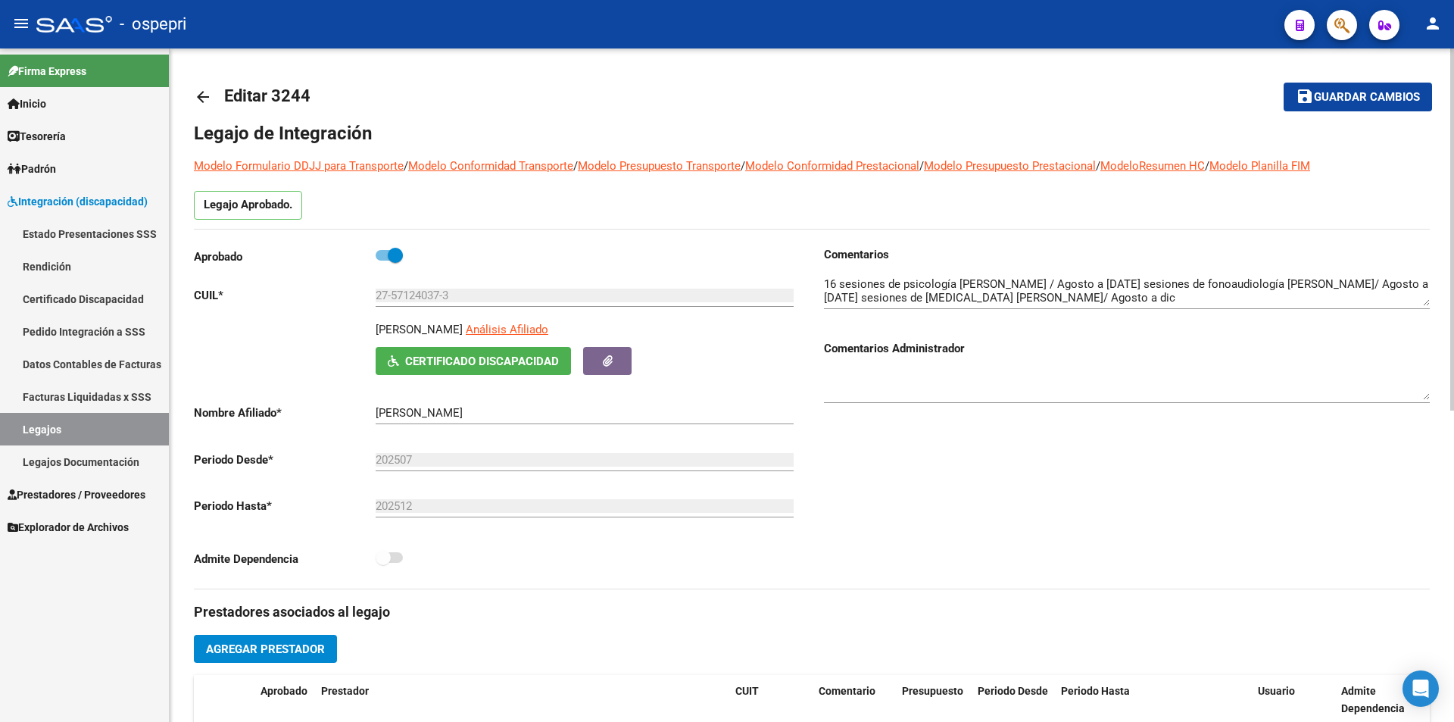
click at [1412, 304] on div "arrow_back Editar 3244 save Guardar cambios Legajo de Integración Modelo Formul…" at bounding box center [814, 674] width 1288 height 1253
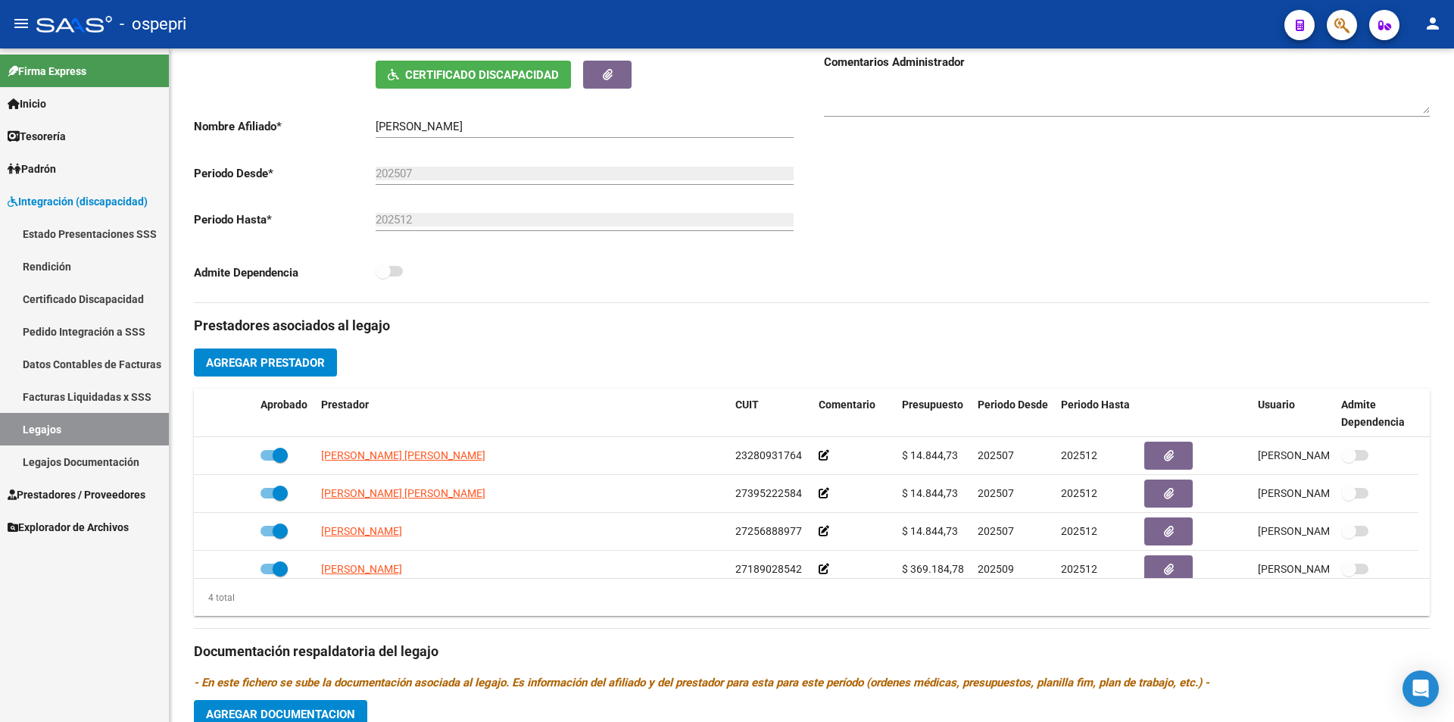
scroll to position [310, 0]
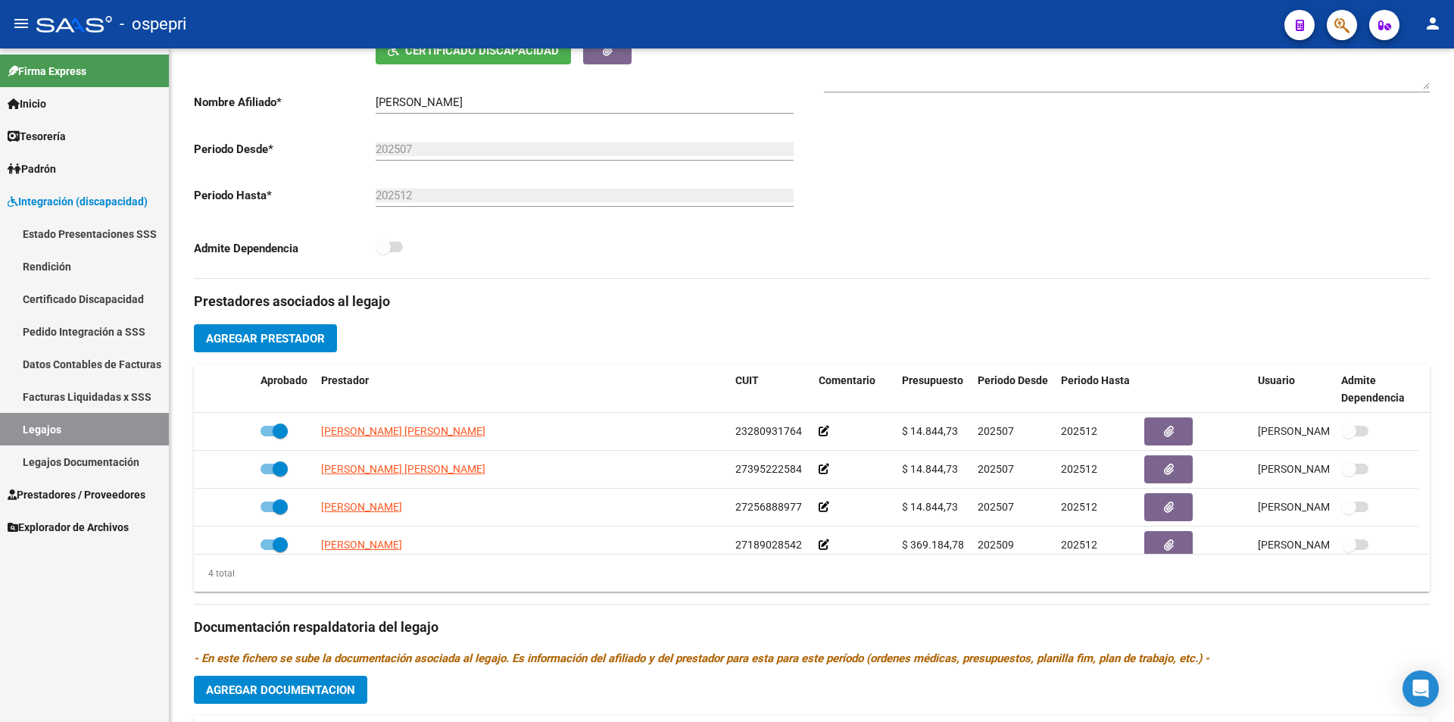
click at [1439, 430] on div "arrow_back Editar 3244 save Guardar cambios Legajo de Integración Modelo Formul…" at bounding box center [814, 364] width 1288 height 1253
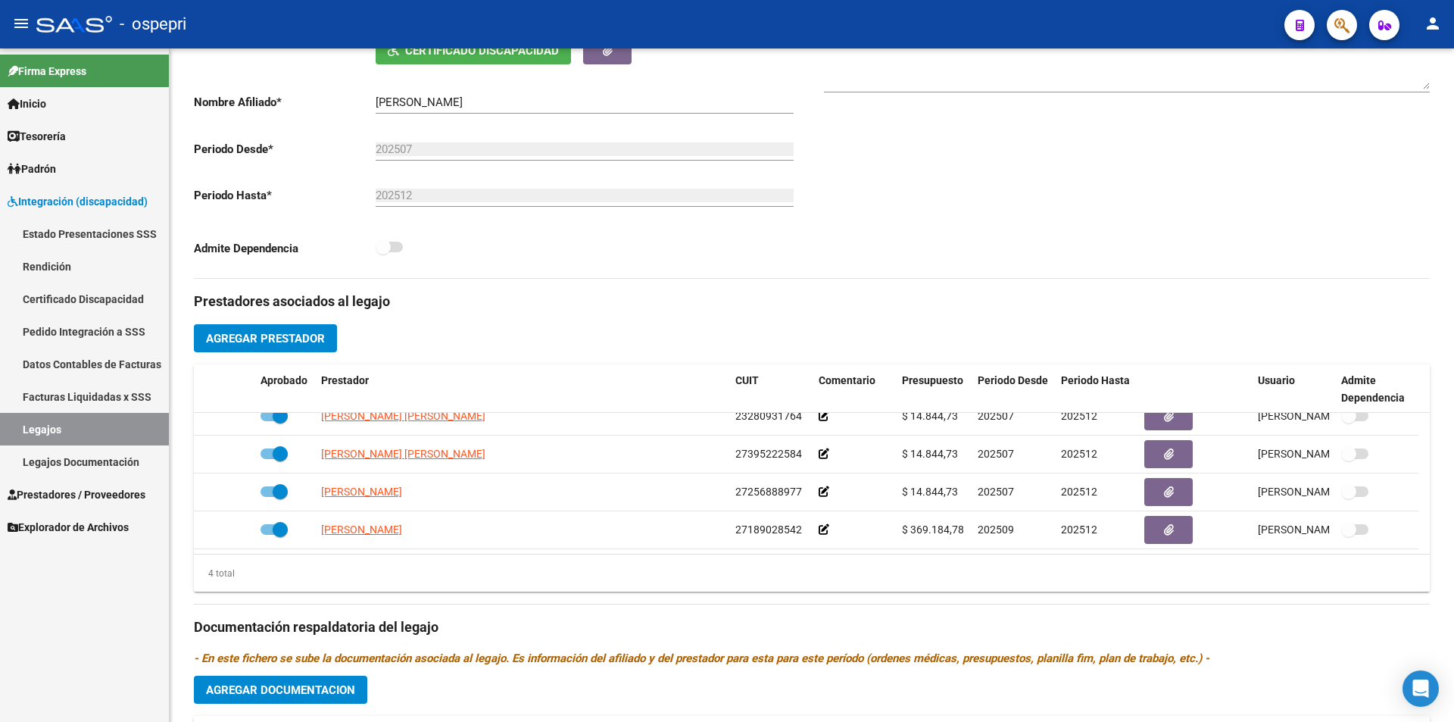
scroll to position [0, 0]
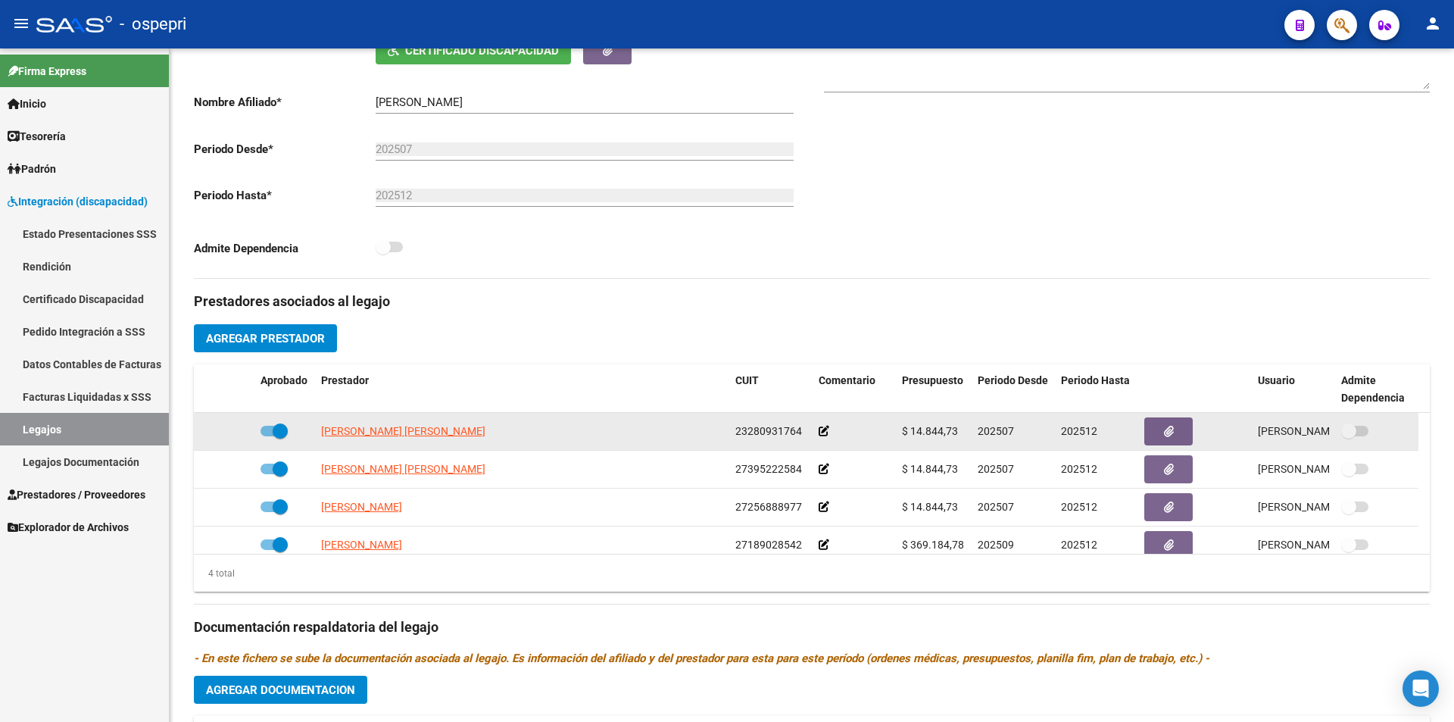
click at [954, 429] on span "$ 14.844,73" at bounding box center [930, 431] width 56 height 12
drag, startPoint x: 955, startPoint y: 429, endPoint x: 912, endPoint y: 430, distance: 42.4
click at [912, 430] on span "$ 14.844,73" at bounding box center [930, 431] width 56 height 12
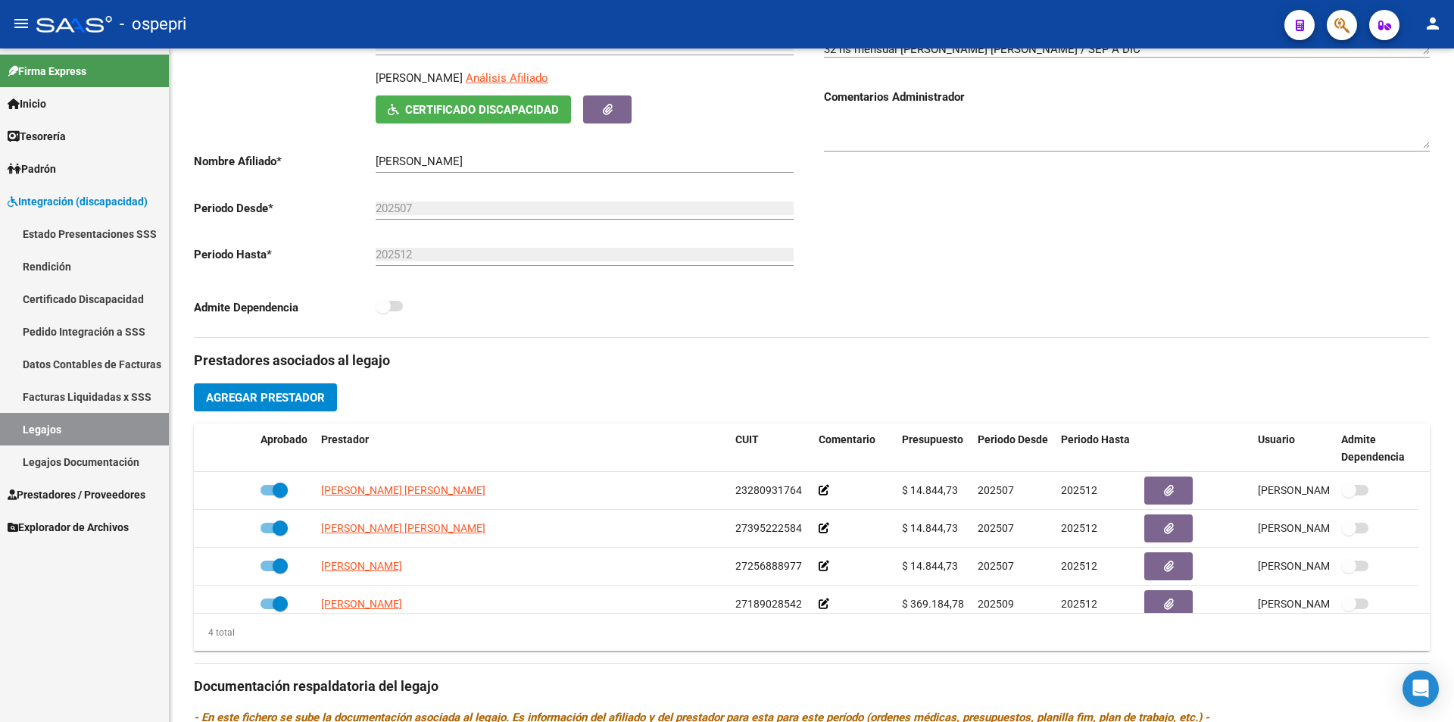
scroll to position [202, 0]
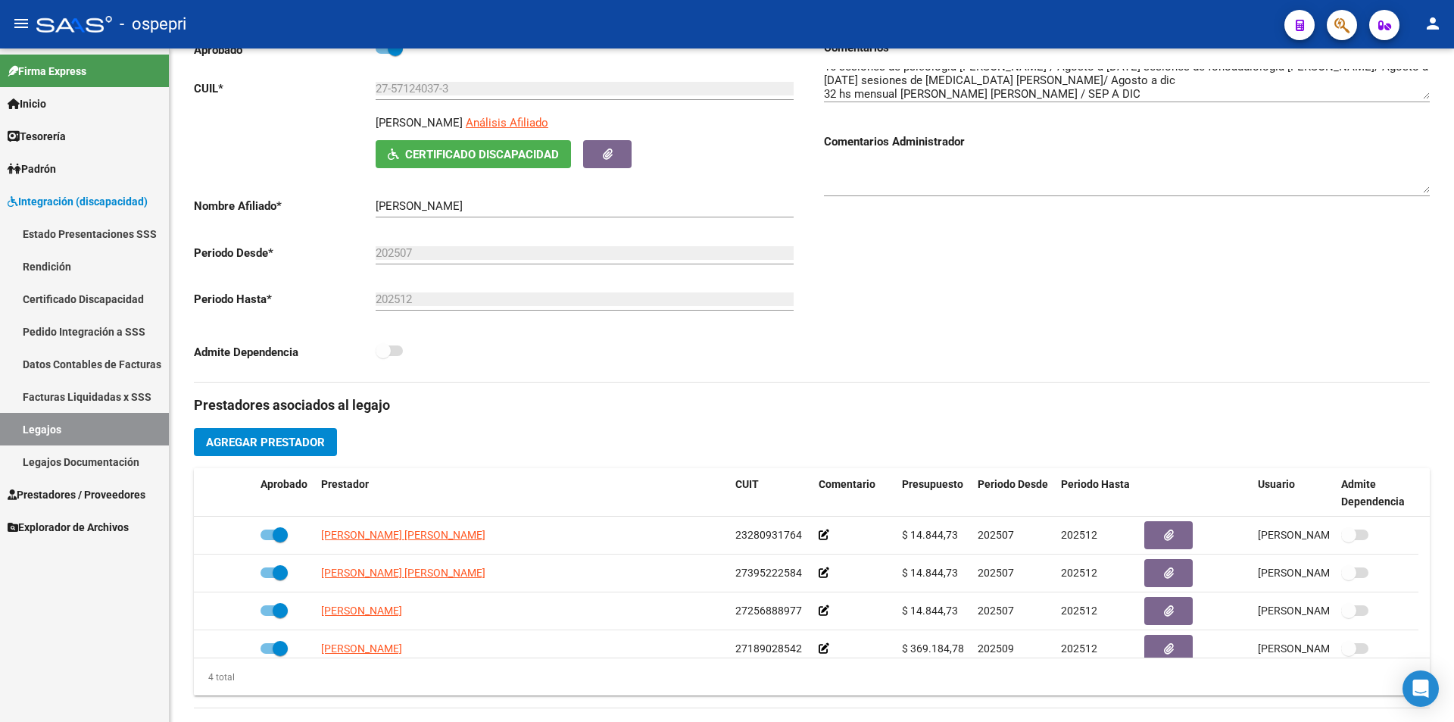
click at [1453, 368] on div at bounding box center [1452, 341] width 4 height 362
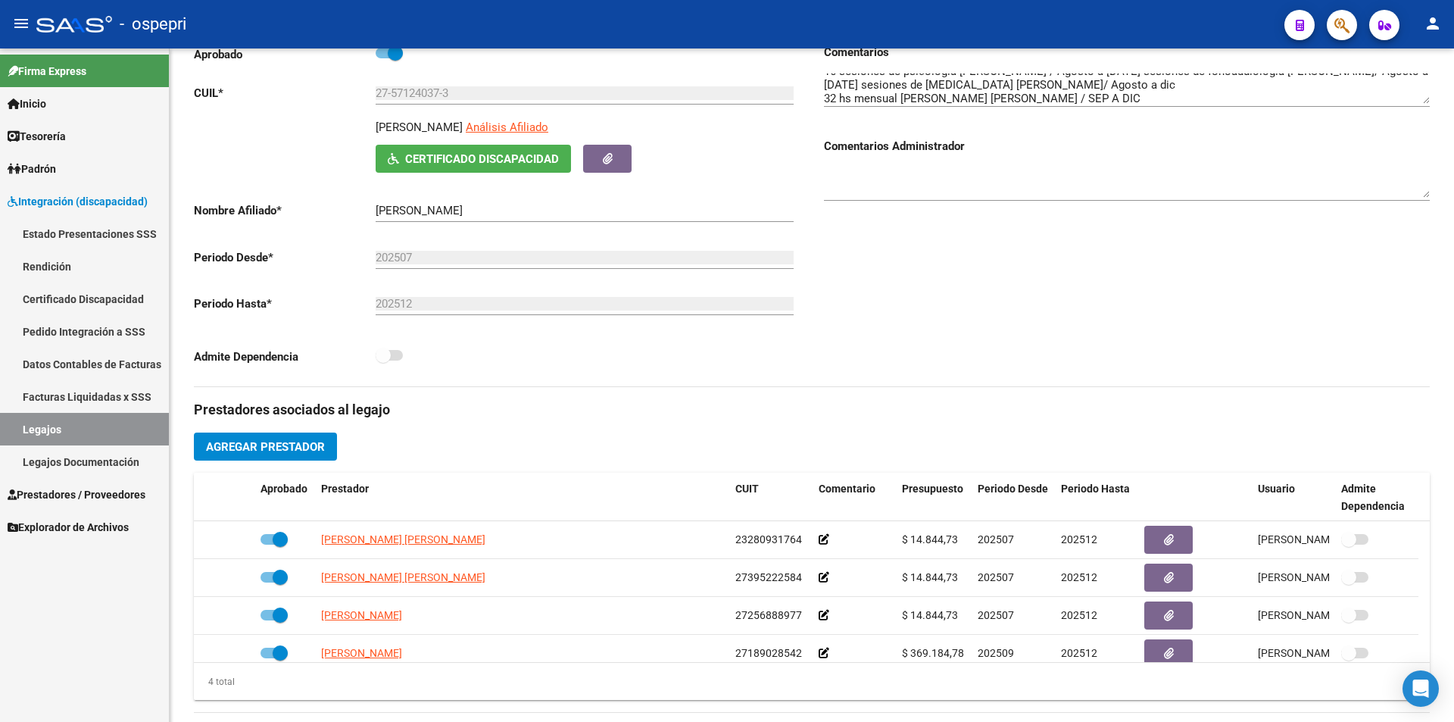
click at [467, 176] on div "Aprobado CUIL * 27-57124037-3 Ingresar CUIL [PERSON_NAME] Análisis Afiliado Cer…" at bounding box center [497, 209] width 606 height 330
click at [487, 163] on span "Certificado Discapacidad" at bounding box center [482, 159] width 154 height 14
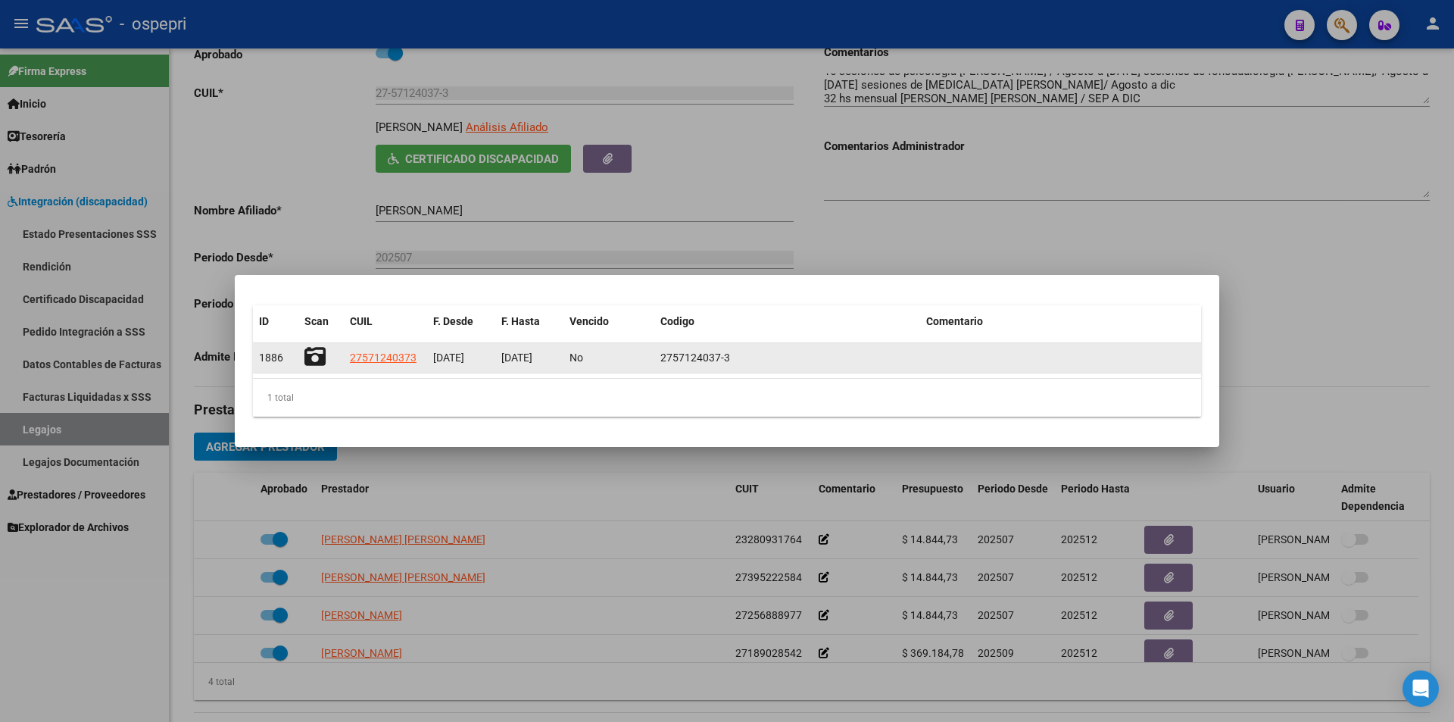
click at [301, 357] on datatable-body-cell at bounding box center [320, 358] width 45 height 30
click at [310, 357] on icon at bounding box center [314, 356] width 21 height 21
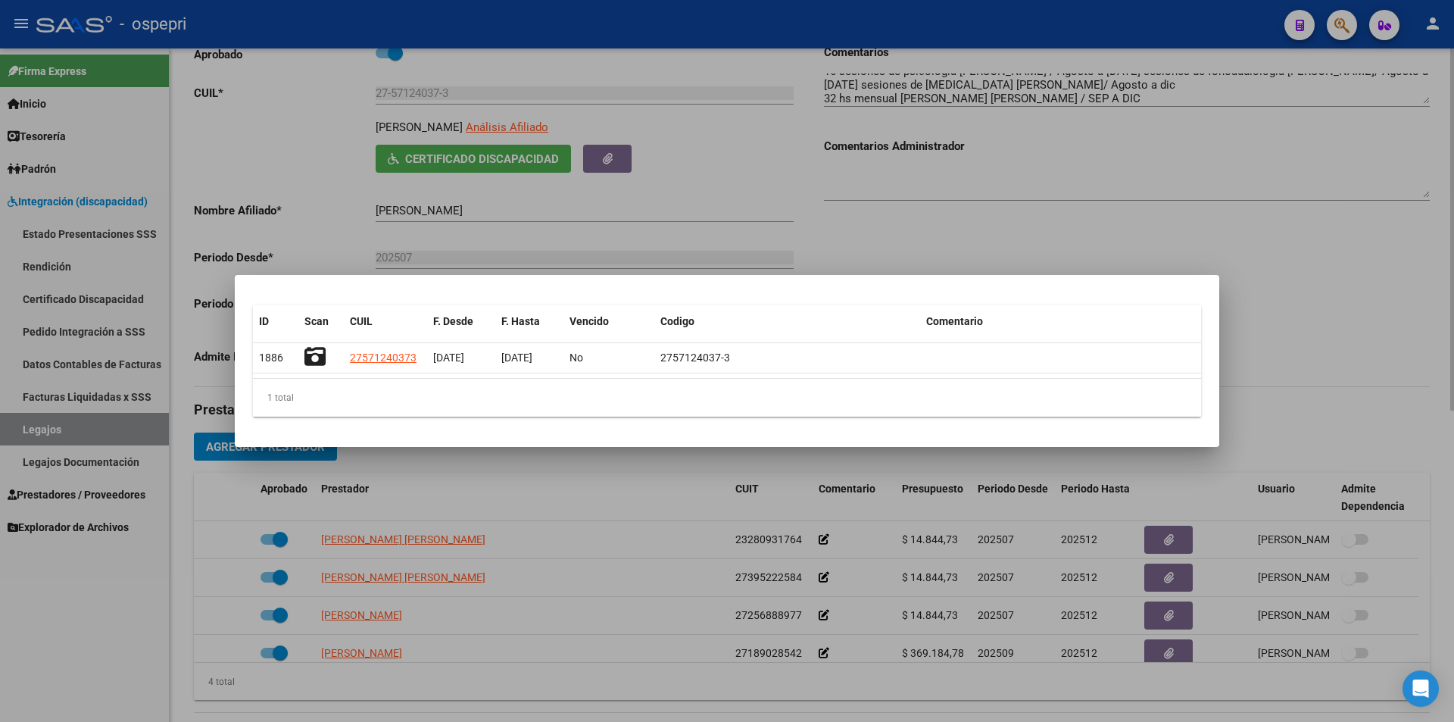
click at [882, 214] on div at bounding box center [727, 361] width 1454 height 722
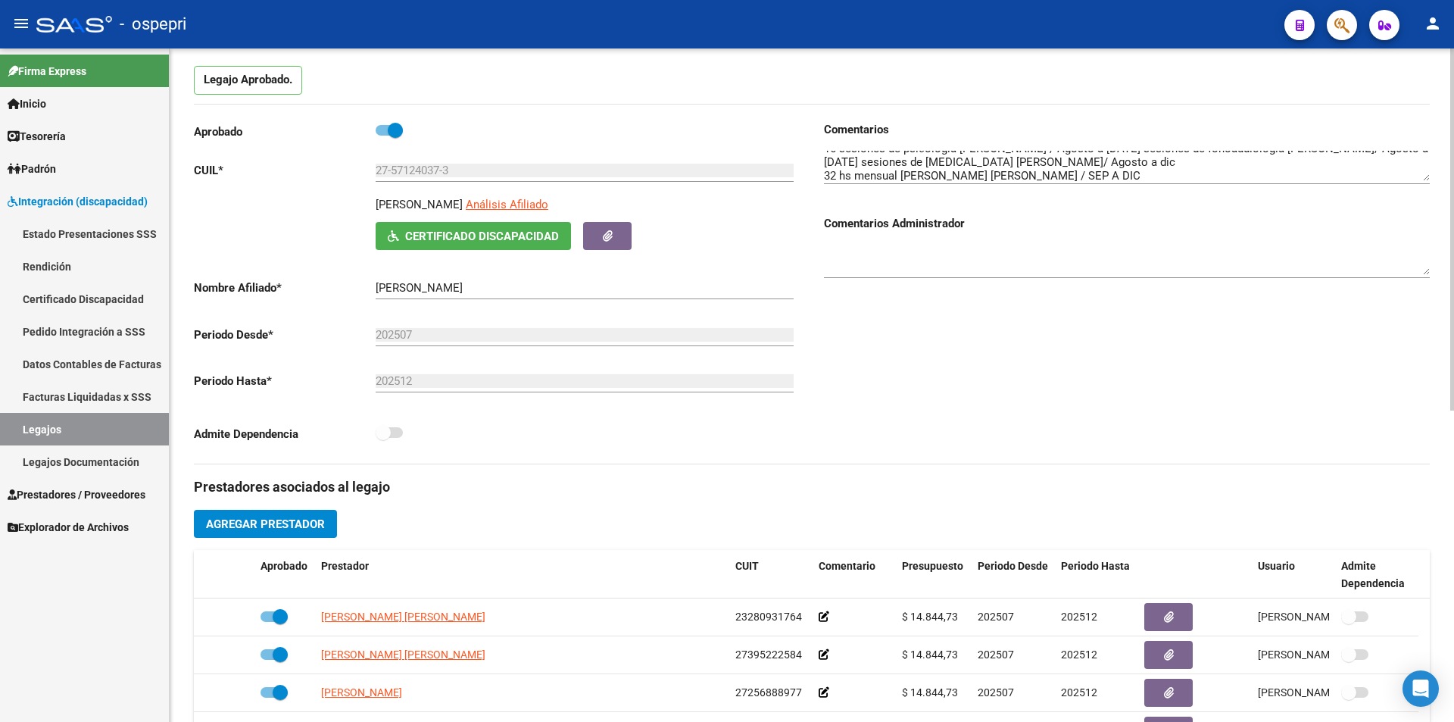
scroll to position [39, 0]
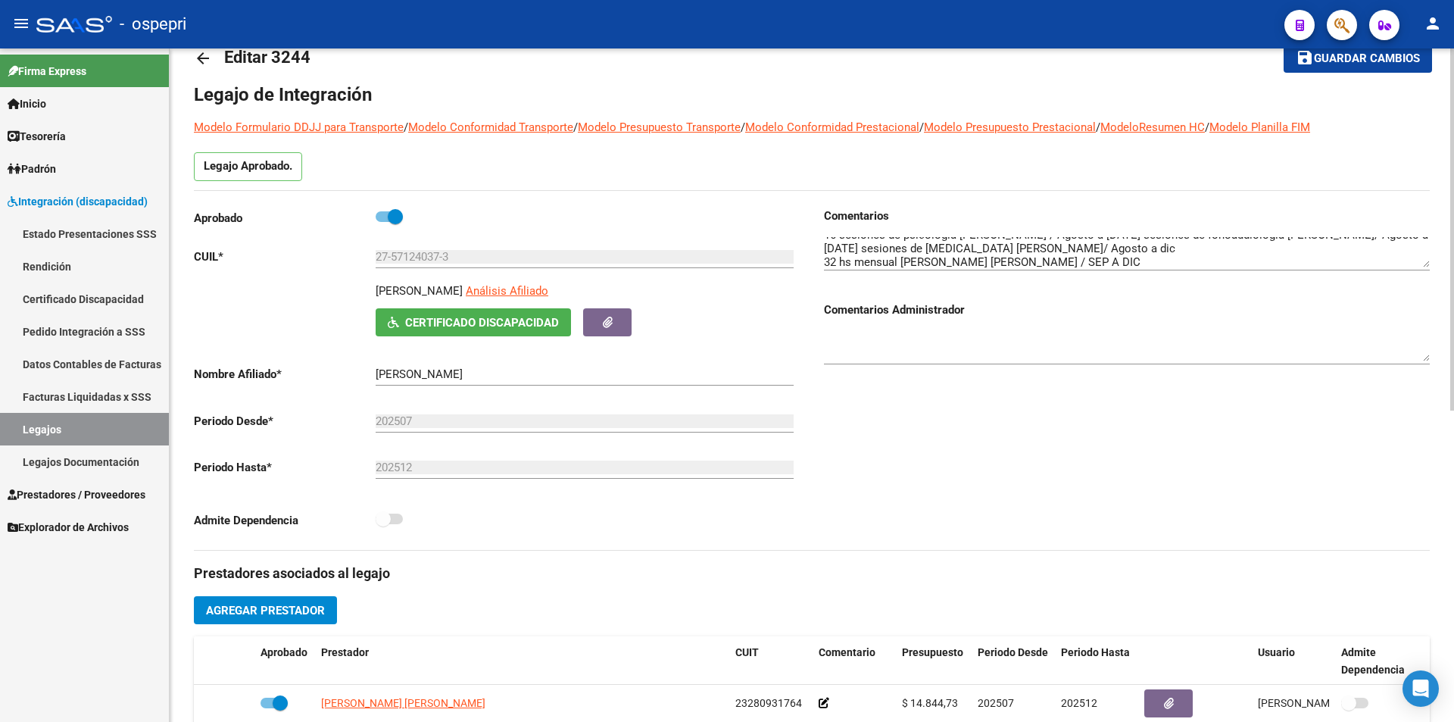
click at [1453, 189] on div at bounding box center [1452, 250] width 4 height 362
click at [57, 423] on link "Legajos" at bounding box center [84, 429] width 169 height 33
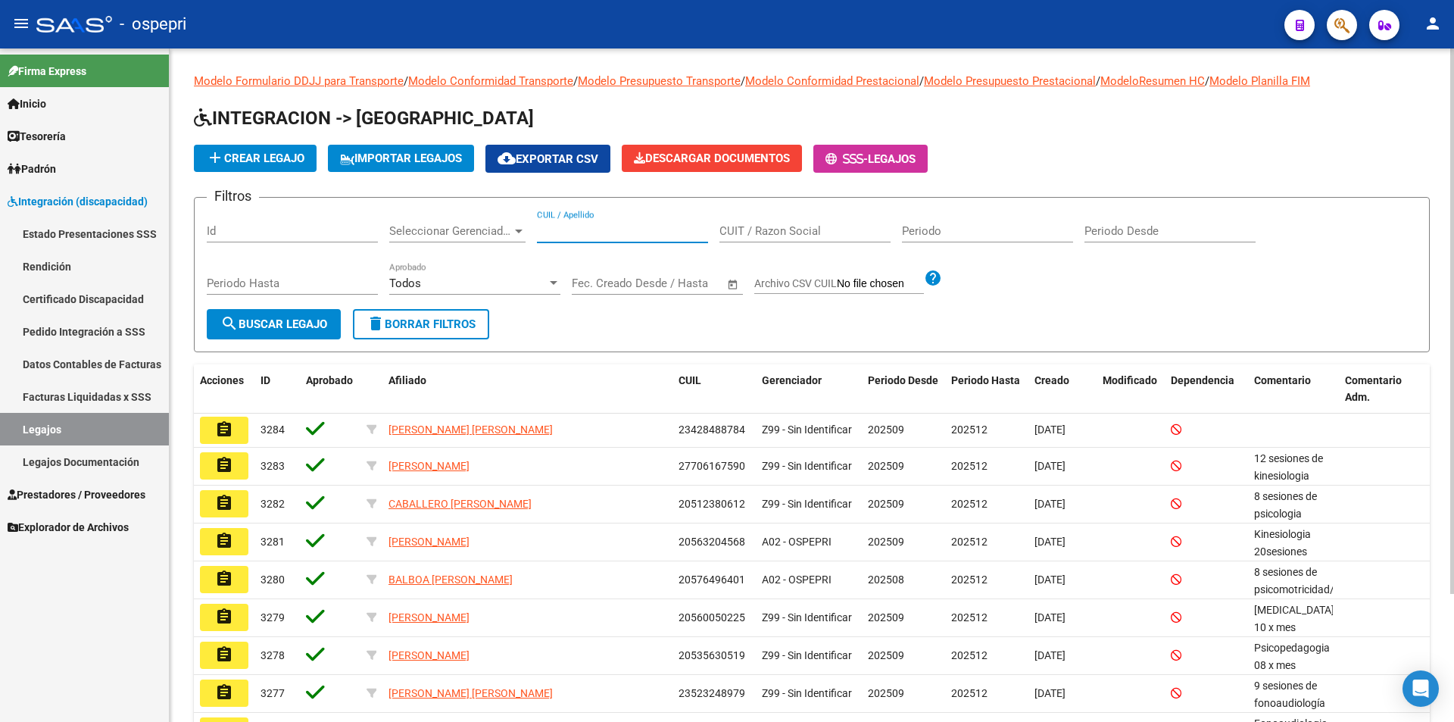
paste input "41420570"
type input "41420570"
click at [245, 323] on span "search Buscar Legajo" at bounding box center [273, 324] width 107 height 14
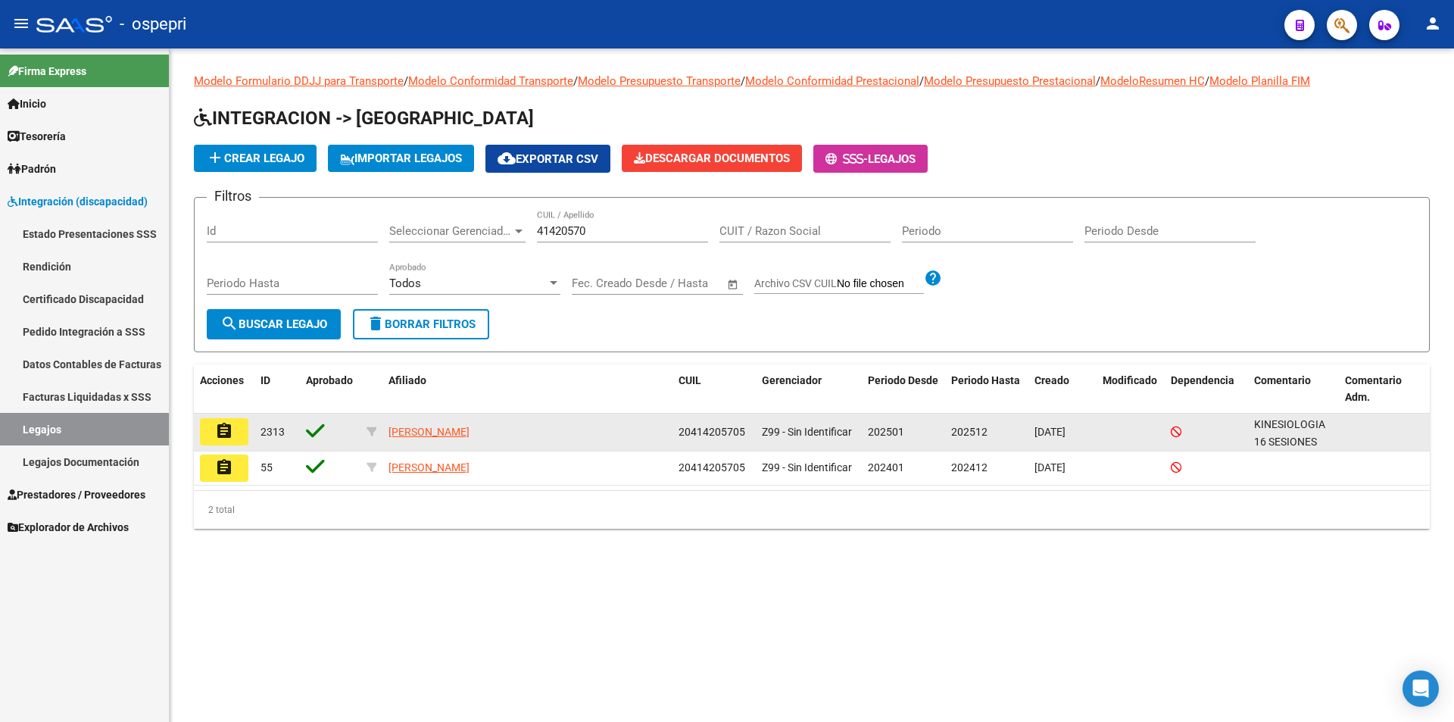
click at [214, 430] on button "assignment" at bounding box center [224, 431] width 48 height 27
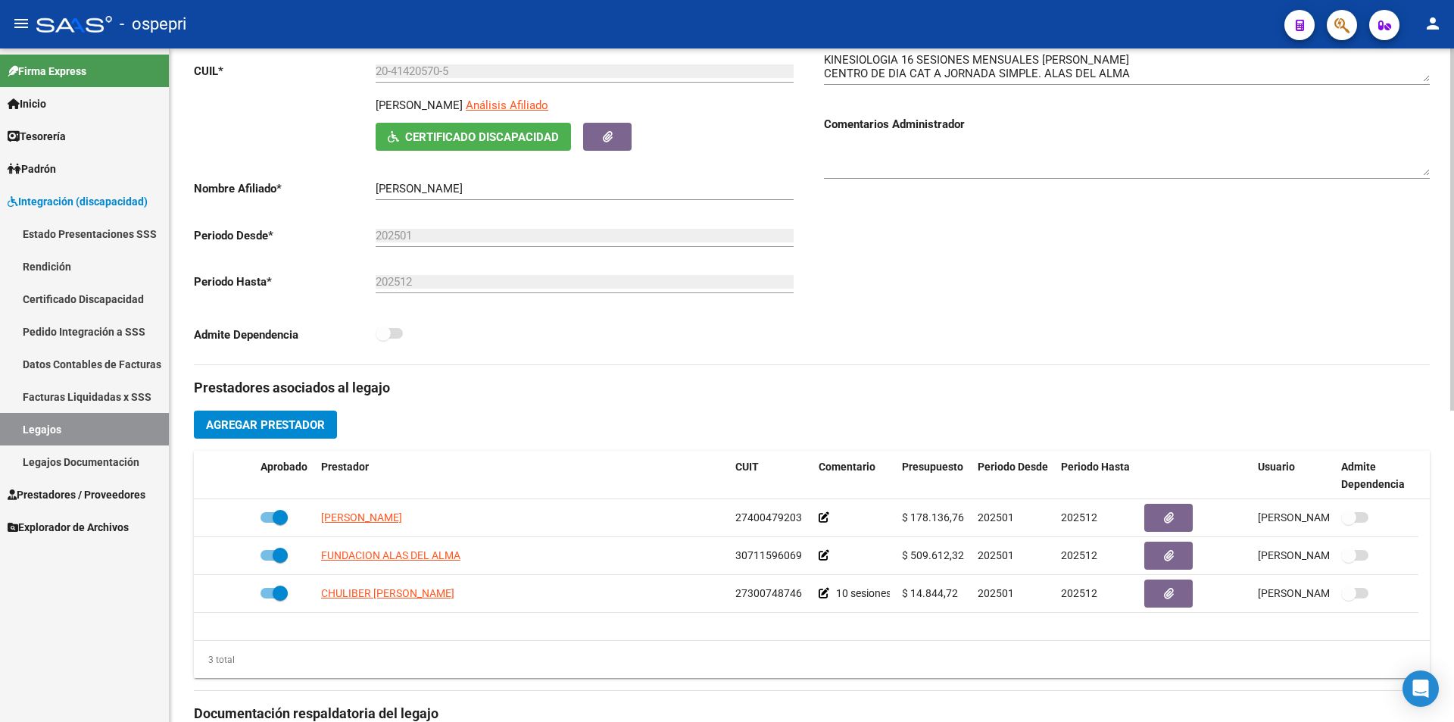
scroll to position [247, 0]
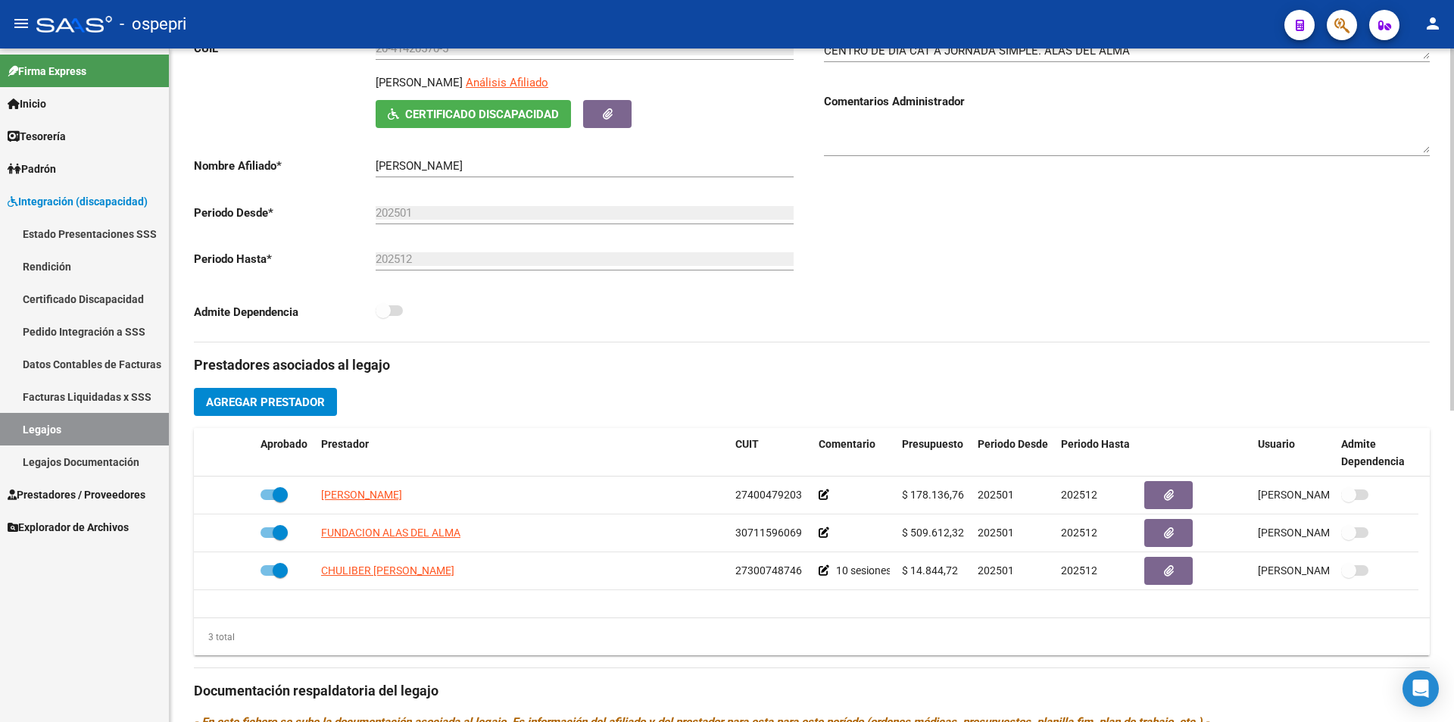
click at [1453, 363] on div at bounding box center [1452, 362] width 4 height 362
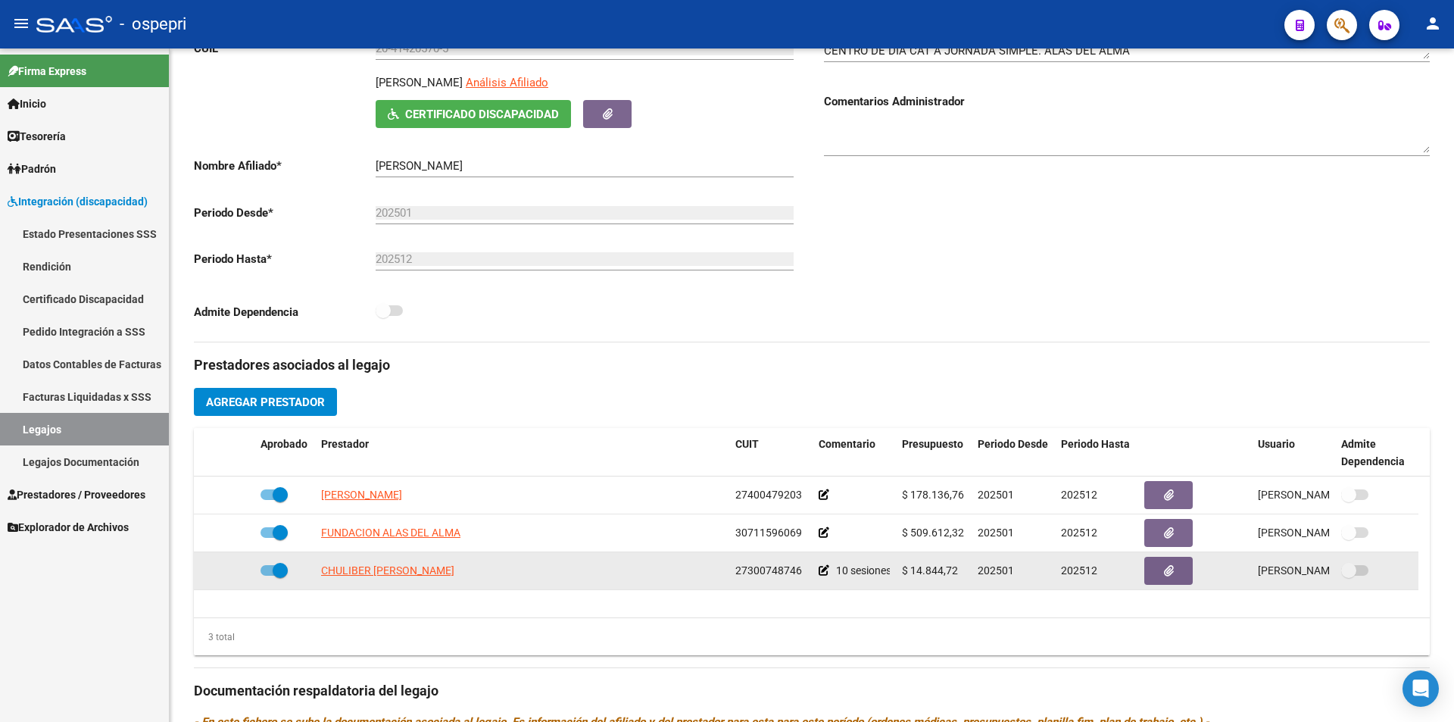
drag, startPoint x: 959, startPoint y: 569, endPoint x: 912, endPoint y: 574, distance: 47.2
click at [912, 574] on div "$ 14.844,72" at bounding box center [934, 570] width 64 height 17
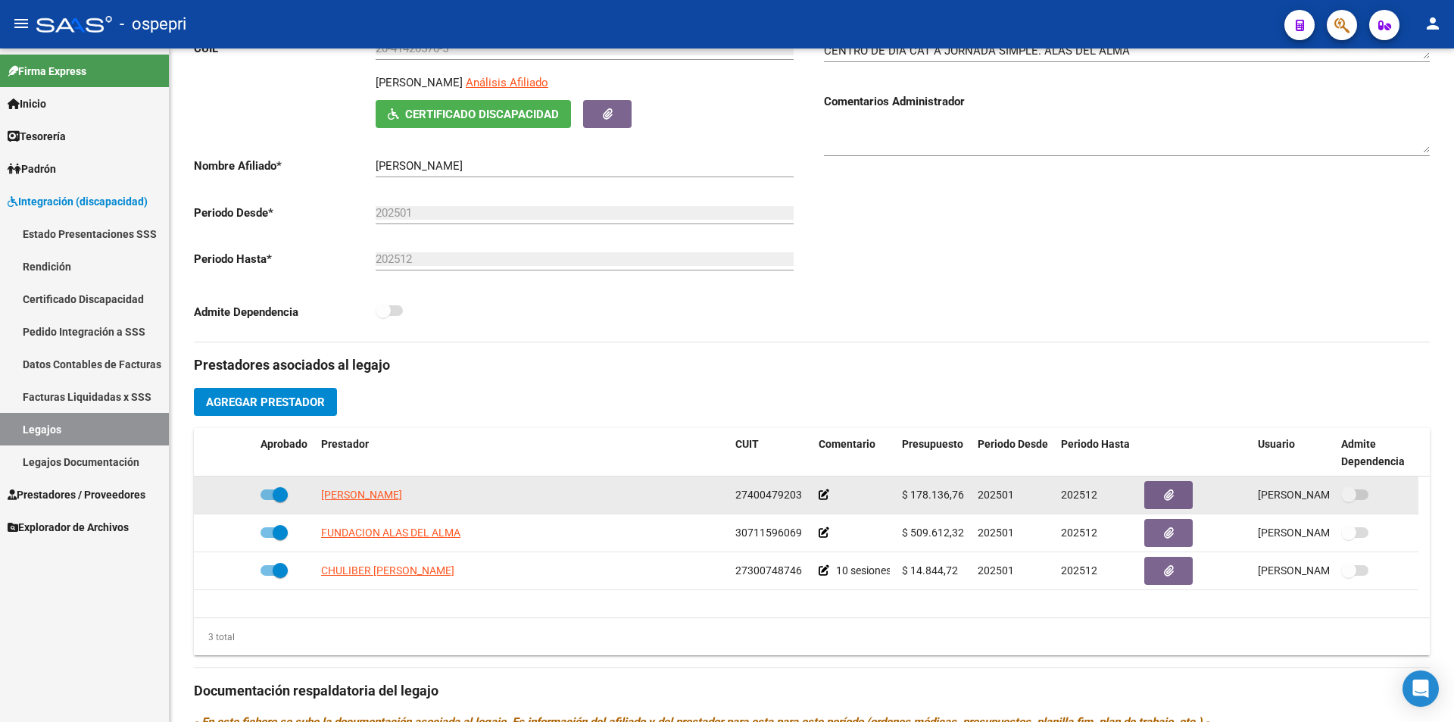
drag, startPoint x: 966, startPoint y: 496, endPoint x: 911, endPoint y: 497, distance: 55.3
click at [911, 497] on datatable-body-cell "$ 178.136,76" at bounding box center [934, 494] width 76 height 37
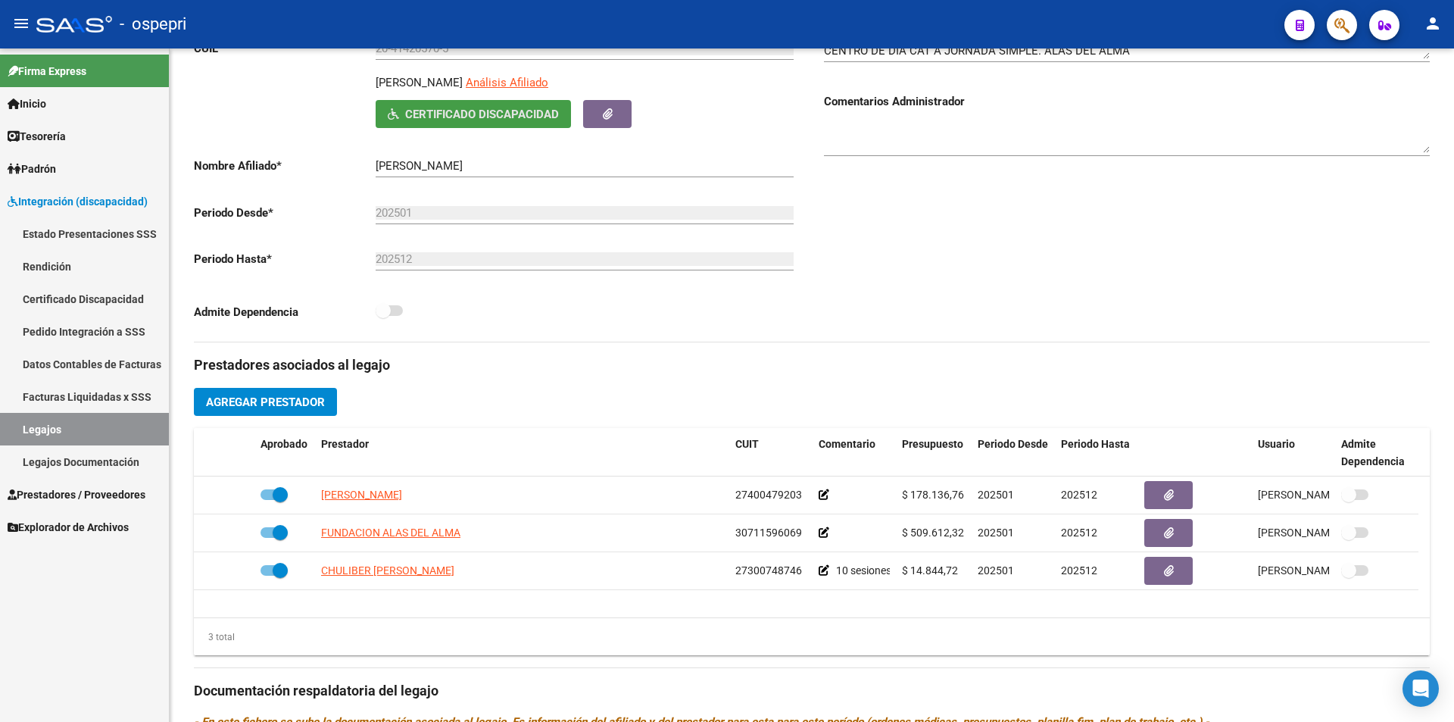
click at [431, 121] on button "Certificado Discapacidad" at bounding box center [473, 114] width 195 height 28
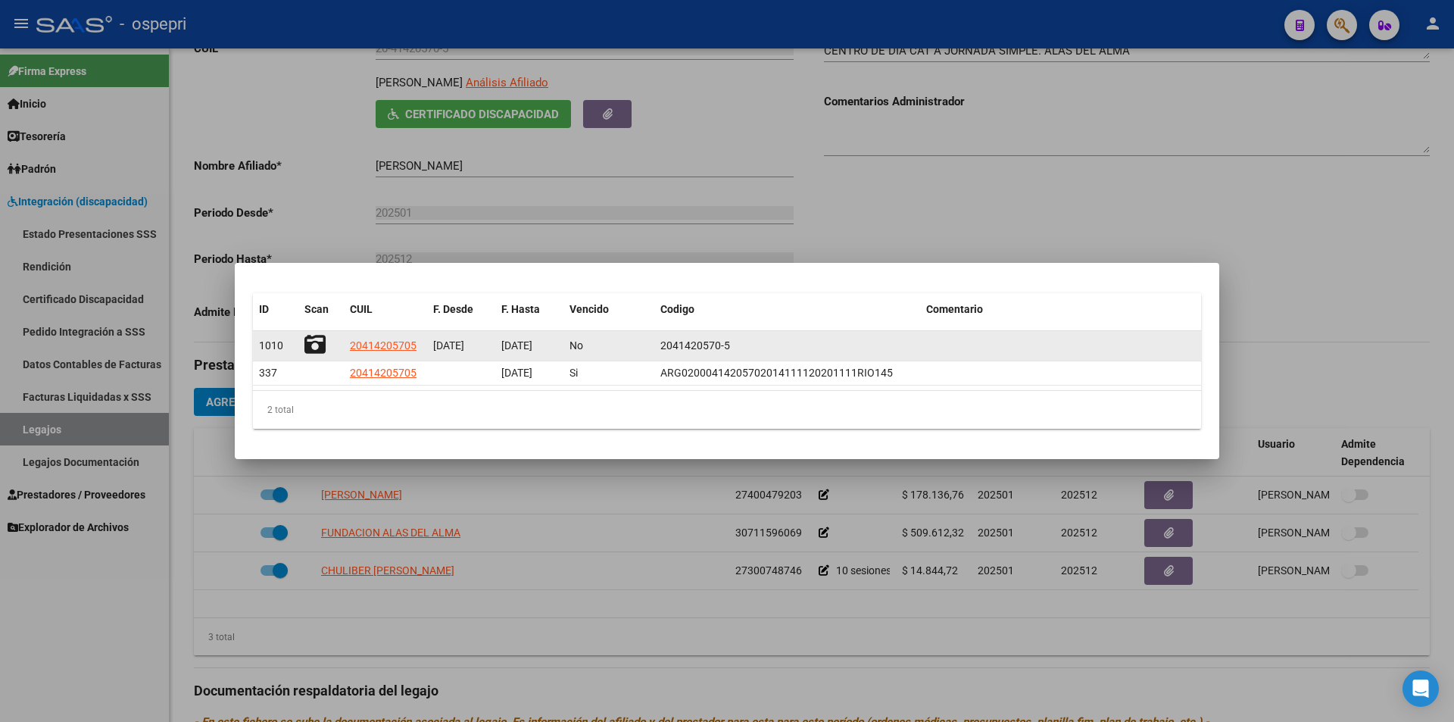
click at [310, 342] on icon at bounding box center [314, 344] width 21 height 21
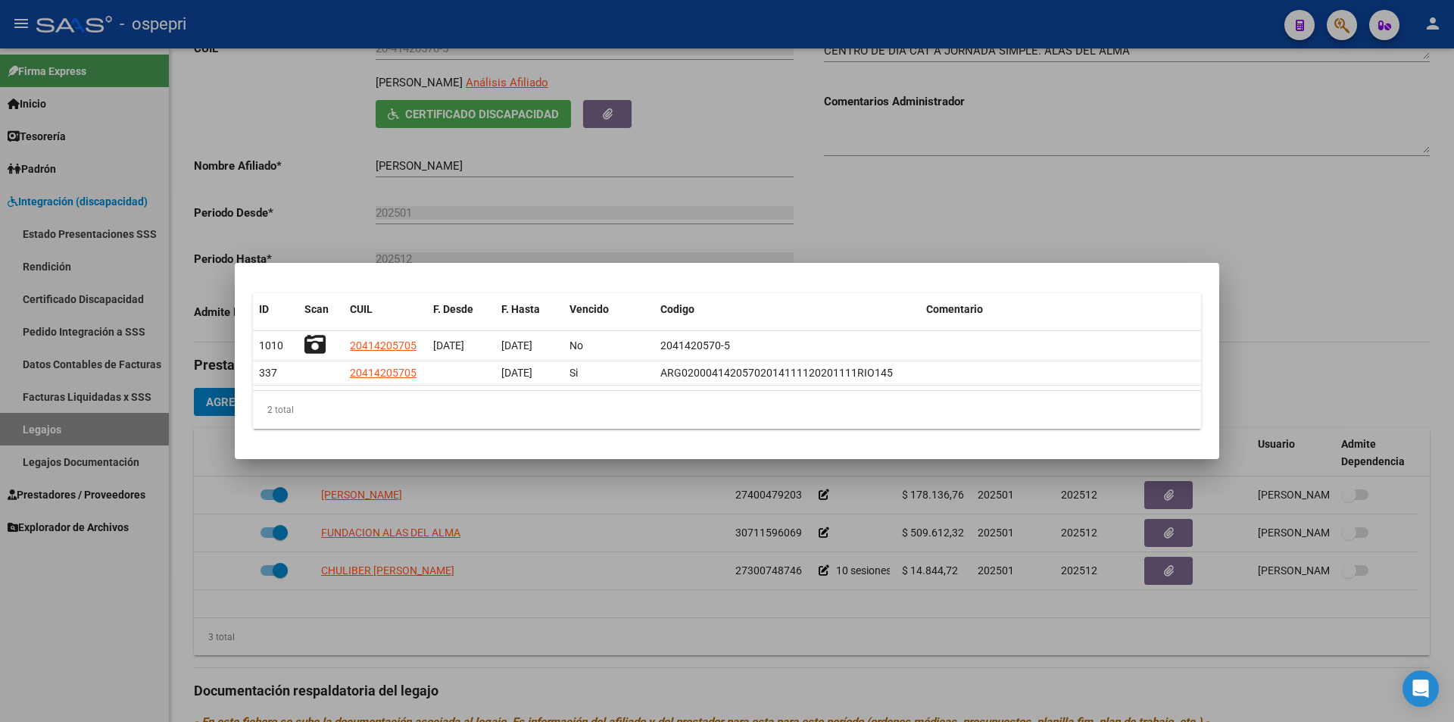
click at [936, 194] on div at bounding box center [727, 361] width 1454 height 722
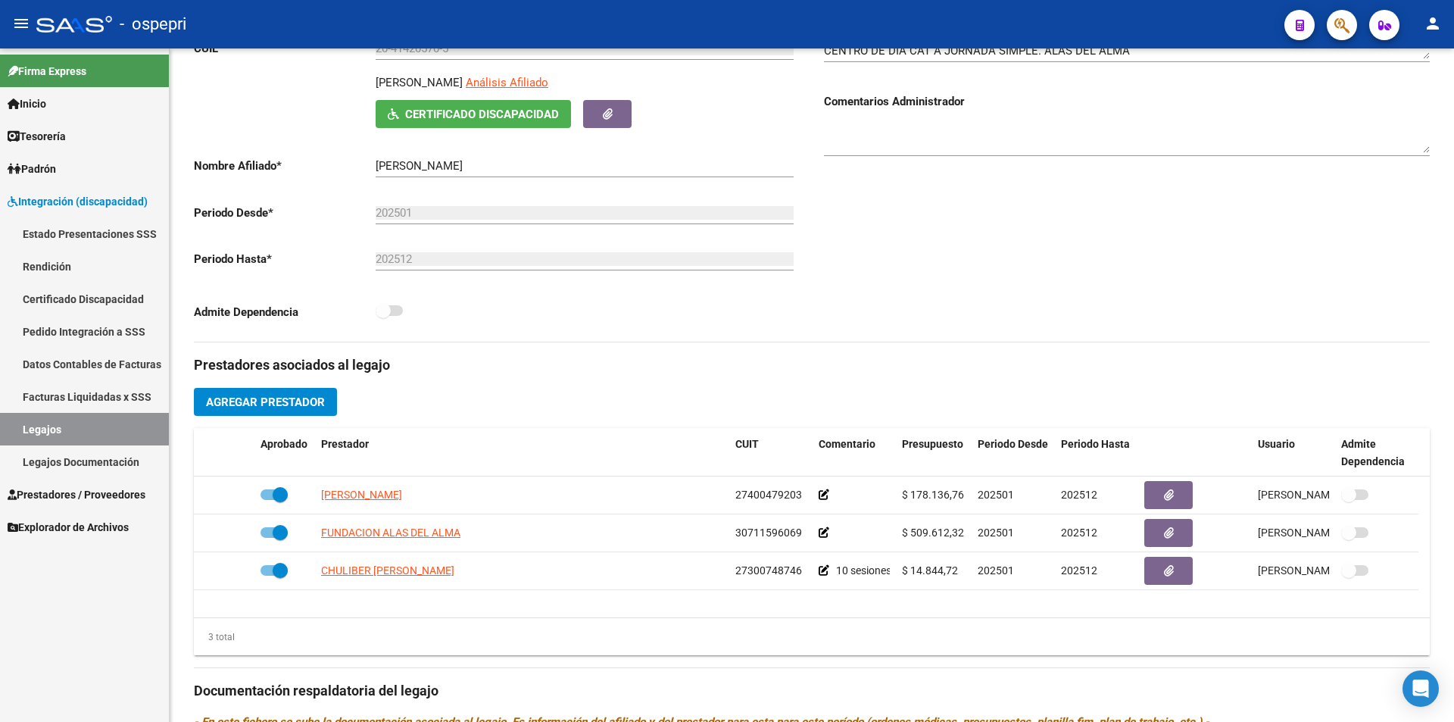
click at [120, 423] on link "Legajos" at bounding box center [84, 429] width 169 height 33
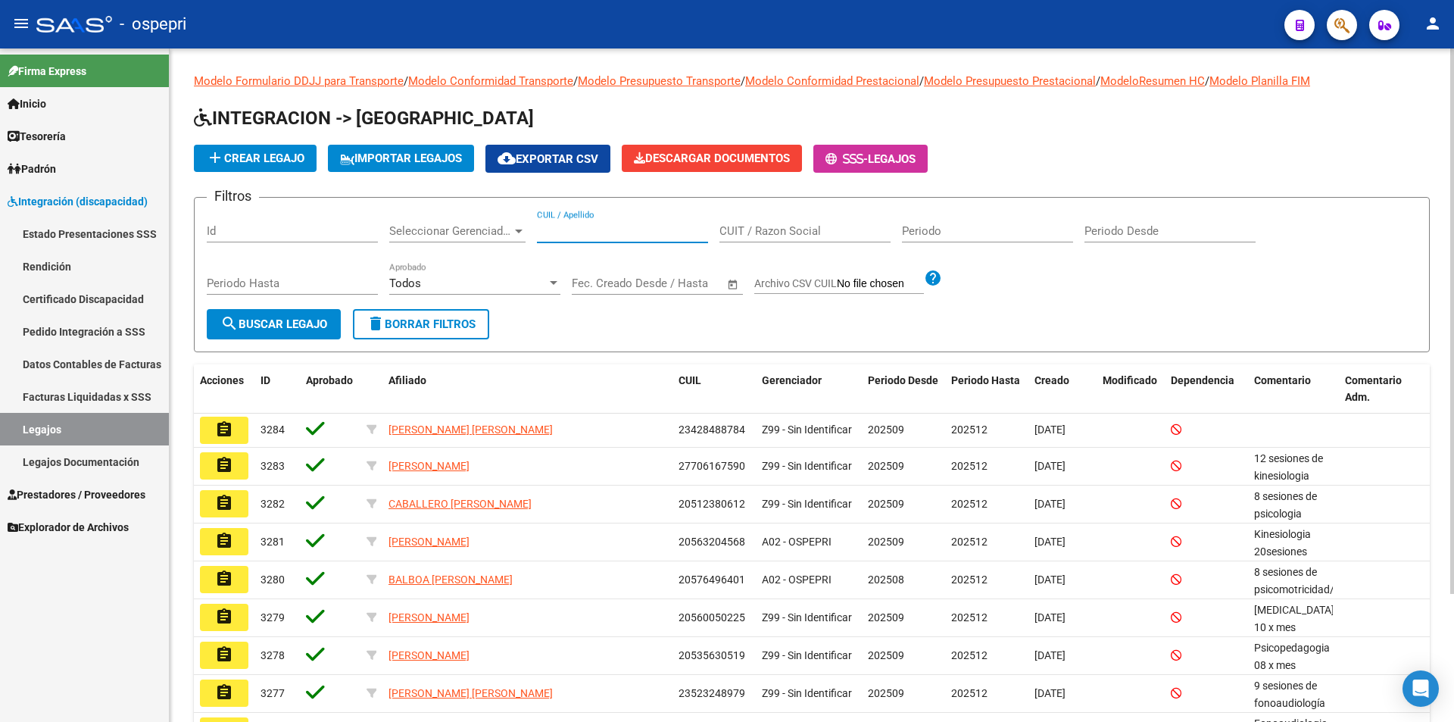
click at [579, 226] on input "CUIL / Apellido" at bounding box center [622, 231] width 171 height 14
paste input "50689498"
type input "50689498"
click at [317, 328] on span "search Buscar Legajo" at bounding box center [273, 324] width 107 height 14
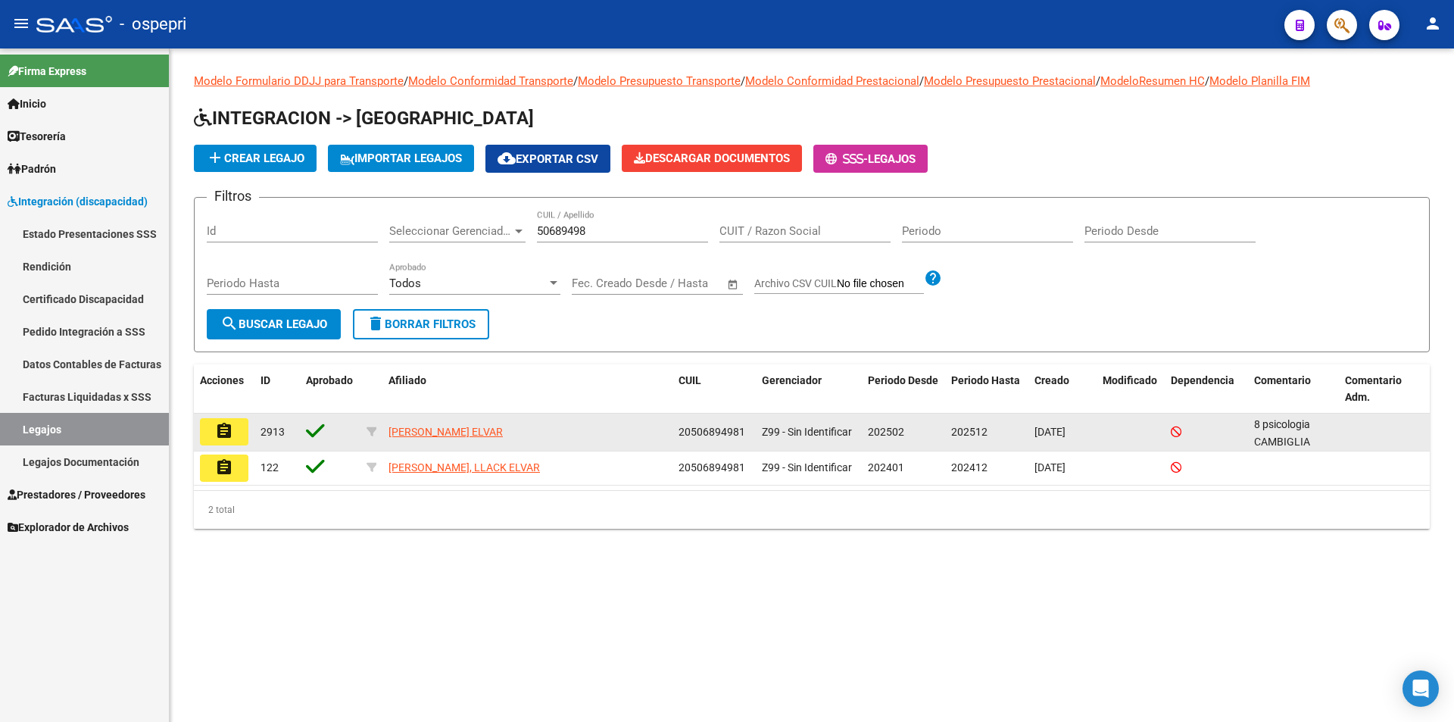
click at [217, 430] on mat-icon "assignment" at bounding box center [224, 431] width 18 height 18
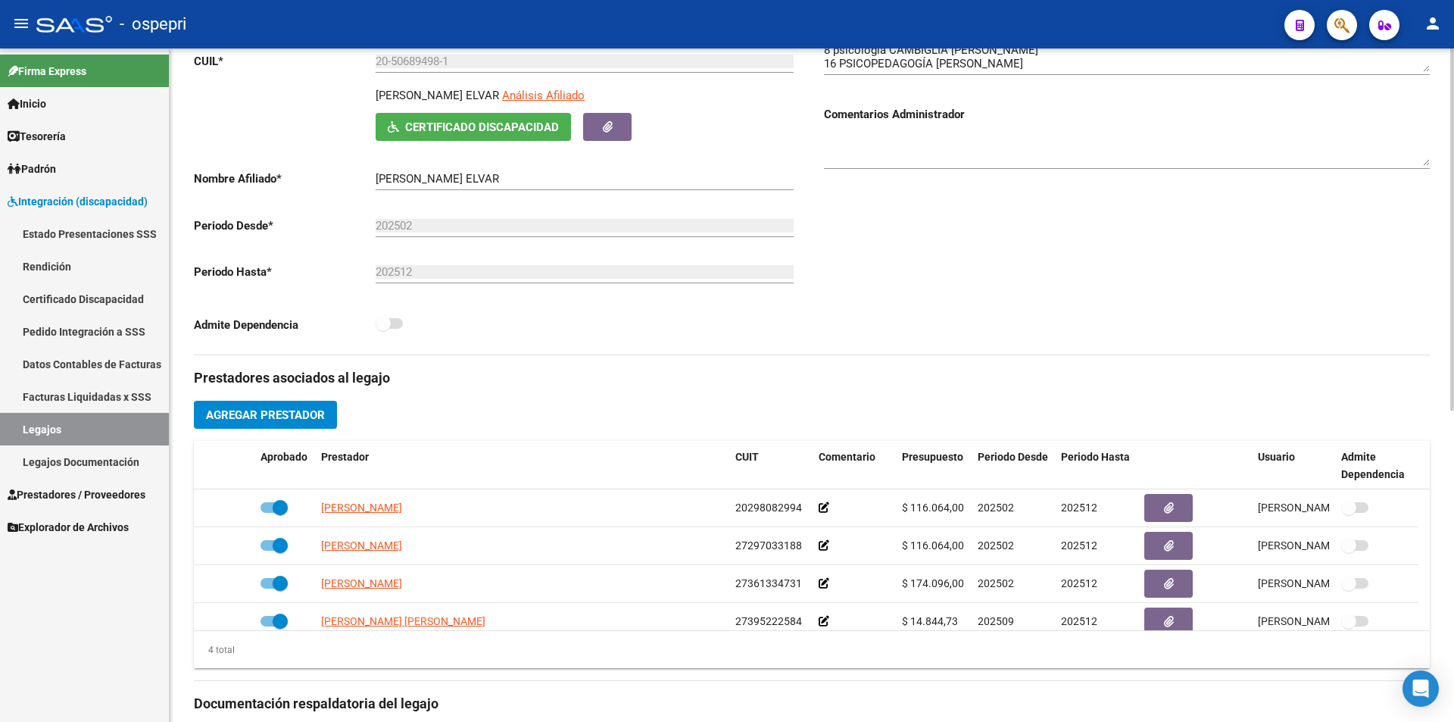
scroll to position [245, 0]
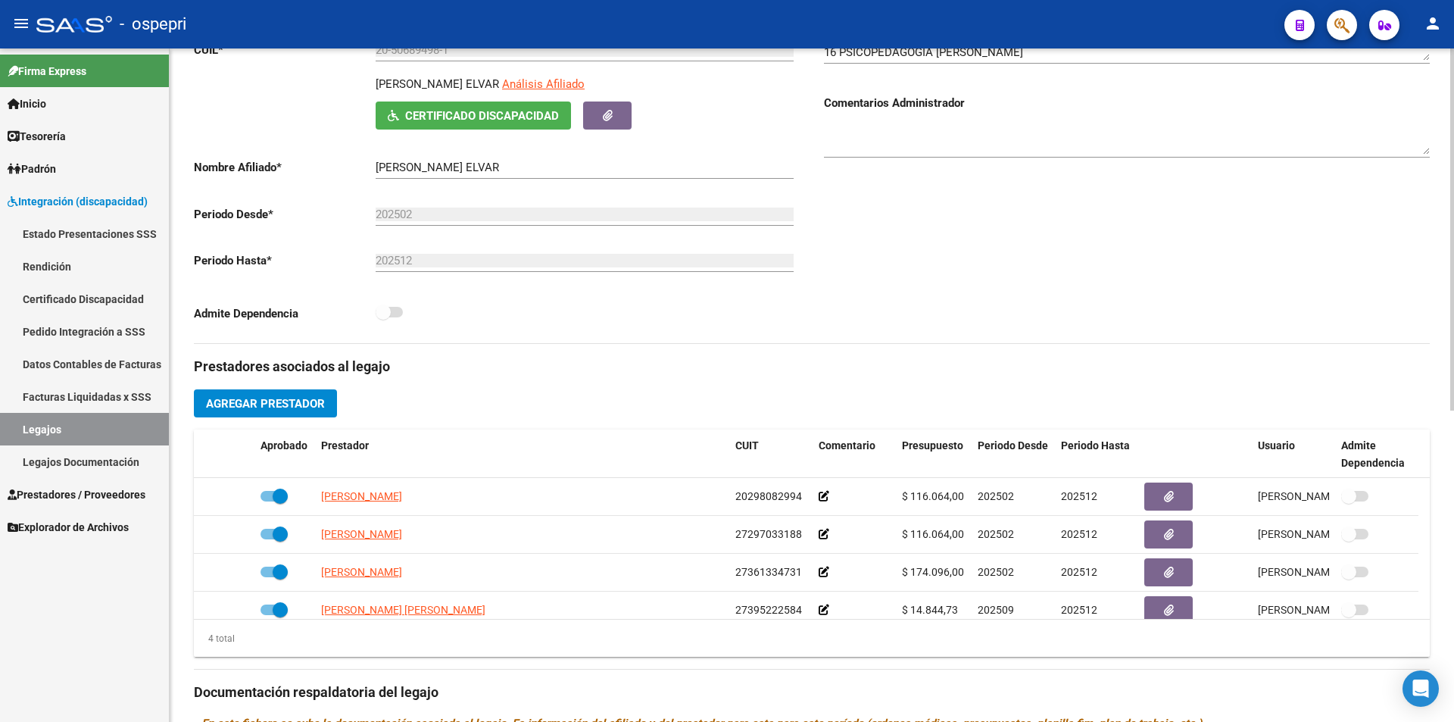
click at [1453, 310] on div at bounding box center [1452, 361] width 4 height 362
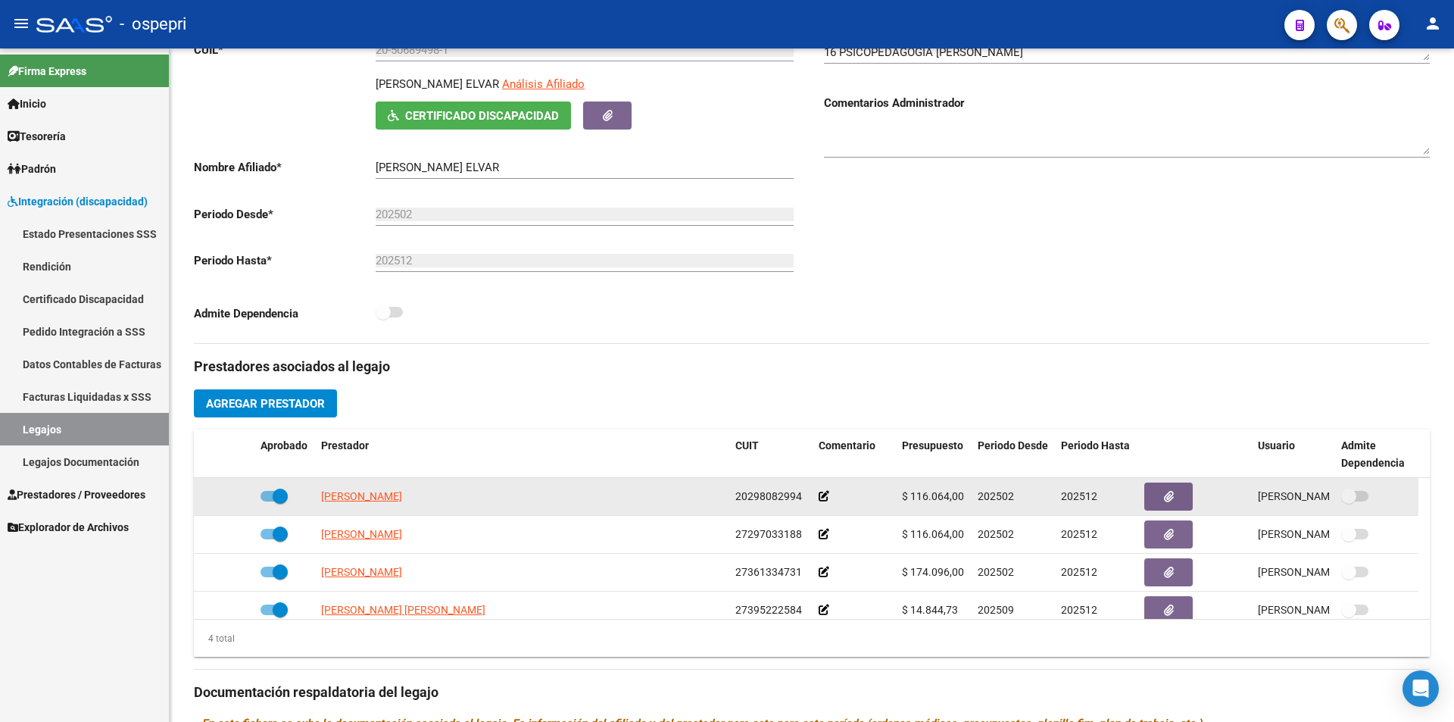
drag, startPoint x: 967, startPoint y: 495, endPoint x: 912, endPoint y: 495, distance: 55.3
click at [912, 495] on datatable-body-cell "$ 116.064,00" at bounding box center [934, 496] width 76 height 37
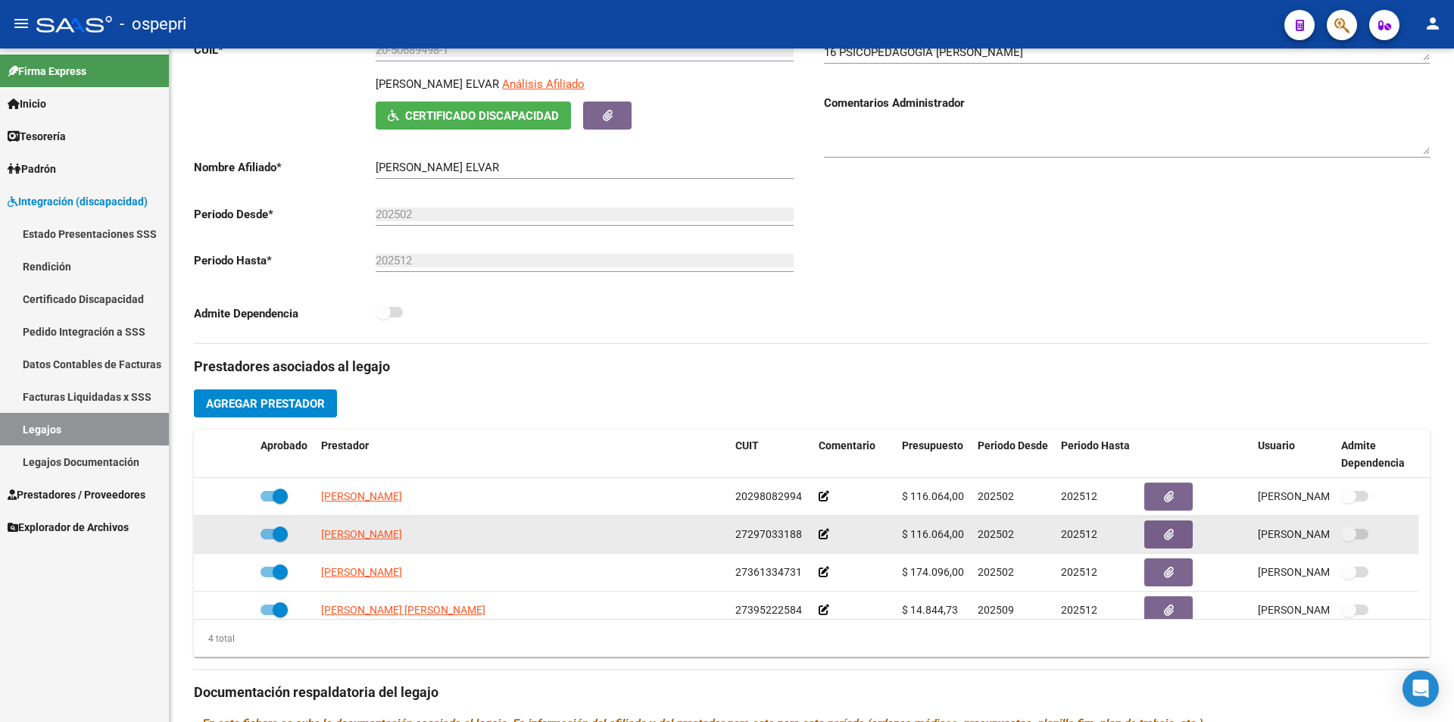
drag, startPoint x: 972, startPoint y: 536, endPoint x: 912, endPoint y: 532, distance: 59.9
click at [912, 532] on div "[PERSON_NAME] 27297033188 $ 116.064,00 202502 202512 [PERSON_NAME] [DATE]" at bounding box center [806, 535] width 1224 height 38
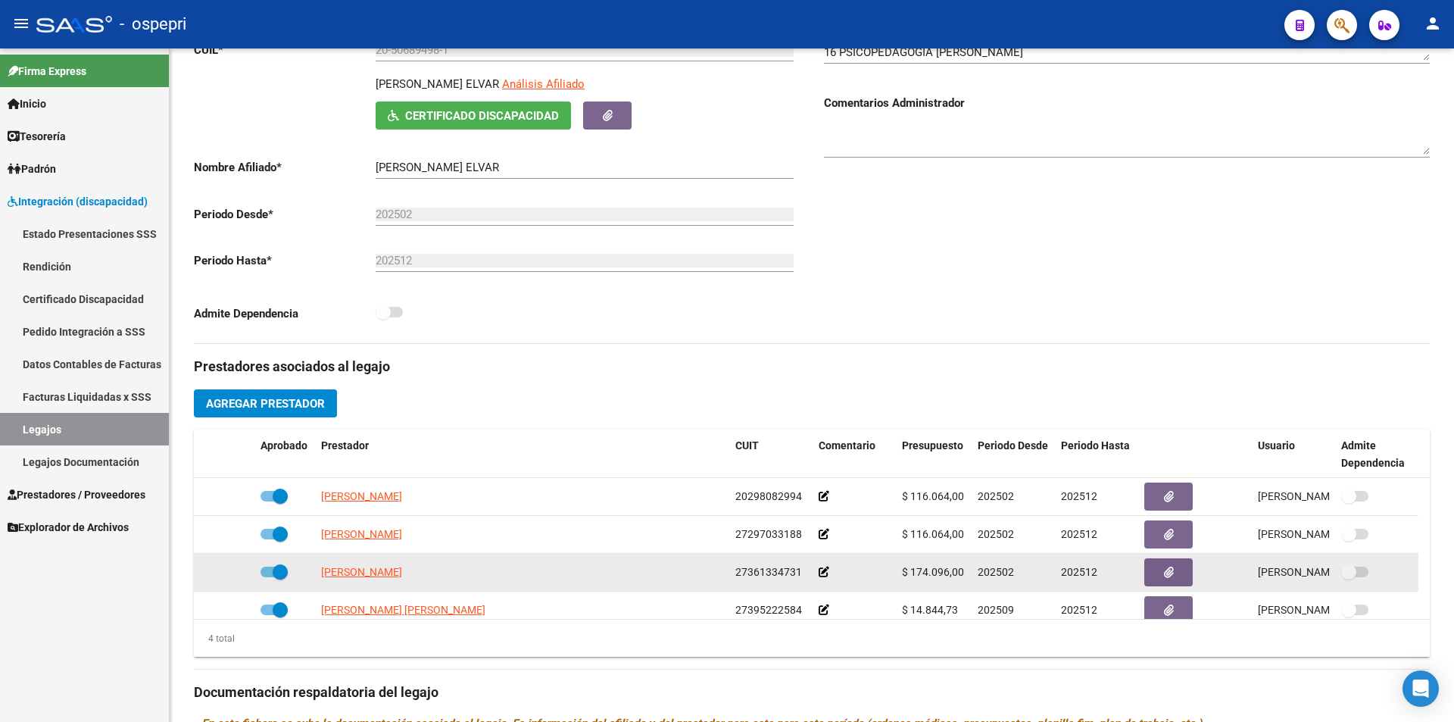
drag, startPoint x: 966, startPoint y: 570, endPoint x: 912, endPoint y: 574, distance: 53.9
click at [912, 574] on datatable-body-cell "$ 174.096,00" at bounding box center [934, 572] width 76 height 37
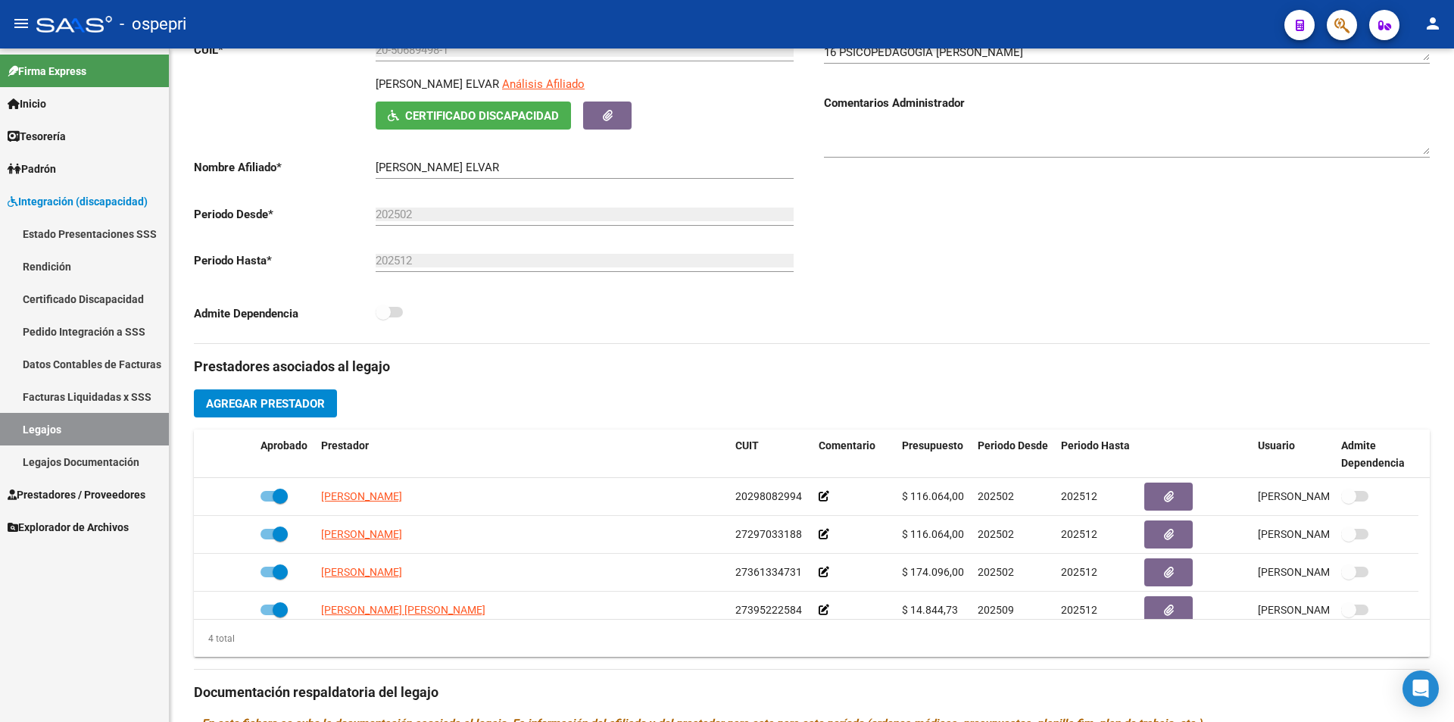
scroll to position [15, 0]
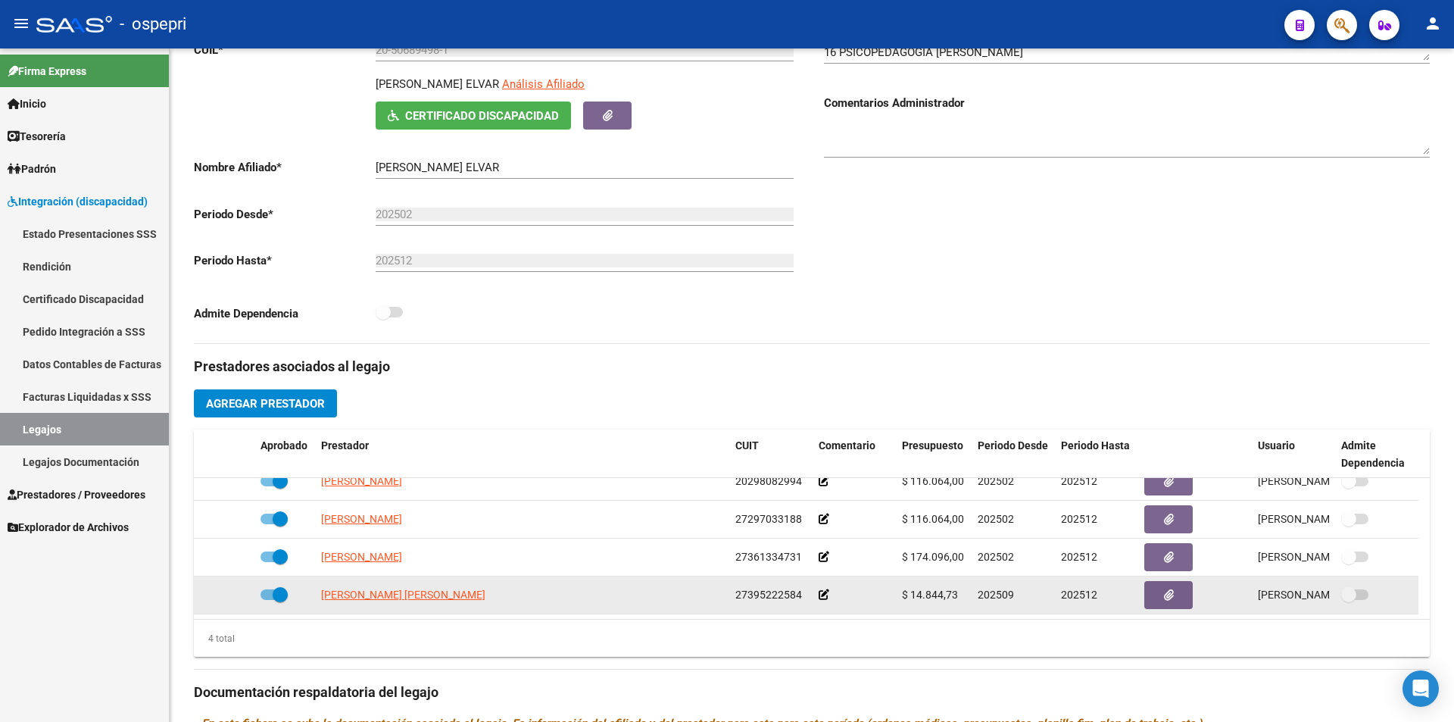
drag, startPoint x: 962, startPoint y: 596, endPoint x: 911, endPoint y: 596, distance: 51.5
click at [911, 596] on div "$ 14.844,73" at bounding box center [934, 594] width 64 height 17
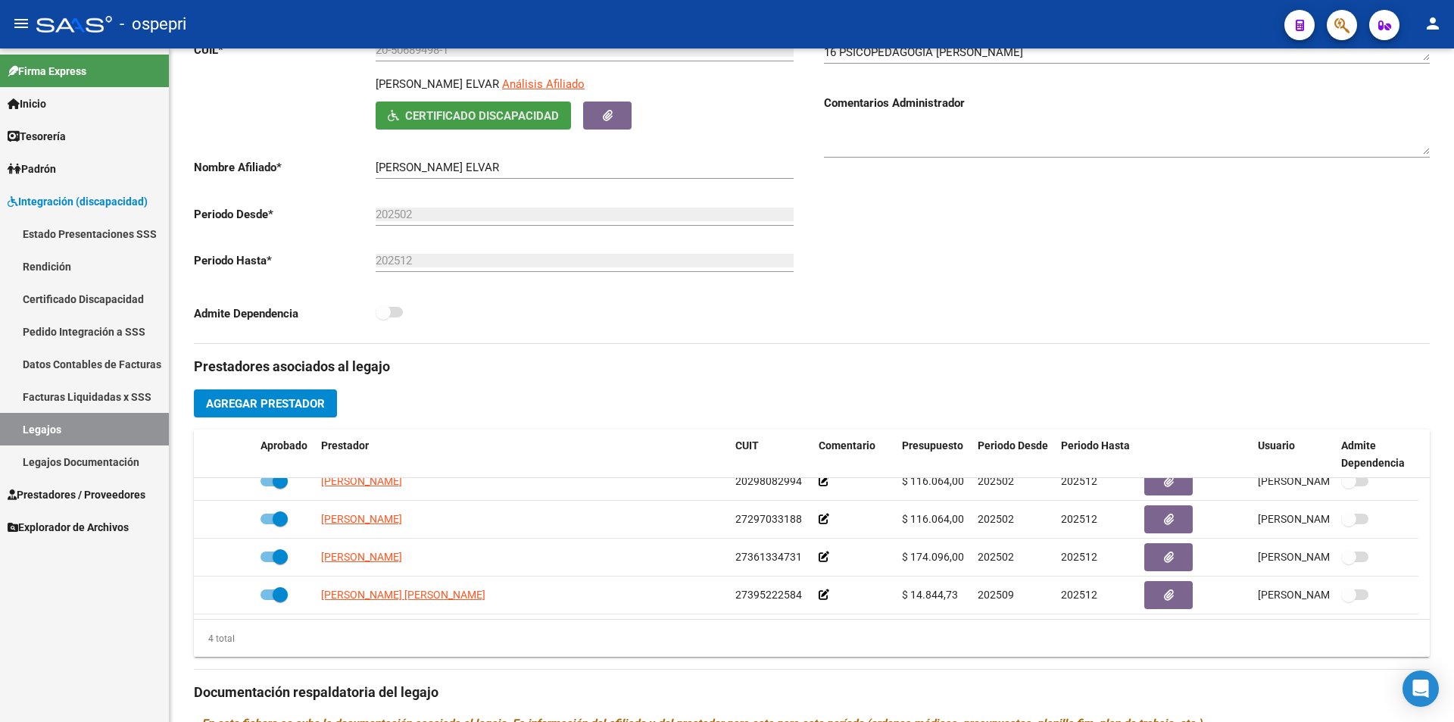
click at [474, 125] on button "Certificado Discapacidad" at bounding box center [473, 115] width 195 height 28
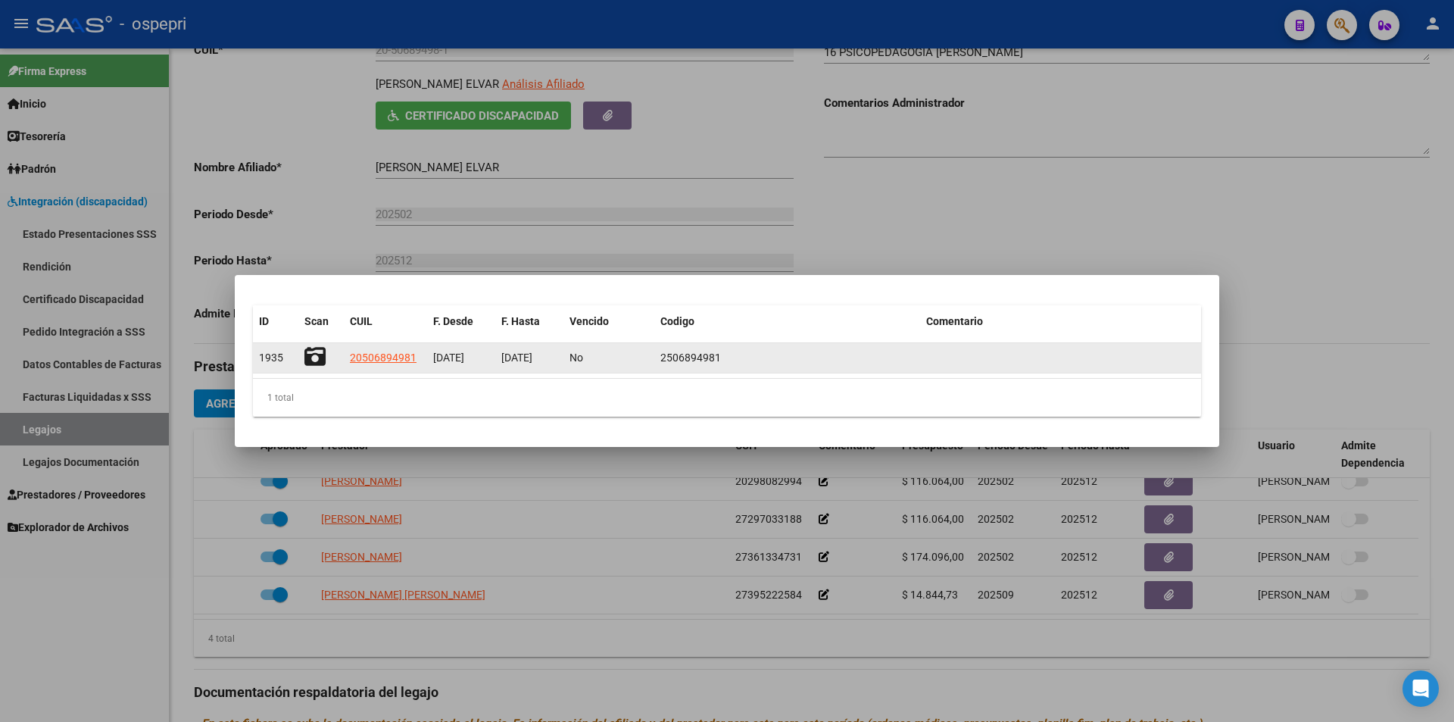
click at [318, 357] on icon at bounding box center [314, 356] width 21 height 21
click at [319, 351] on icon at bounding box center [314, 356] width 21 height 21
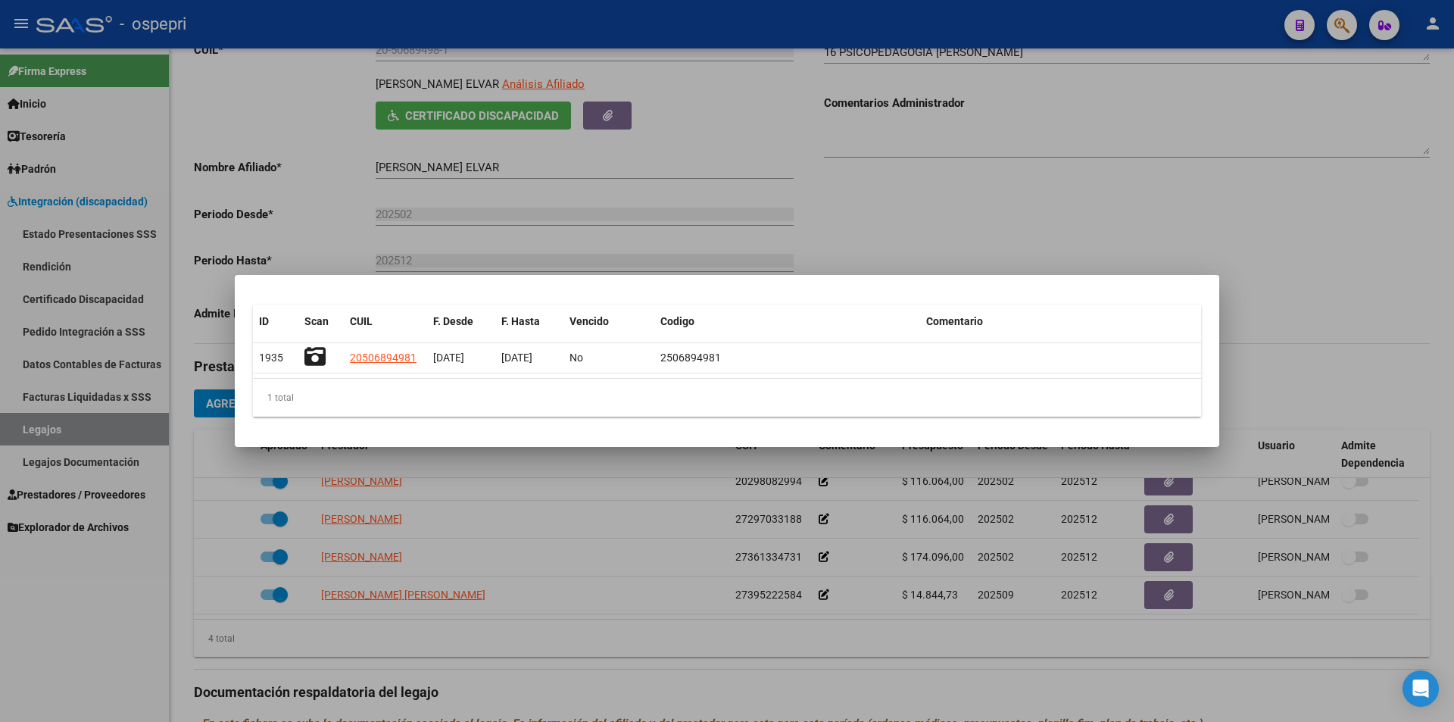
click at [1277, 310] on div at bounding box center [727, 361] width 1454 height 722
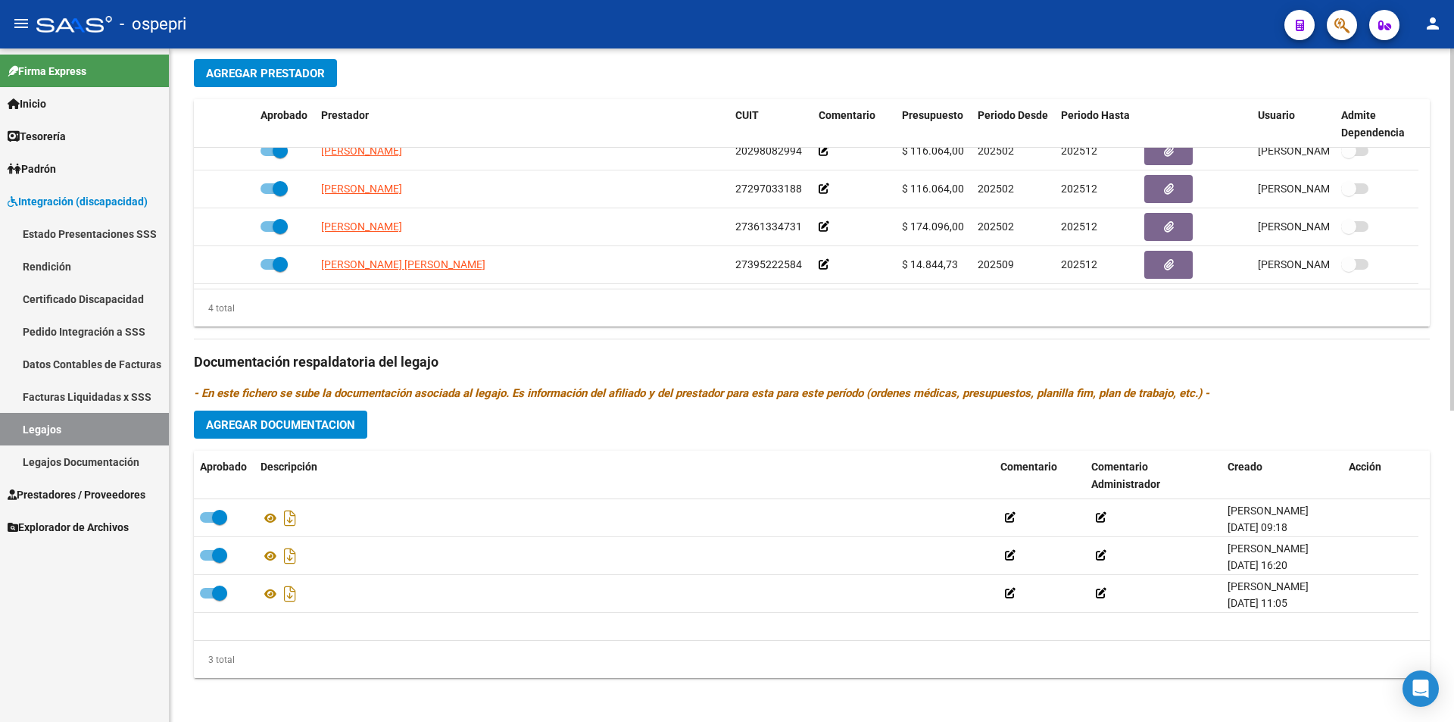
scroll to position [580, 0]
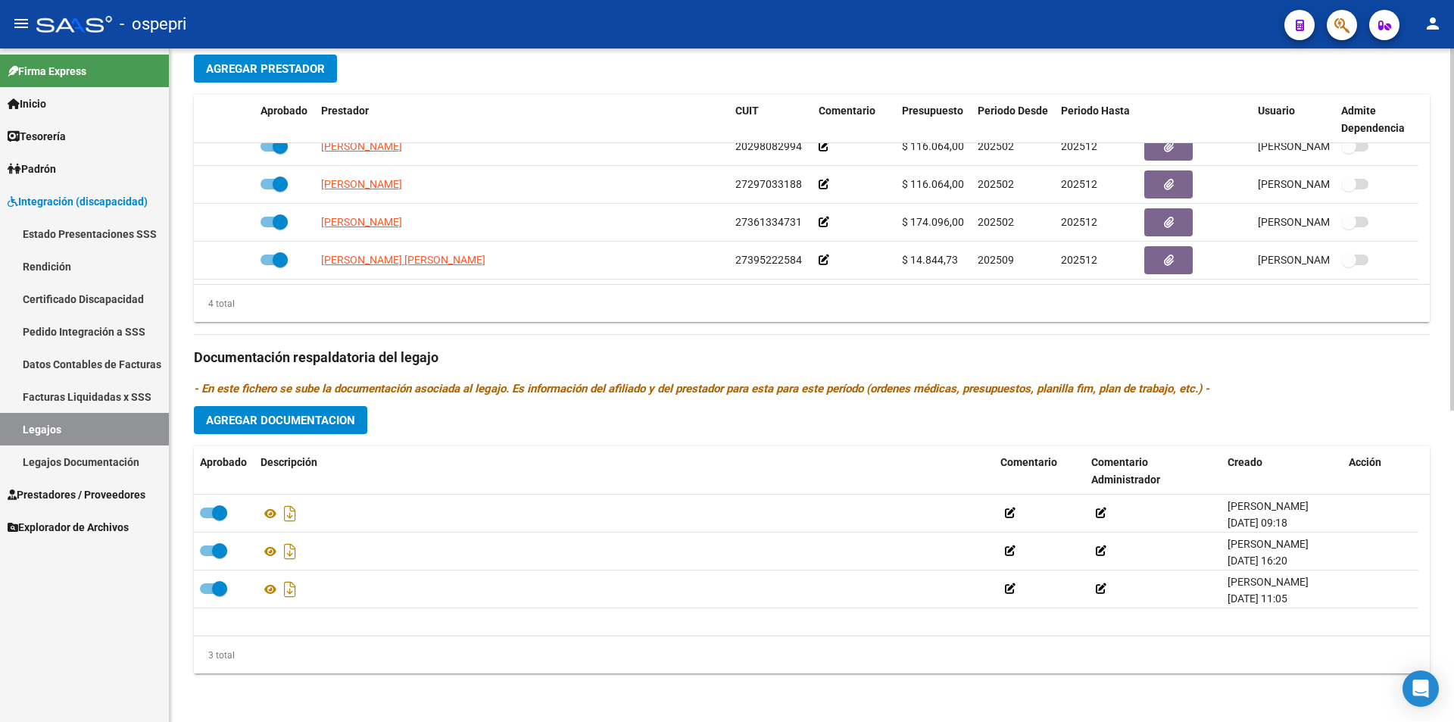
click at [1453, 675] on div at bounding box center [1452, 541] width 4 height 362
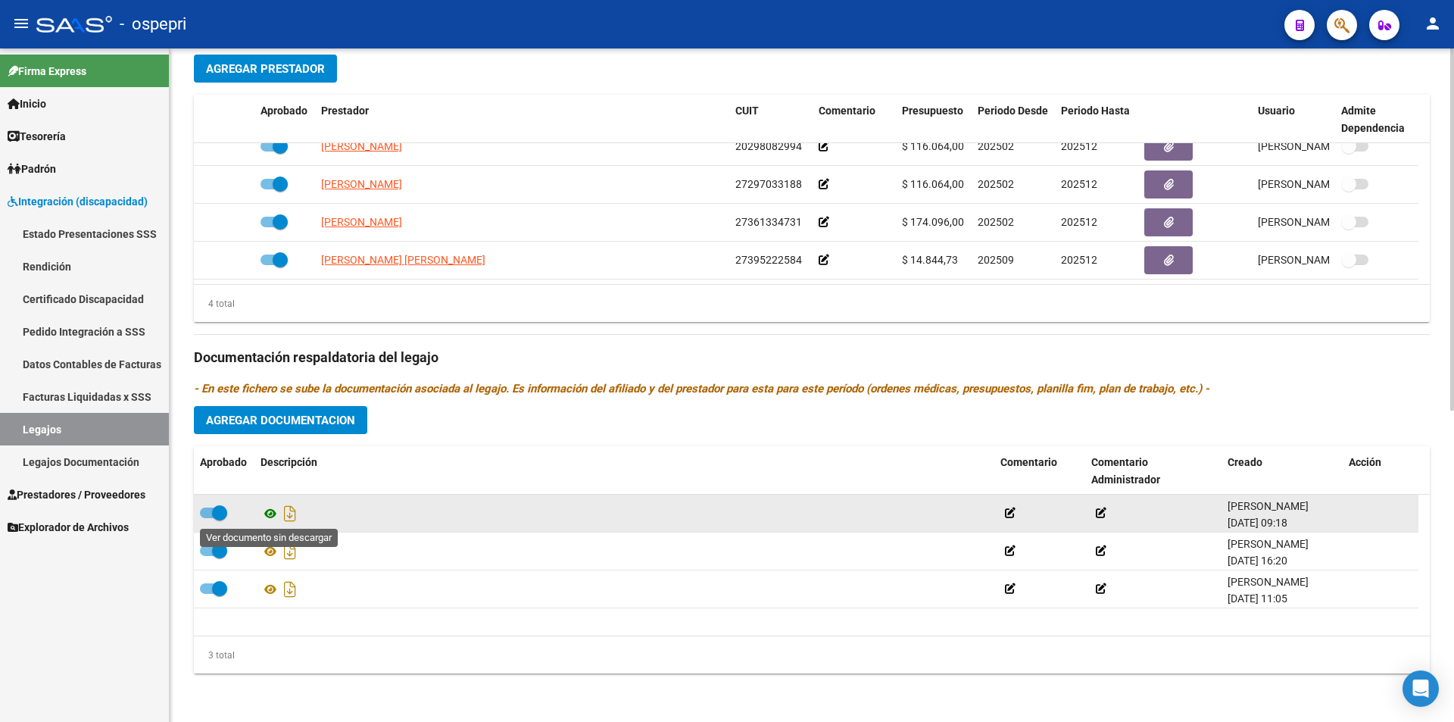
click at [276, 513] on icon at bounding box center [270, 513] width 20 height 18
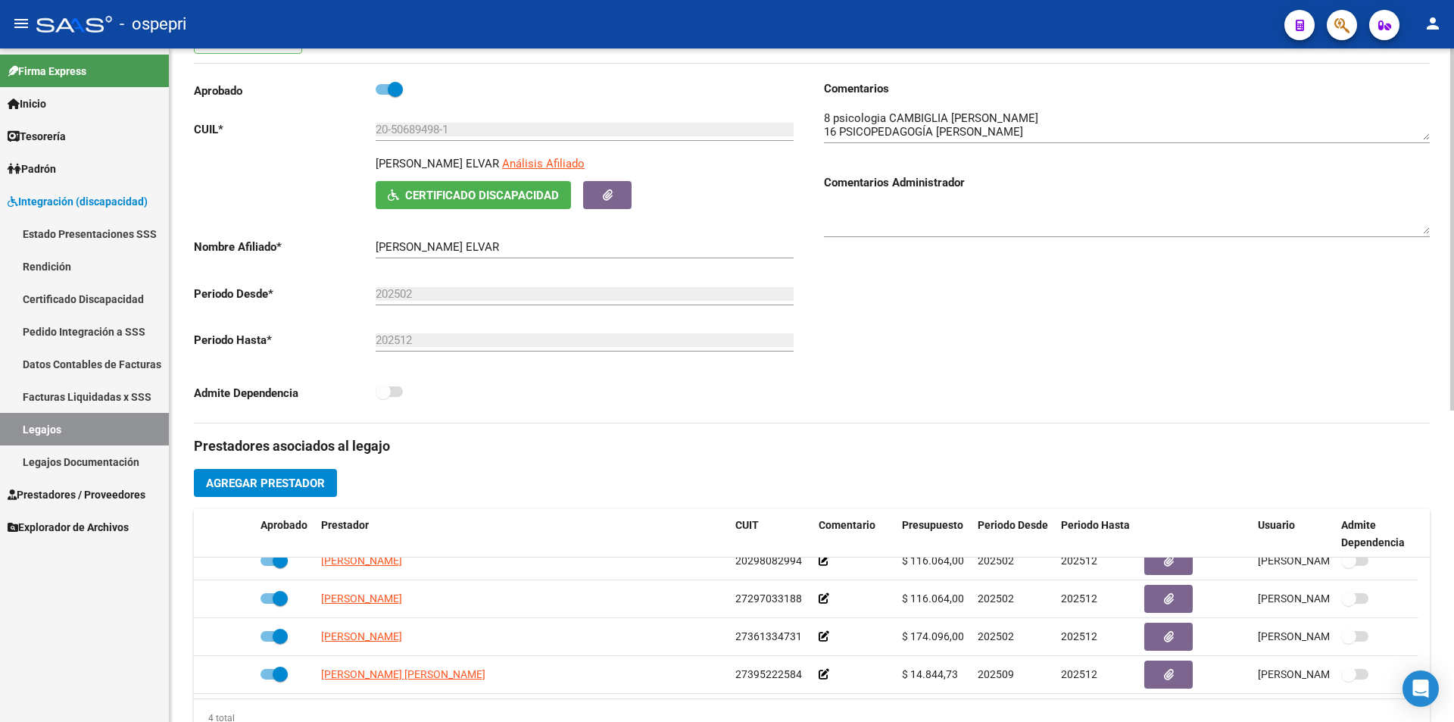
scroll to position [158, 0]
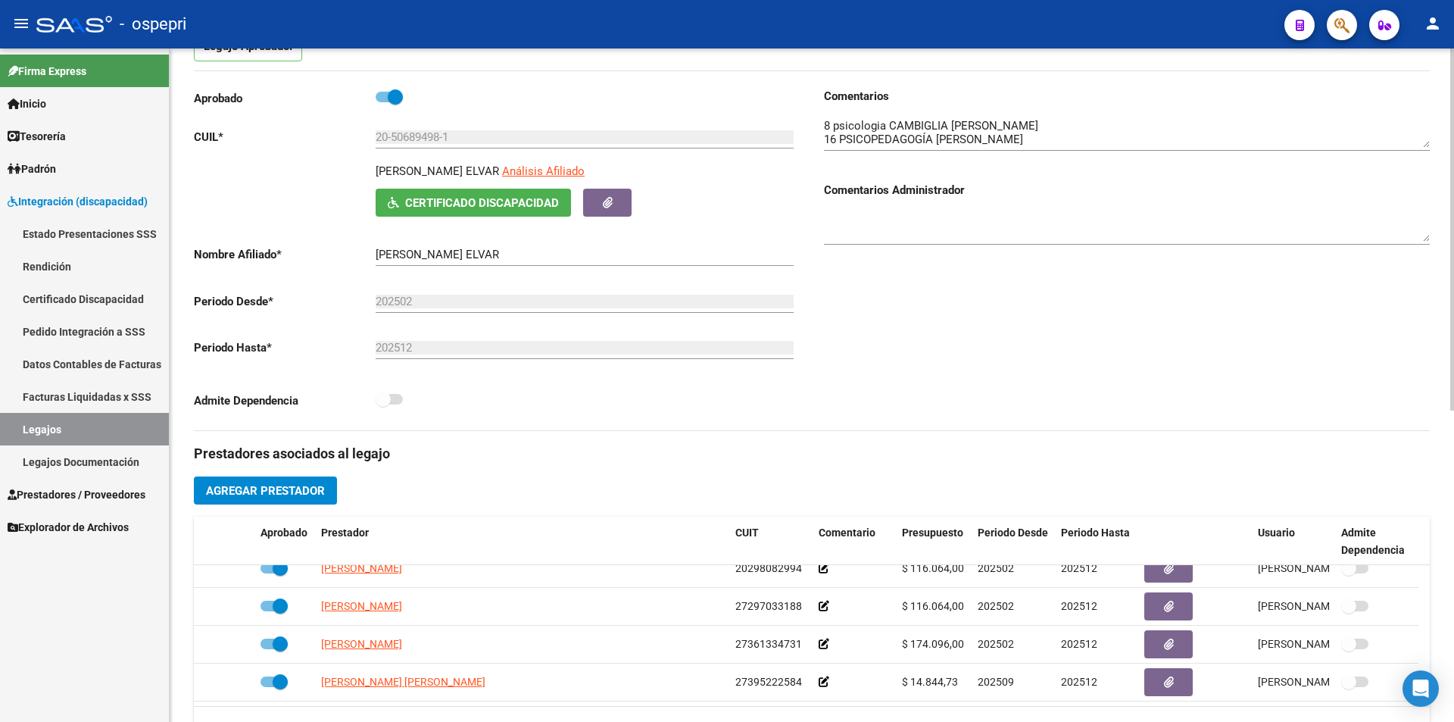
click at [1452, 190] on div at bounding box center [1452, 314] width 4 height 362
click at [46, 417] on link "Legajos" at bounding box center [84, 429] width 169 height 33
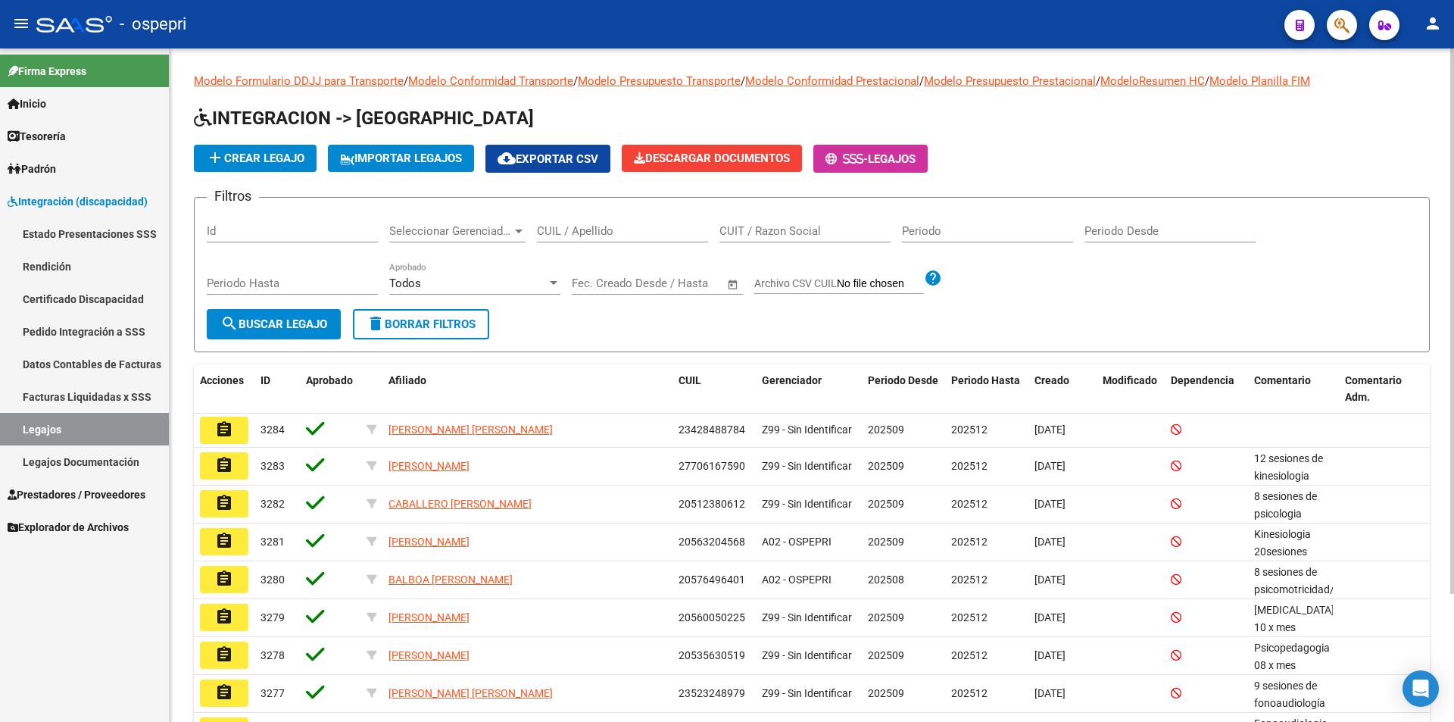
click at [642, 223] on div "CUIL / Apellido" at bounding box center [622, 226] width 171 height 33
click at [635, 233] on input "CUIL / Apellido" at bounding box center [622, 231] width 171 height 14
paste input "52536506"
type input "52536506"
click at [306, 318] on span "search Buscar Legajo" at bounding box center [273, 324] width 107 height 14
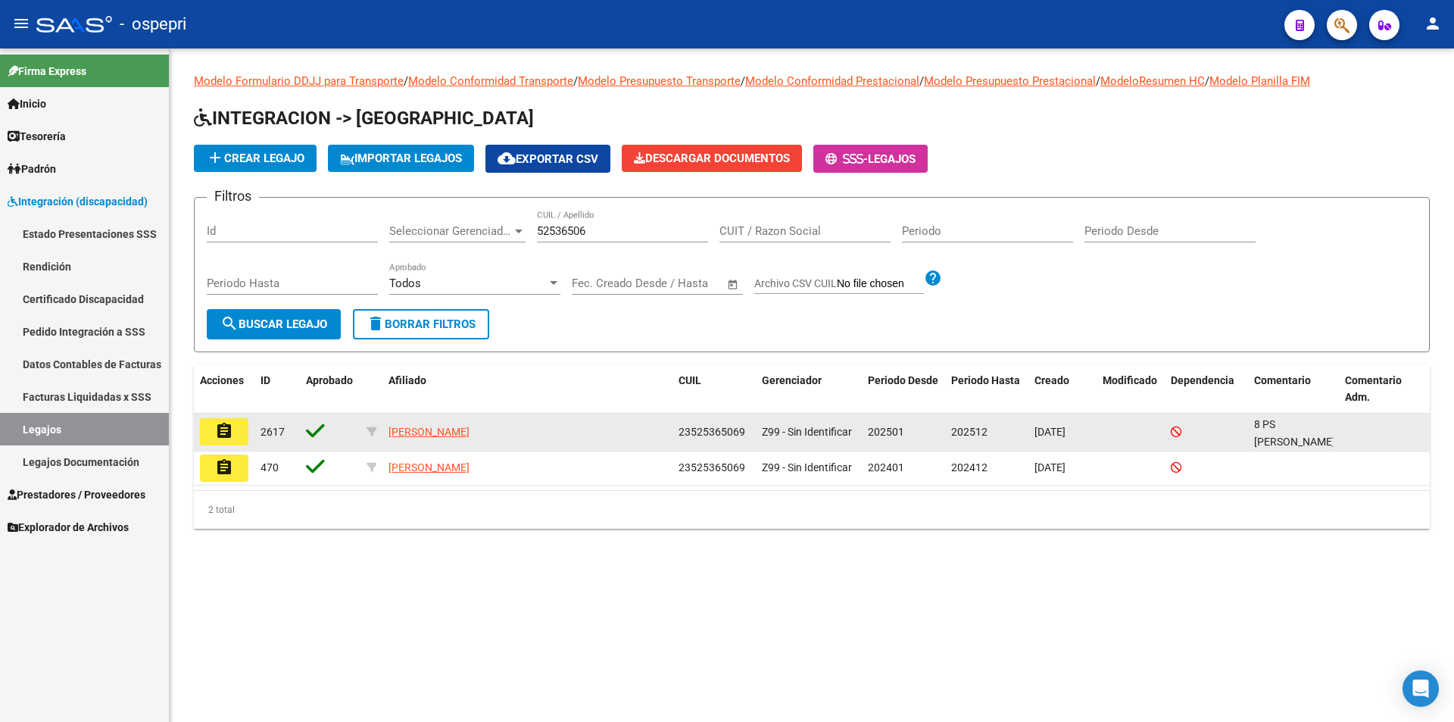
click at [223, 425] on mat-icon "assignment" at bounding box center [224, 431] width 18 height 18
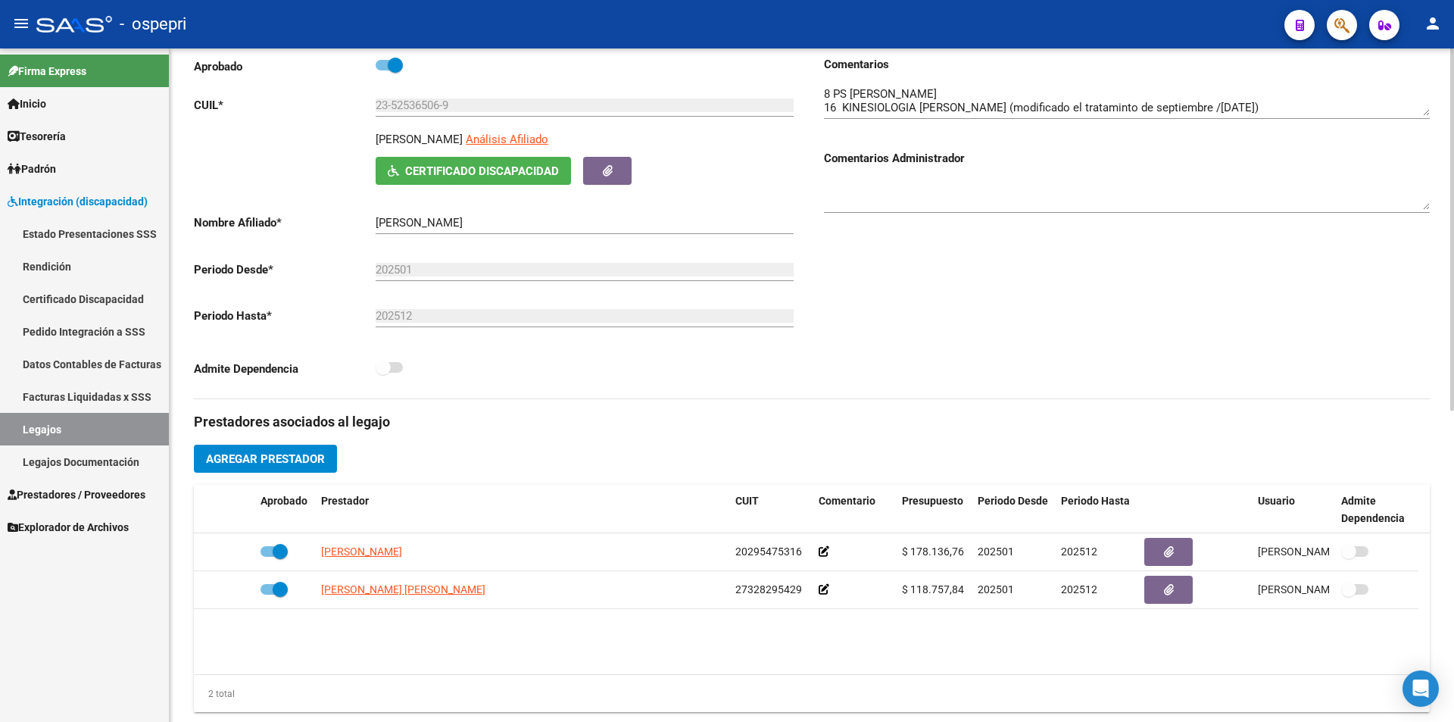
scroll to position [192, 0]
click at [1446, 342] on div "arrow_back Editar 2617 save Guardar cambios Legajo de Integración Modelo Formul…" at bounding box center [814, 483] width 1288 height 1253
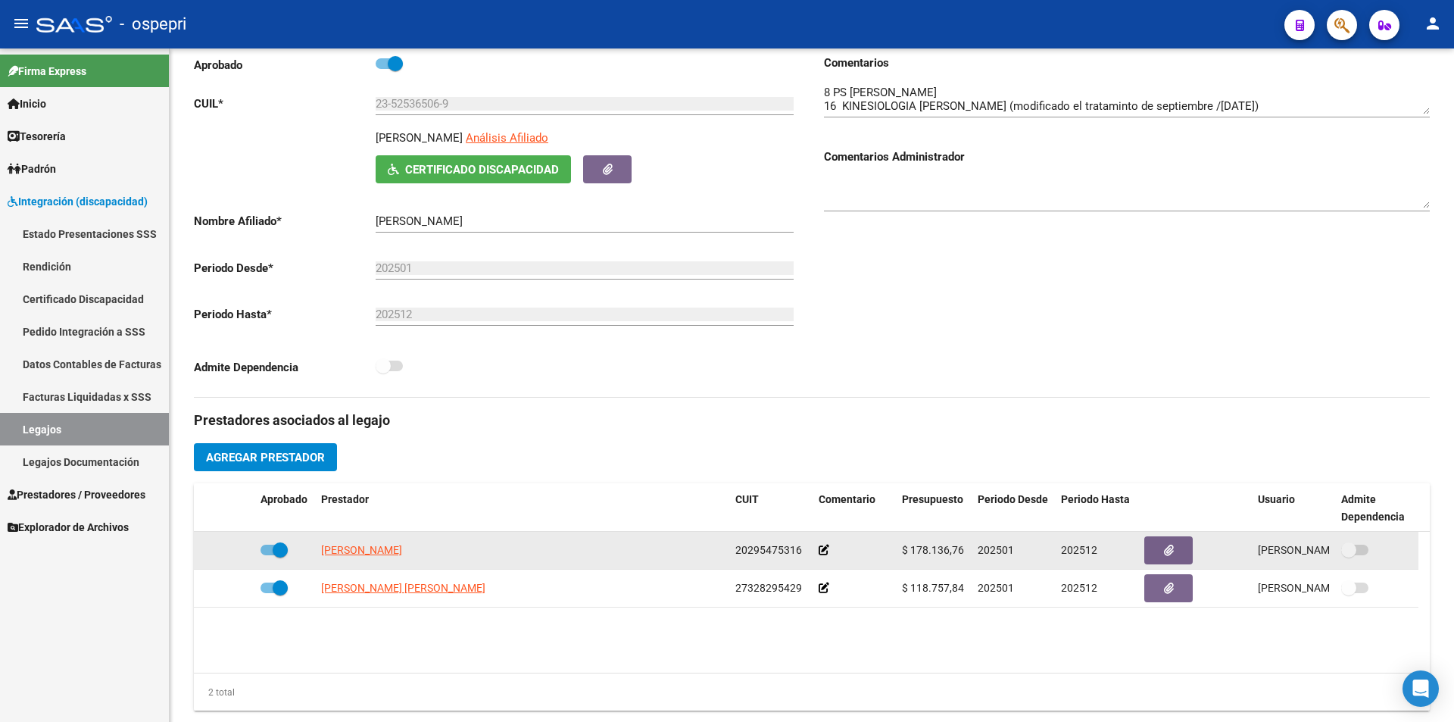
drag, startPoint x: 964, startPoint y: 551, endPoint x: 912, endPoint y: 554, distance: 52.3
click at [912, 554] on div "$ 178.136,76" at bounding box center [934, 549] width 64 height 17
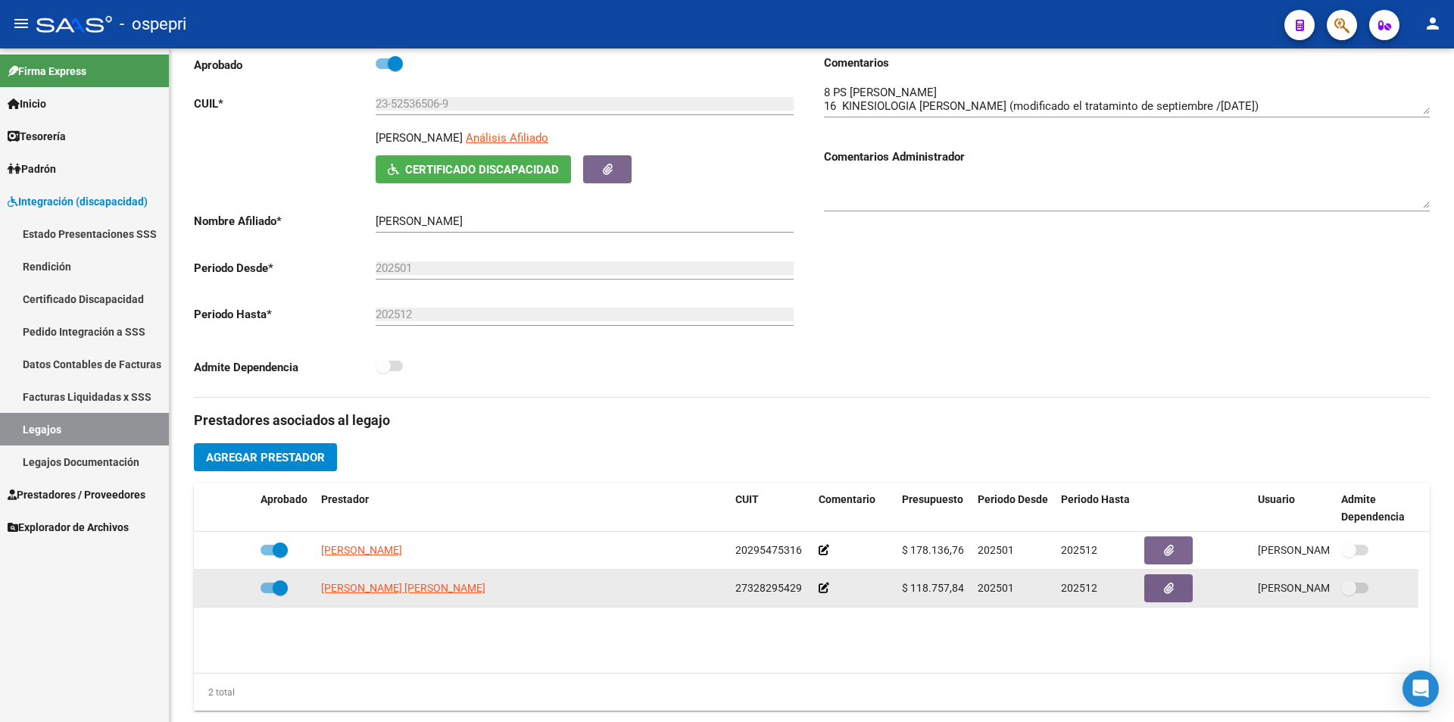
drag, startPoint x: 963, startPoint y: 585, endPoint x: 913, endPoint y: 590, distance: 50.3
click at [913, 590] on div "$ 118.757,84" at bounding box center [934, 587] width 64 height 17
